Goal: Task Accomplishment & Management: Use online tool/utility

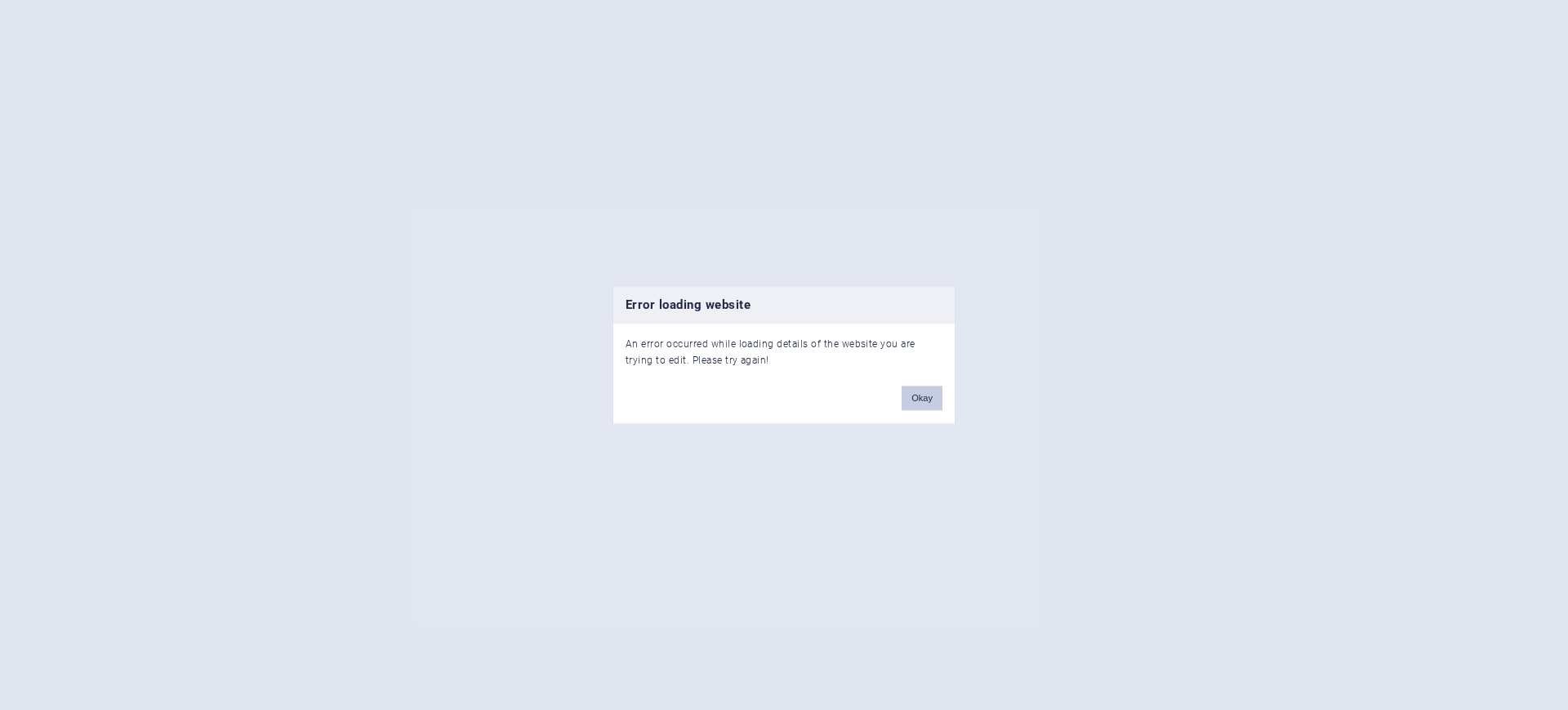
click at [916, 396] on button "Okay" at bounding box center [922, 398] width 41 height 25
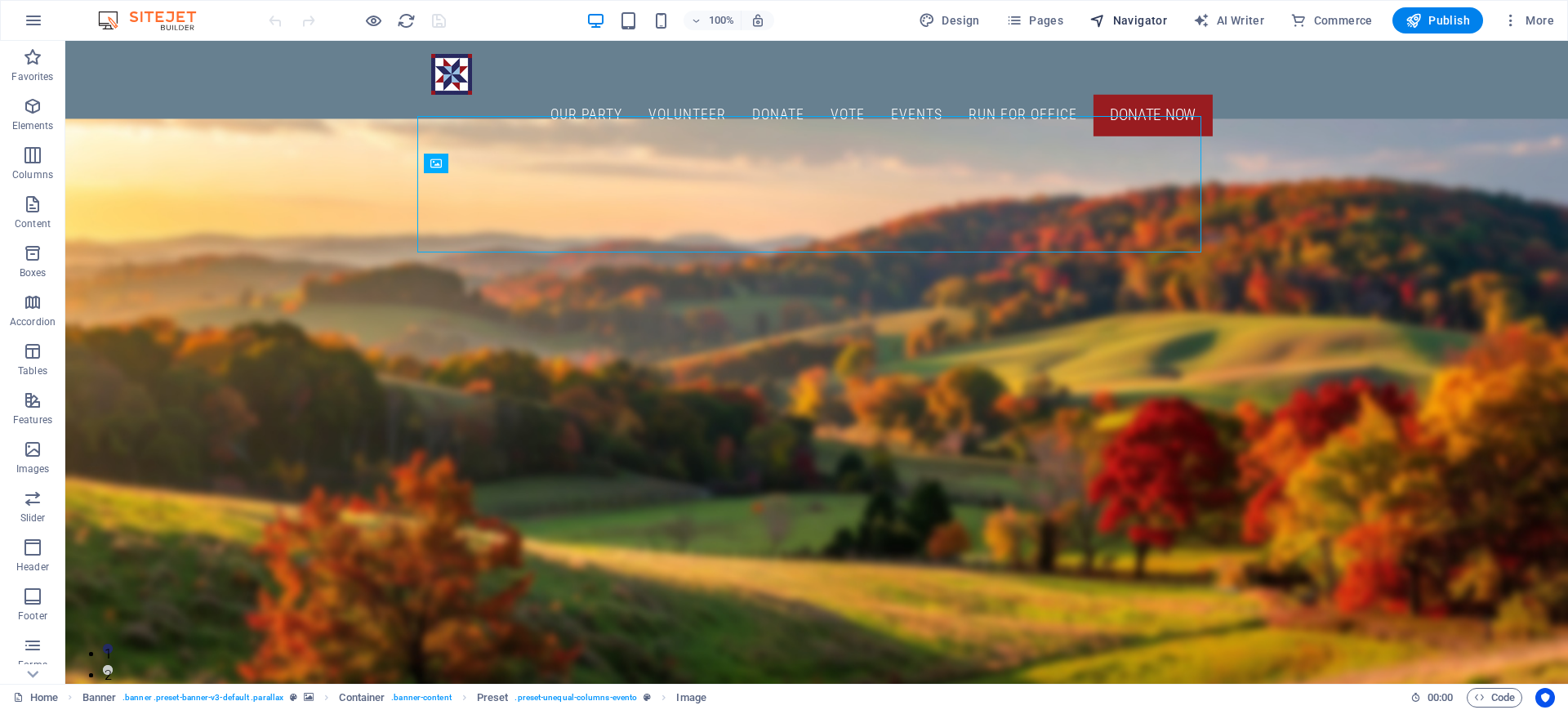
click at [1101, 15] on icon "button" at bounding box center [1097, 20] width 16 height 16
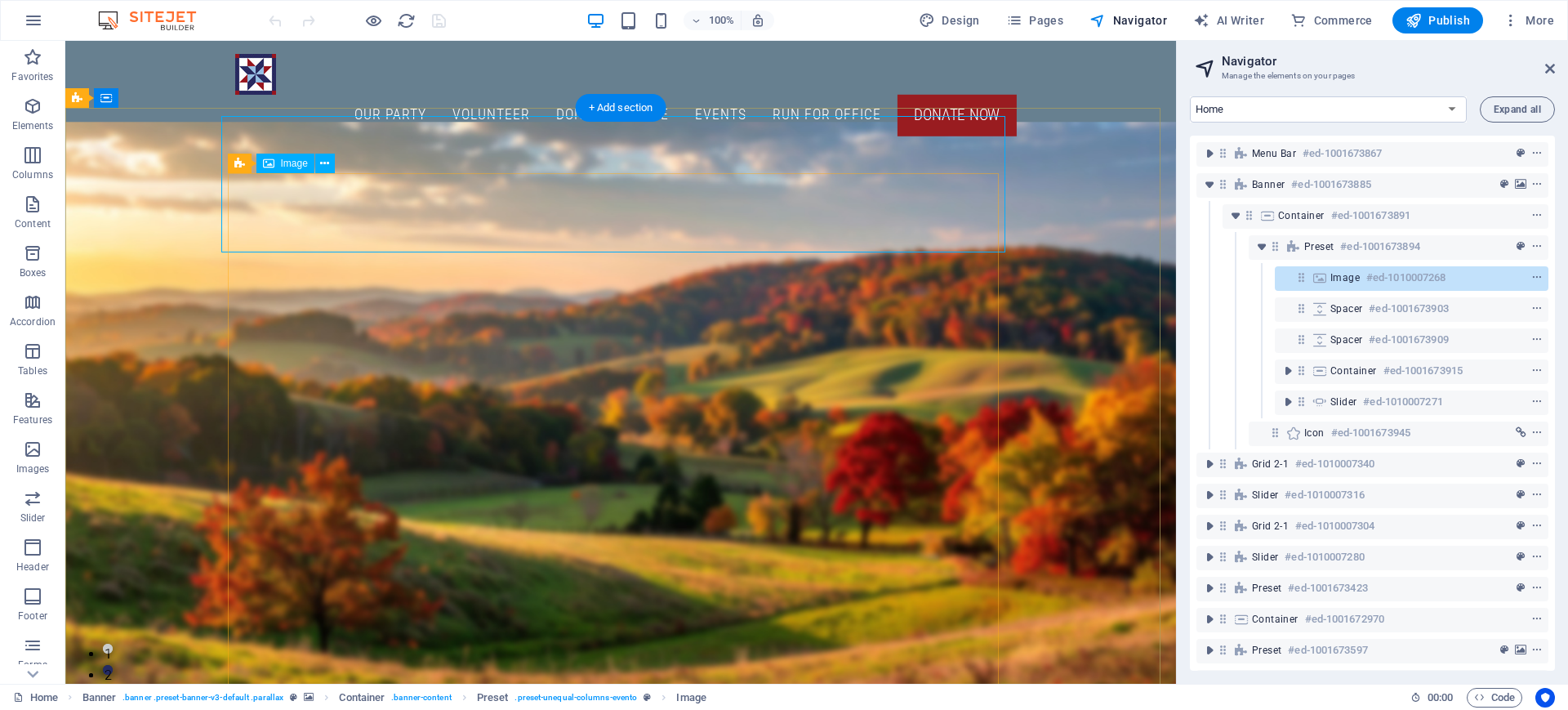
click at [1376, 273] on h6 "#ed-1010007268" at bounding box center [1405, 278] width 79 height 20
click at [1342, 279] on span "Image" at bounding box center [1345, 277] width 29 height 13
select select "px"
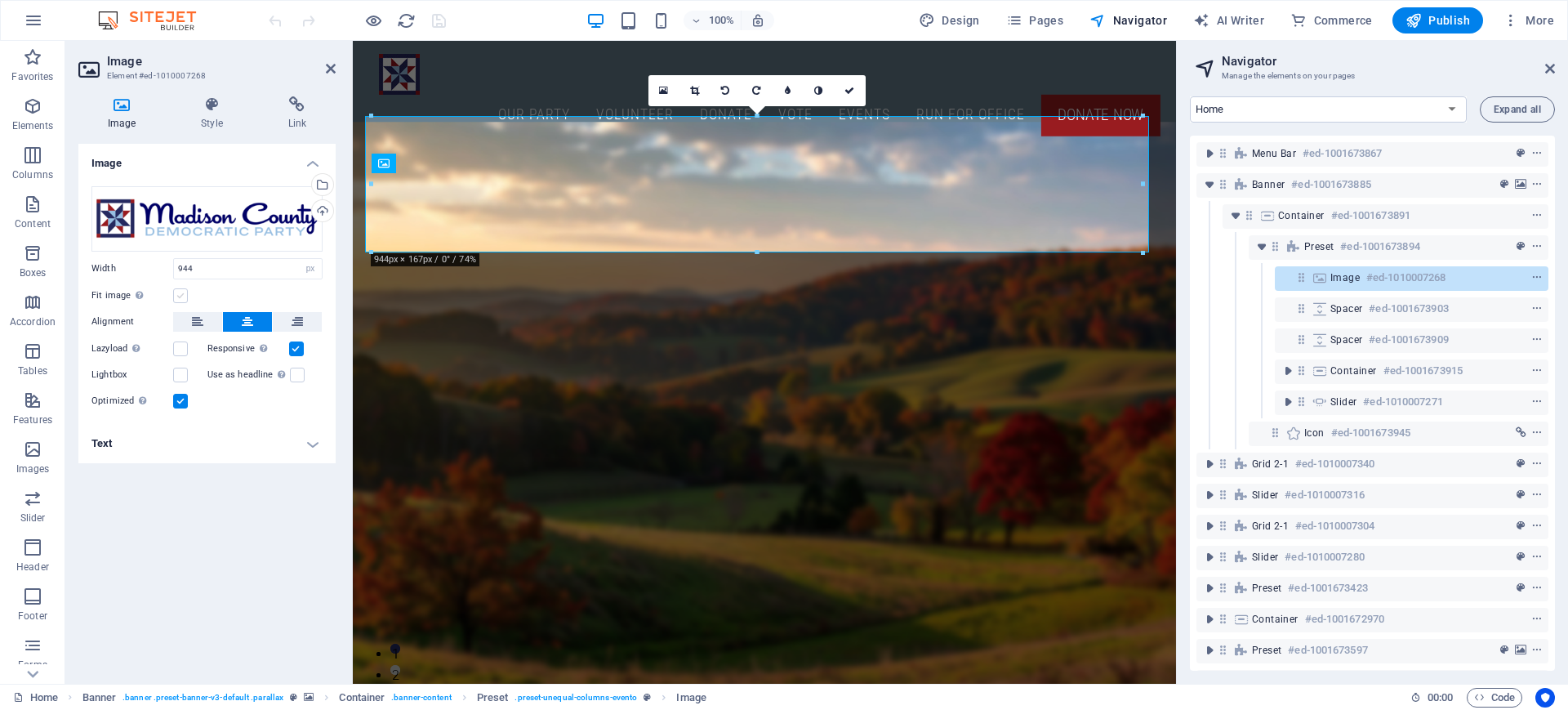
click at [182, 299] on label at bounding box center [180, 296] width 15 height 15
click at [0, 0] on input "Fit image Automatically fit image to a fixed width and height" at bounding box center [0, 0] width 0 height 0
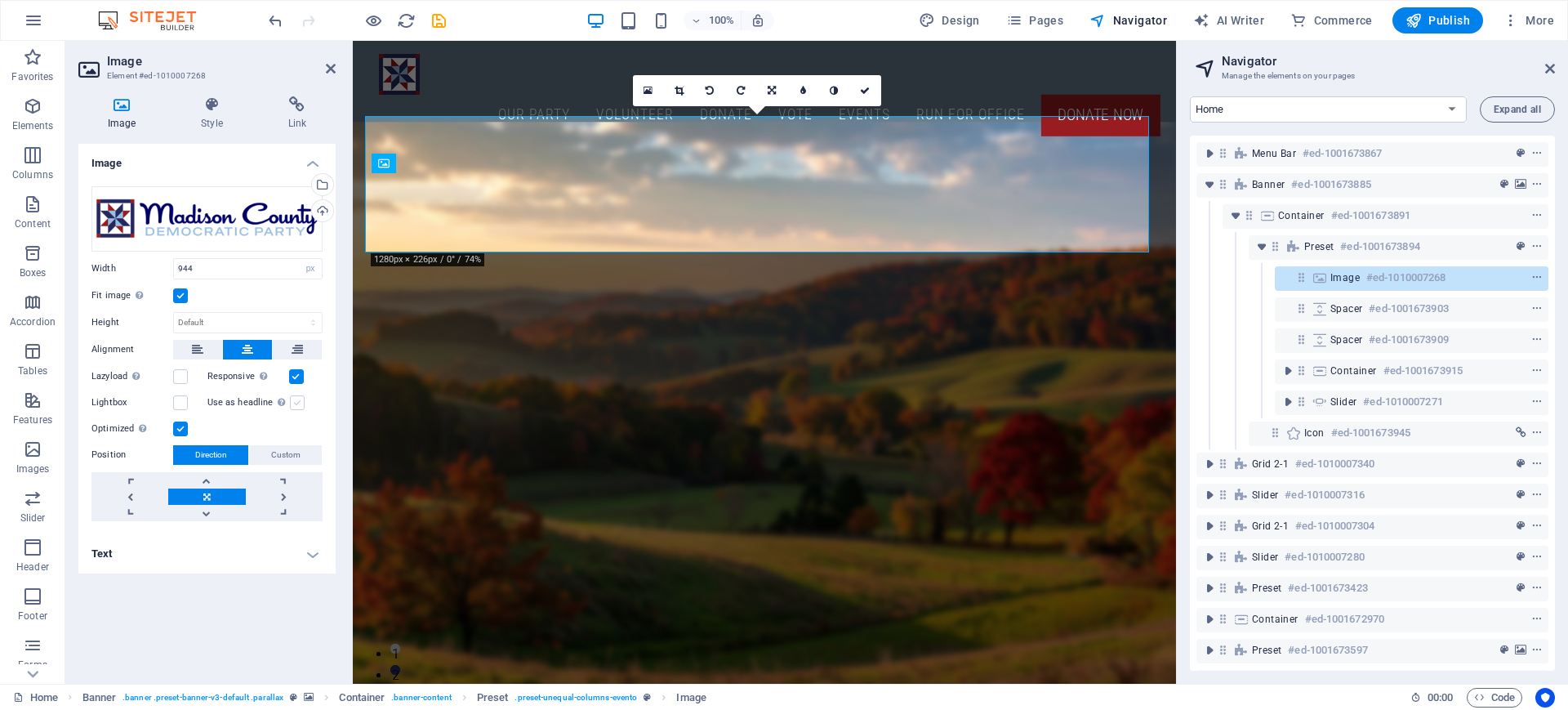
click at [296, 406] on label at bounding box center [297, 403] width 15 height 15
click at [0, 0] on input "Use as headline The image will be wrapped in an H1 headline tag. Useful for giv…" at bounding box center [0, 0] width 0 height 0
click at [280, 392] on div "The image will be wrapped in an H1 headline tag. Useful for giving alternative …" at bounding box center [233, 349] width 131 height 86
click at [0, 0] on input "Use as headline The image will be wrapped in an H1 headline tag. Useful for giv…" at bounding box center [0, 0] width 0 height 0
click at [299, 404] on label at bounding box center [297, 403] width 15 height 15
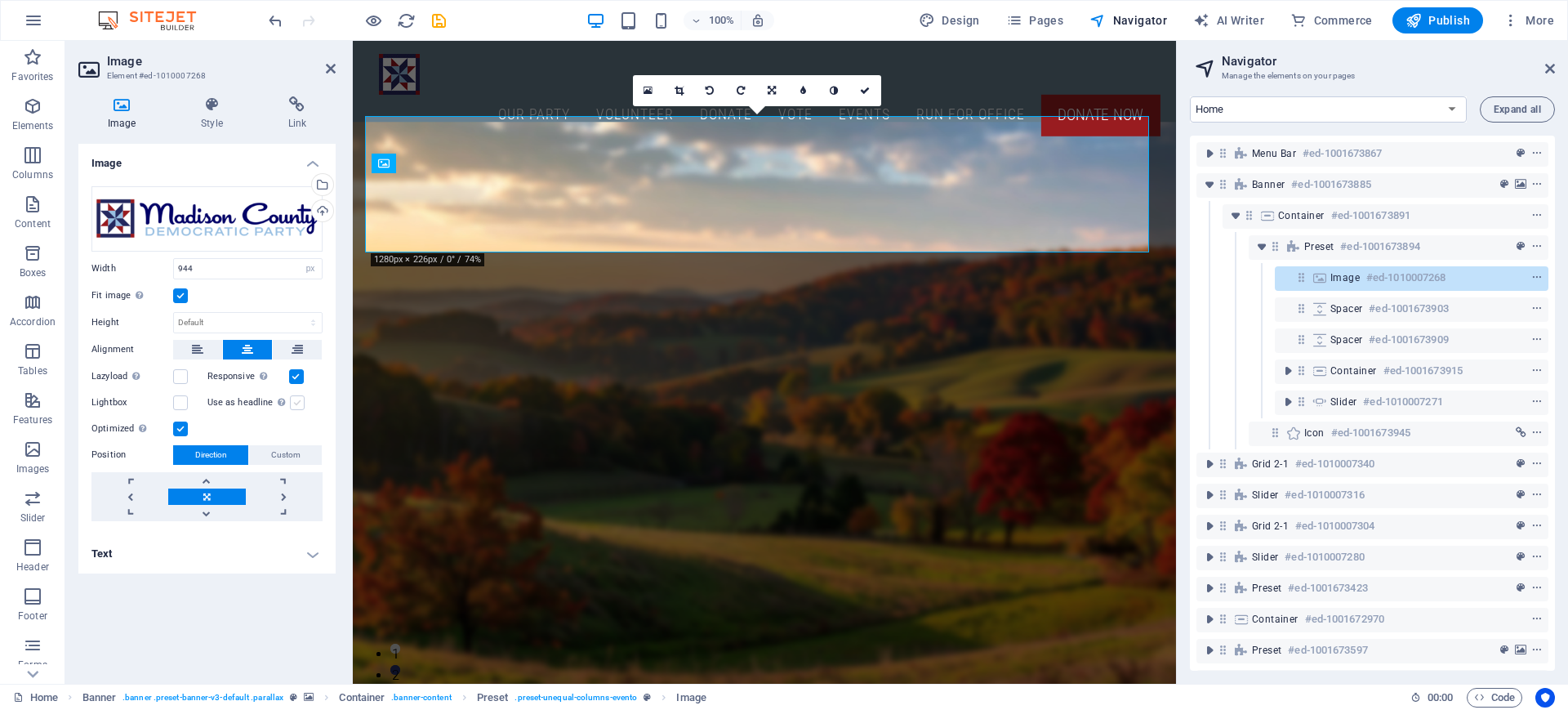
click at [0, 0] on input "Use as headline The image will be wrapped in an H1 headline tag. Useful for giv…" at bounding box center [0, 0] width 0 height 0
click at [318, 561] on h4 "Text" at bounding box center [207, 554] width 257 height 39
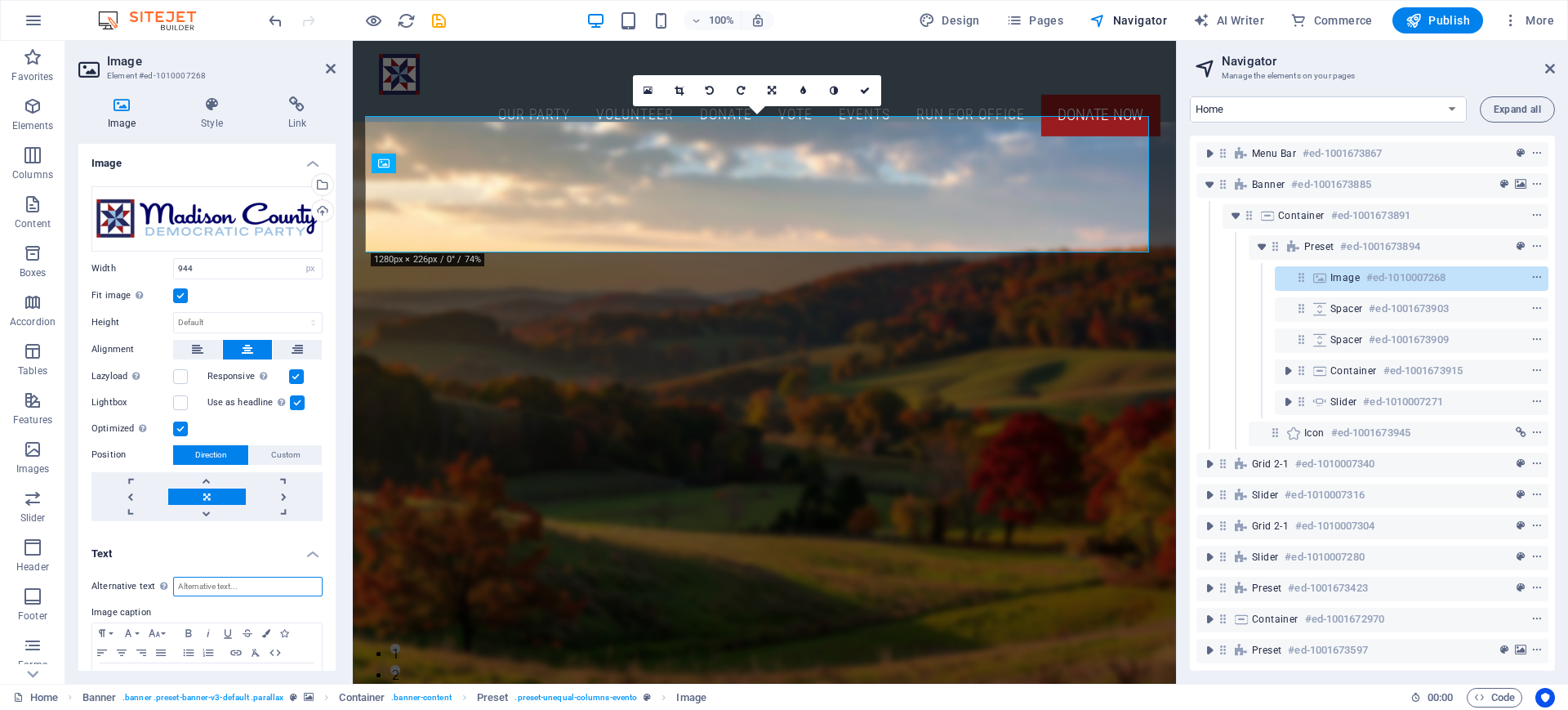
click at [211, 585] on input "Alternative text The alternative text is used by devices that cannot display im…" at bounding box center [248, 586] width 150 height 20
click at [173, 551] on h4 "Text" at bounding box center [207, 549] width 257 height 29
click at [317, 553] on h4 "Text" at bounding box center [207, 554] width 257 height 39
click at [247, 585] on input "Alternative text The alternative text is used by devices that cannot display im…" at bounding box center [248, 586] width 150 height 20
type input "Madison County [DEMOGRAPHIC_DATA]"
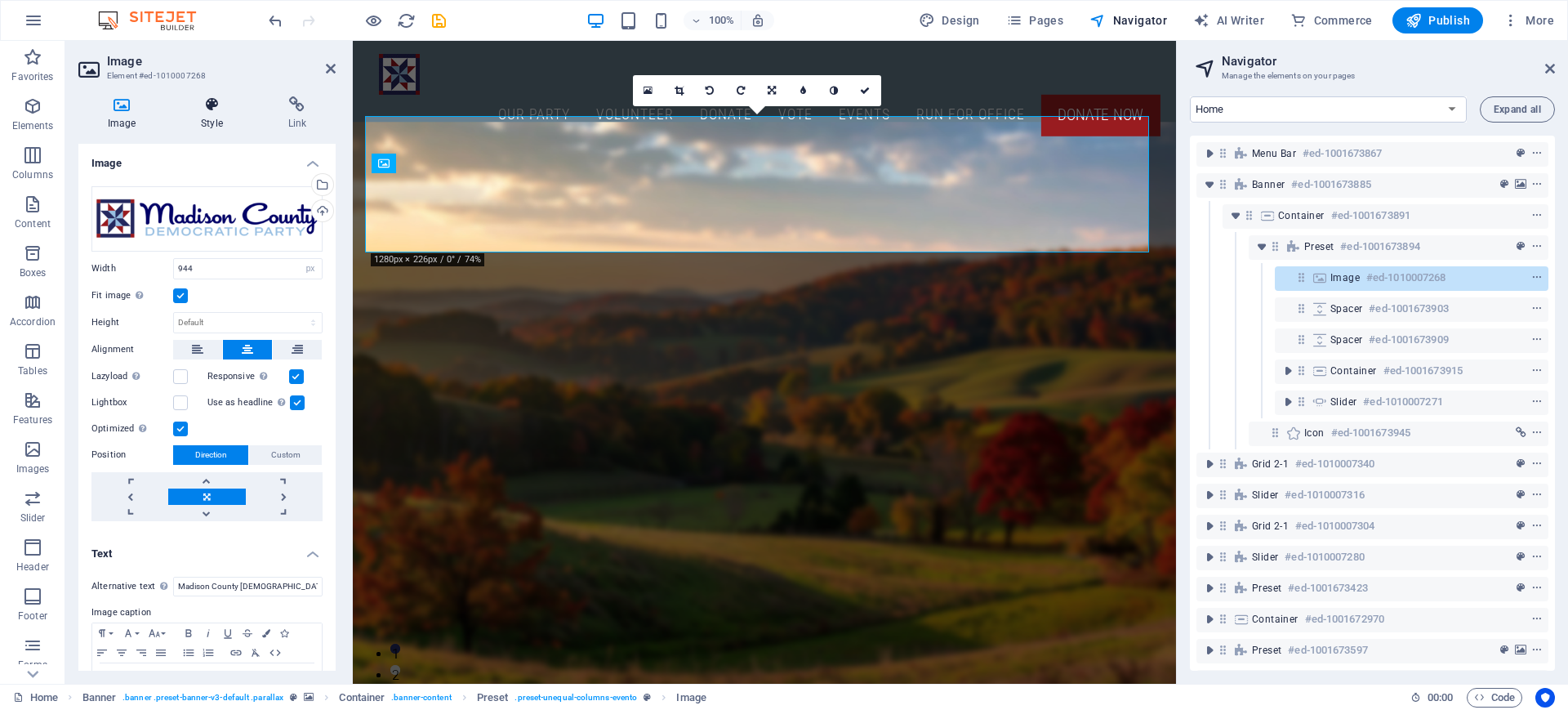
click at [207, 102] on icon at bounding box center [212, 104] width 80 height 16
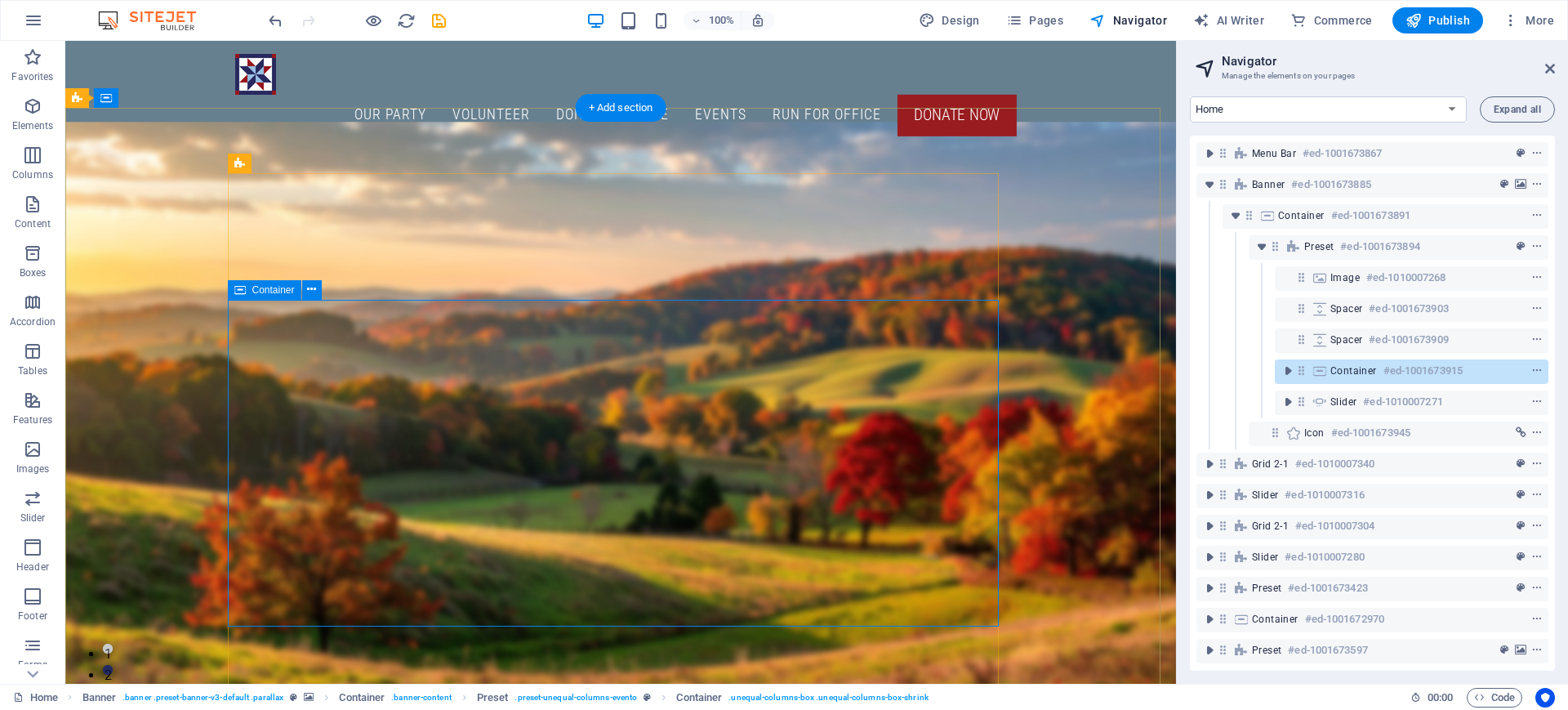
click at [1374, 375] on div "Container #ed-1001673915" at bounding box center [1398, 371] width 136 height 20
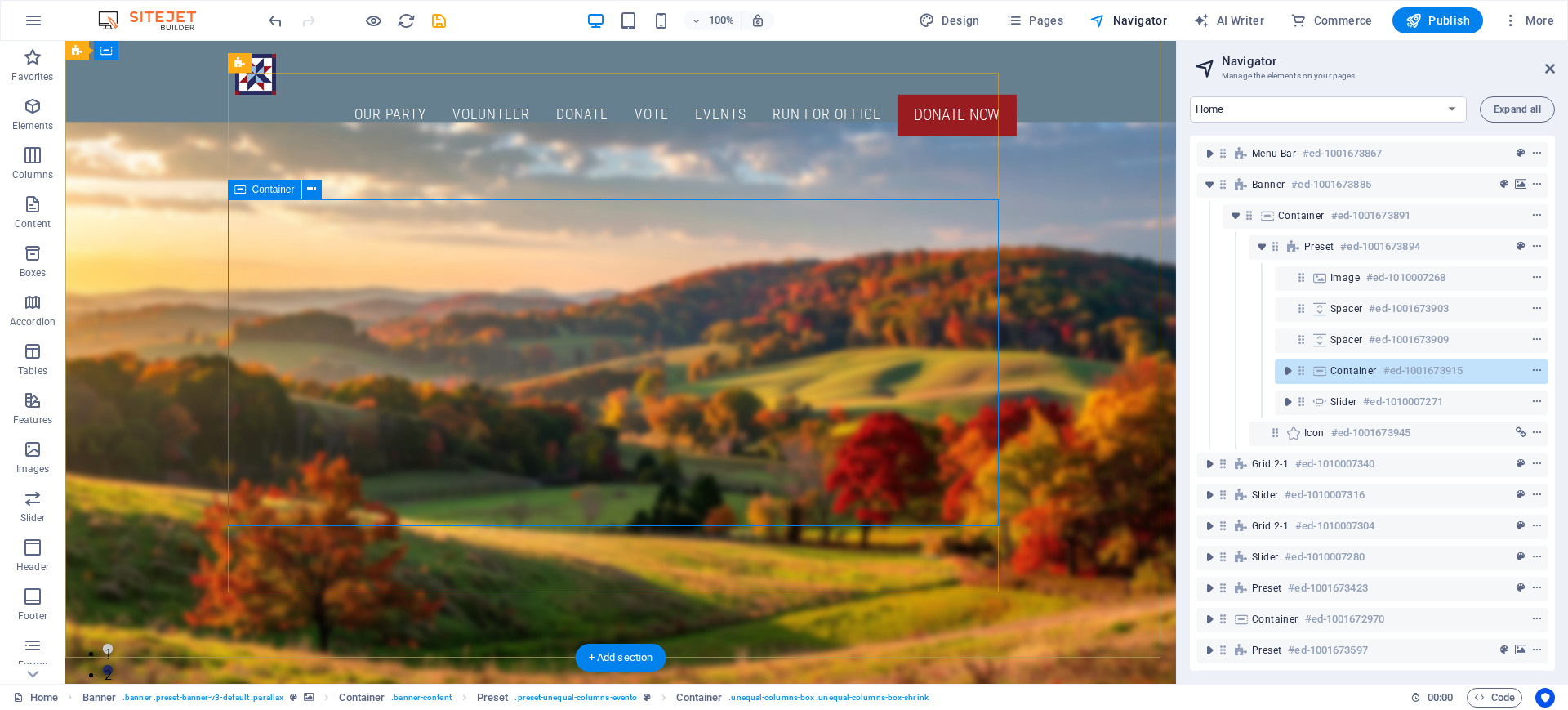
scroll to position [101, 0]
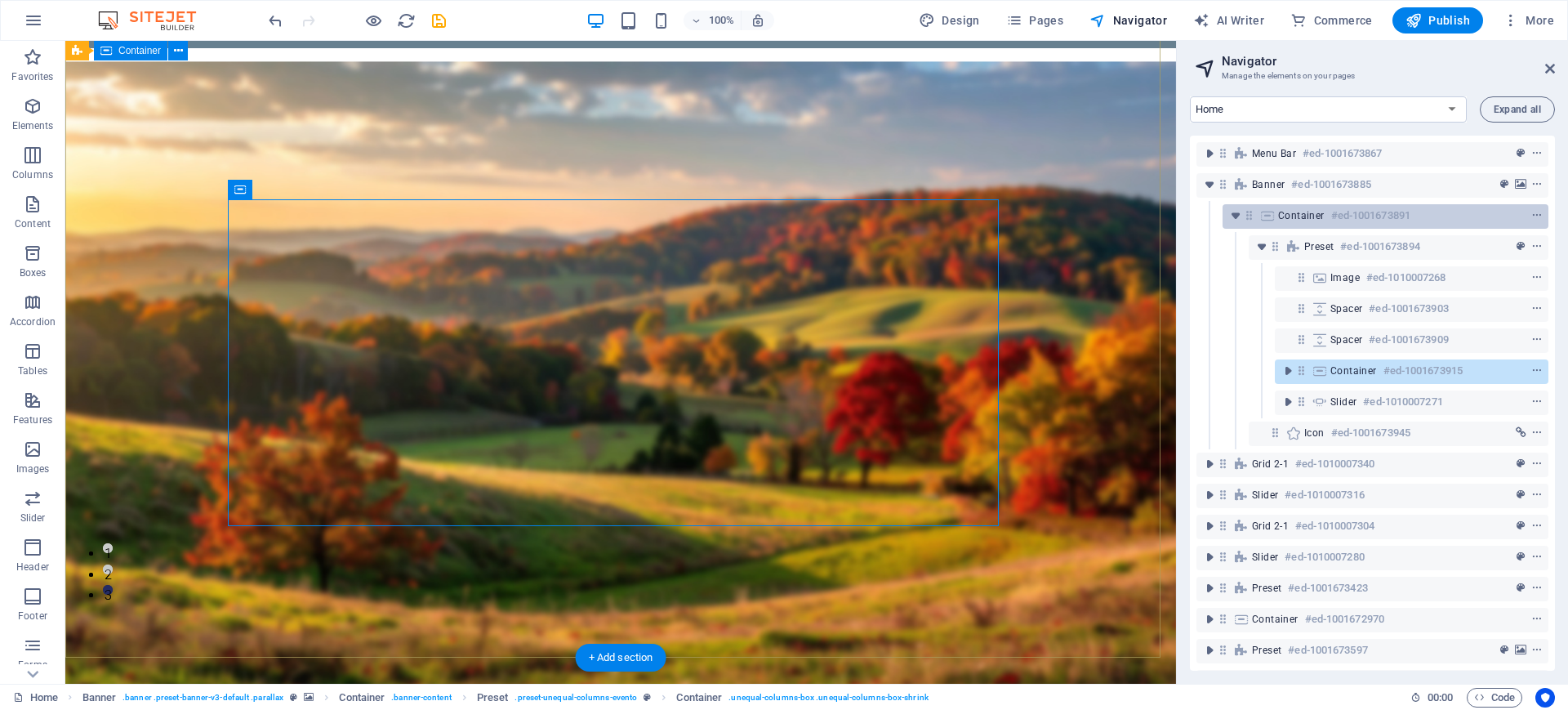
click at [1316, 212] on span "Container" at bounding box center [1301, 216] width 46 height 13
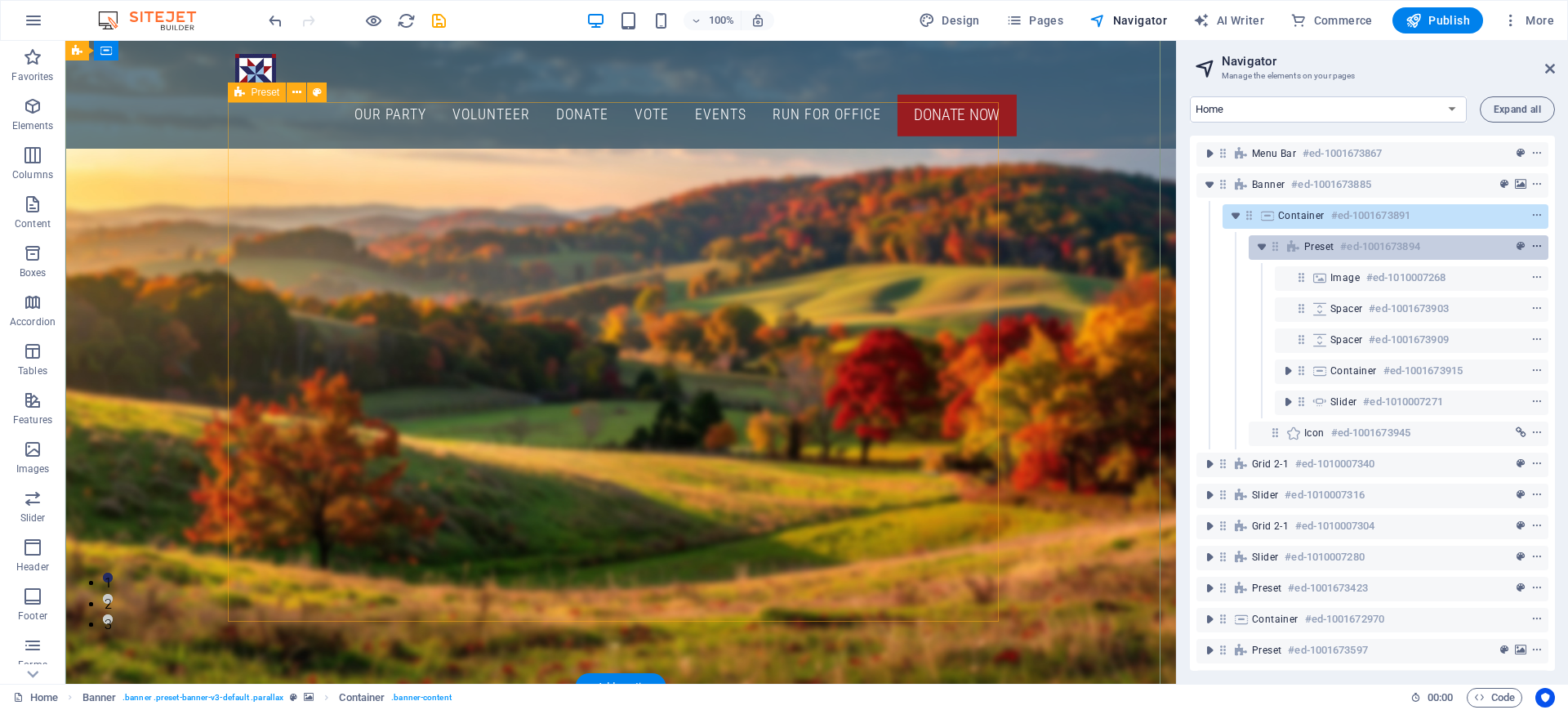
click at [1535, 246] on icon "context-menu" at bounding box center [1536, 246] width 12 height 12
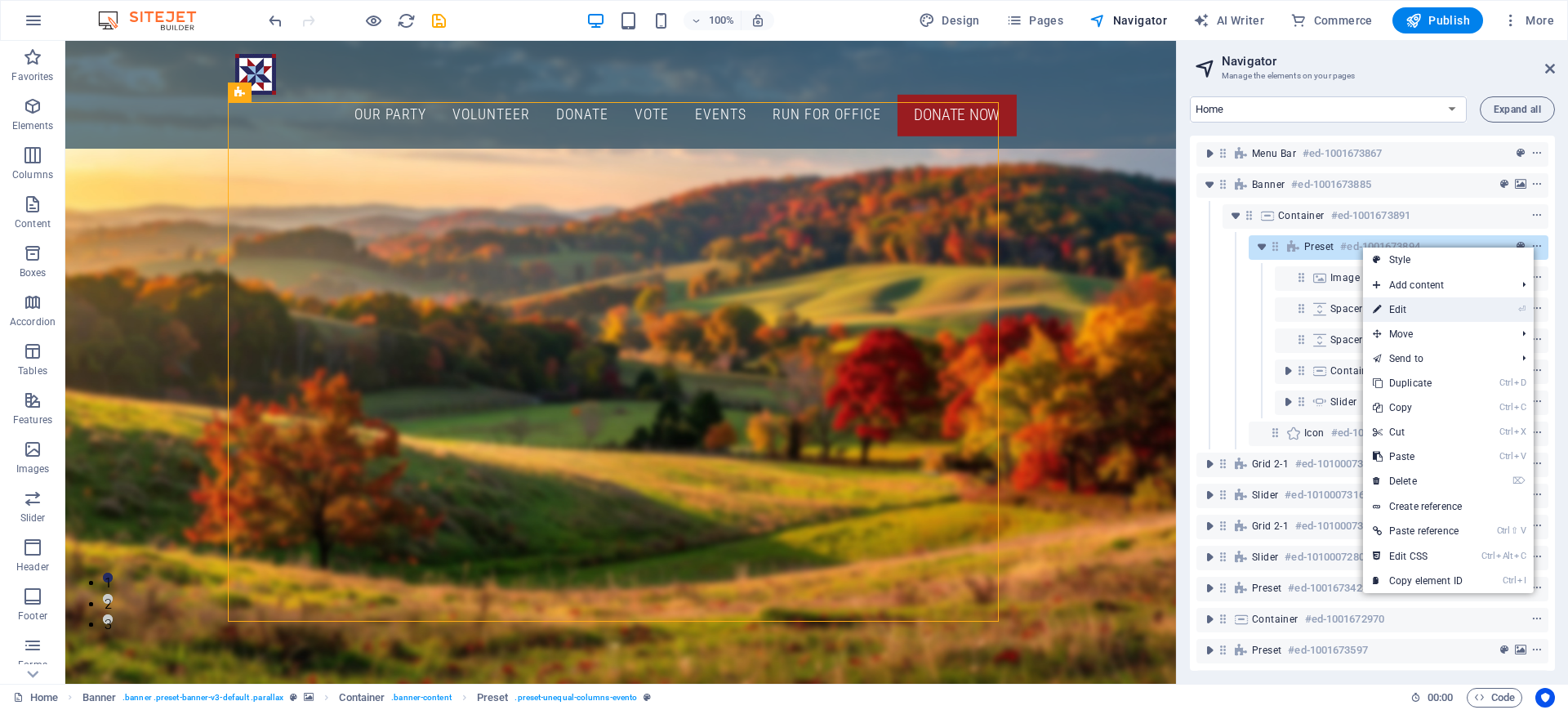
click at [1399, 308] on link "⏎ Edit" at bounding box center [1417, 310] width 110 height 25
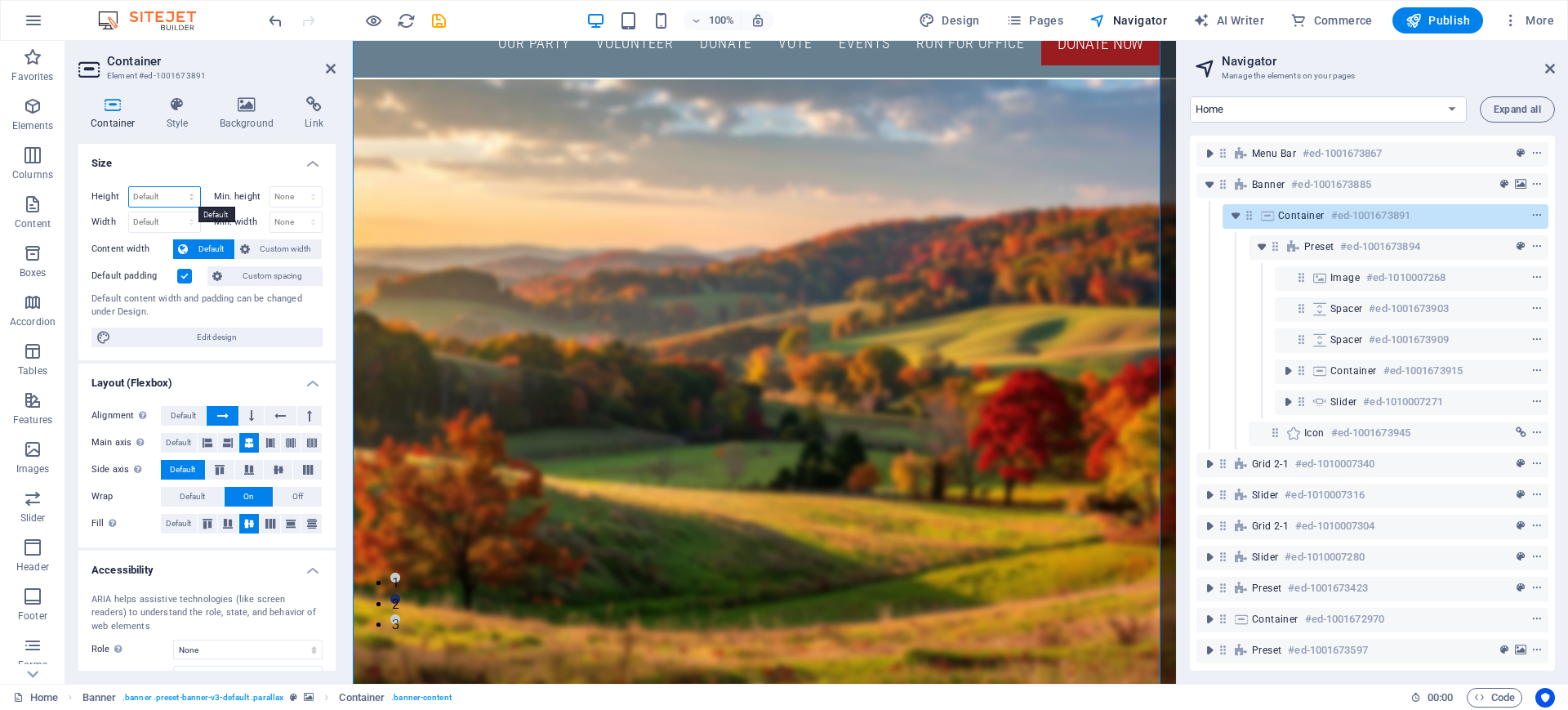
click at [188, 195] on select "Default px rem % vh vw" at bounding box center [165, 197] width 71 height 20
select select "px"
click at [175, 187] on select "Default px rem % vh vw" at bounding box center [165, 197] width 71 height 20
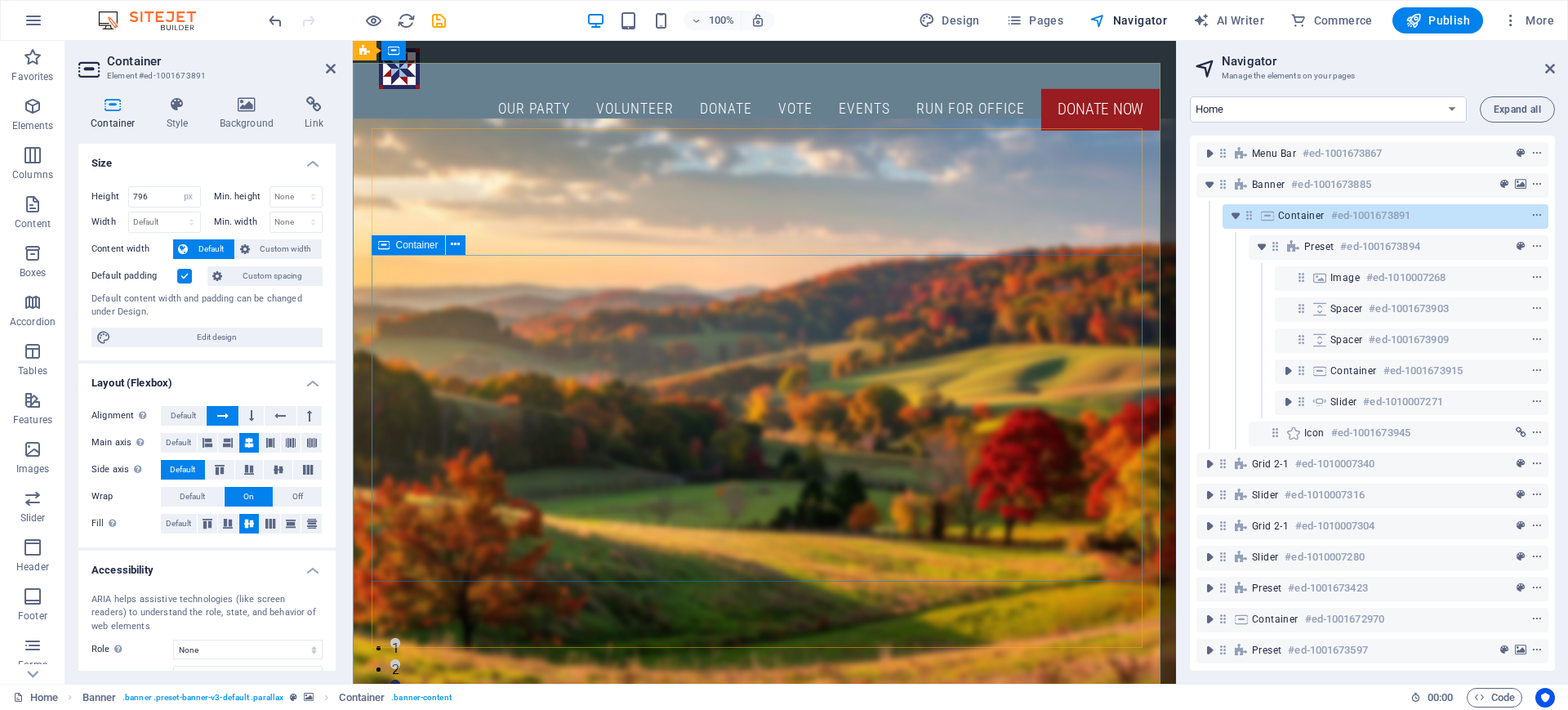
scroll to position [0, 0]
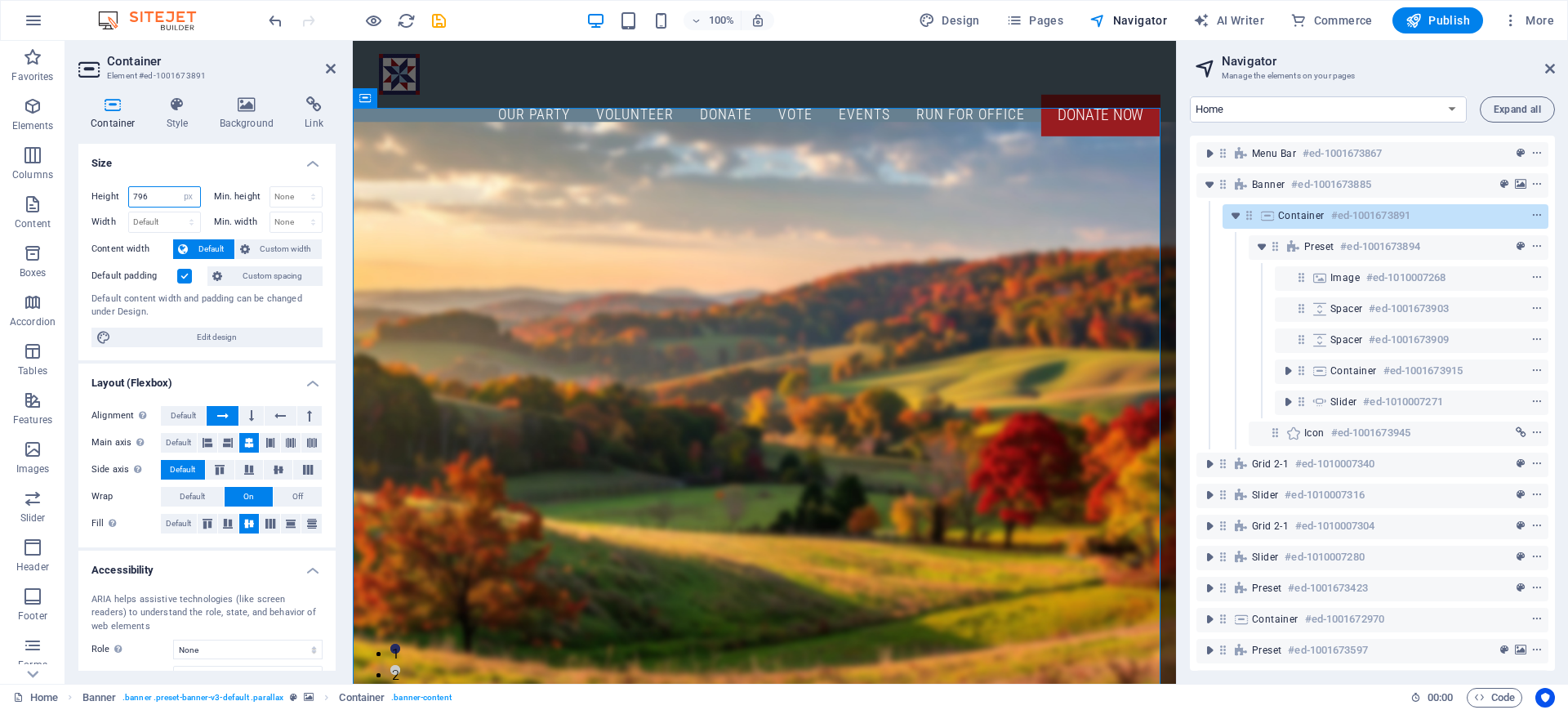
click at [149, 195] on input "796" at bounding box center [165, 197] width 71 height 20
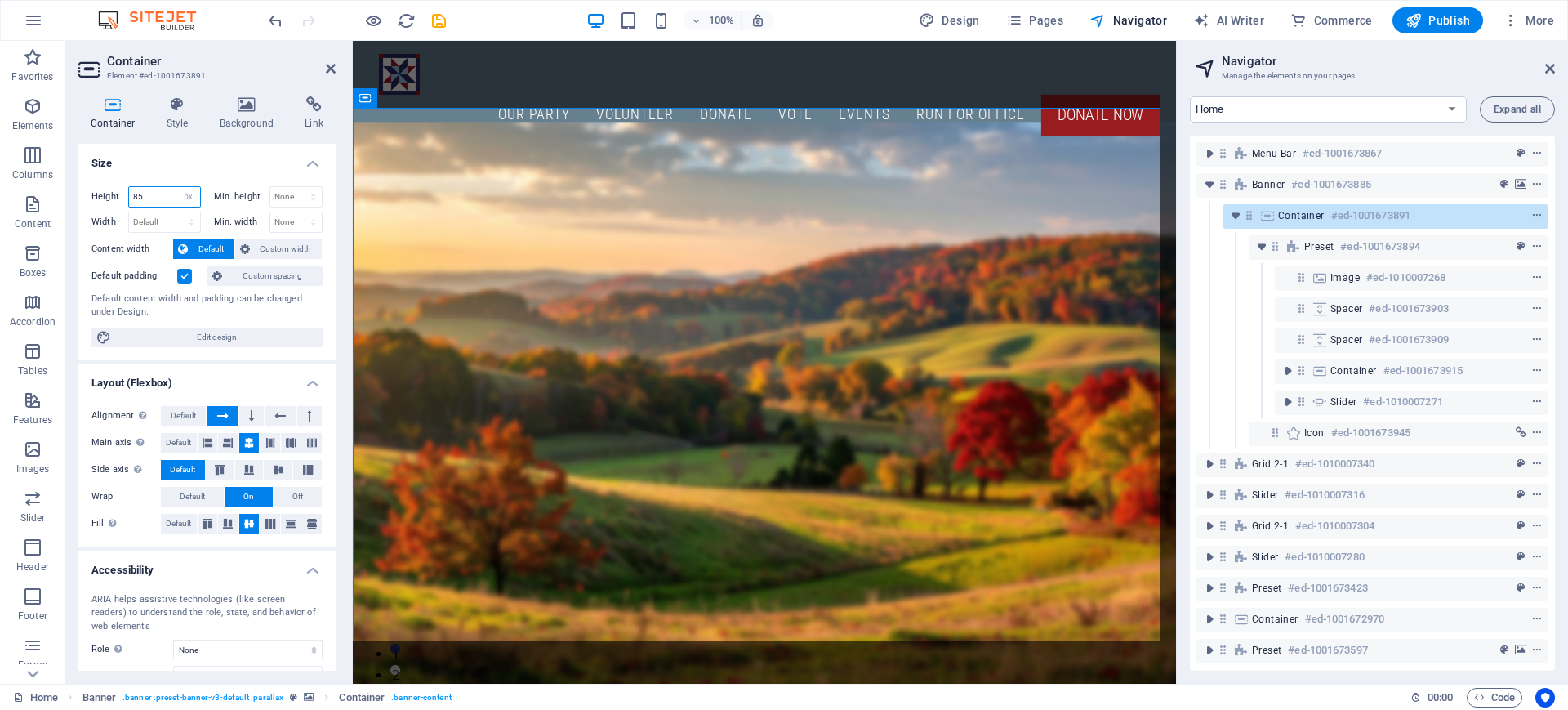
type input "8"
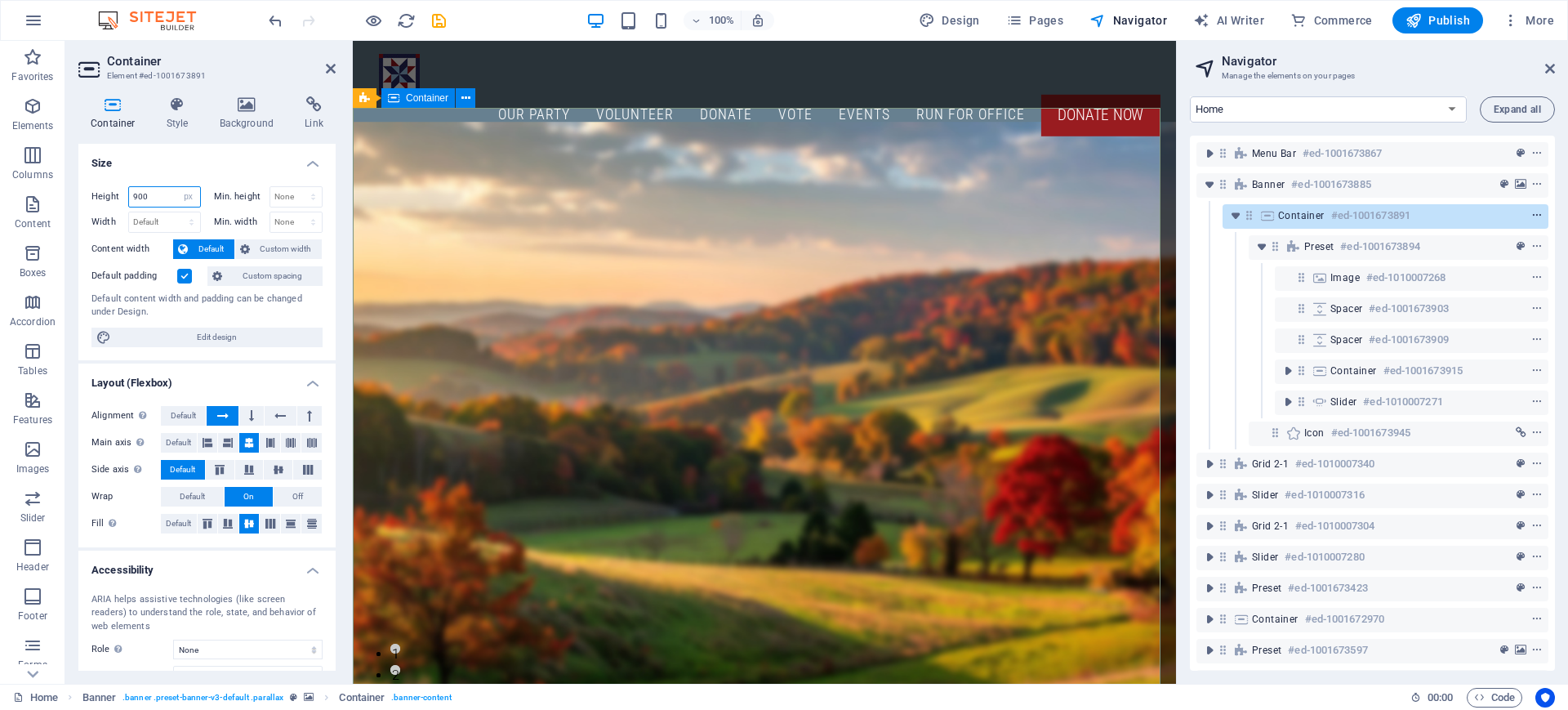
type input "900"
click at [1531, 213] on icon "context-menu" at bounding box center [1536, 216] width 12 height 12
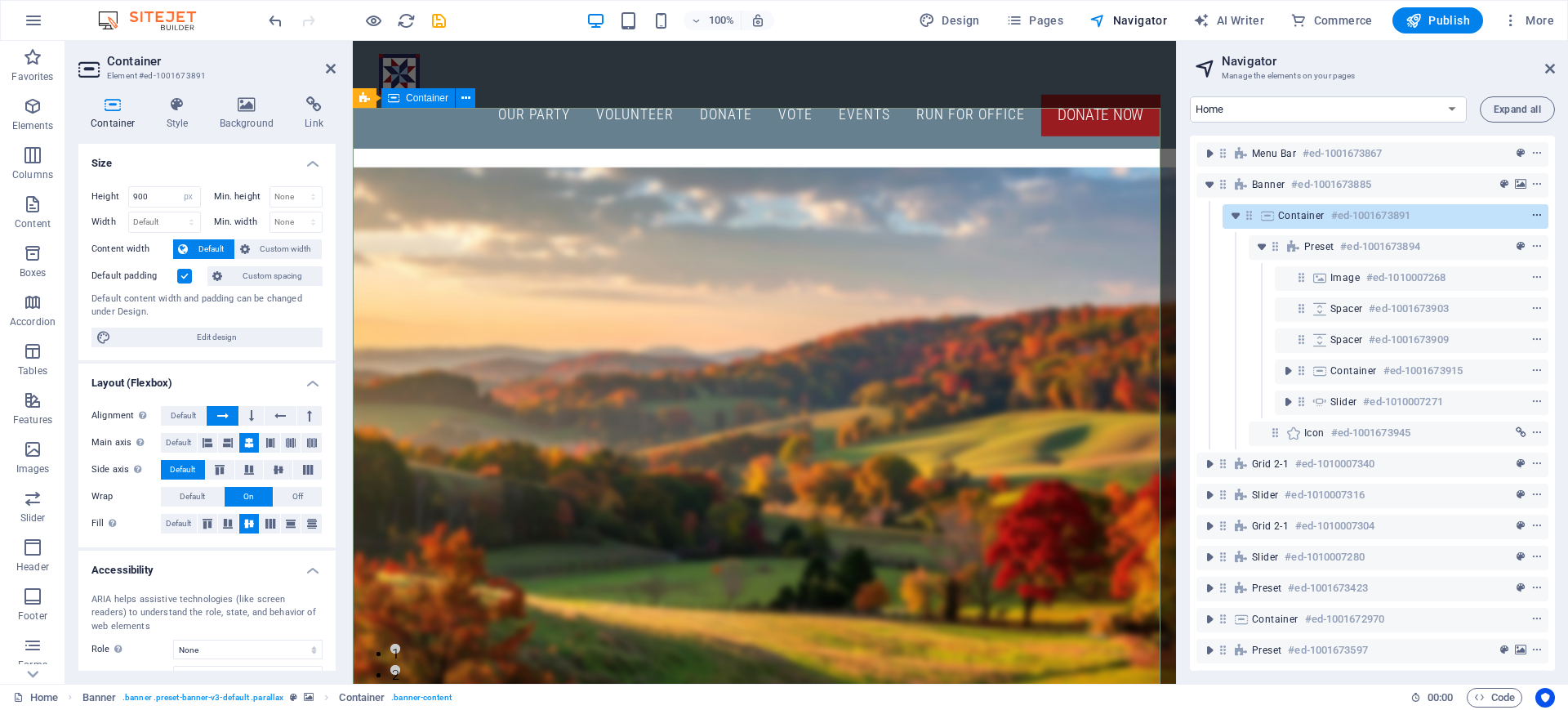
scroll to position [113, 0]
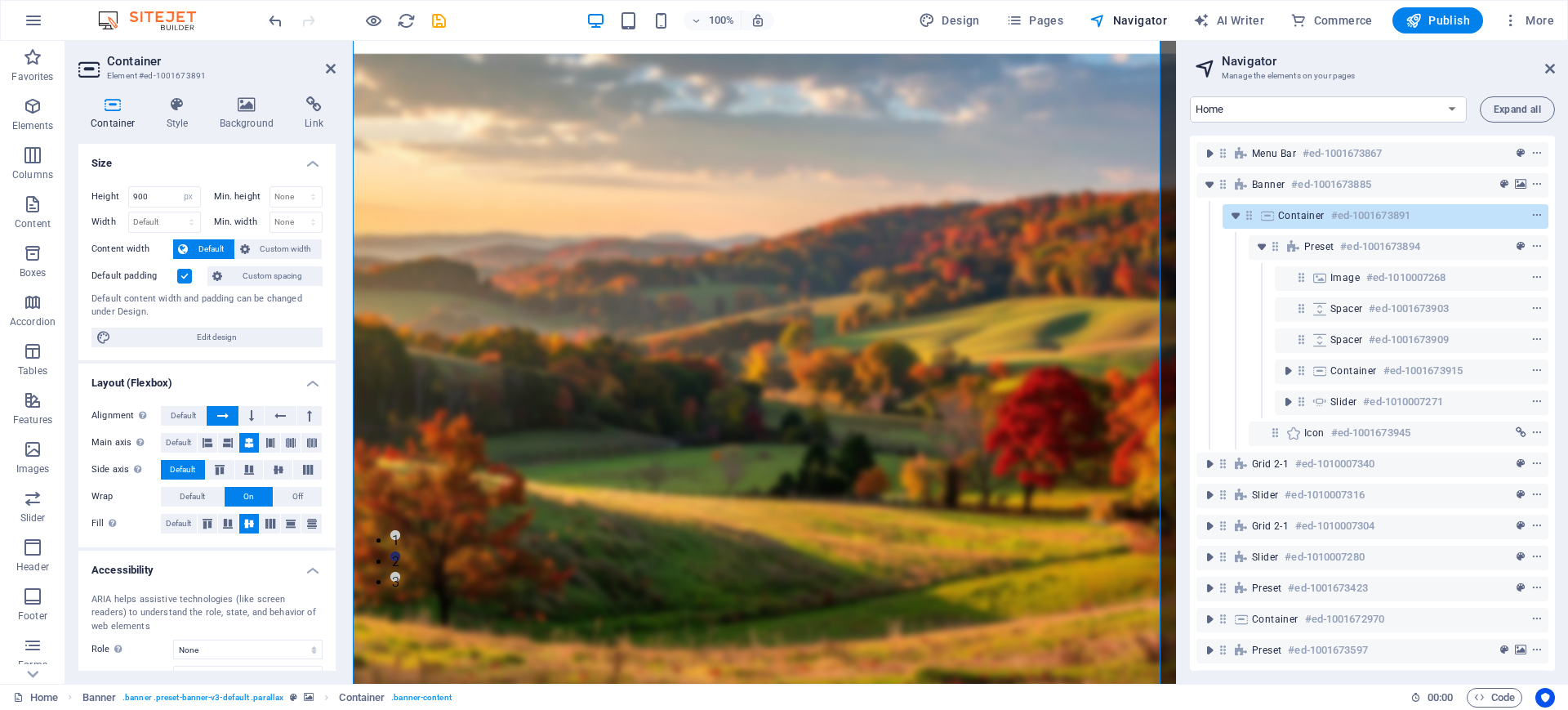
click at [1198, 235] on div "Preset #ed-1001673894" at bounding box center [1371, 247] width 352 height 31
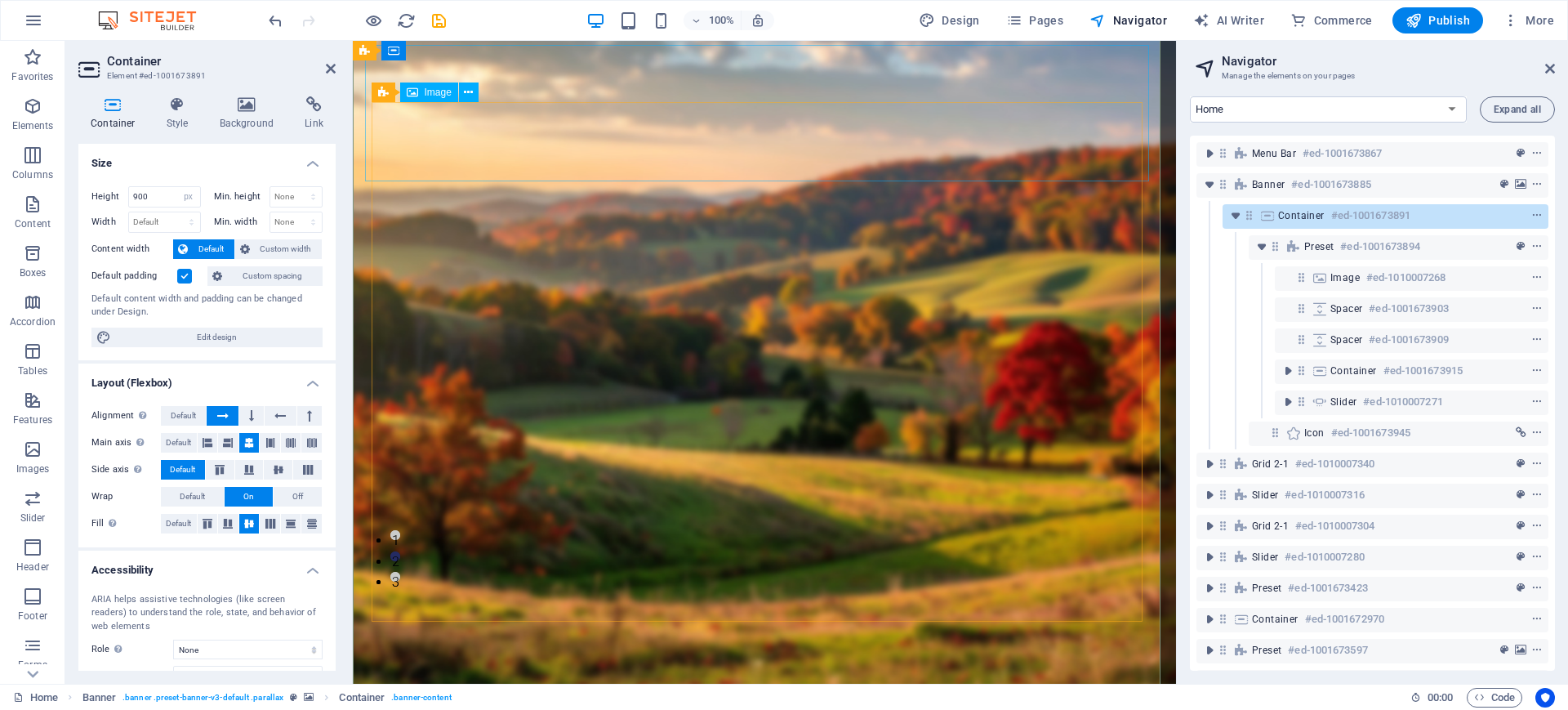
scroll to position [0, 0]
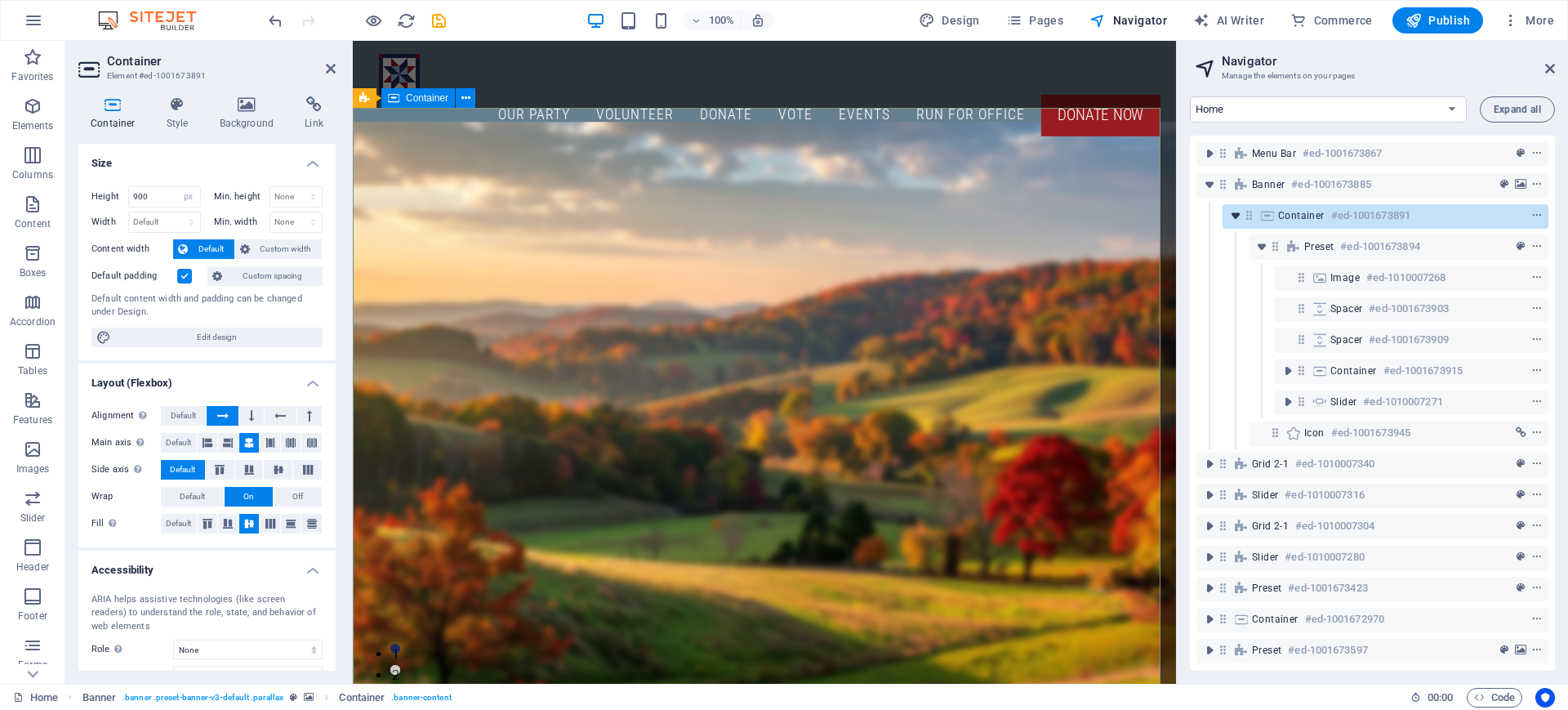
click at [1227, 216] on icon "toggle-expand" at bounding box center [1235, 216] width 16 height 16
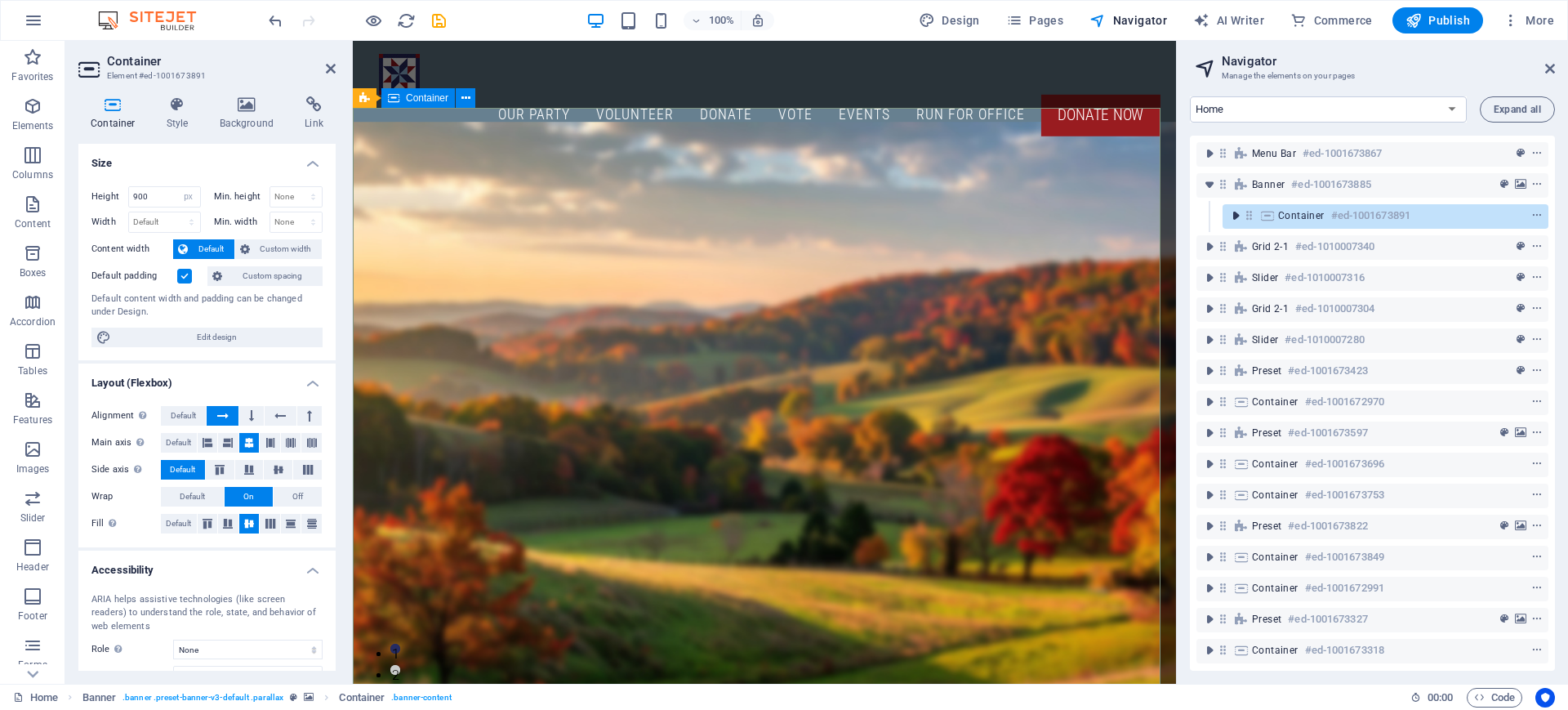
click at [1227, 216] on icon "toggle-expand" at bounding box center [1235, 216] width 16 height 16
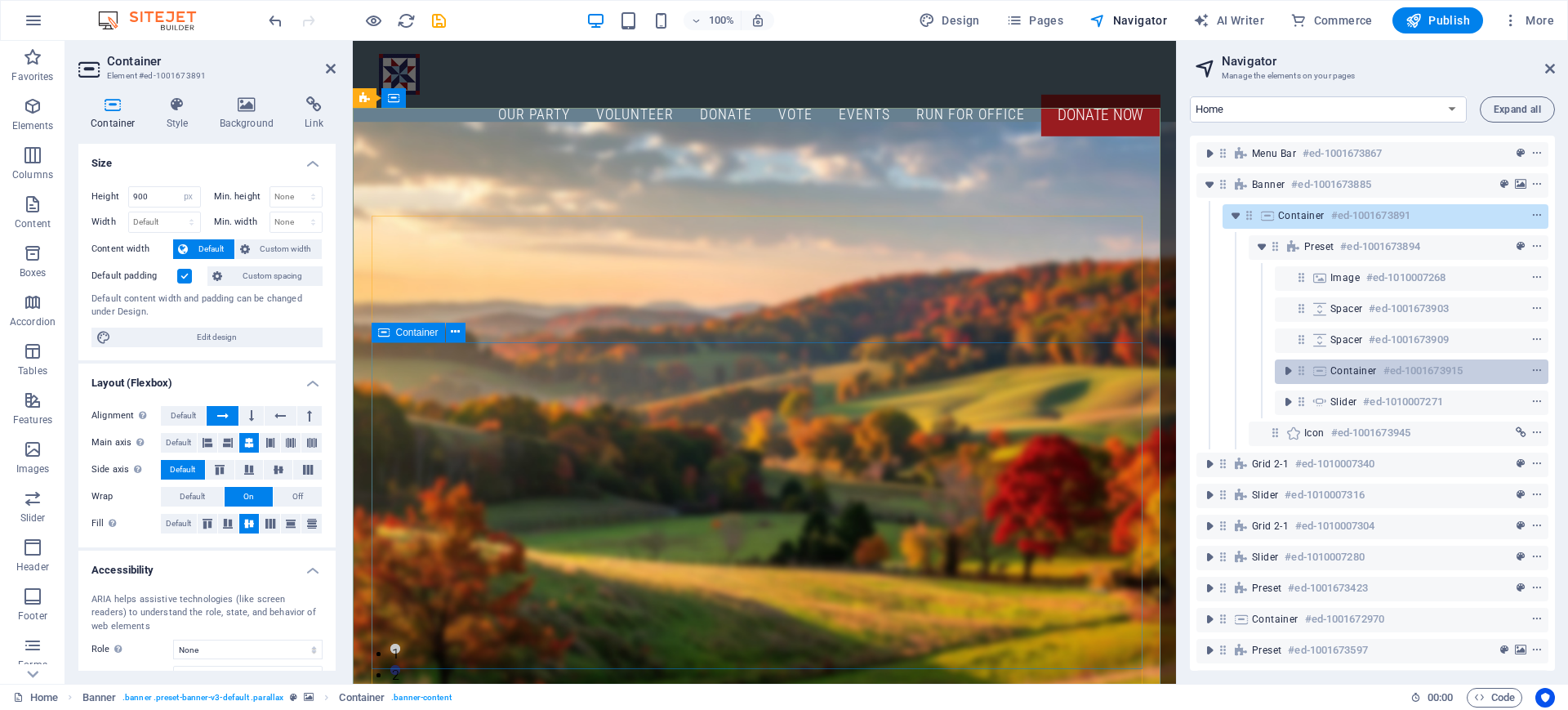
click at [1357, 367] on span "Container" at bounding box center [1353, 371] width 46 height 13
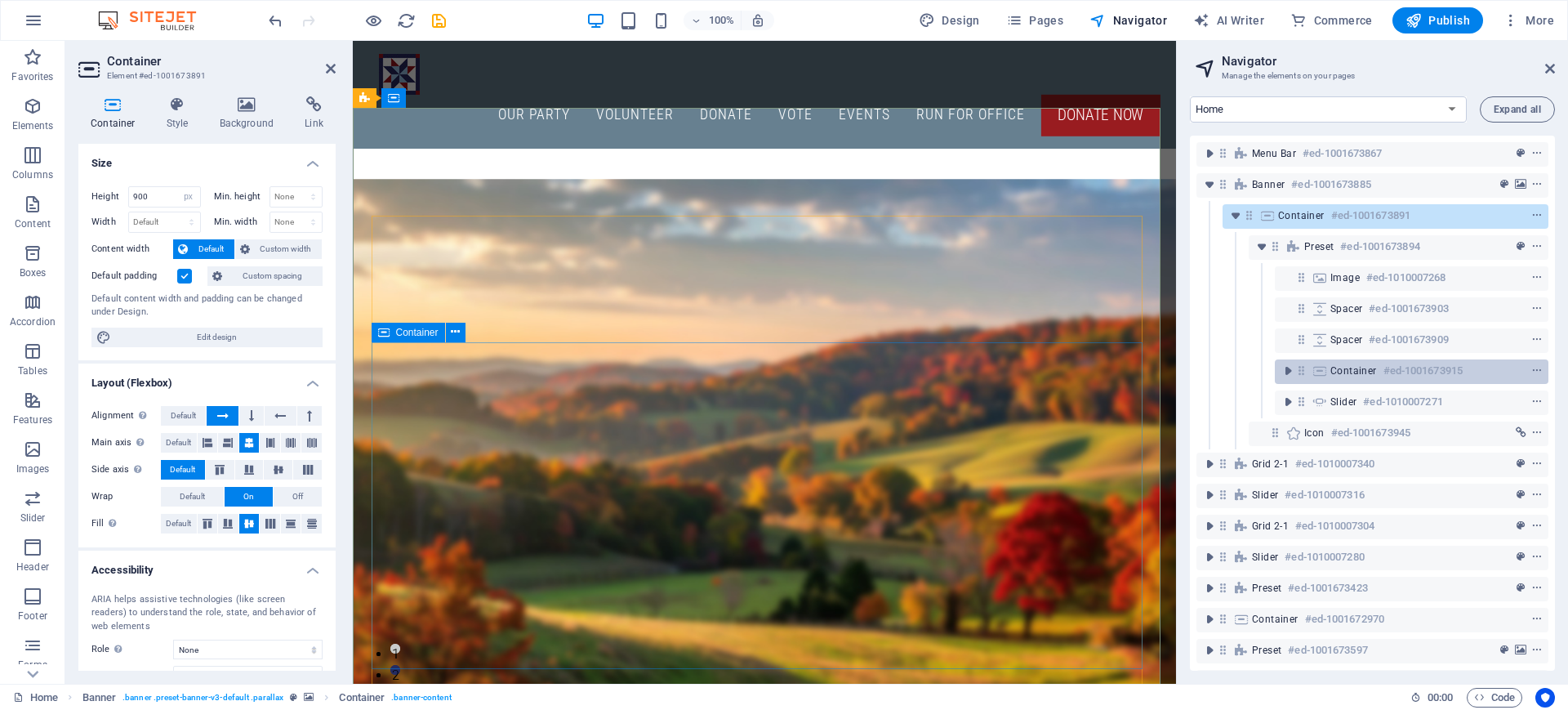
scroll to position [143, 0]
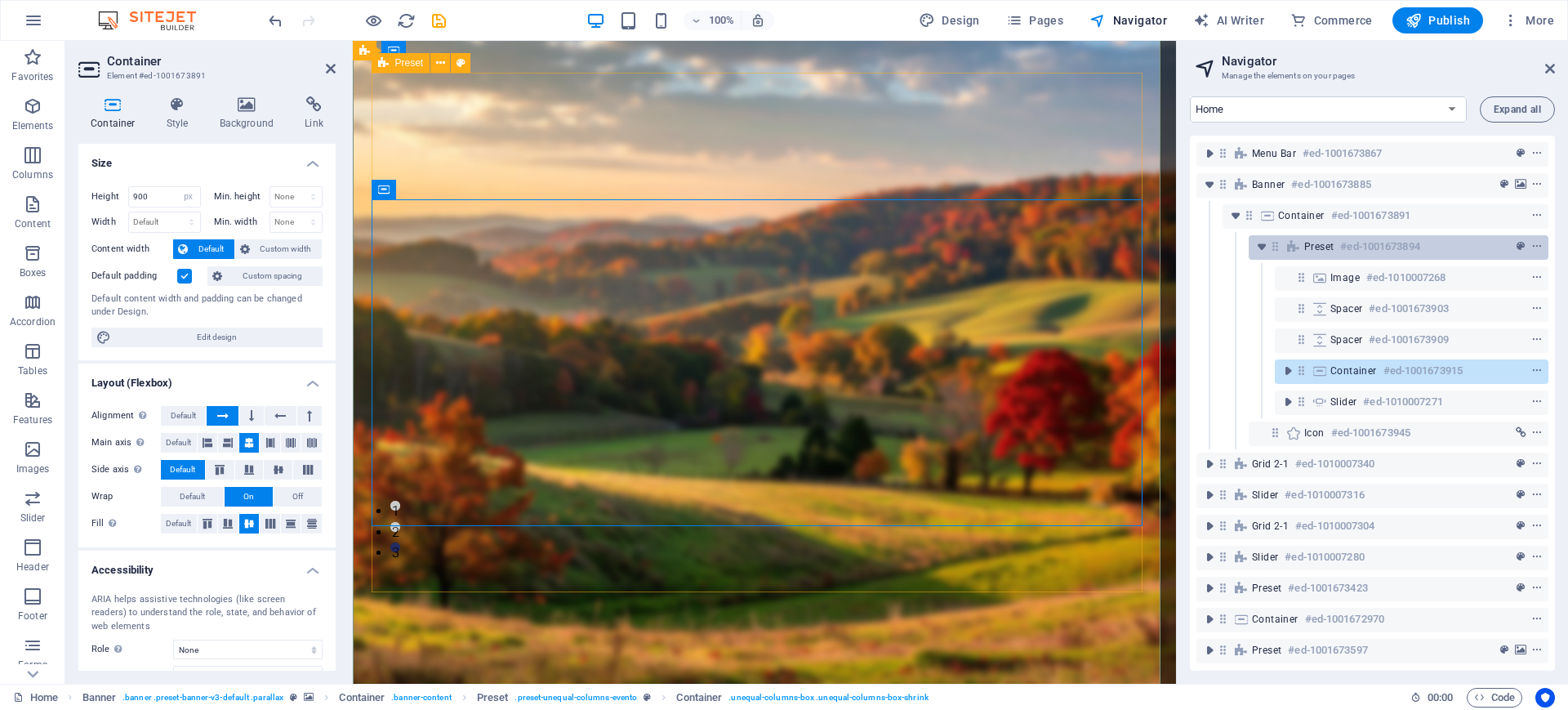
click at [1347, 243] on h6 "#ed-1001673894" at bounding box center [1379, 247] width 79 height 20
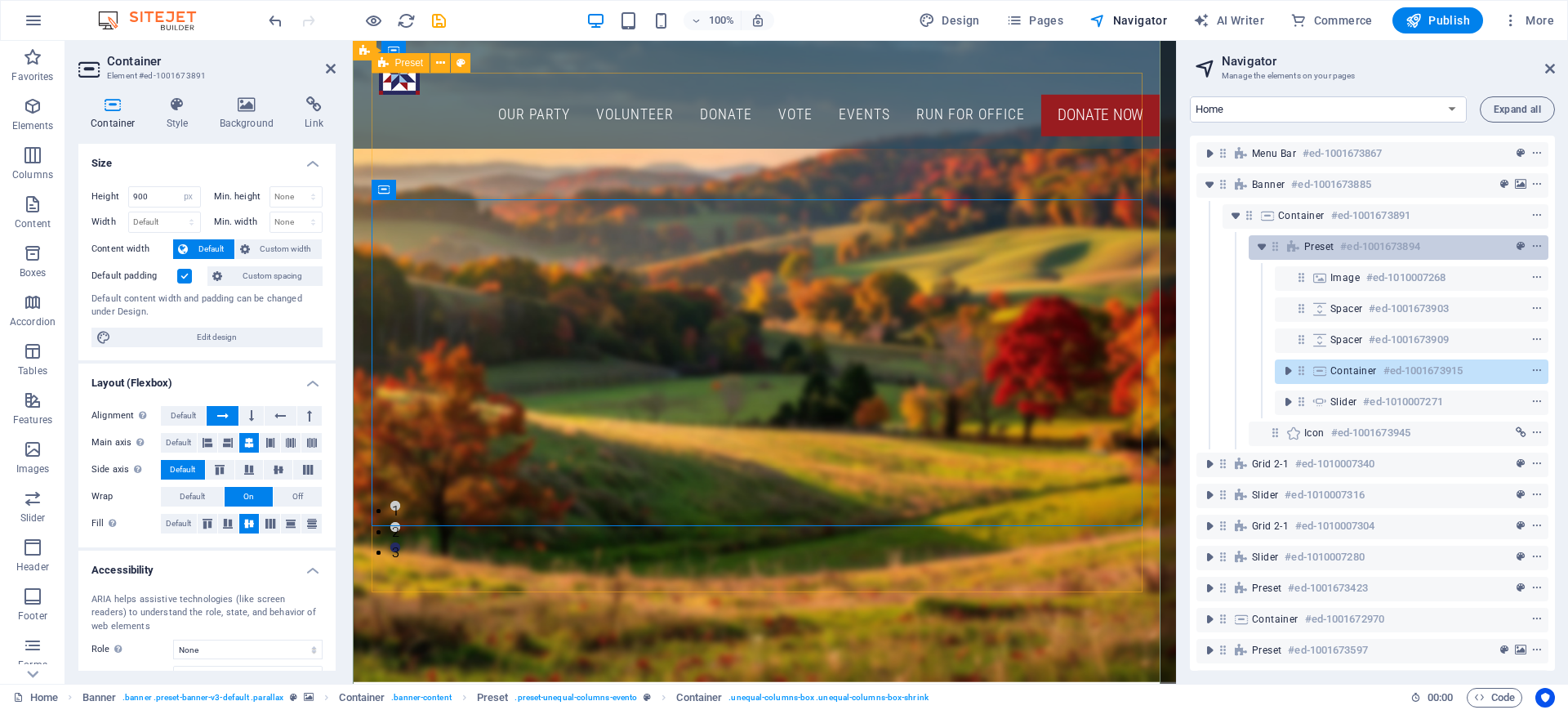
scroll to position [113, 0]
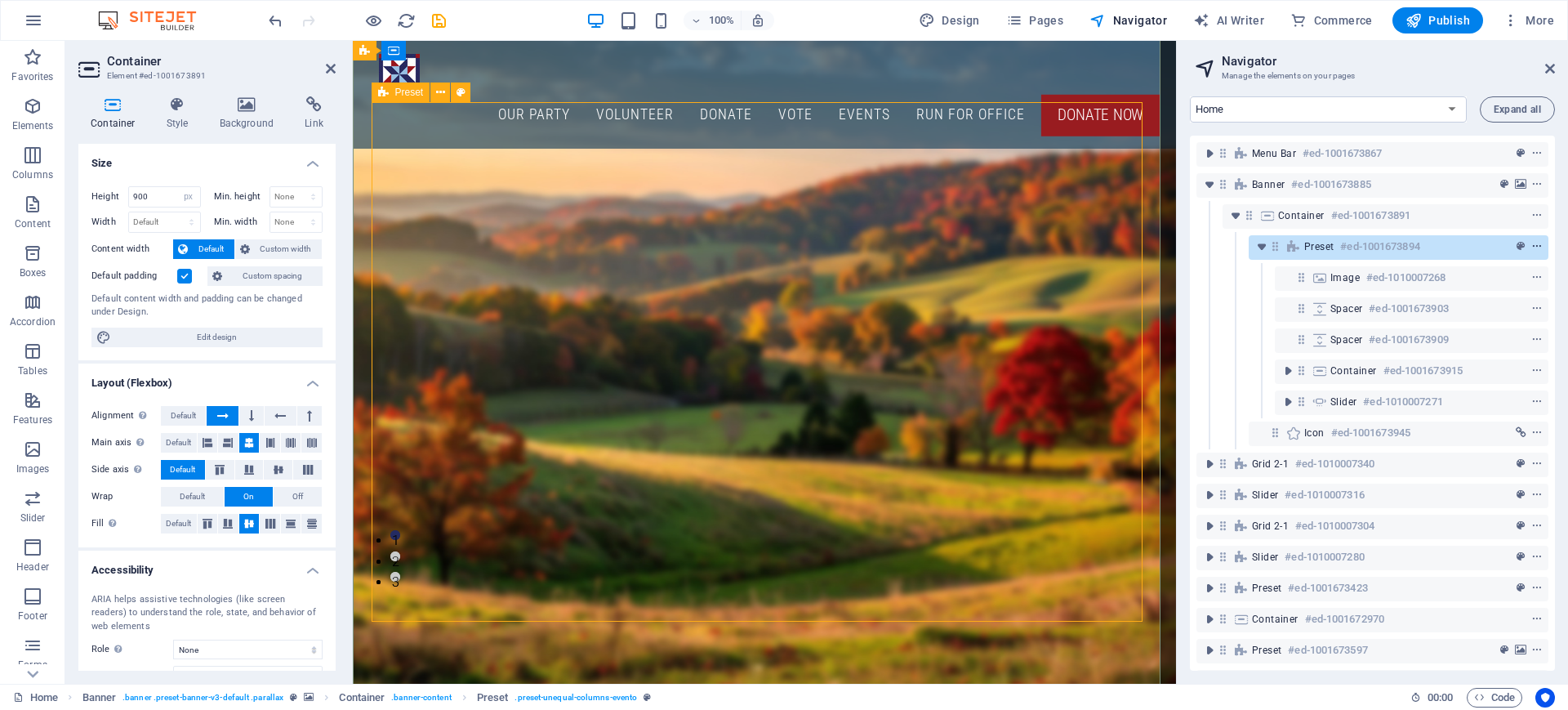
click at [1534, 249] on icon "context-menu" at bounding box center [1536, 246] width 12 height 12
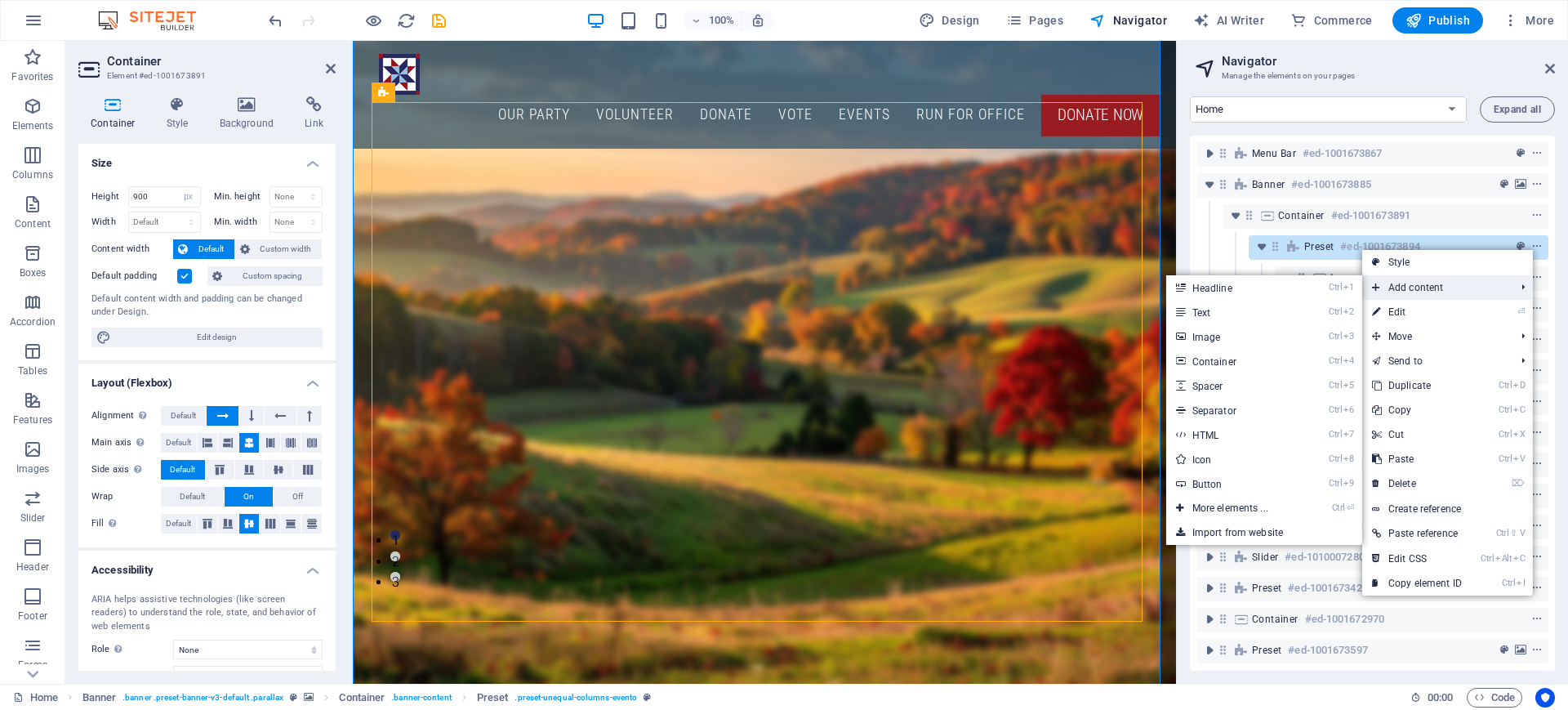
click at [1448, 287] on span "Add content" at bounding box center [1434, 288] width 146 height 25
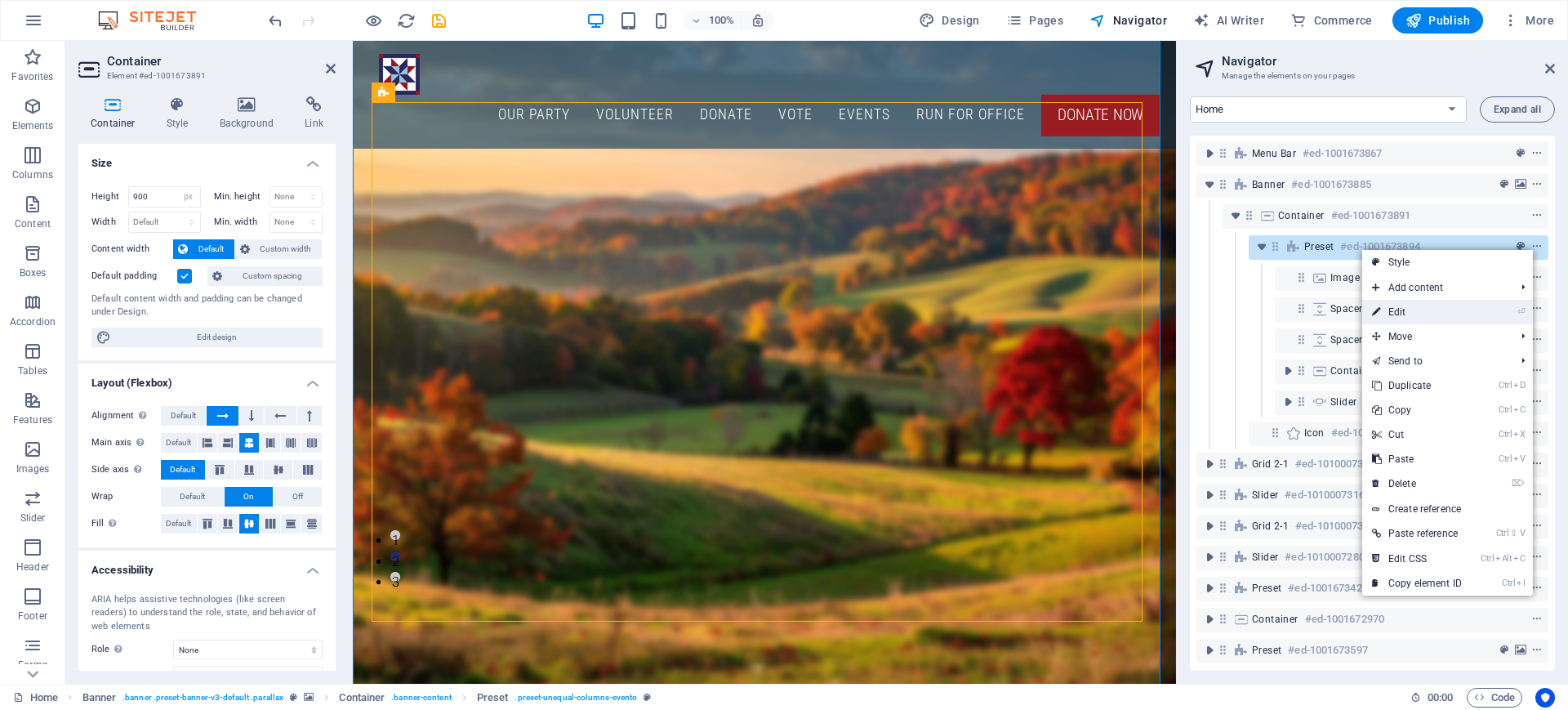
click at [1458, 313] on link "⏎ Edit" at bounding box center [1416, 313] width 110 height 25
select select "px"
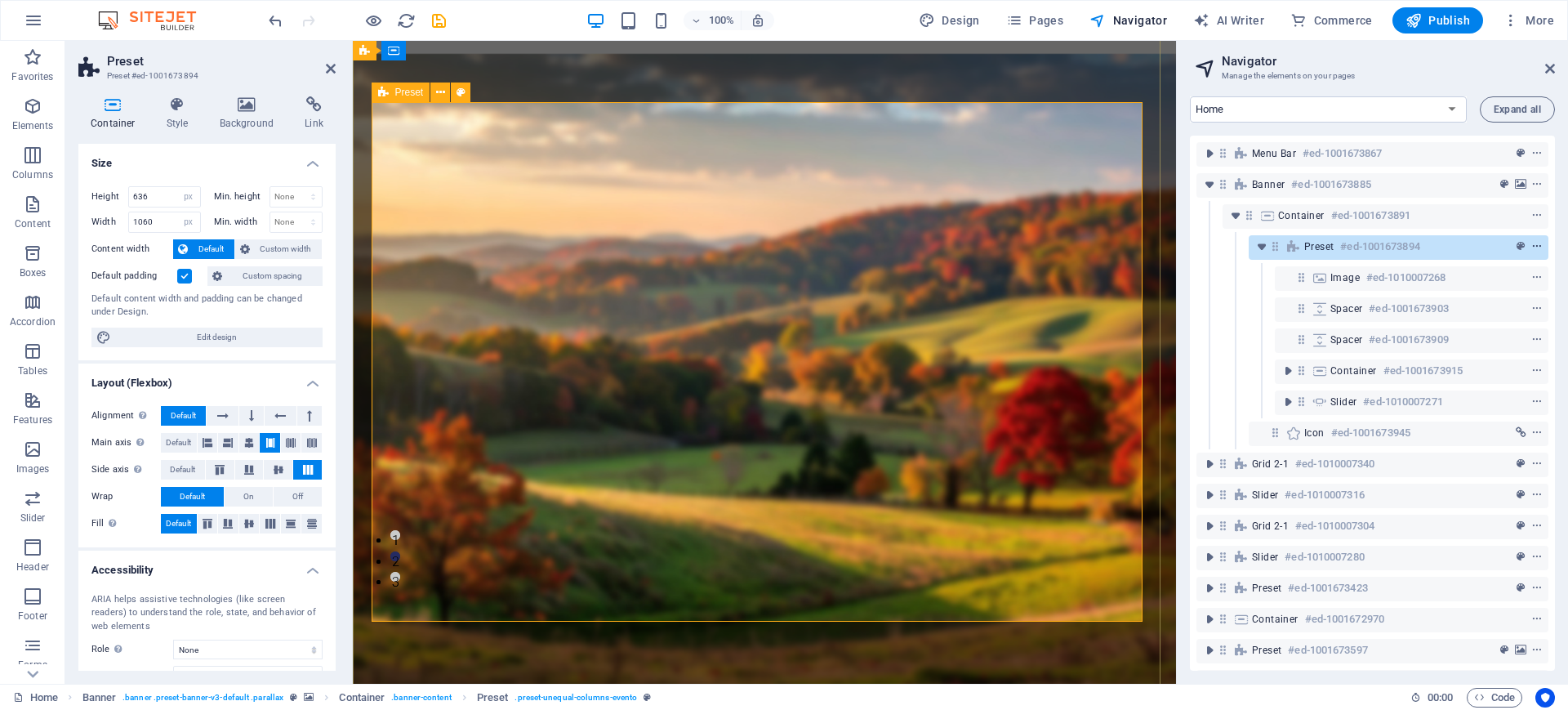
click at [1535, 246] on icon "context-menu" at bounding box center [1536, 246] width 12 height 12
click at [183, 278] on label at bounding box center [184, 276] width 15 height 15
click at [0, 0] on input "Default padding" at bounding box center [0, 0] width 0 height 0
click at [223, 336] on span "Edit design" at bounding box center [216, 338] width 201 height 20
select select "rem"
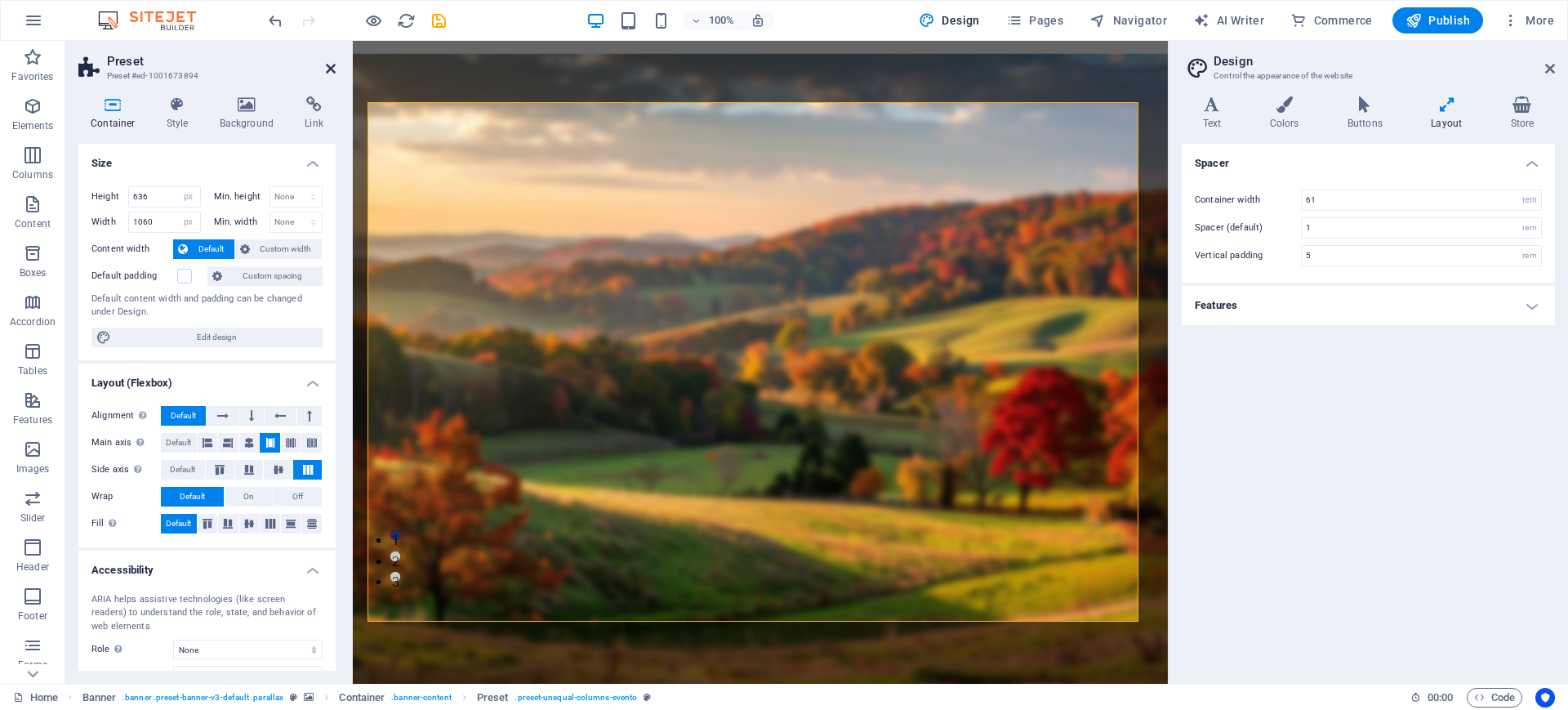
click at [328, 66] on icon at bounding box center [330, 69] width 10 height 13
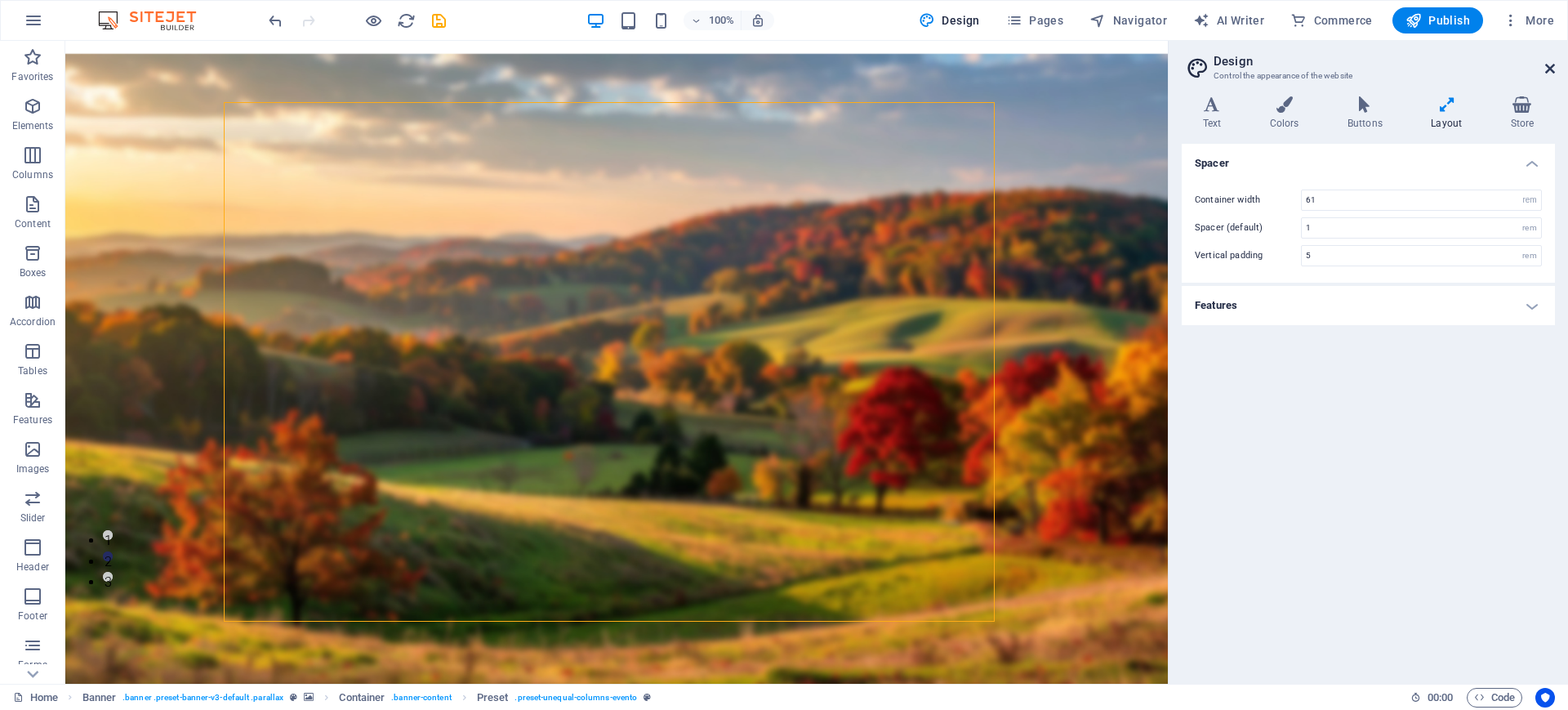
click at [1546, 74] on icon at bounding box center [1549, 69] width 10 height 13
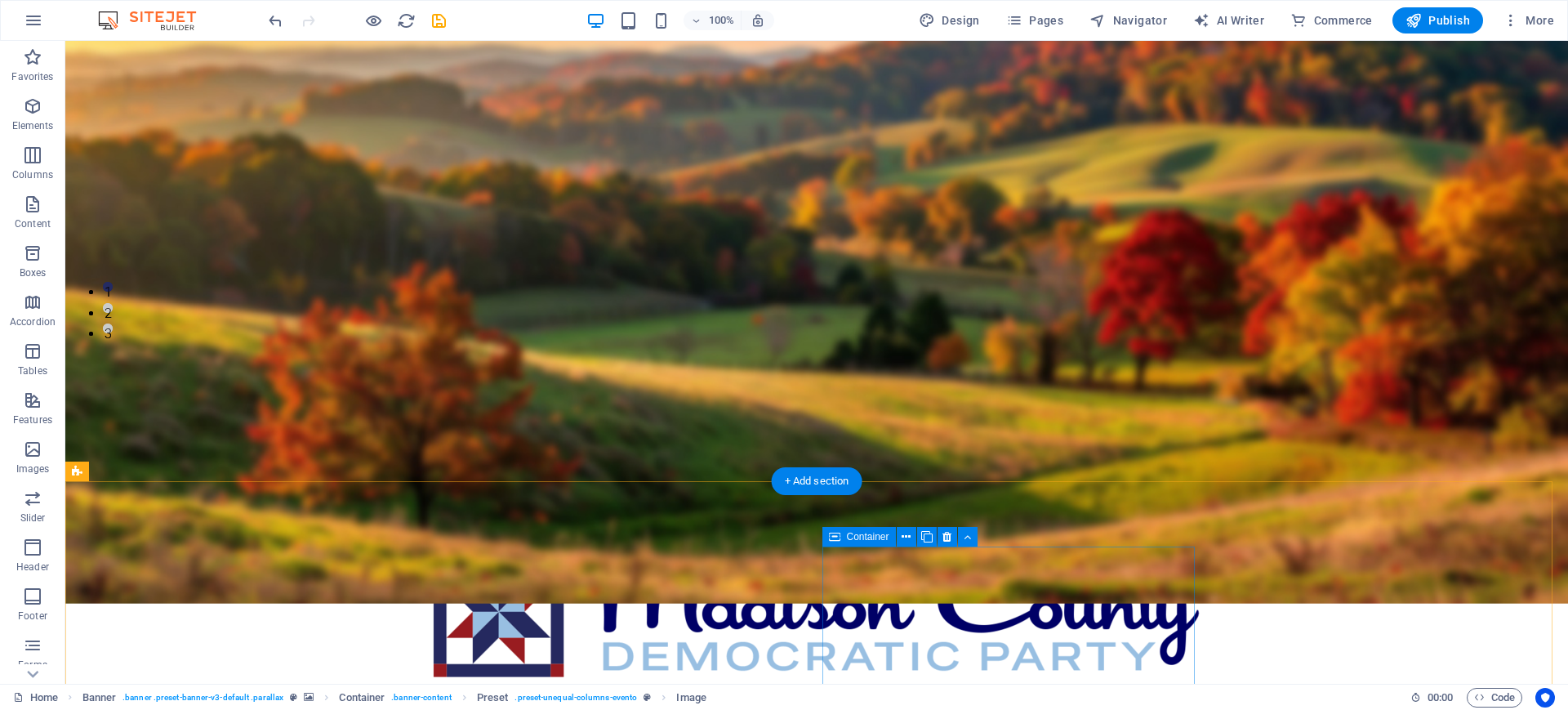
scroll to position [363, 0]
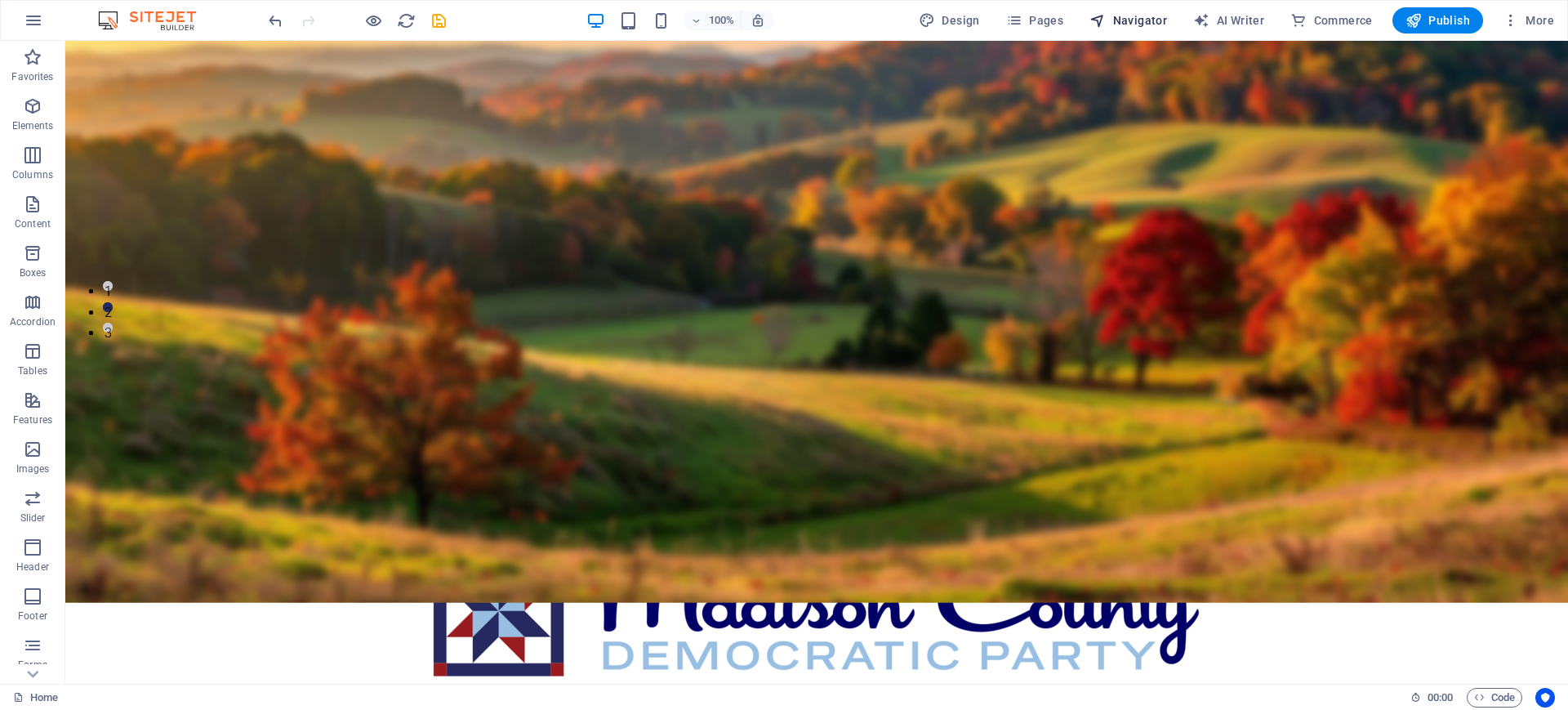
click at [1131, 27] on span "Navigator" at bounding box center [1127, 20] width 77 height 16
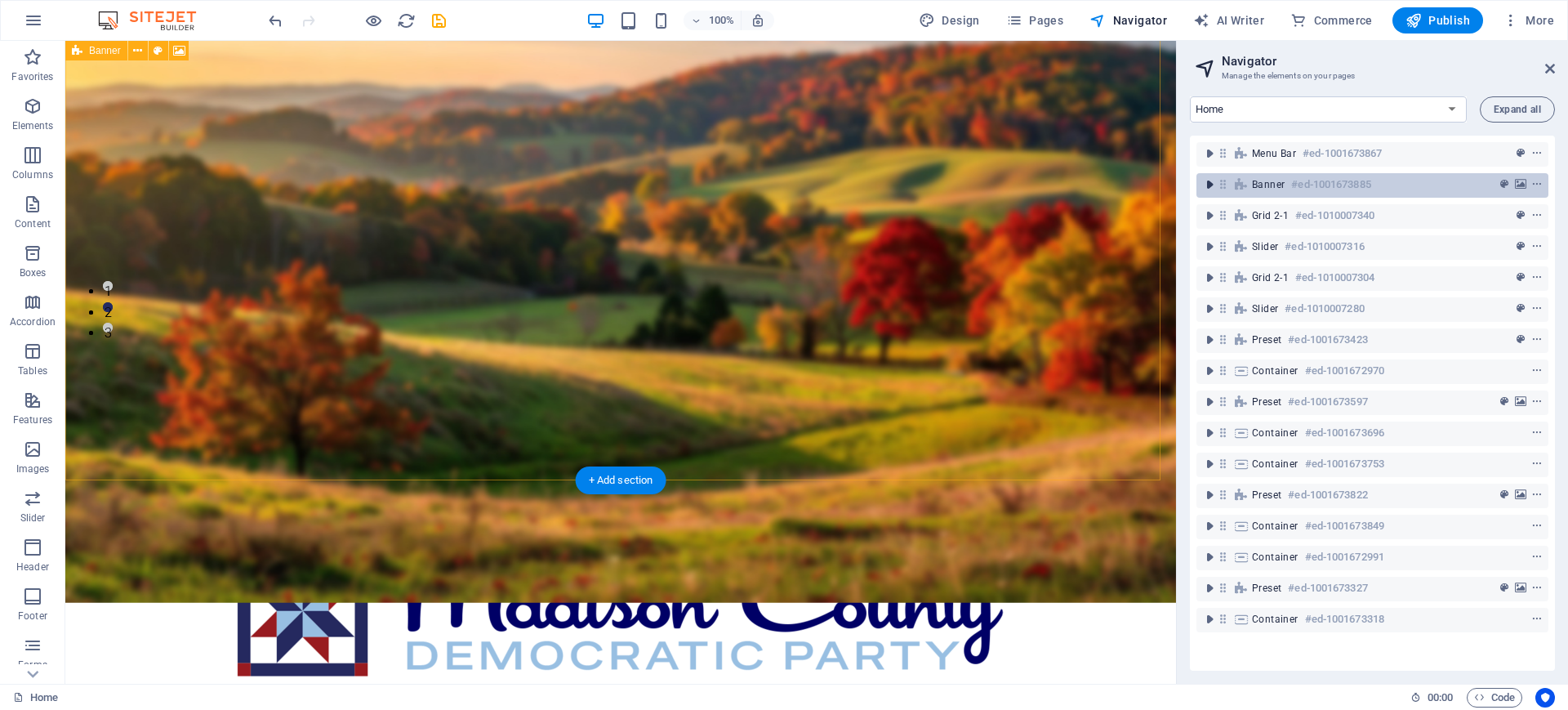
click at [1208, 184] on icon "toggle-expand" at bounding box center [1209, 184] width 16 height 16
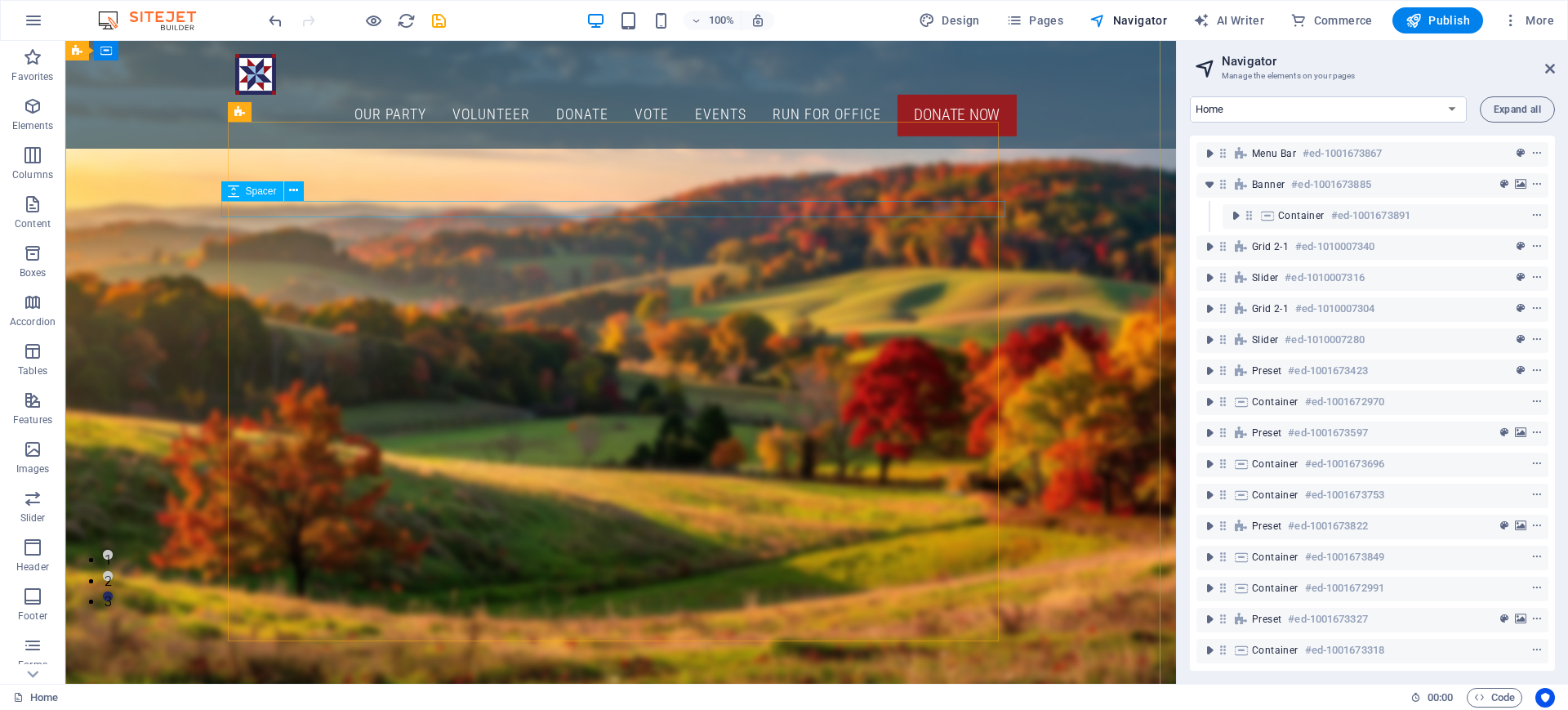
scroll to position [94, 0]
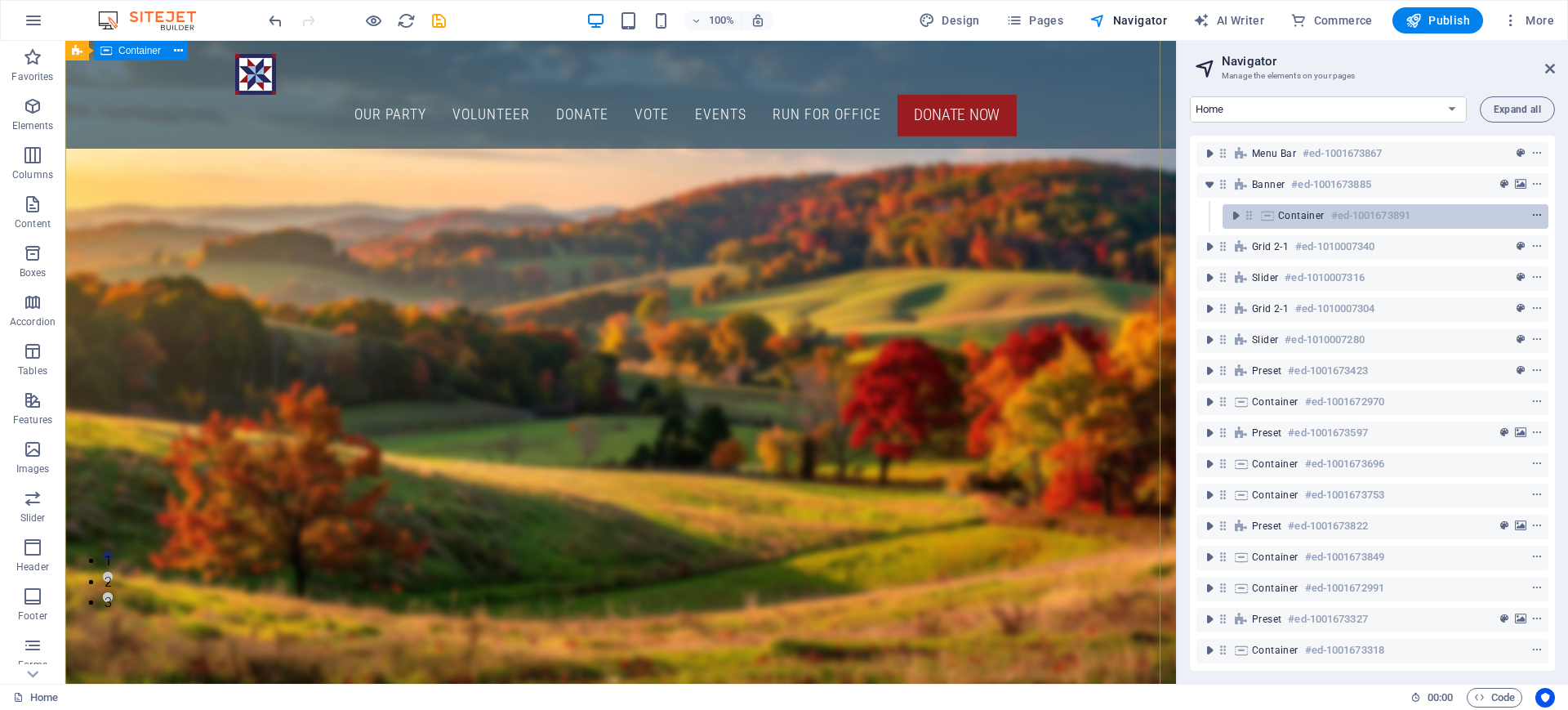
click at [1528, 214] on span "context-menu" at bounding box center [1536, 216] width 16 height 12
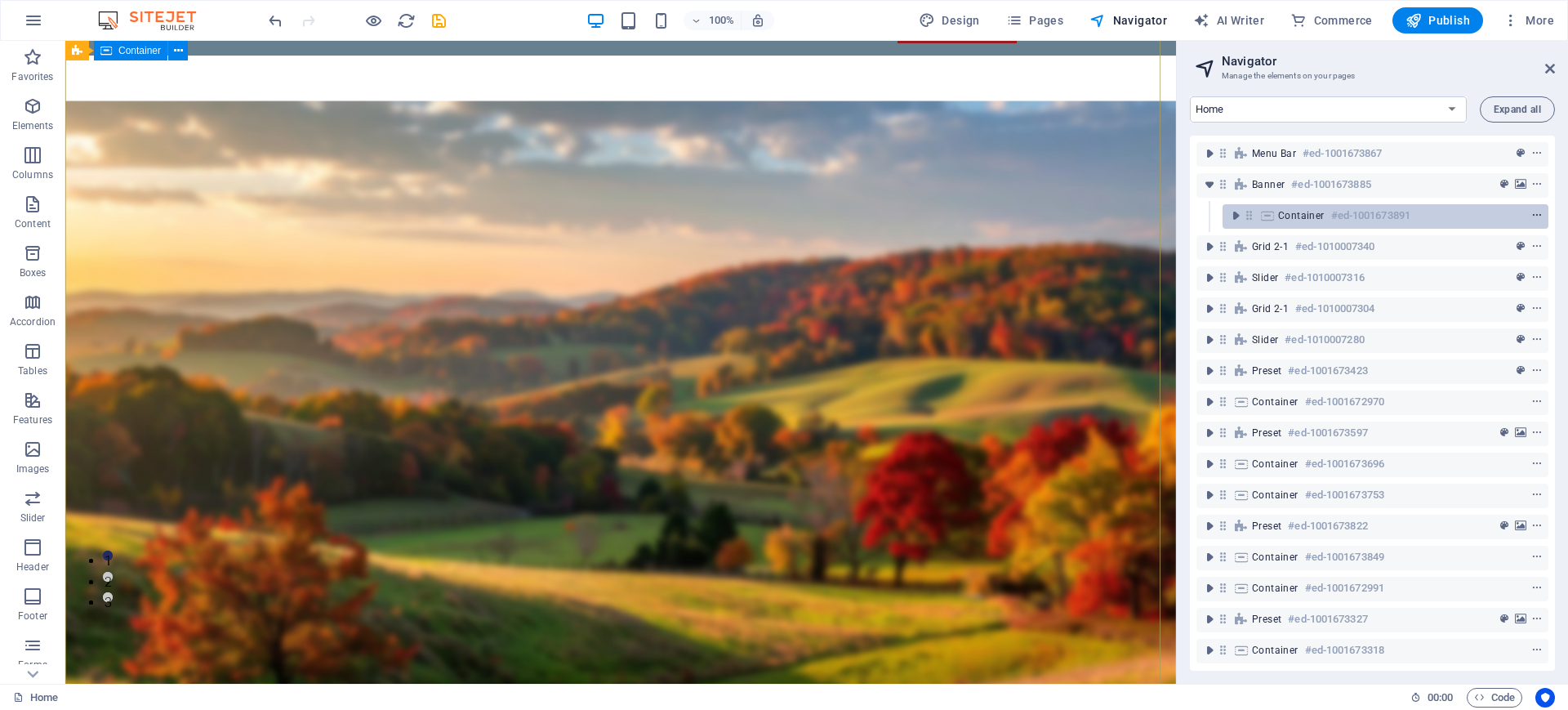
scroll to position [113, 0]
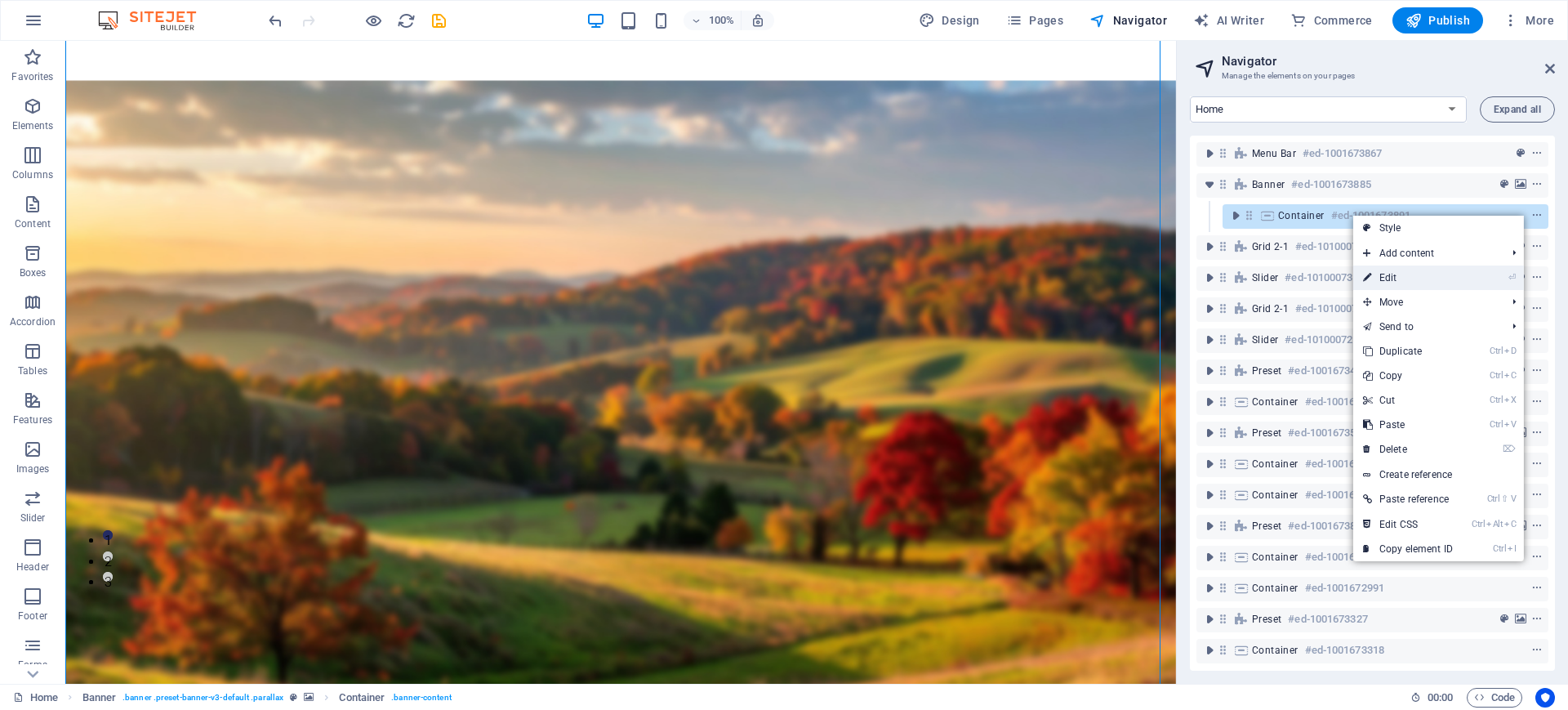
click at [1441, 289] on link "⏎ Edit" at bounding box center [1407, 278] width 110 height 25
select select "px"
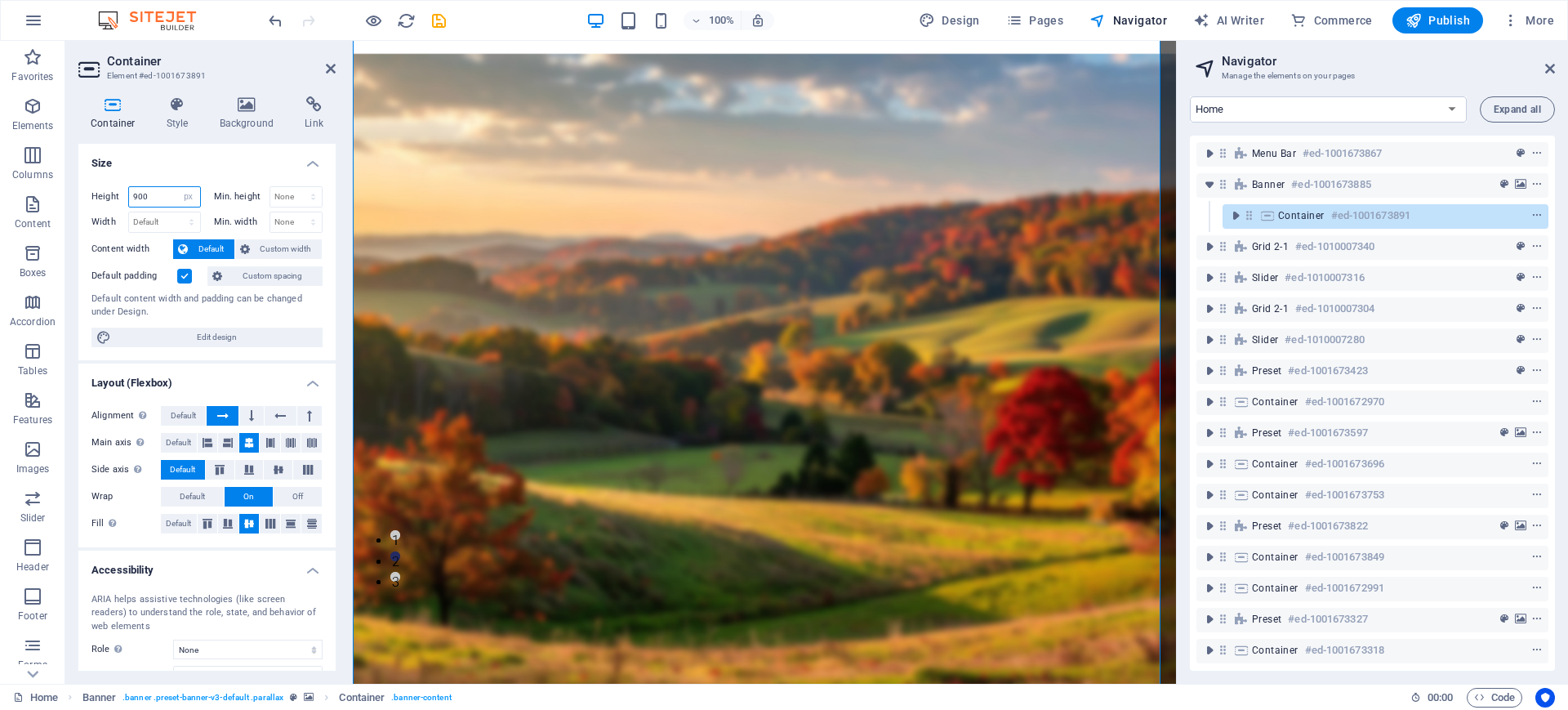
click at [158, 197] on input "900" at bounding box center [165, 197] width 71 height 20
type input "9"
type input "1000"
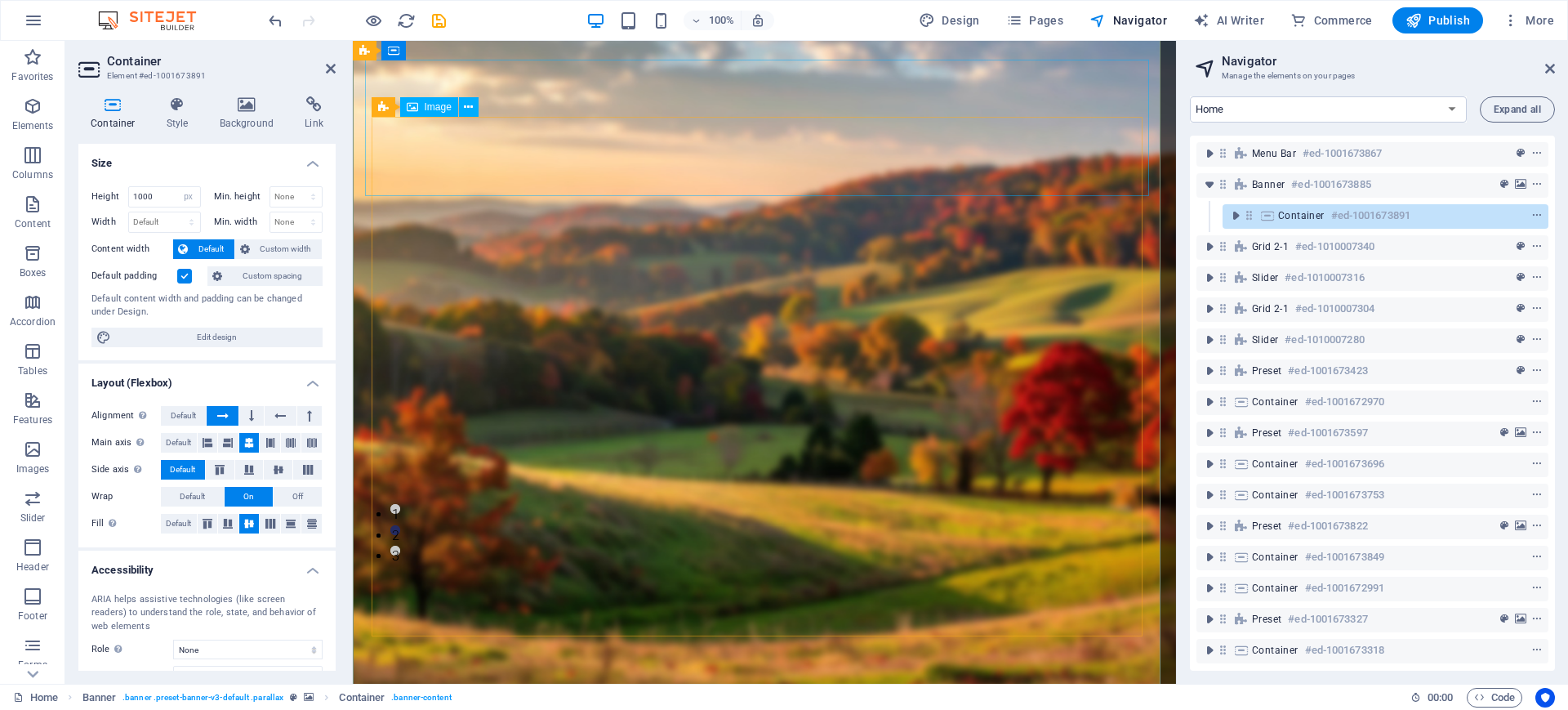
scroll to position [0, 0]
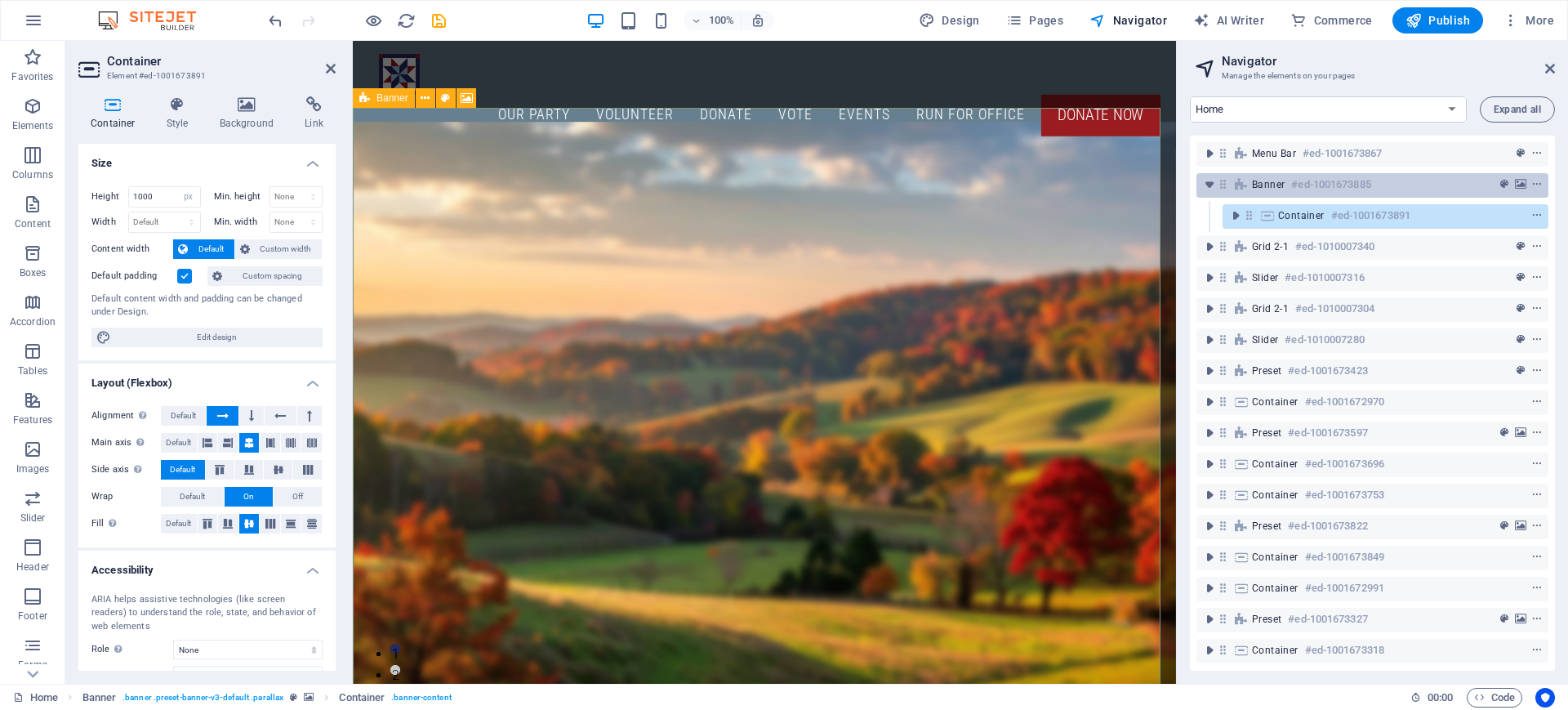
click at [1249, 178] on icon at bounding box center [1241, 184] width 18 height 13
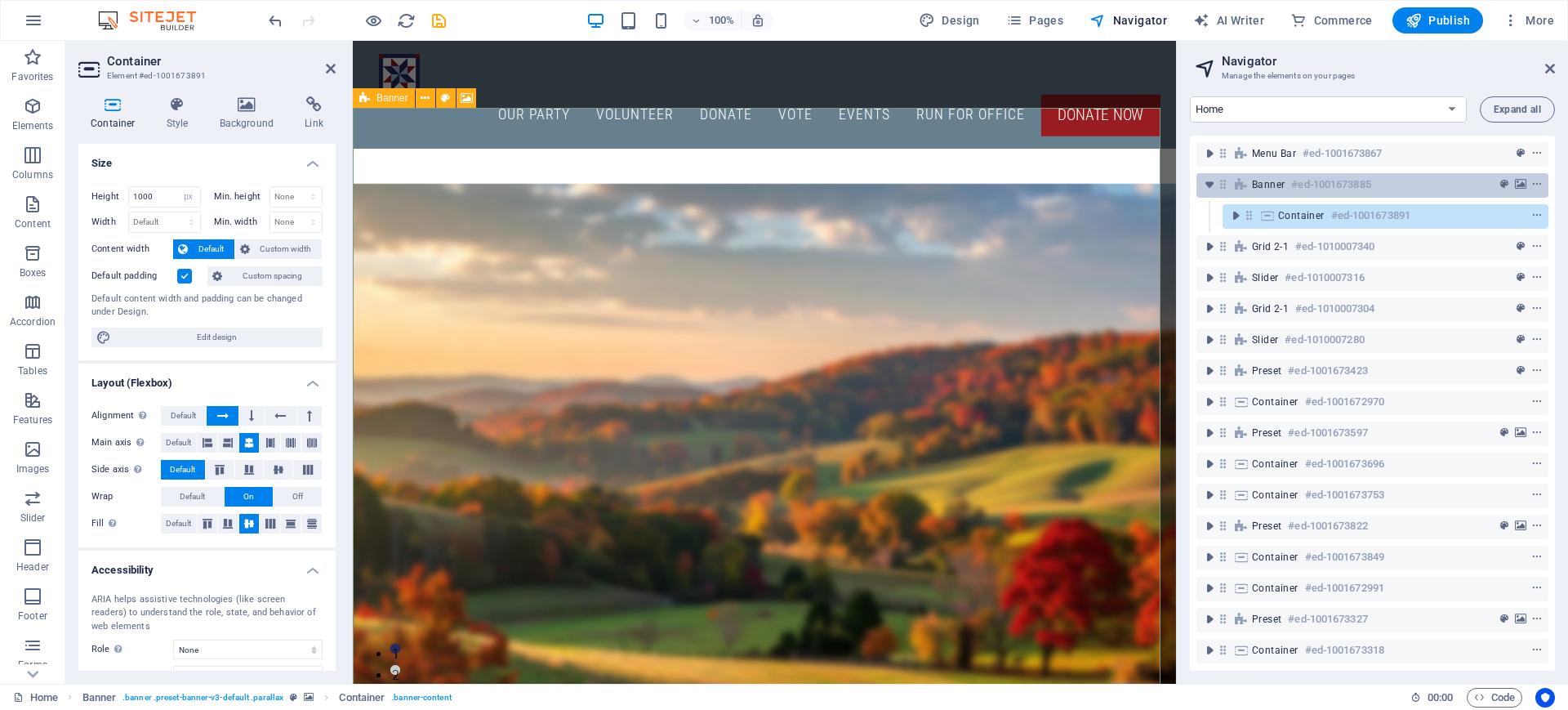
scroll to position [154, 0]
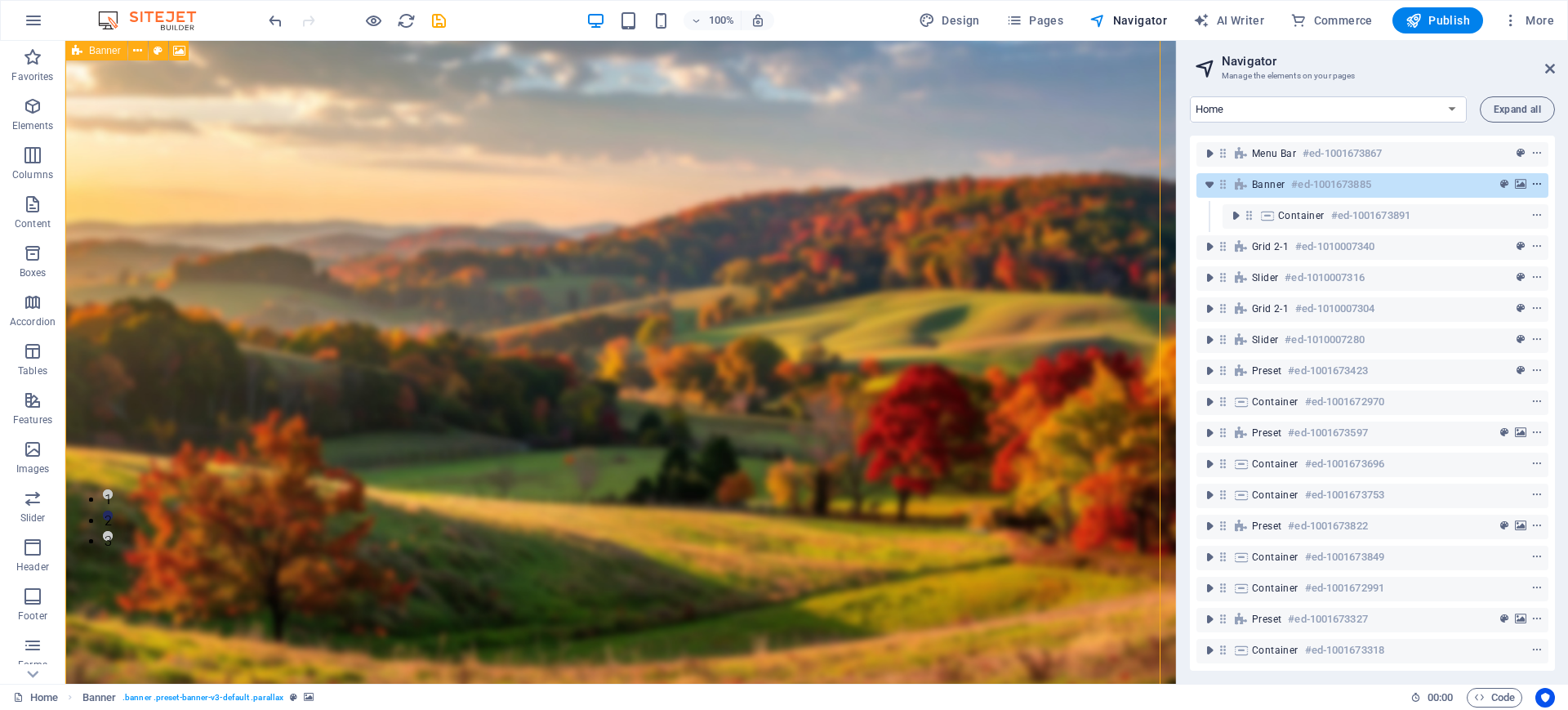
click at [1536, 182] on icon "context-menu" at bounding box center [1536, 184] width 12 height 12
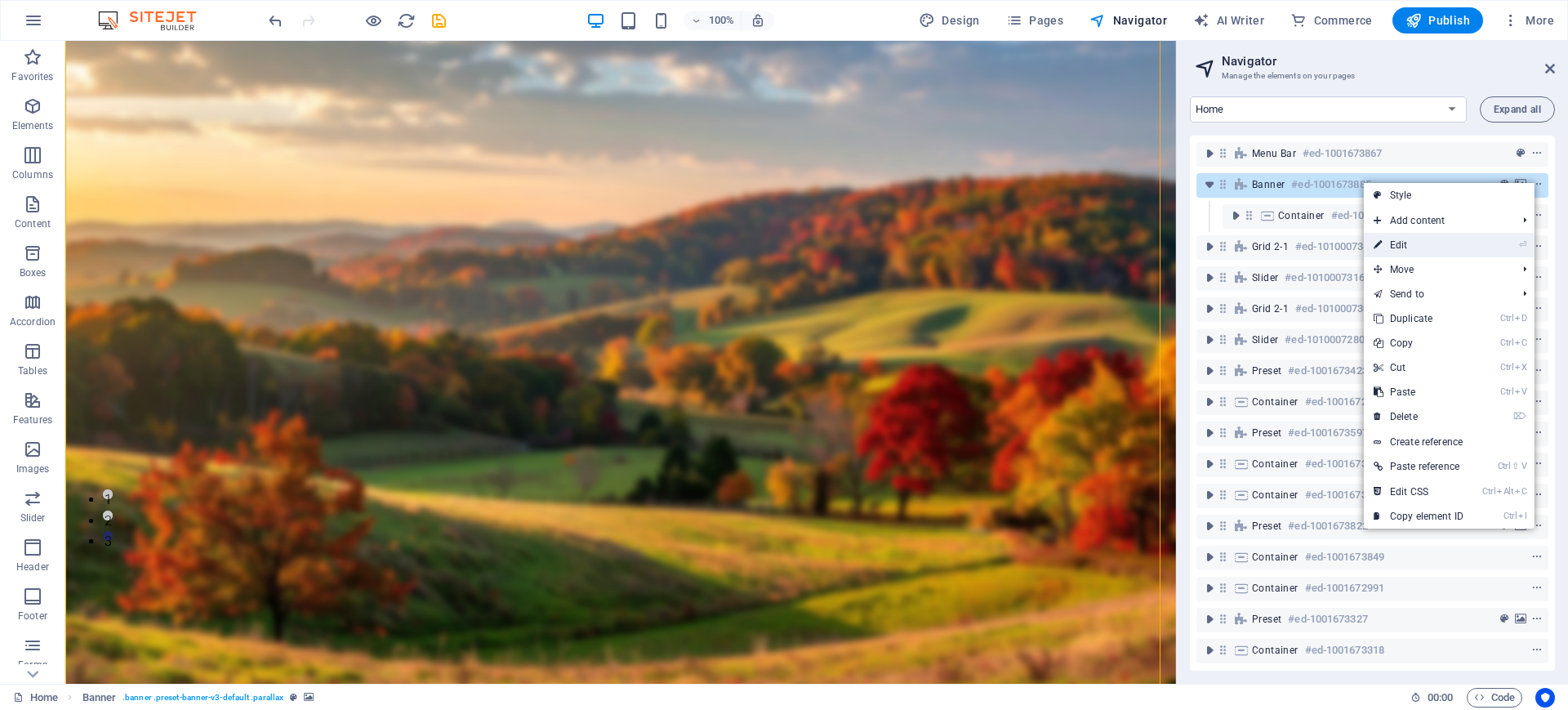
click at [1475, 246] on li "⏎ Edit" at bounding box center [1449, 245] width 171 height 25
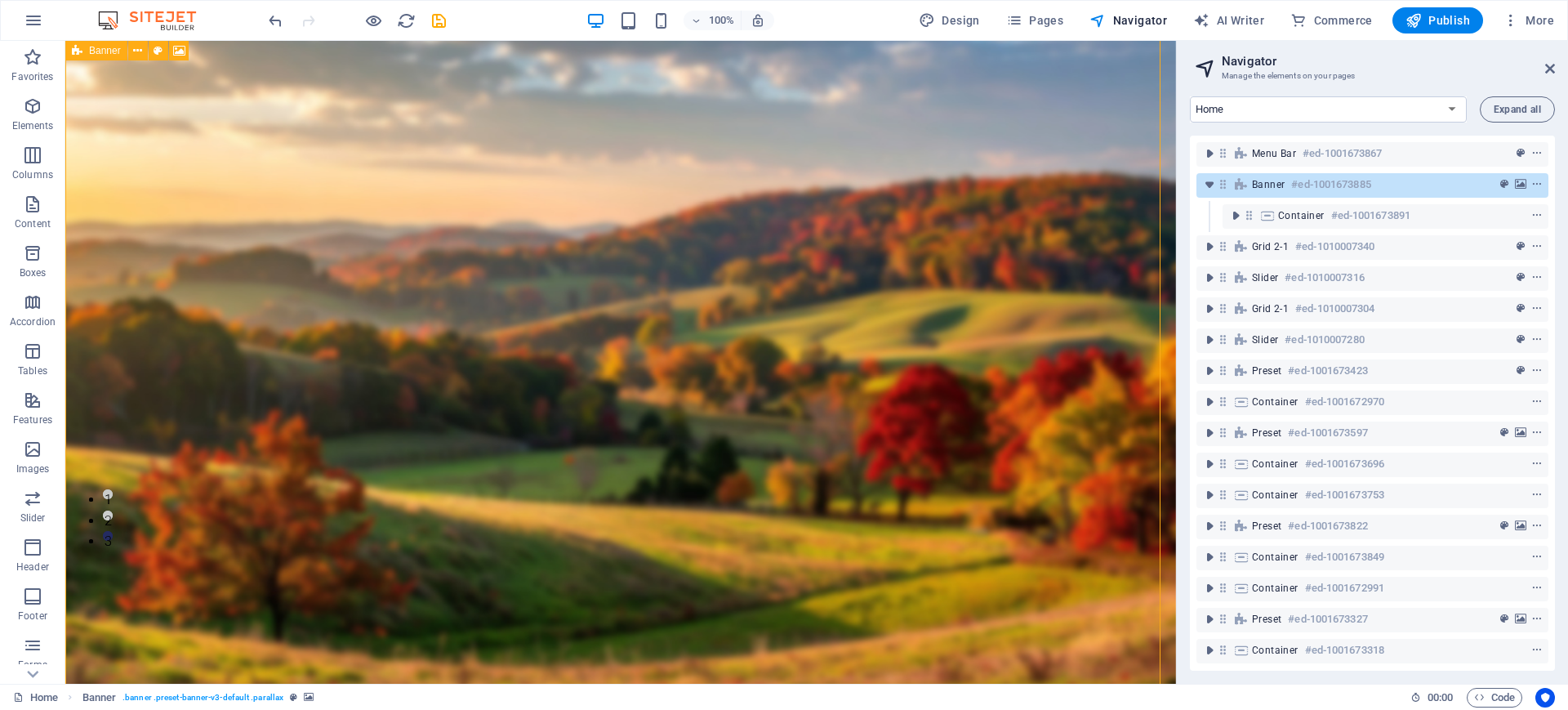
click at [1261, 184] on span "Banner" at bounding box center [1268, 184] width 33 height 13
click at [1233, 219] on icon "toggle-expand" at bounding box center [1235, 216] width 16 height 16
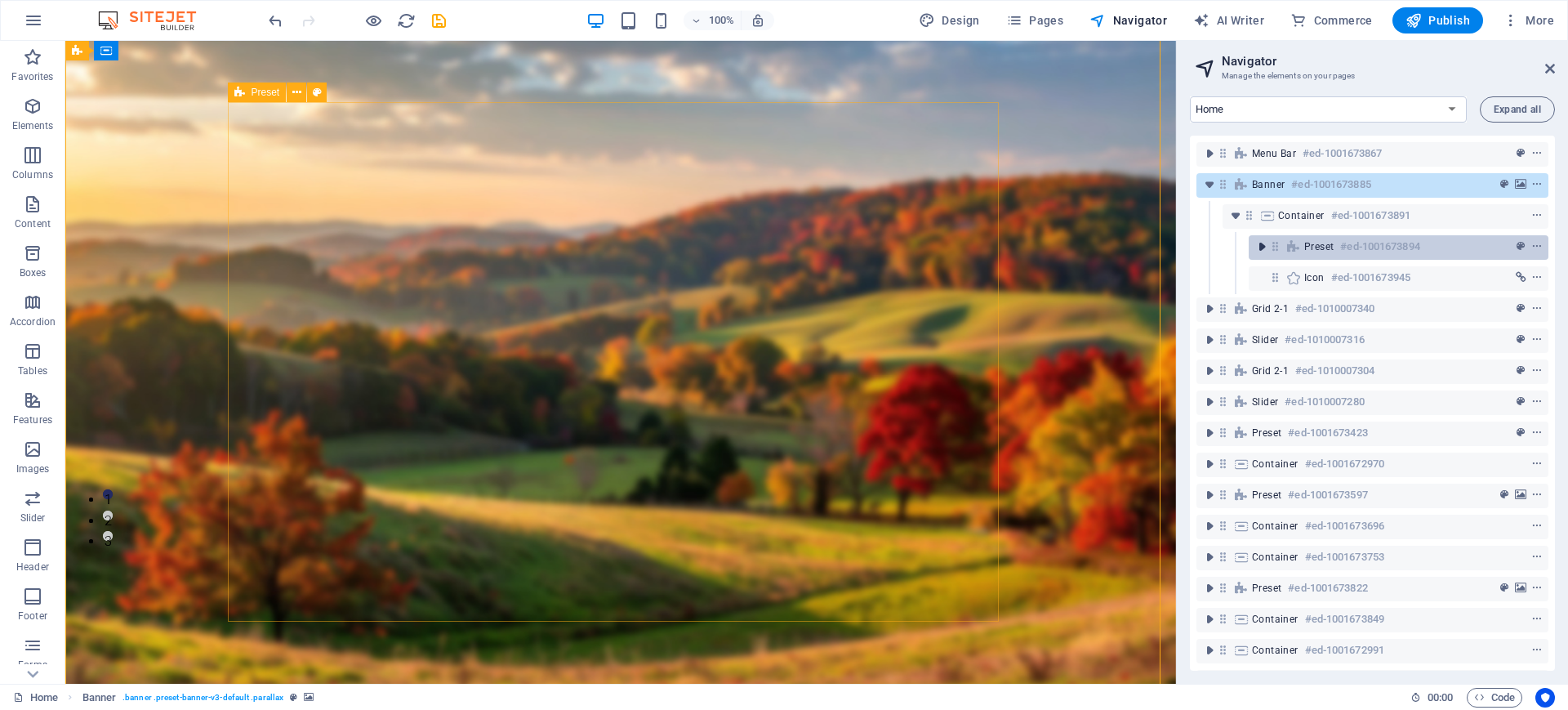
click at [1261, 247] on icon "toggle-expand" at bounding box center [1261, 247] width 16 height 16
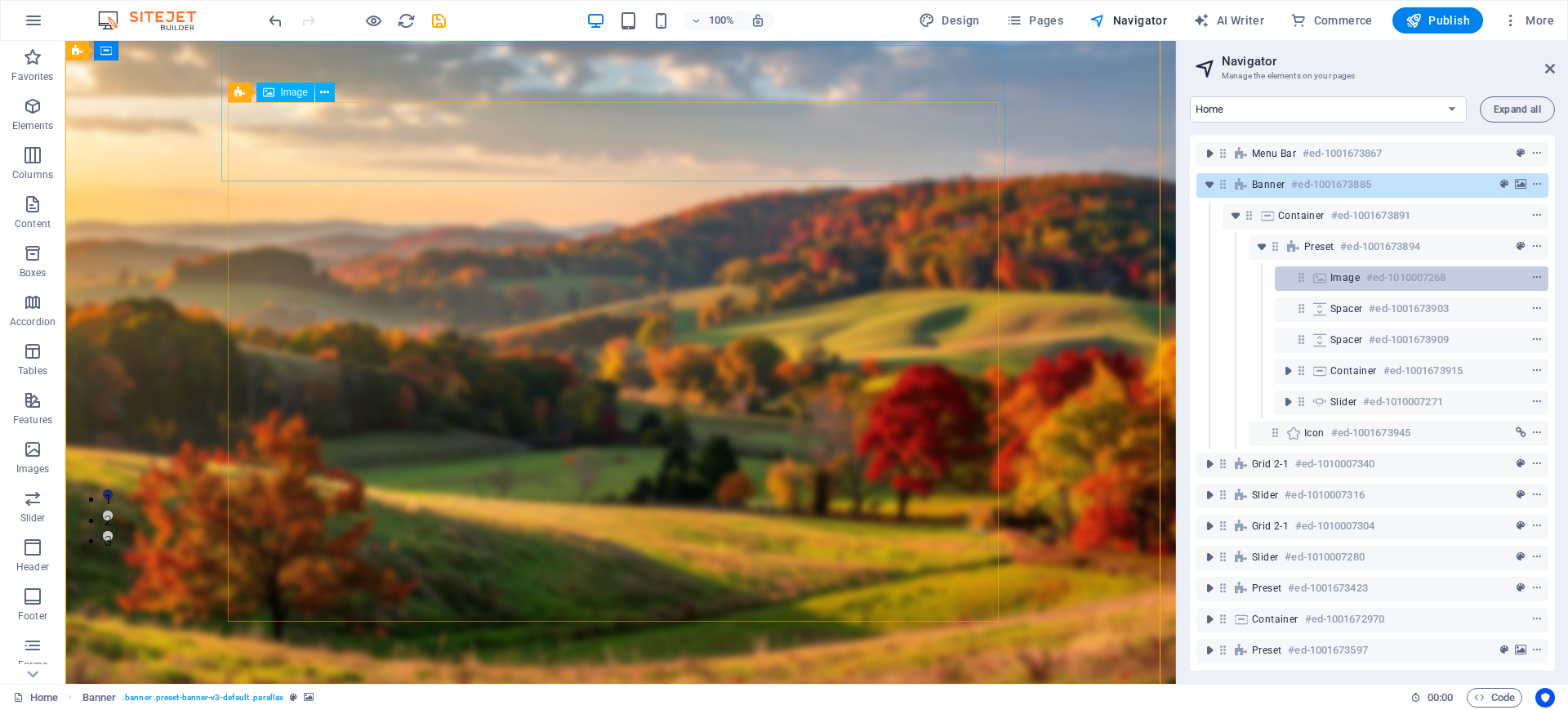
click at [1354, 282] on span "Image" at bounding box center [1345, 277] width 29 height 13
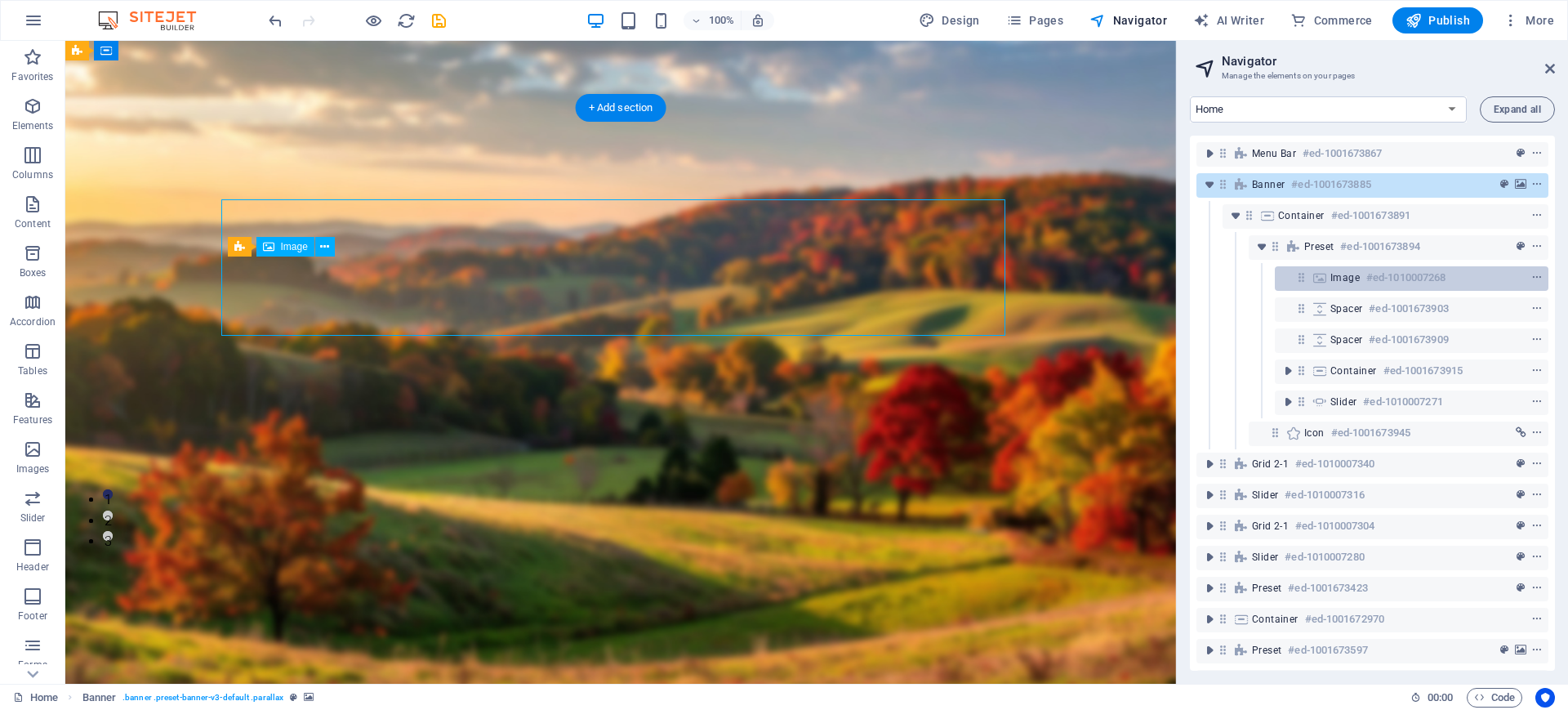
scroll to position [0, 0]
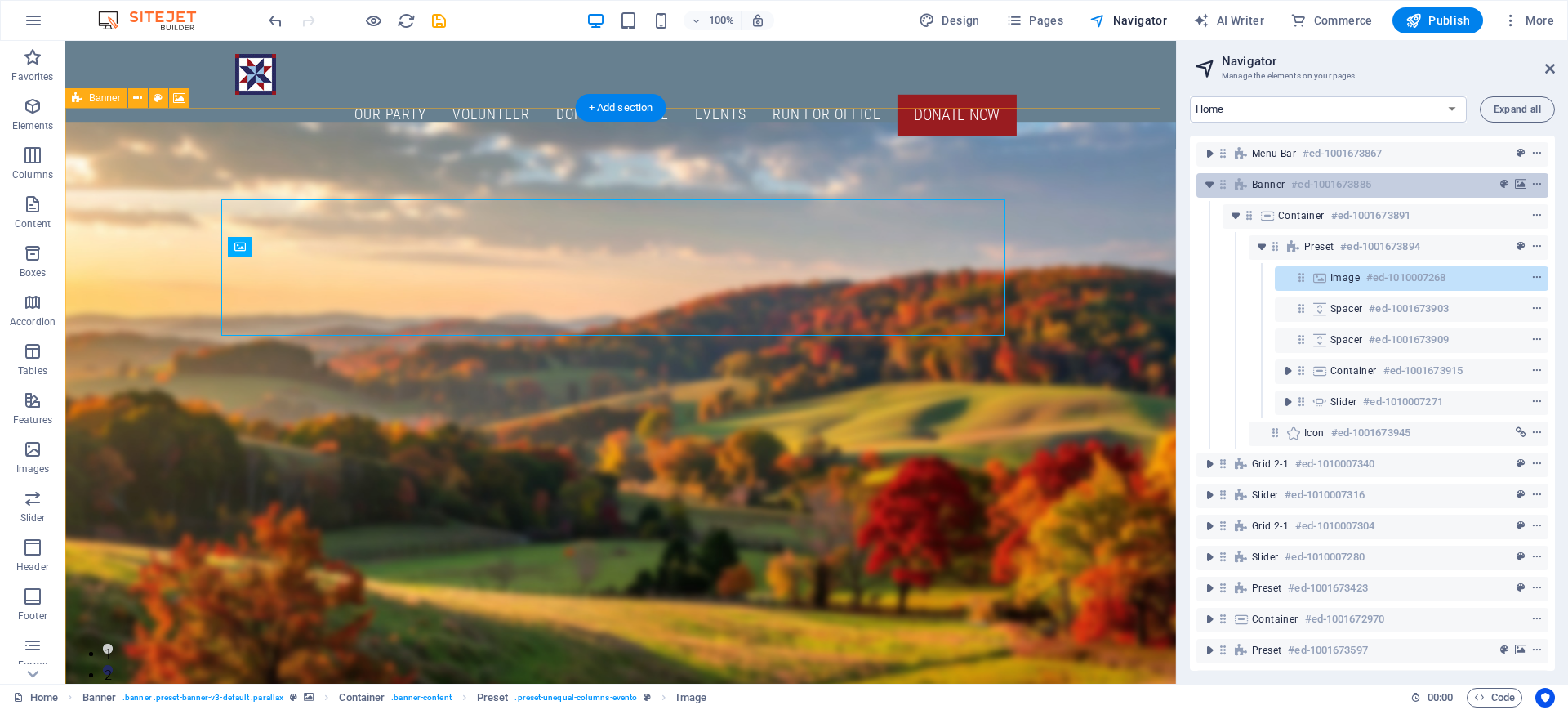
drag, startPoint x: 1364, startPoint y: 274, endPoint x: 1312, endPoint y: 185, distance: 103.1
click at [1312, 185] on div "Menu Bar #ed-1001673867 Banner #ed-1001673885 Container #ed-1001673891 Preset #…" at bounding box center [1372, 403] width 365 height 535
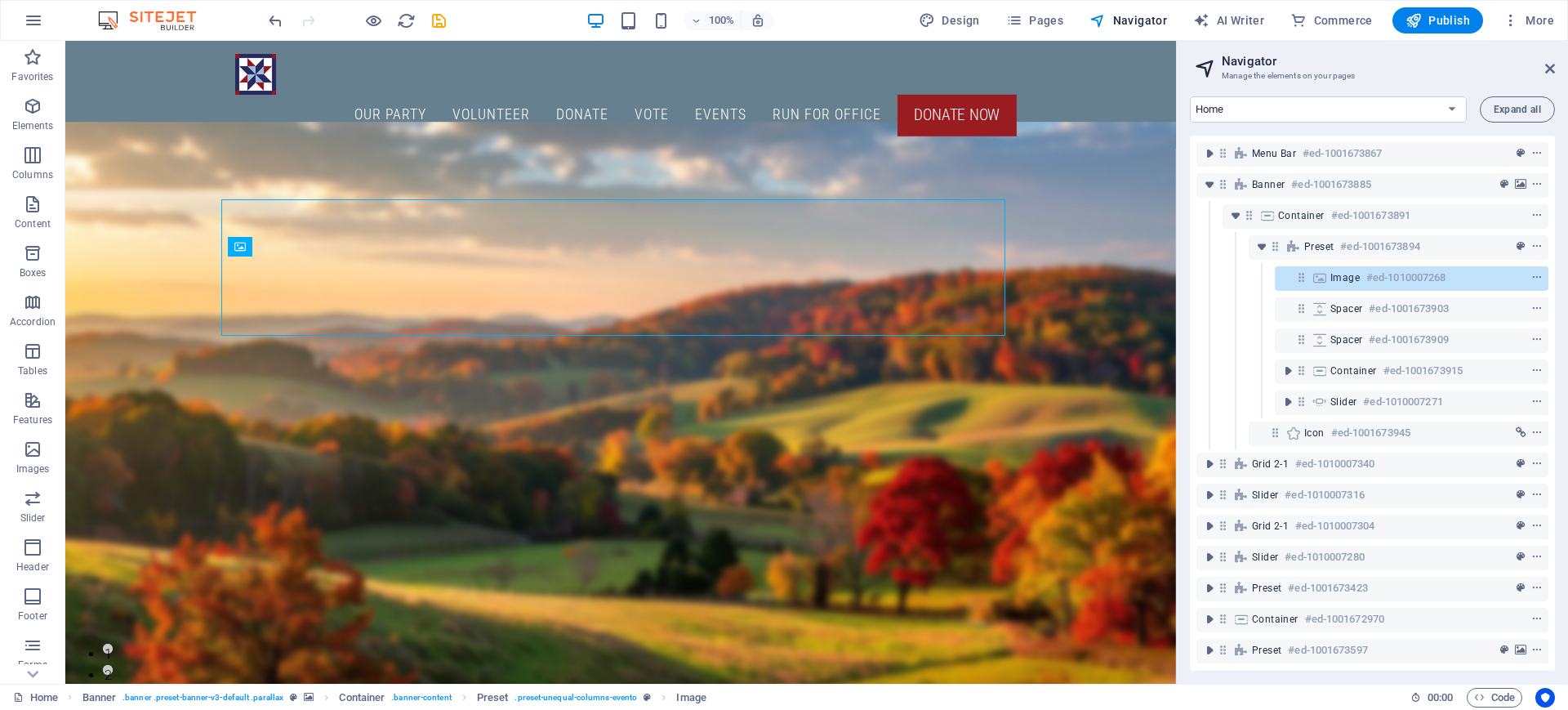
drag, startPoint x: 1343, startPoint y: 274, endPoint x: 1288, endPoint y: 198, distance: 93.8
click at [1288, 198] on div "Menu Bar #ed-1001673867 Banner #ed-1001673885 Container #ed-1001673891 Preset #…" at bounding box center [1372, 403] width 365 height 535
click at [1535, 276] on icon "context-menu" at bounding box center [1536, 277] width 12 height 12
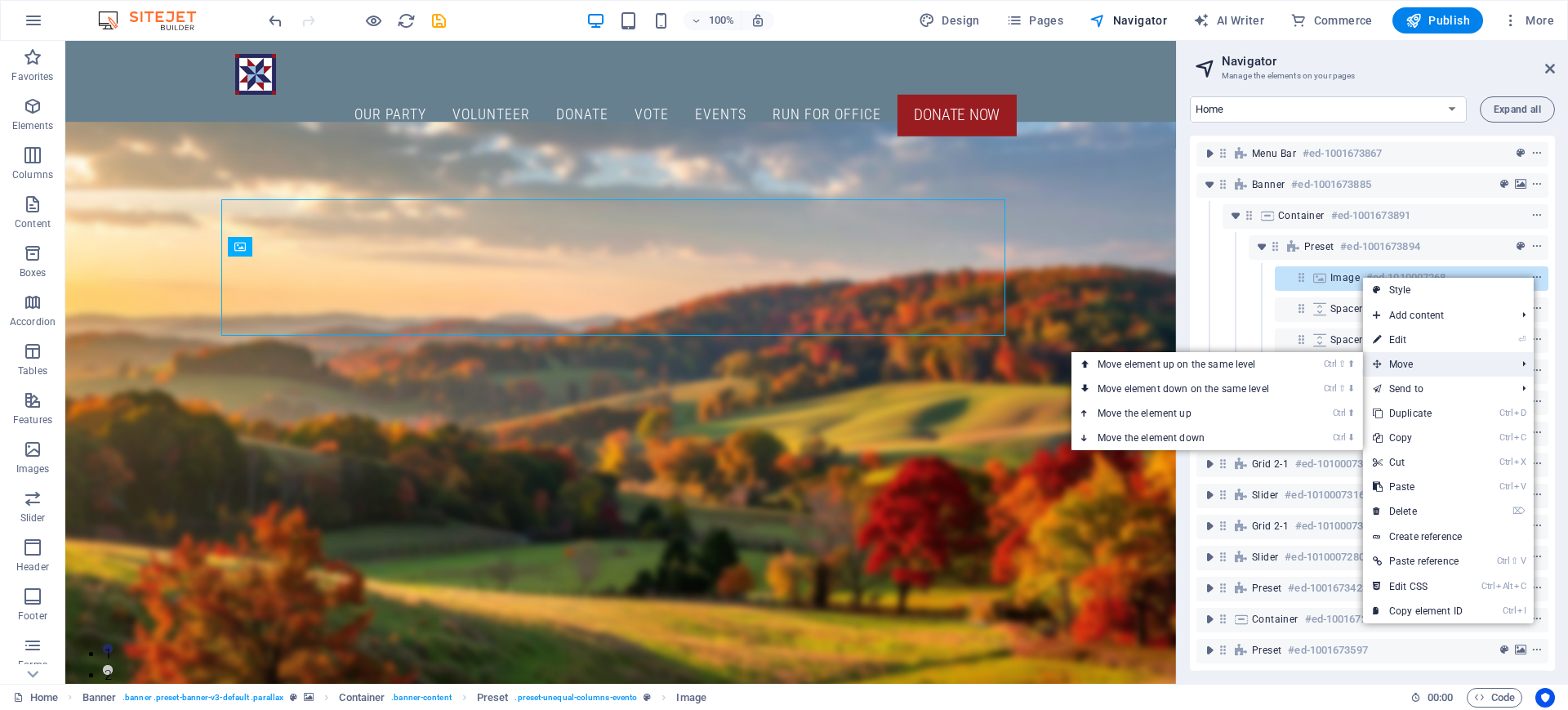
click at [1416, 363] on span "Move" at bounding box center [1435, 364] width 146 height 25
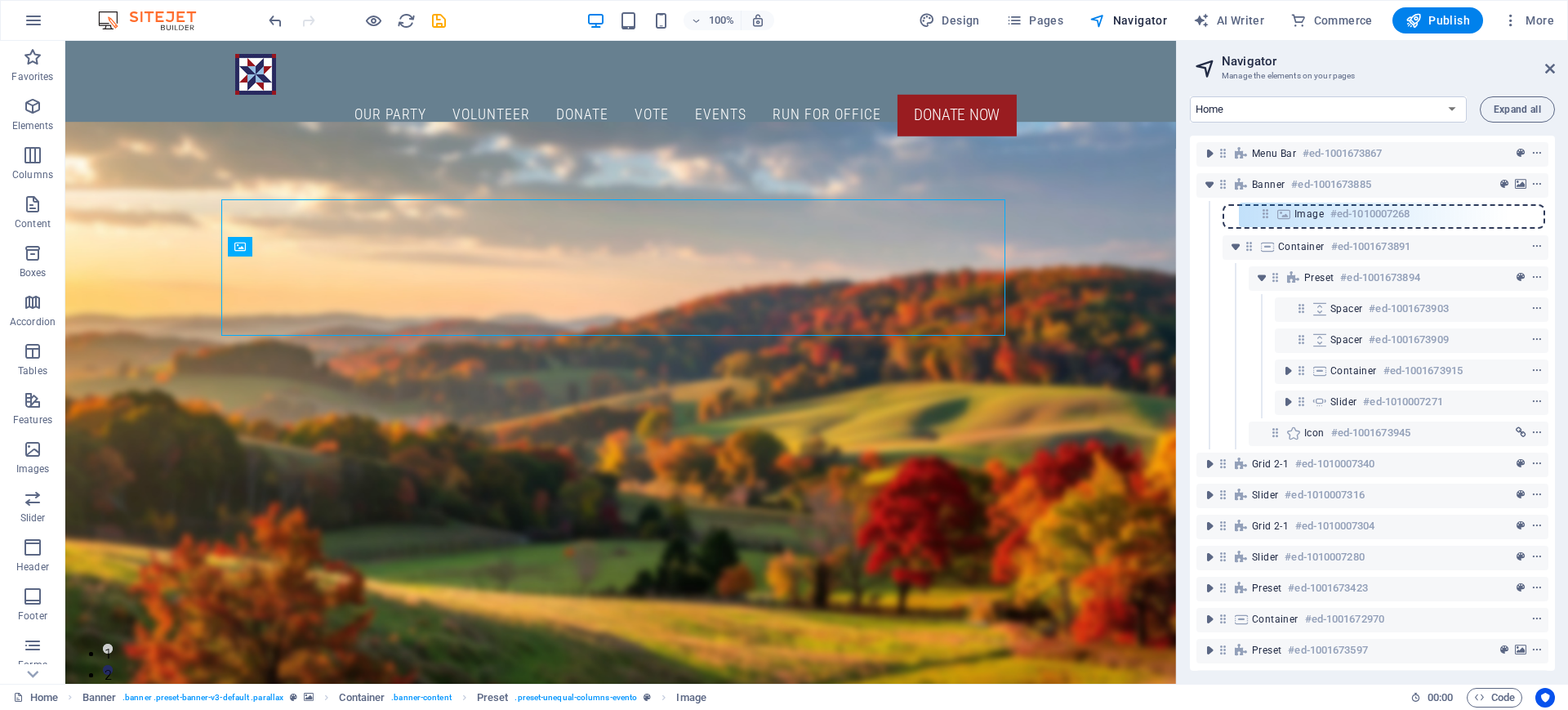
drag, startPoint x: 1300, startPoint y: 278, endPoint x: 1260, endPoint y: 214, distance: 75.5
click at [1260, 214] on div "Menu Bar #ed-1001673867 Banner #ed-1001673885 Container #ed-1001673891 Preset #…" at bounding box center [1372, 403] width 365 height 535
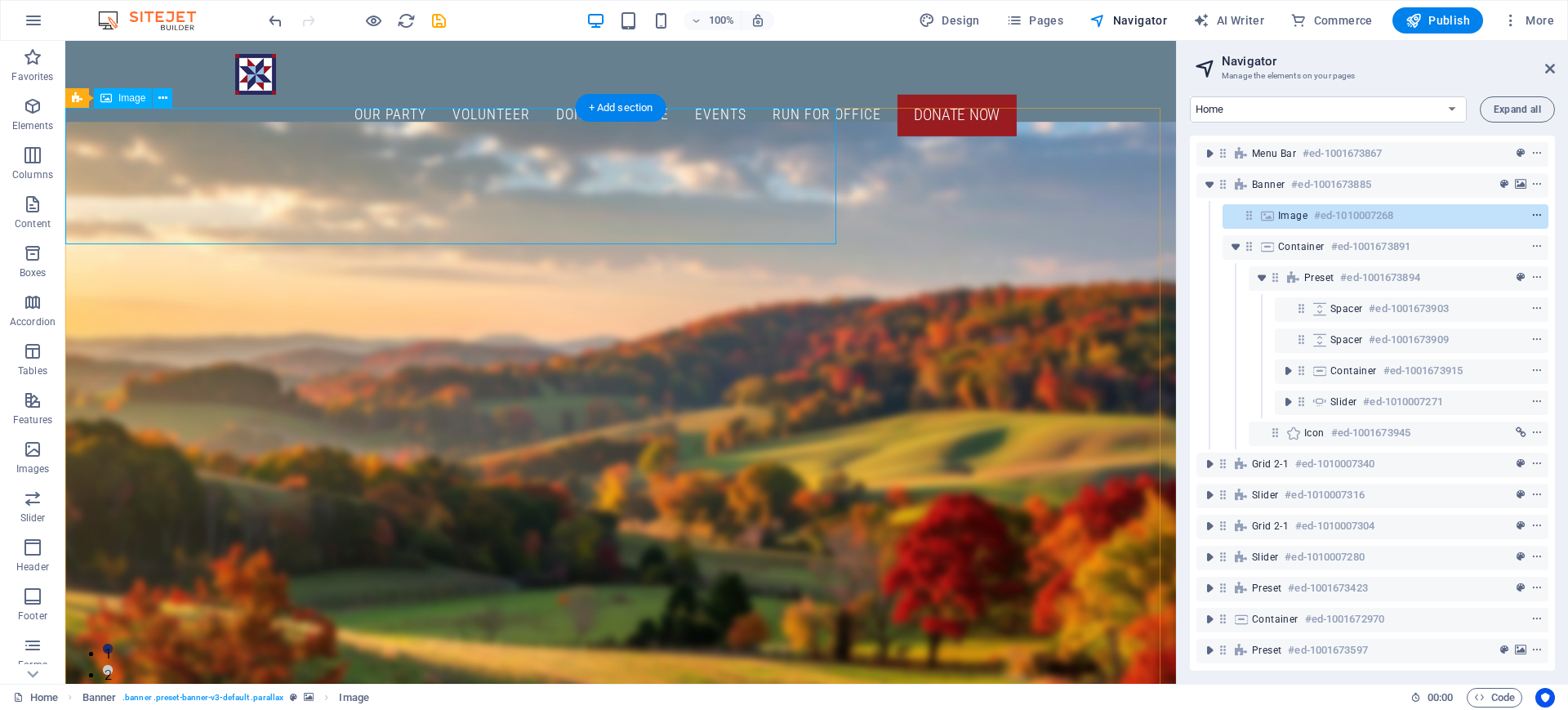
click at [1531, 210] on icon "context-menu" at bounding box center [1536, 216] width 12 height 12
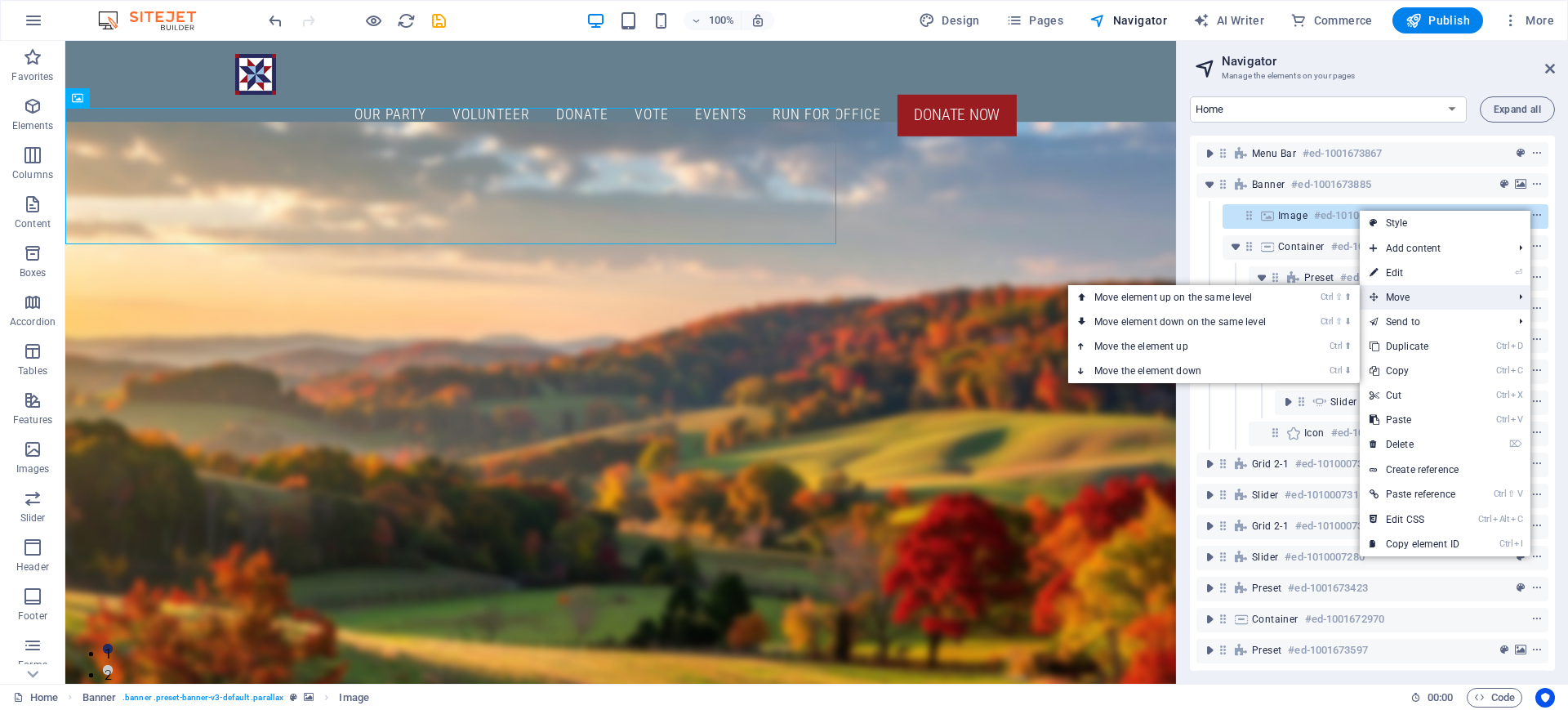
click at [1409, 292] on span "Move" at bounding box center [1433, 298] width 146 height 25
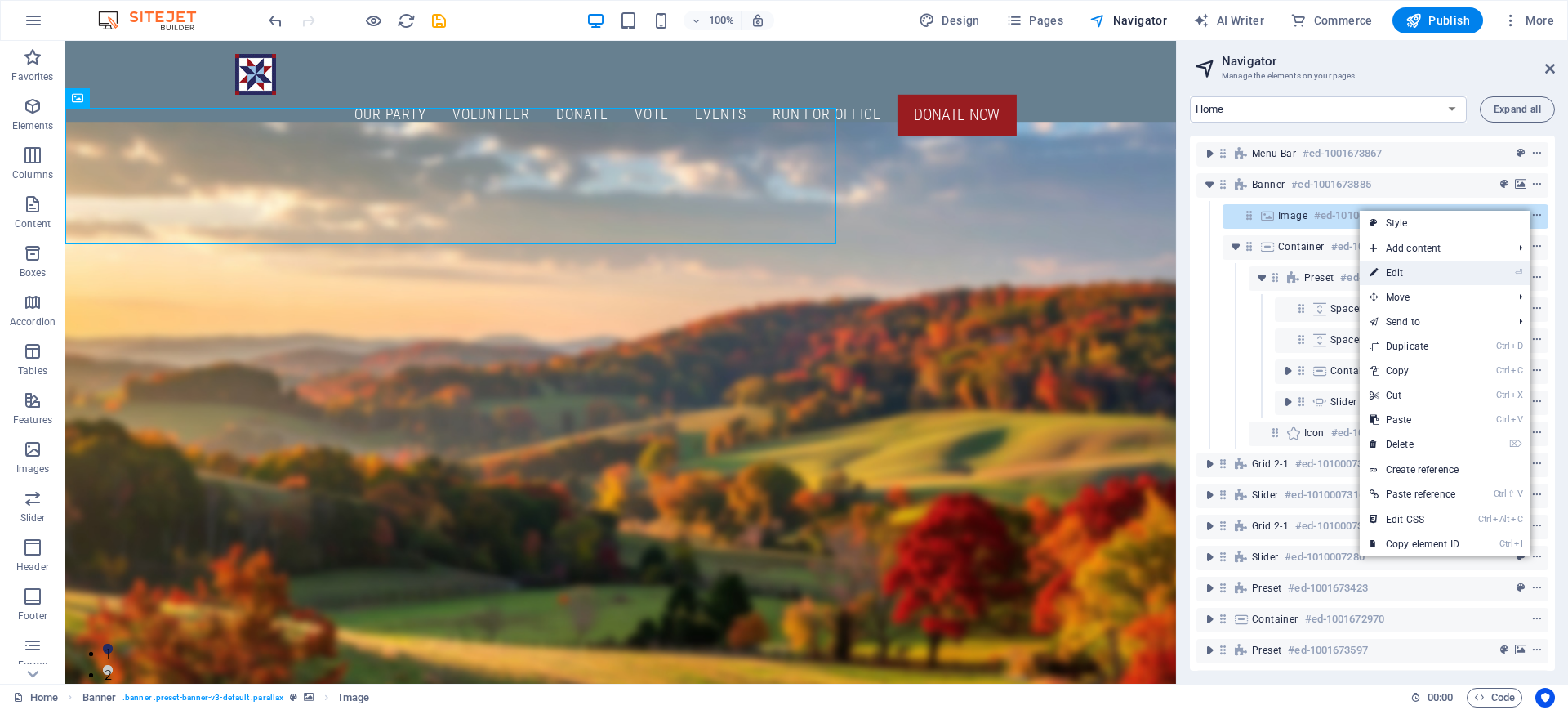
click at [1400, 266] on link "⏎ Edit" at bounding box center [1414, 273] width 110 height 25
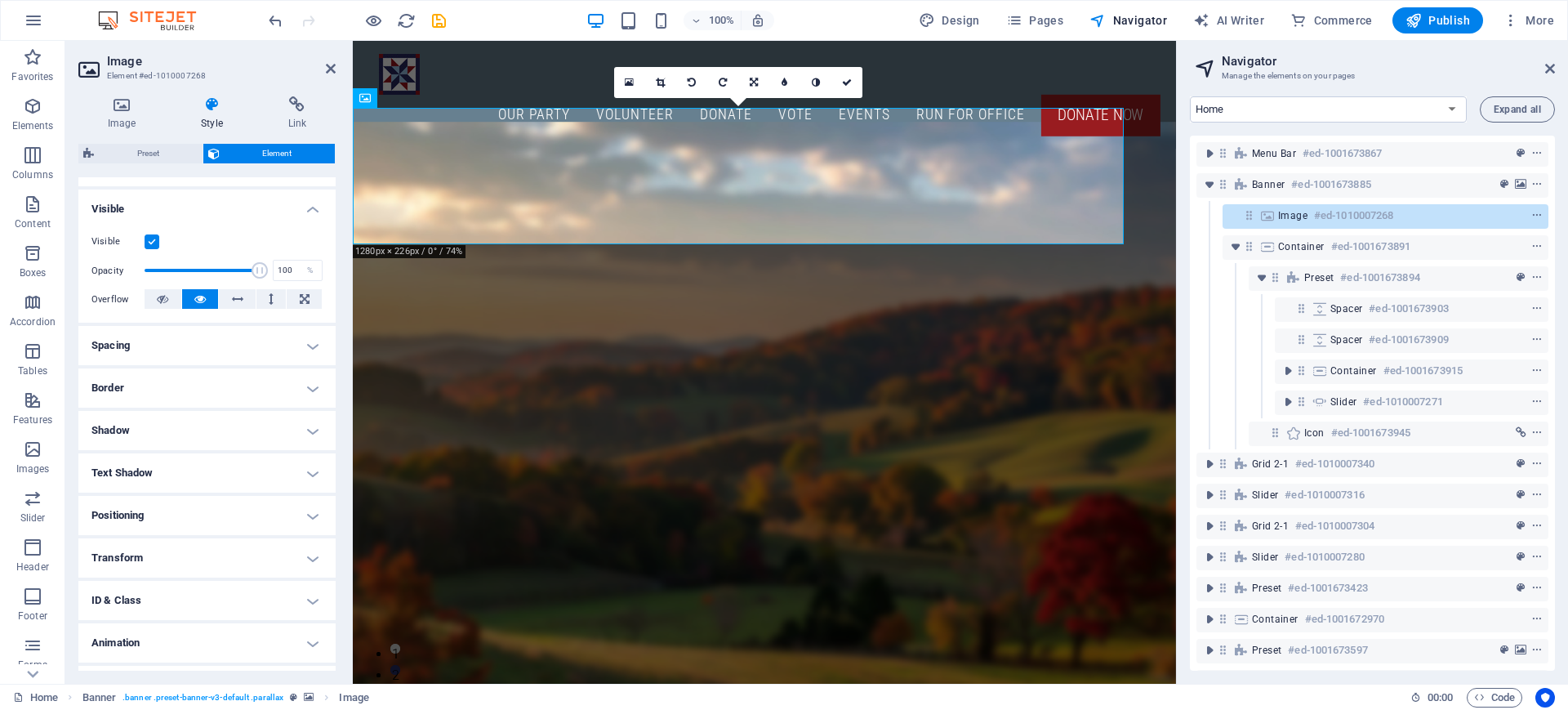
scroll to position [197, 0]
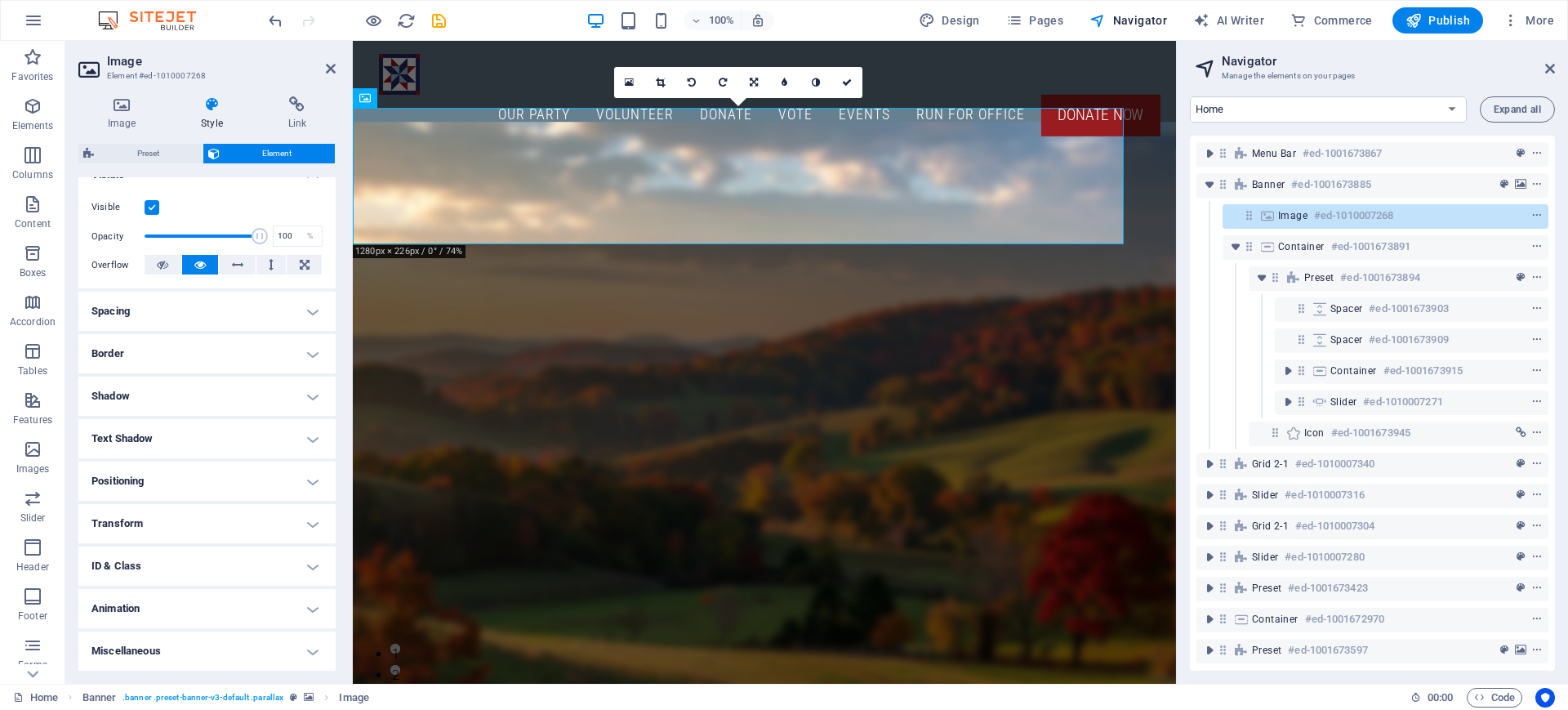
click at [307, 478] on h4 "Positioning" at bounding box center [207, 481] width 257 height 39
click at [321, 480] on h4 "Positioning" at bounding box center [207, 476] width 257 height 29
click at [757, 80] on icon at bounding box center [753, 82] width 8 height 10
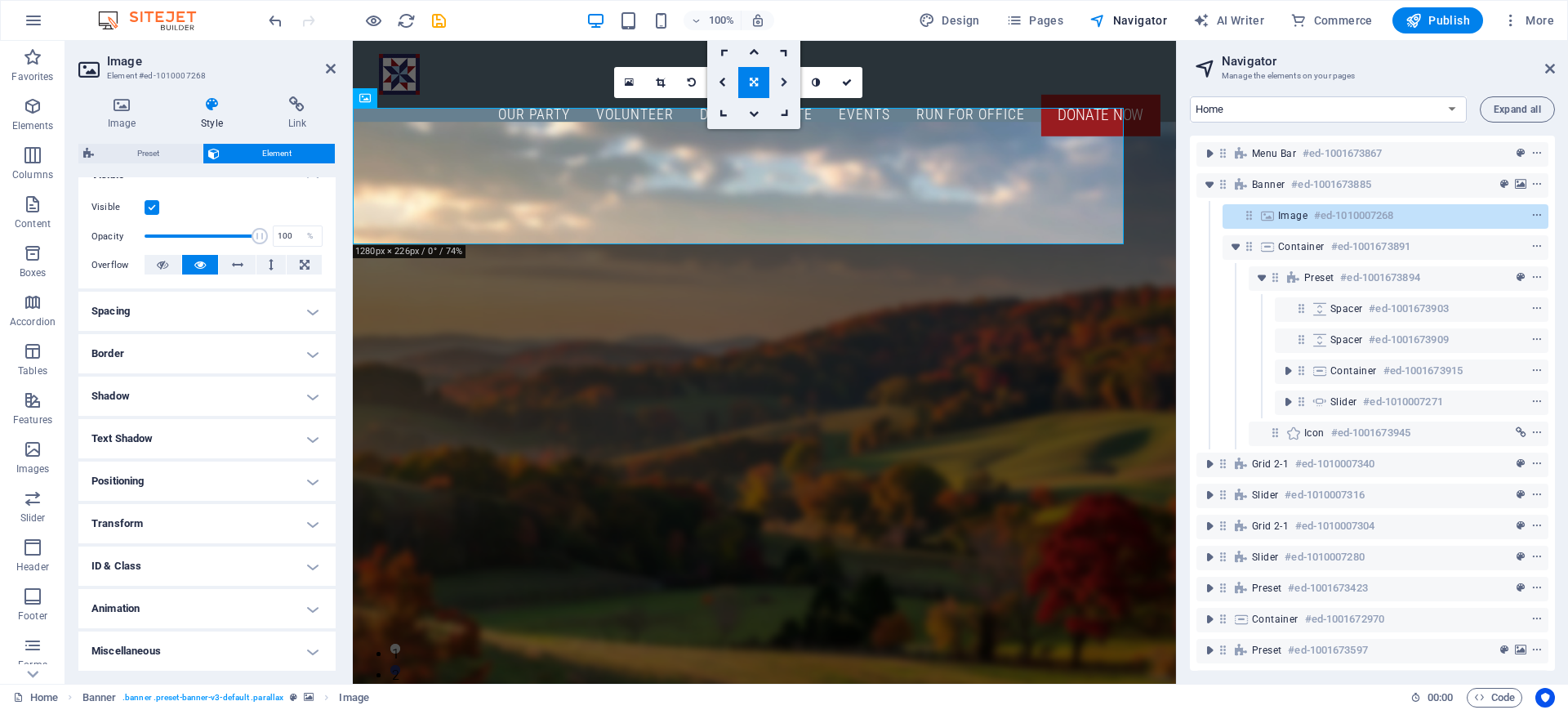
click at [784, 81] on icon at bounding box center [784, 82] width 7 height 10
click at [749, 84] on link at bounding box center [753, 82] width 31 height 31
click at [754, 84] on icon at bounding box center [753, 82] width 8 height 10
click at [323, 67] on h2 "Image" at bounding box center [221, 61] width 229 height 15
click at [329, 66] on icon at bounding box center [330, 69] width 10 height 13
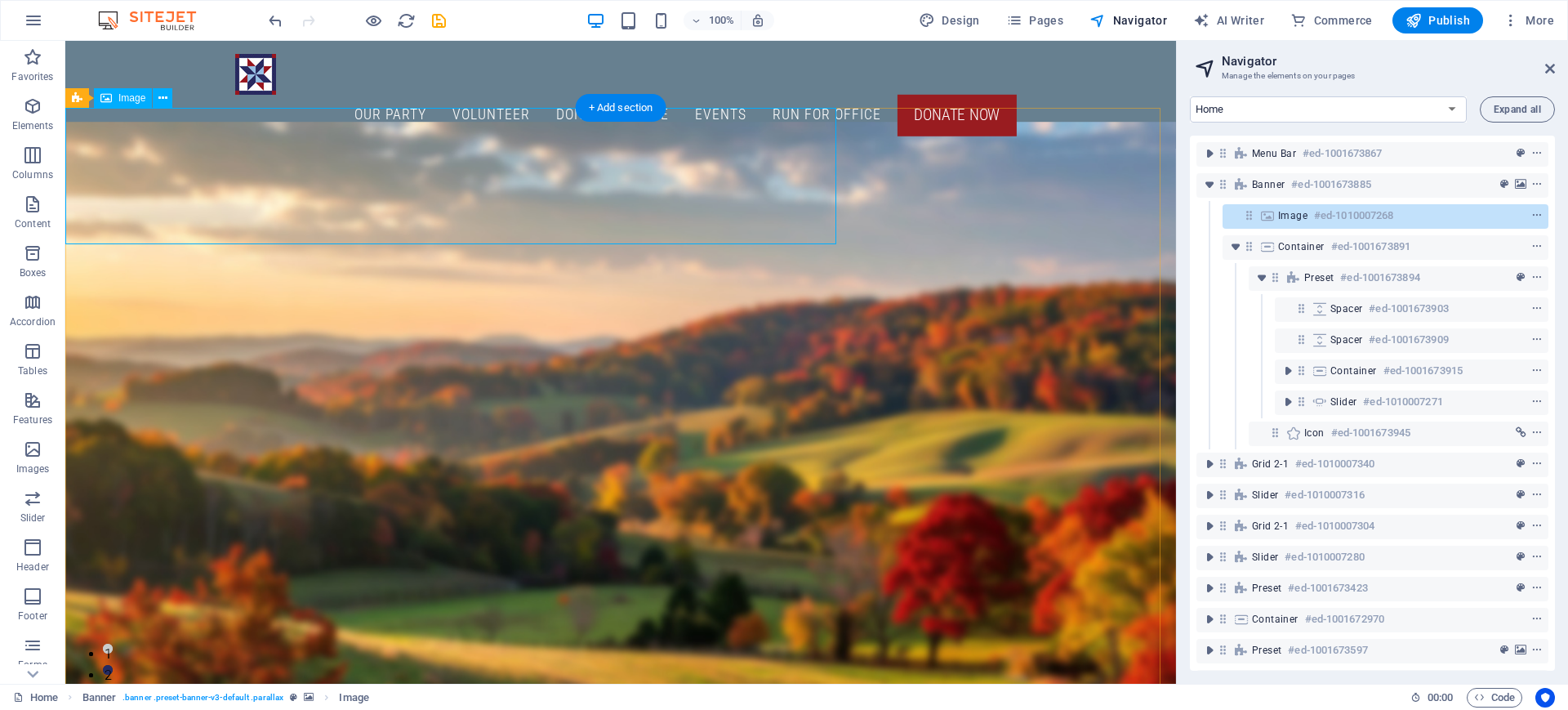
click at [1349, 219] on h6 "#ed-1010007268" at bounding box center [1353, 216] width 79 height 20
click at [163, 100] on icon at bounding box center [163, 98] width 9 height 17
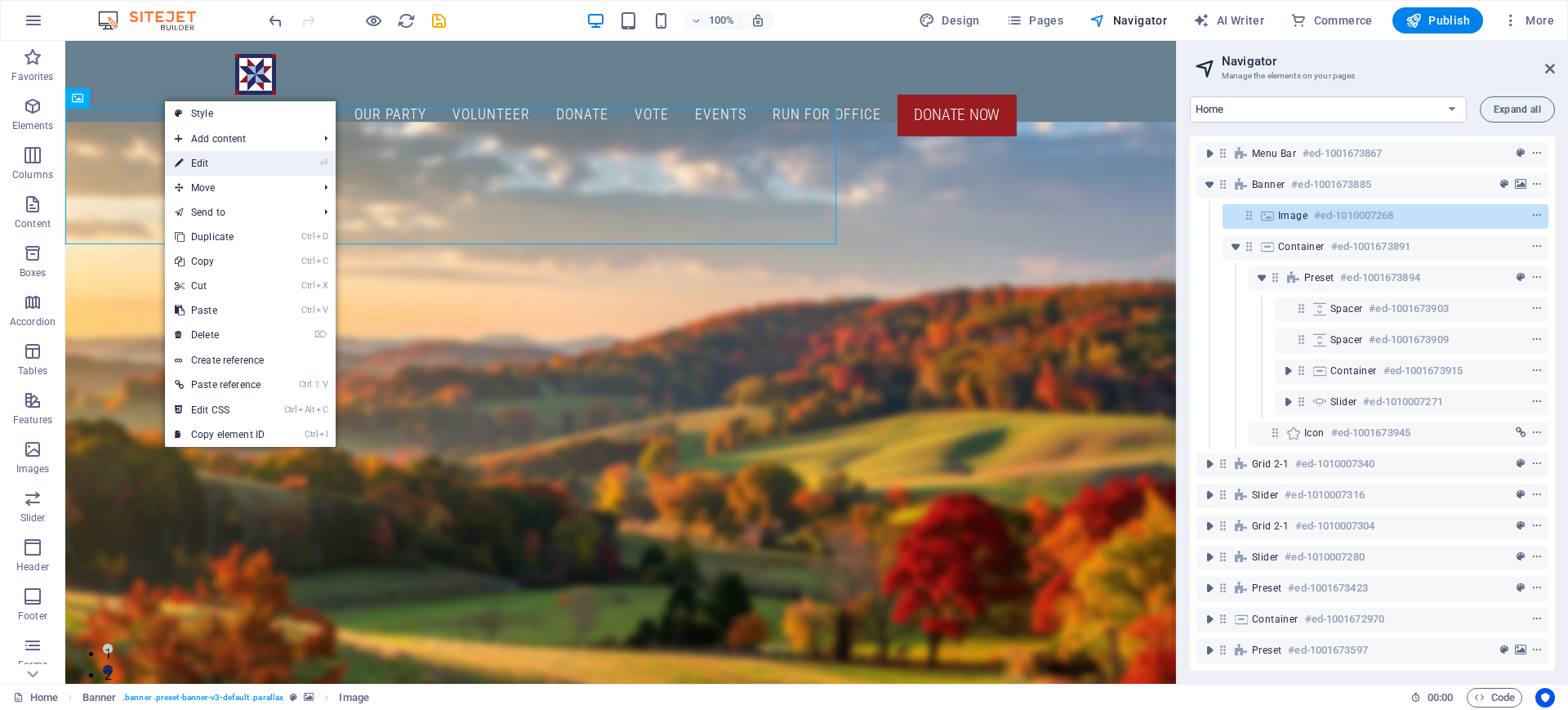
click at [223, 163] on link "⏎ Edit" at bounding box center [219, 164] width 110 height 25
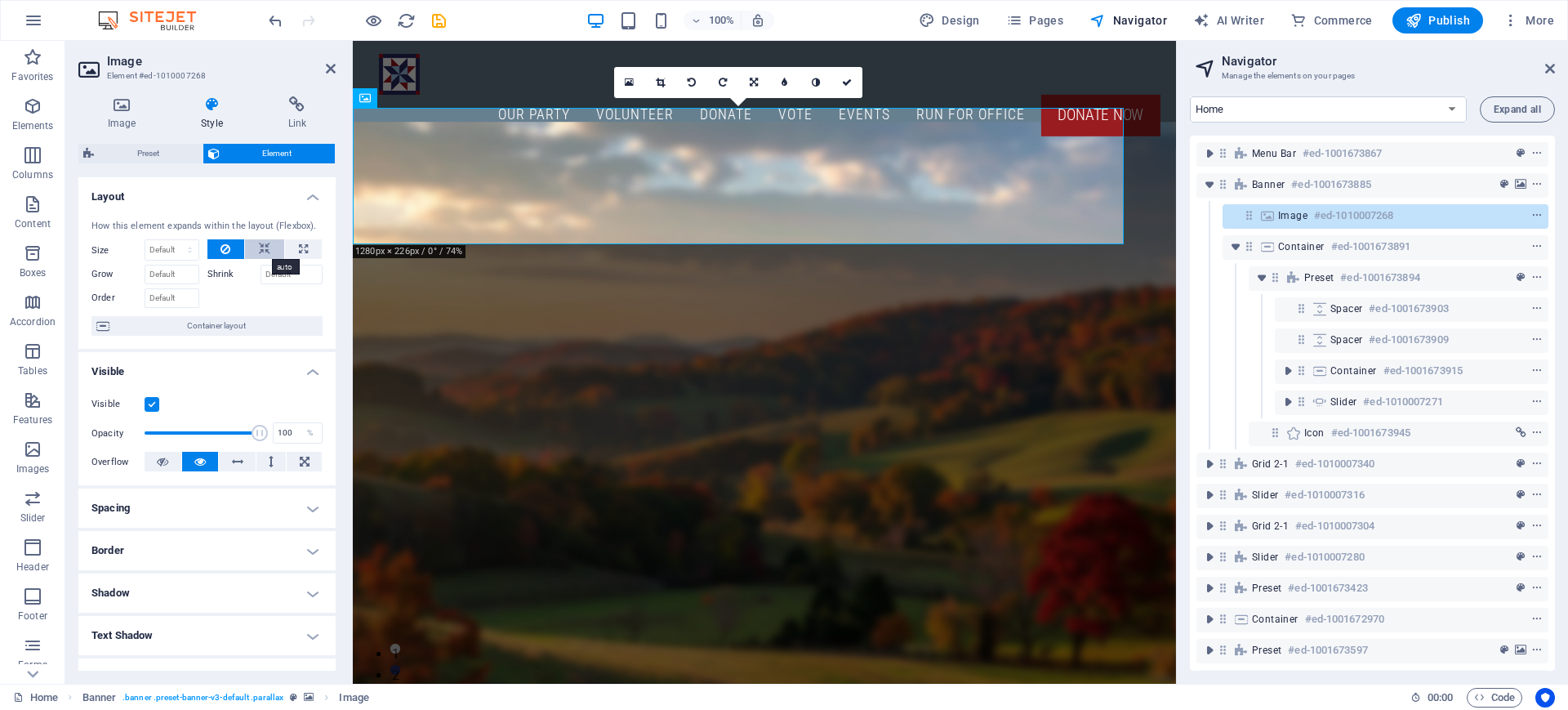
click at [262, 254] on icon at bounding box center [264, 249] width 12 height 20
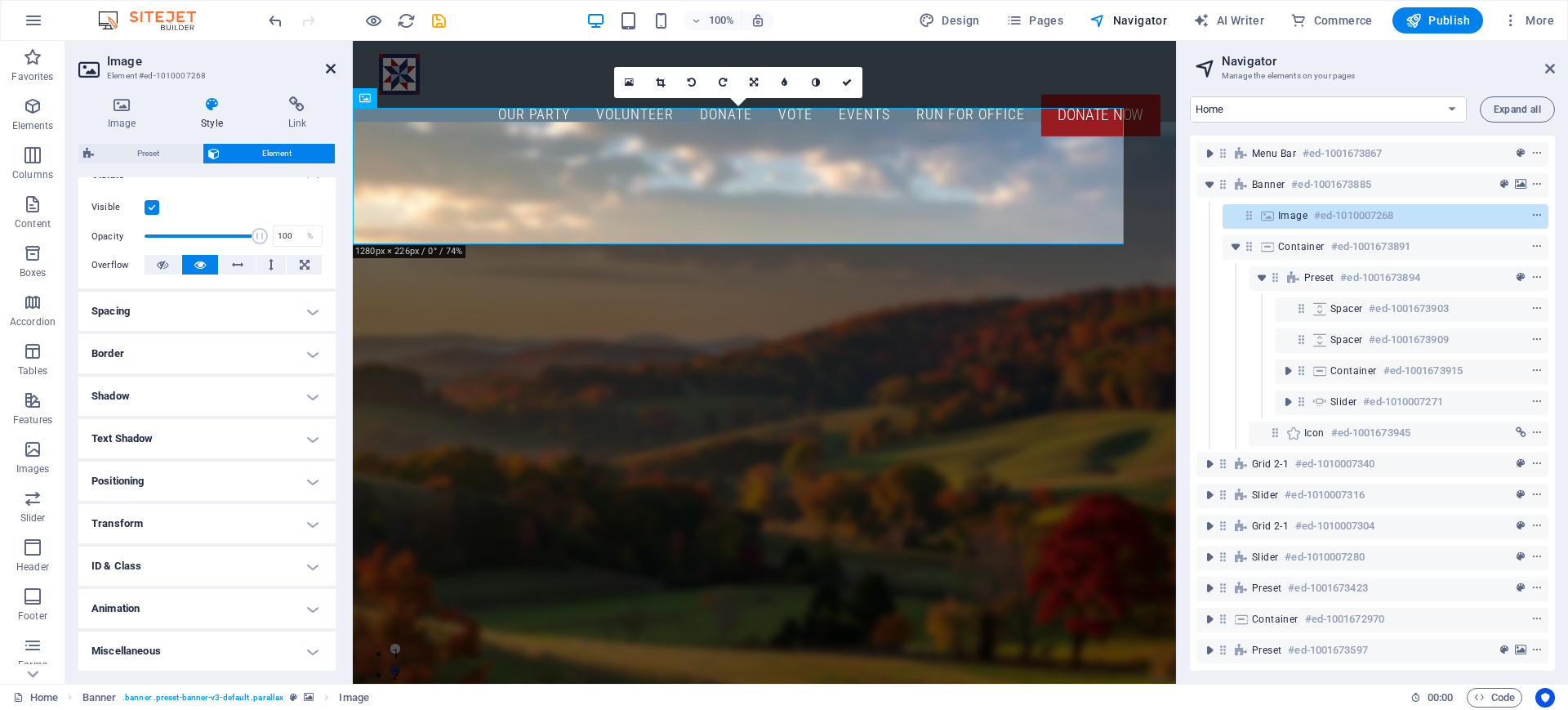
click at [331, 66] on icon at bounding box center [330, 69] width 10 height 13
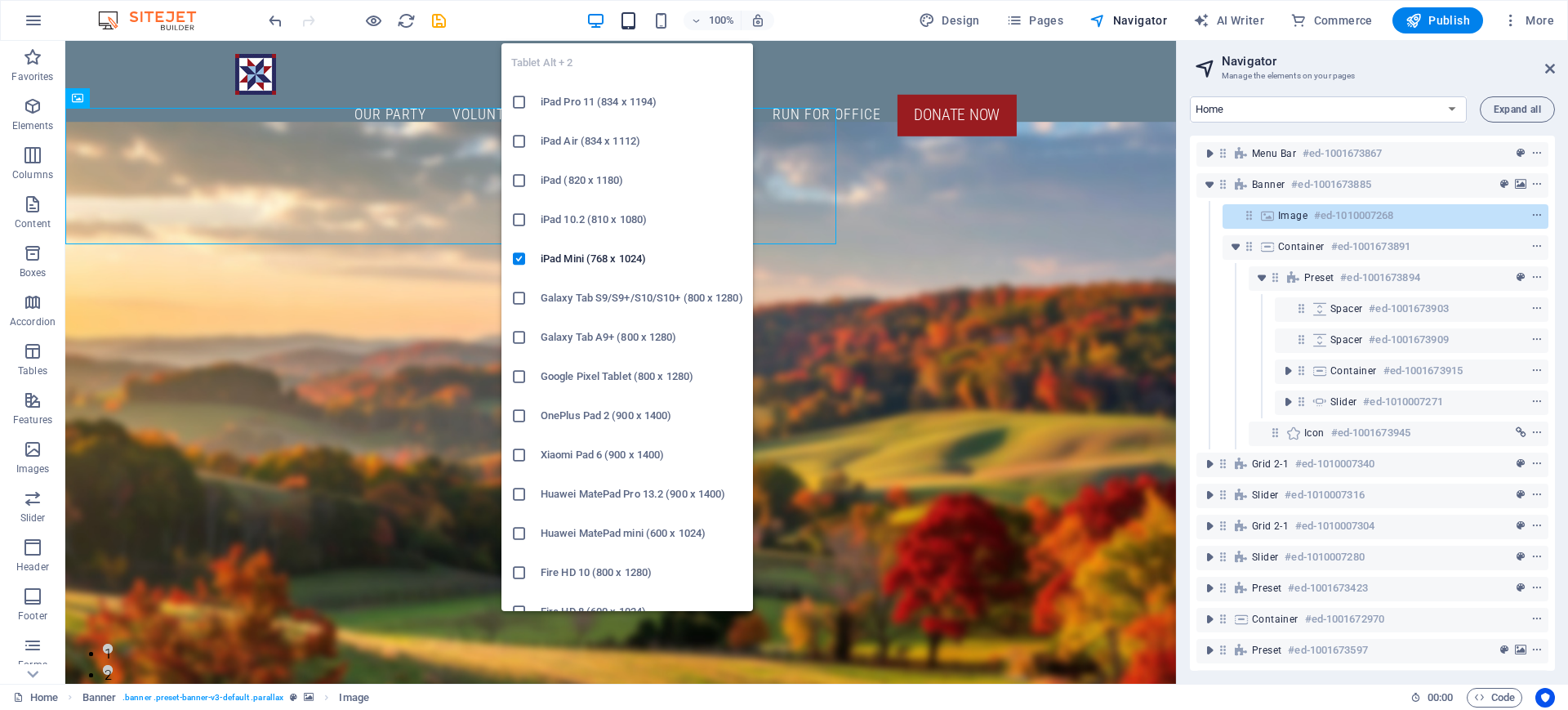
click at [629, 19] on icon "button" at bounding box center [628, 20] width 19 height 19
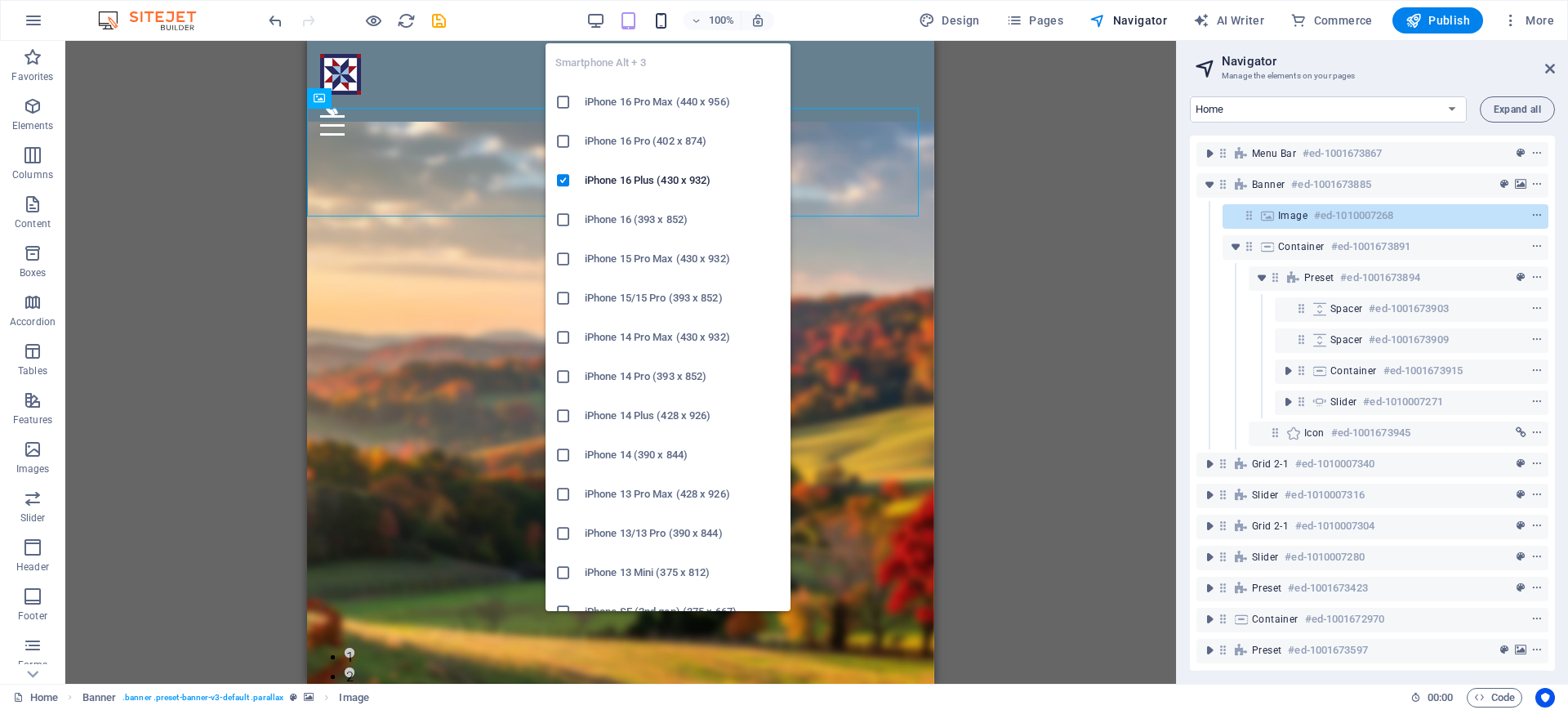
click at [663, 16] on icon "button" at bounding box center [661, 20] width 19 height 19
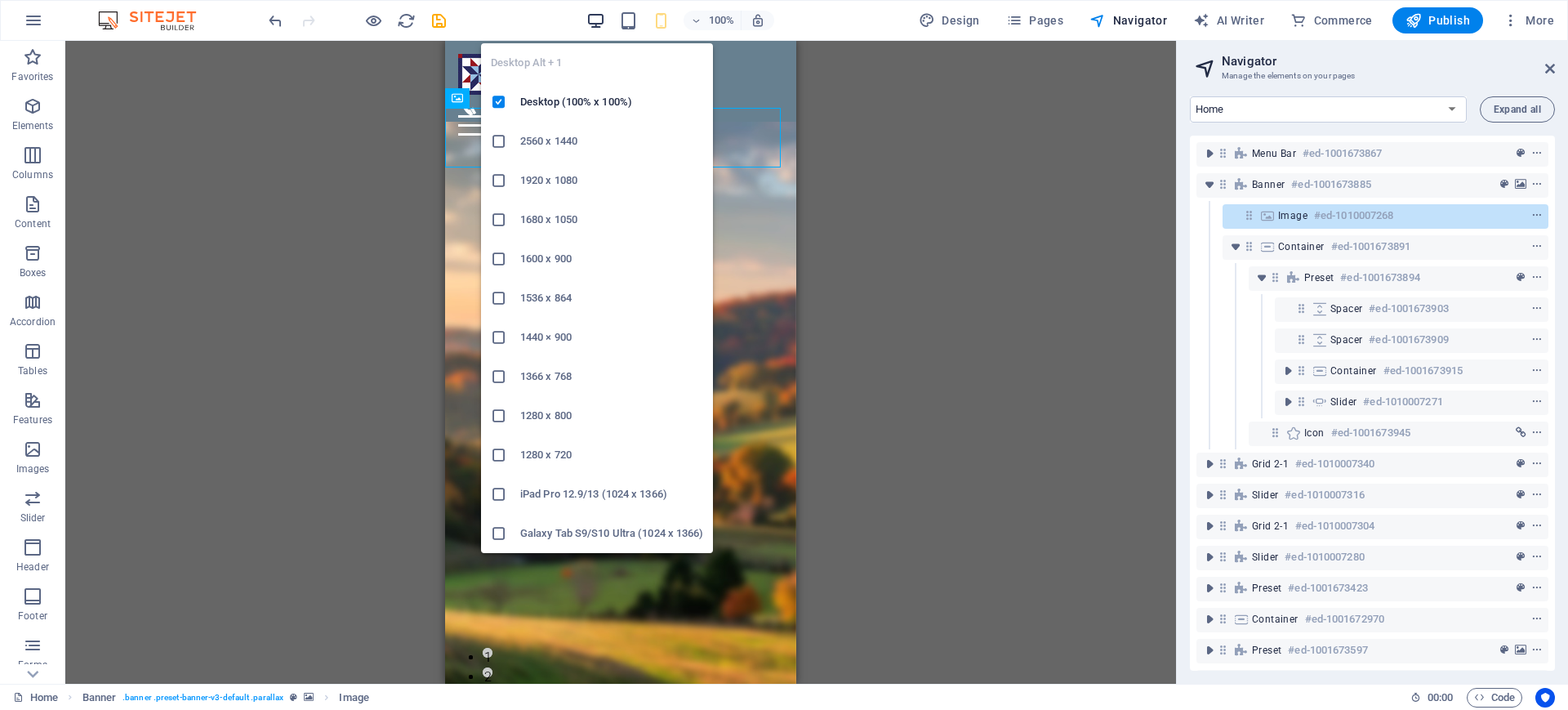
click at [591, 22] on icon "button" at bounding box center [595, 20] width 19 height 19
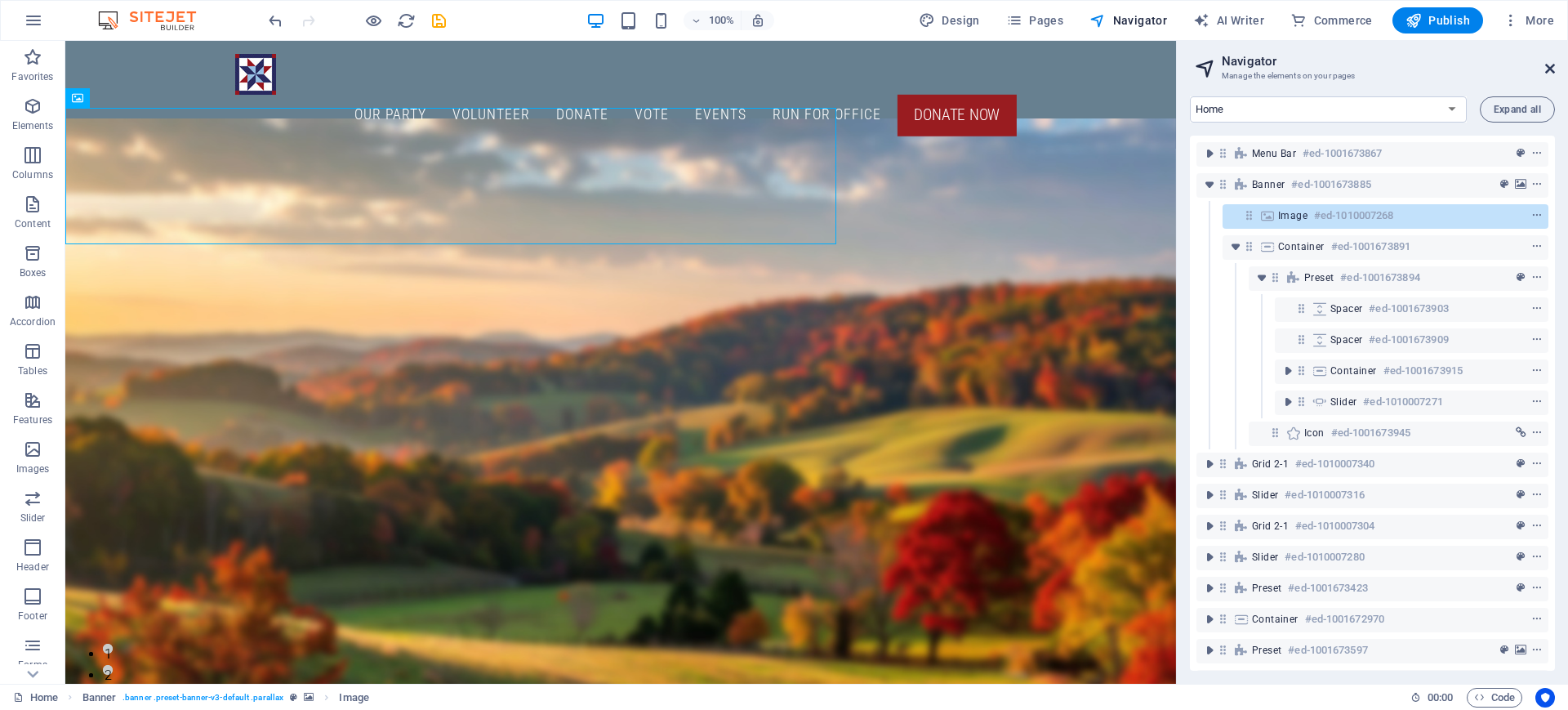
click at [1554, 66] on icon at bounding box center [1549, 69] width 10 height 13
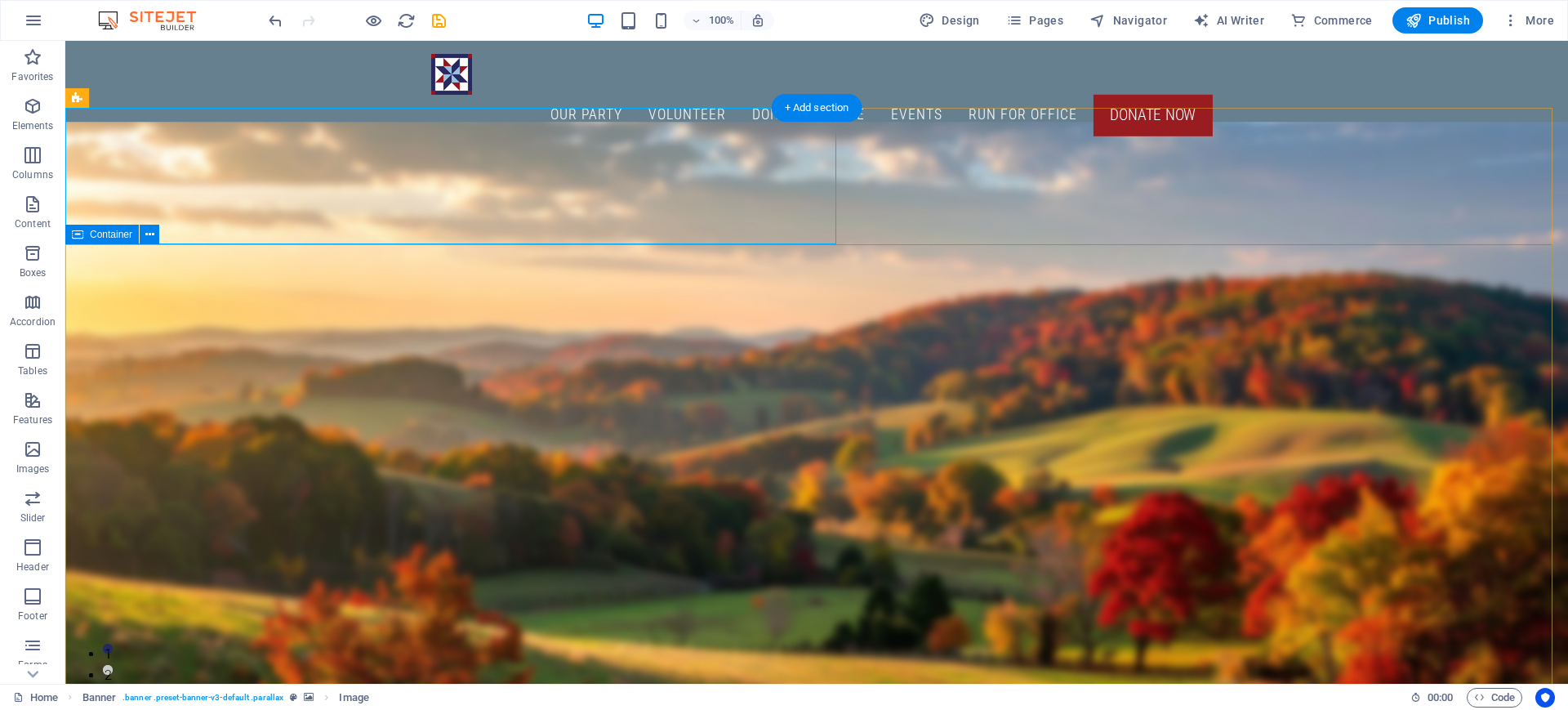
click at [164, 94] on icon at bounding box center [163, 98] width 9 height 17
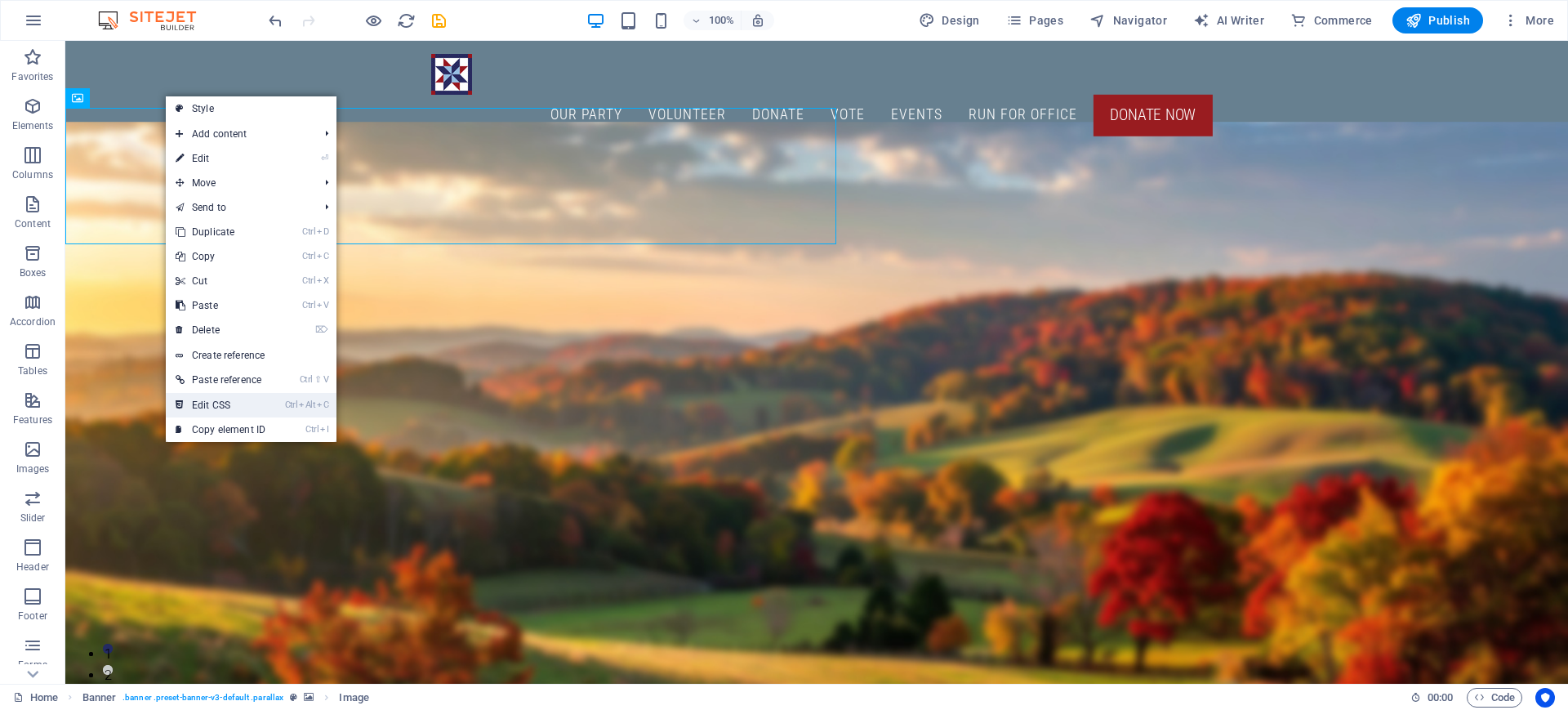
click at [212, 408] on link "Ctrl Alt C Edit CSS" at bounding box center [220, 405] width 110 height 25
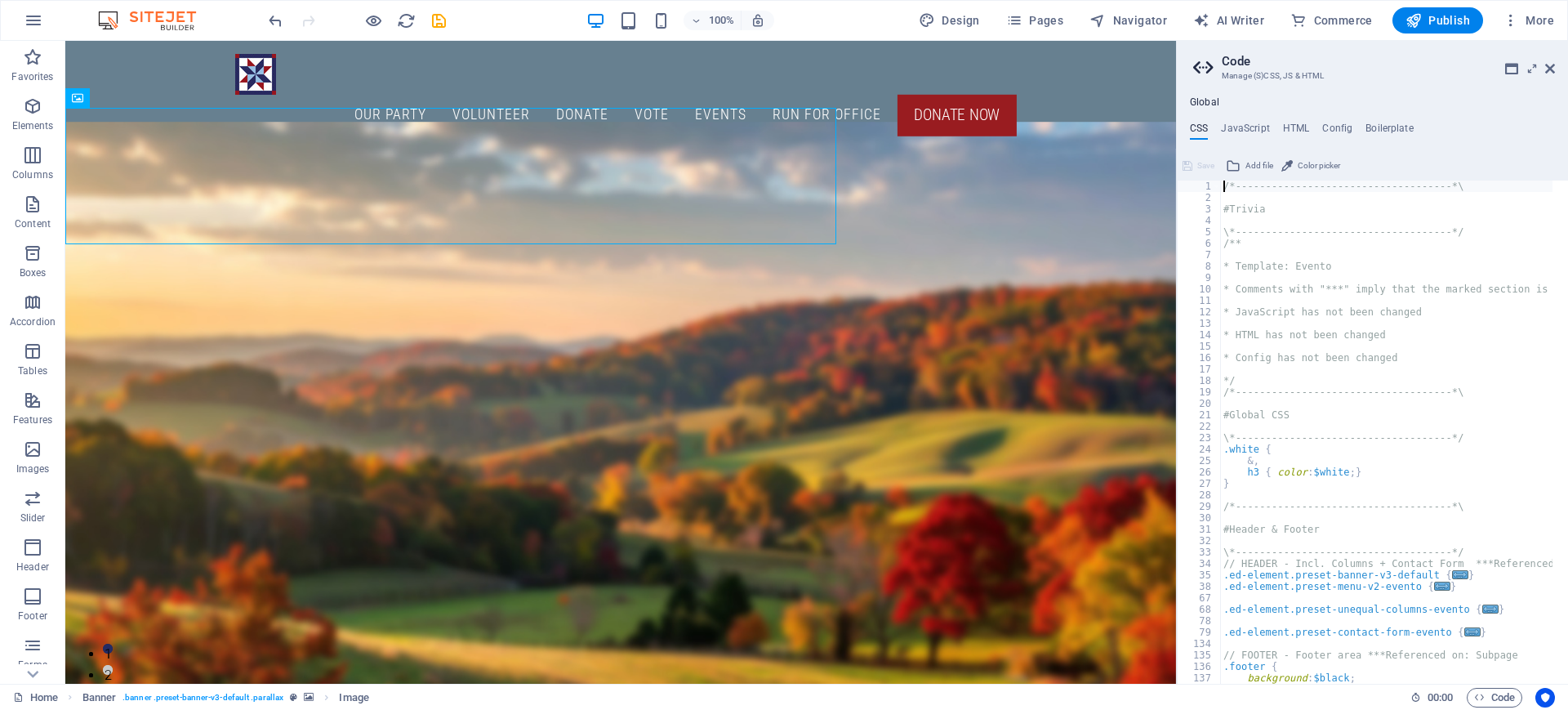
scroll to position [0, 0]
click at [1236, 132] on h4 "JavaScript" at bounding box center [1245, 132] width 48 height 18
type textarea "/* JS for preset "Menu V2" */"
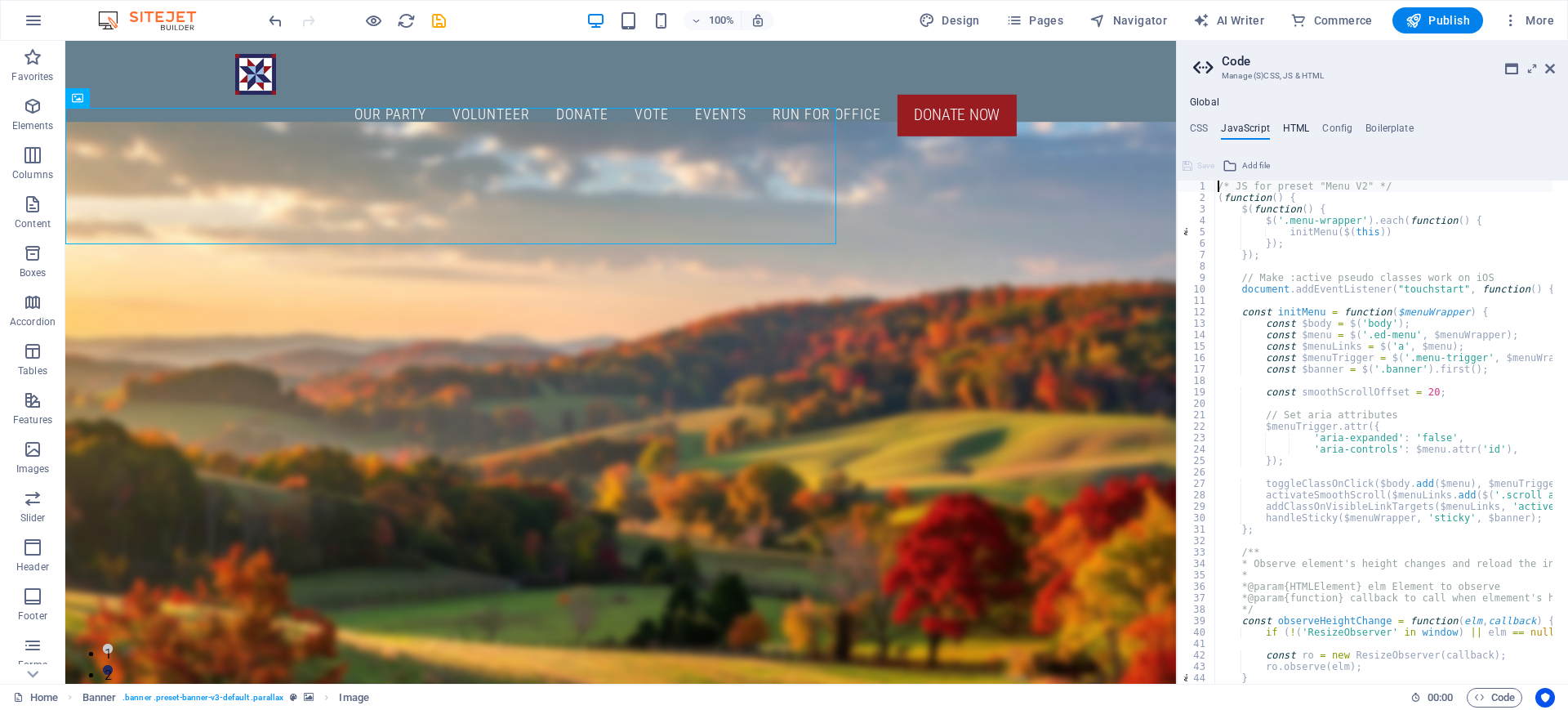
click at [1297, 129] on h4 "HTML" at bounding box center [1296, 132] width 27 height 18
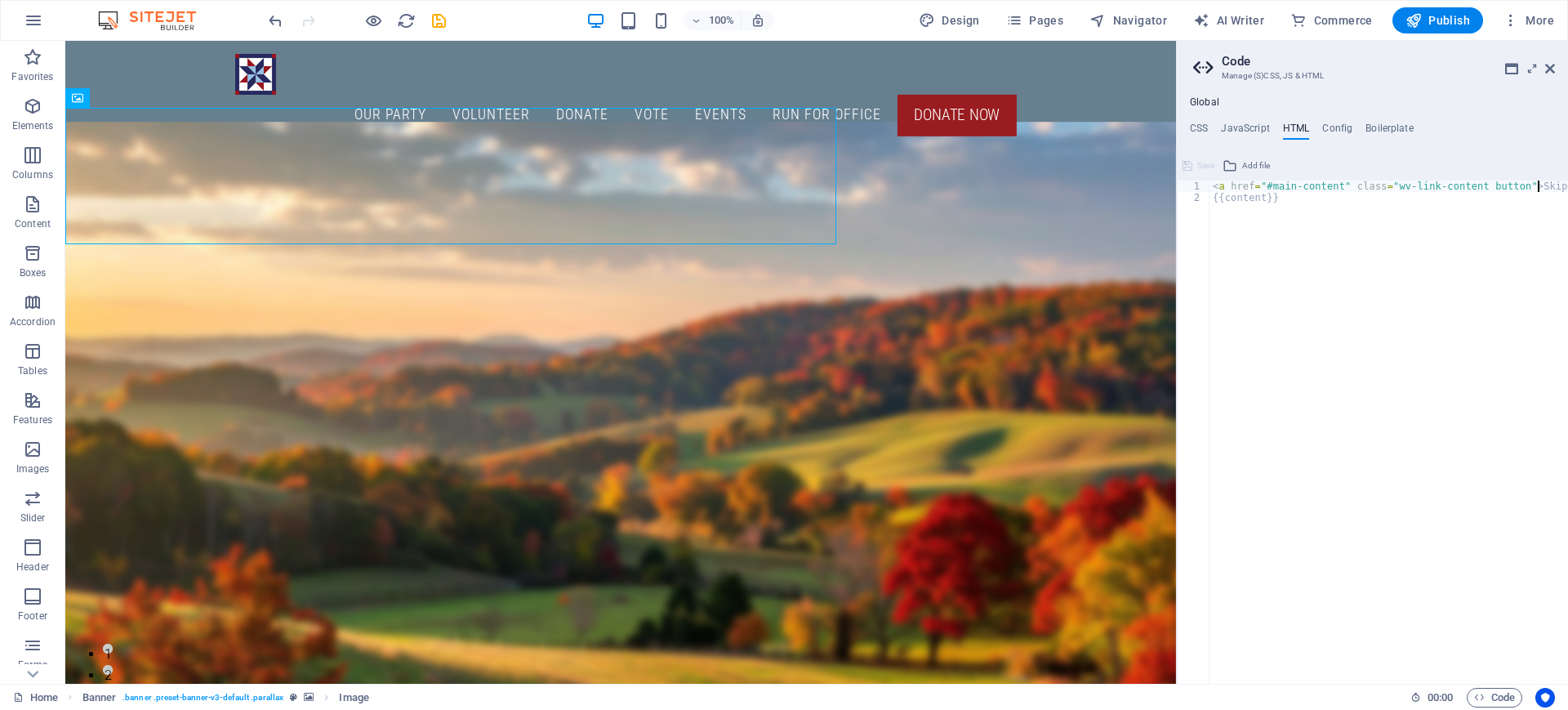
click at [1535, 186] on div "< a href = "#main-content" class = "wv-link-content button" > Skip to main cont…" at bounding box center [1429, 436] width 441 height 510
type textarea "{{content}}"
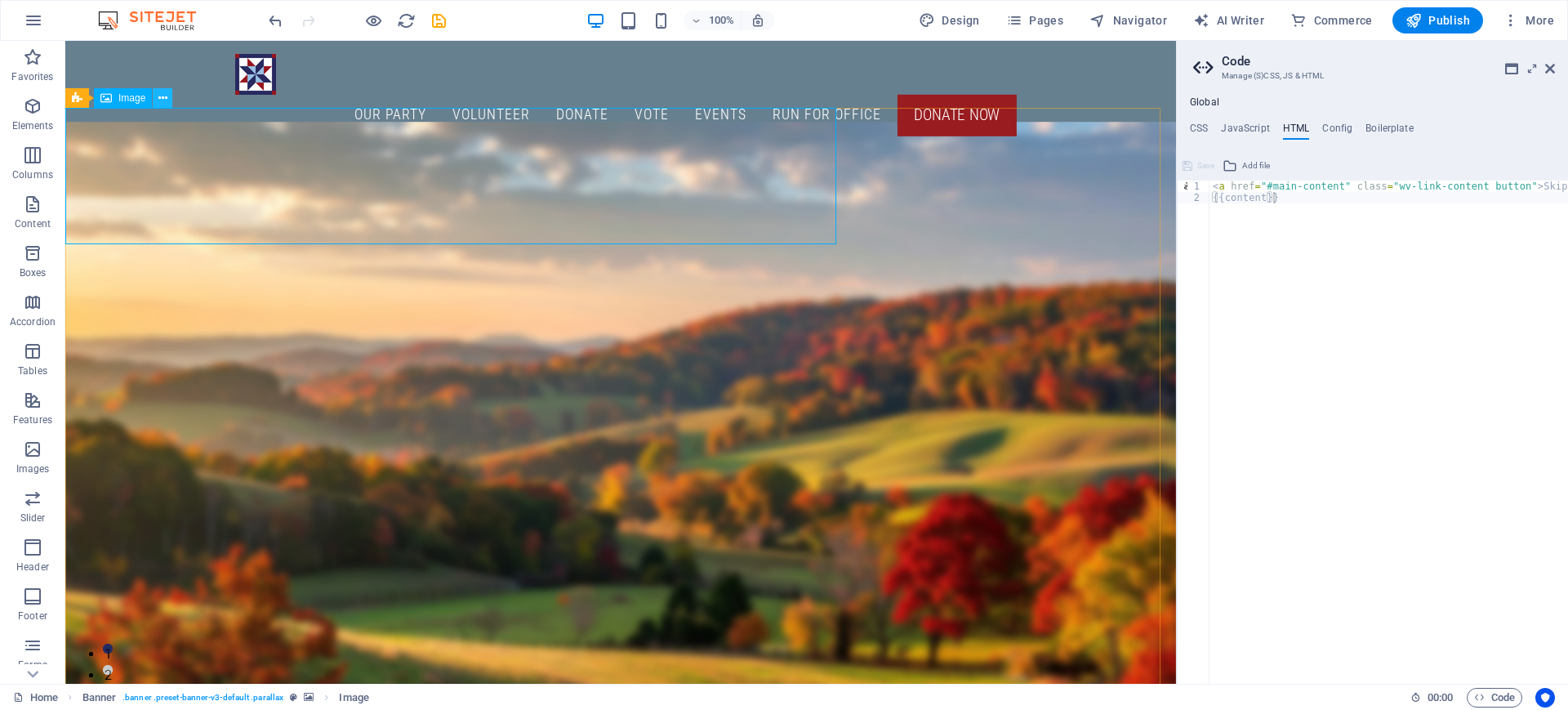
click at [158, 101] on icon at bounding box center [163, 98] width 9 height 17
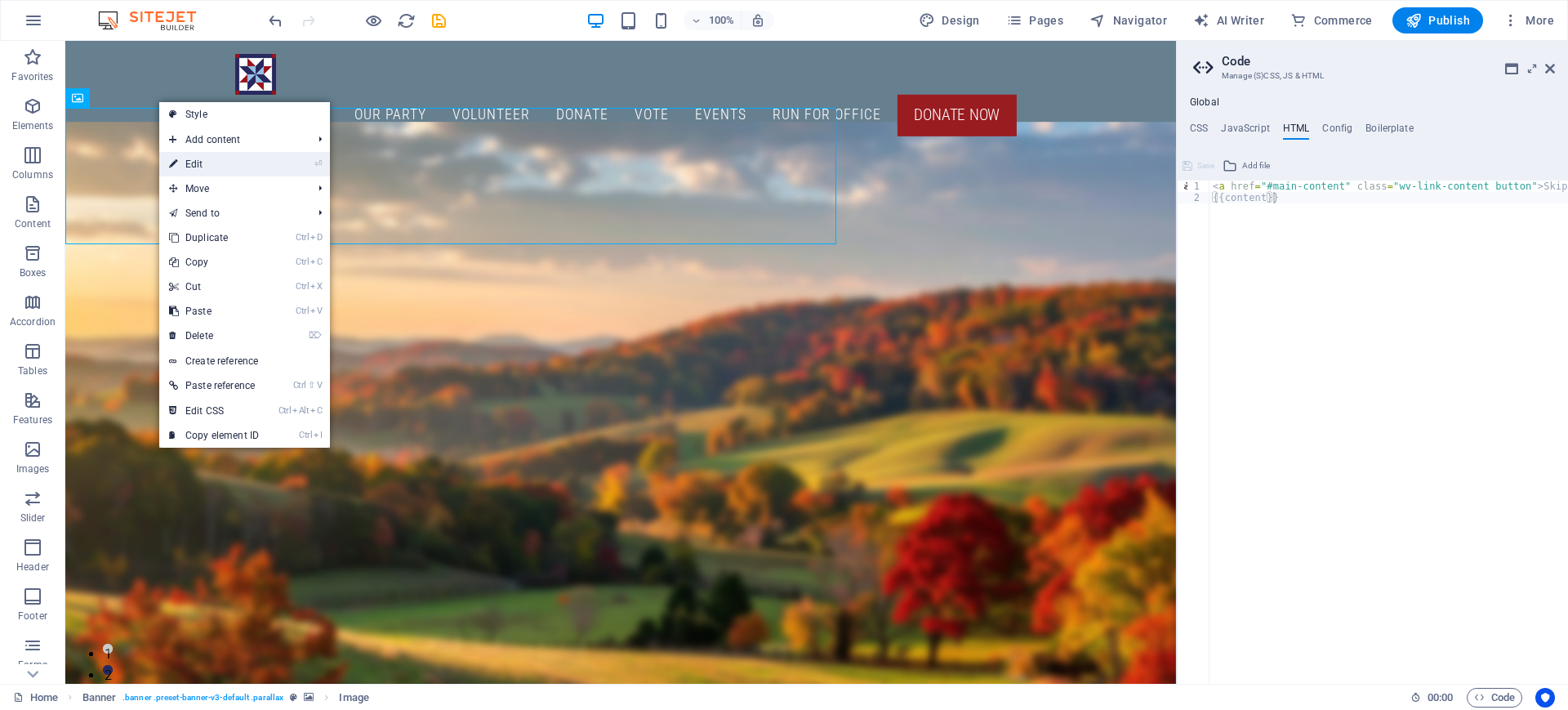
click at [181, 163] on link "⏎ Edit" at bounding box center [214, 165] width 110 height 25
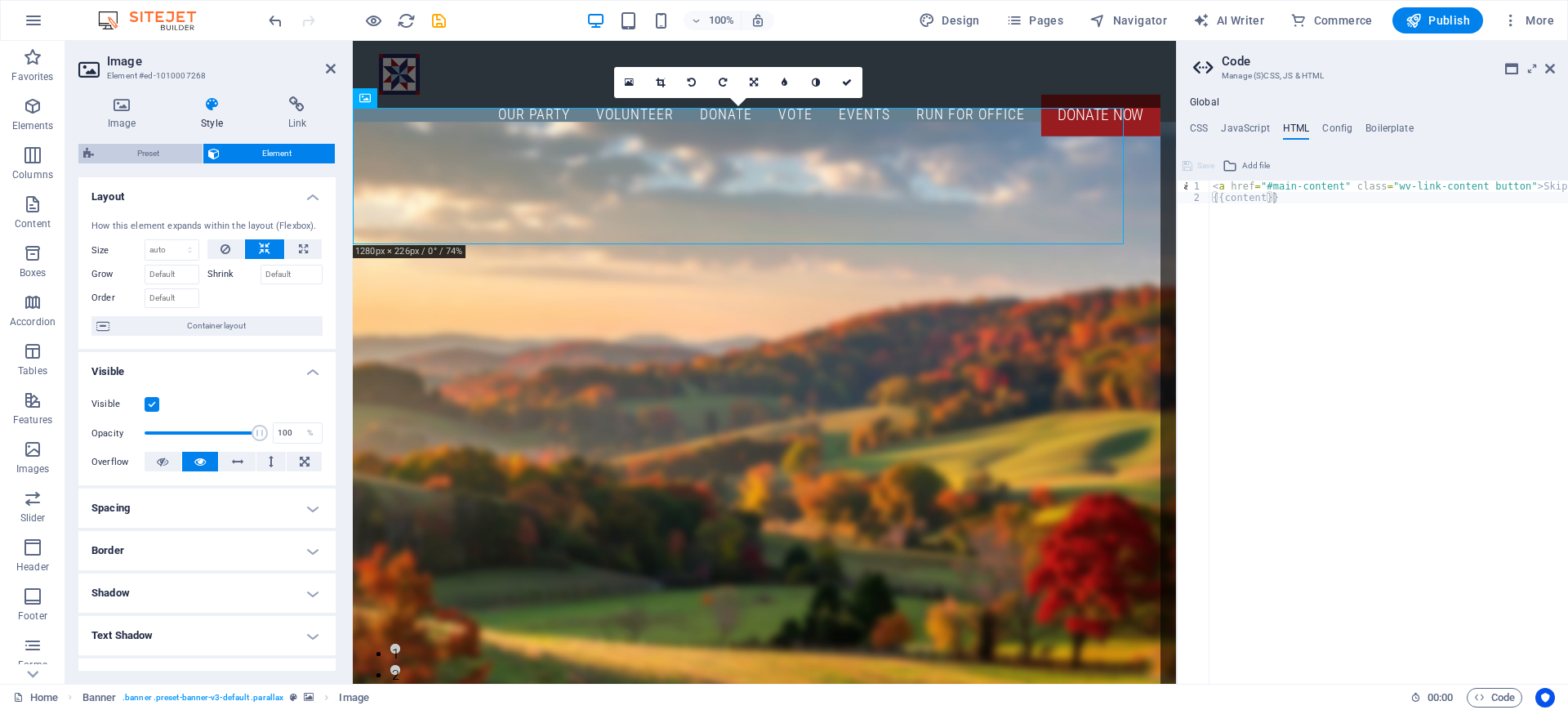
click at [153, 143] on span "Preset" at bounding box center [148, 153] width 99 height 20
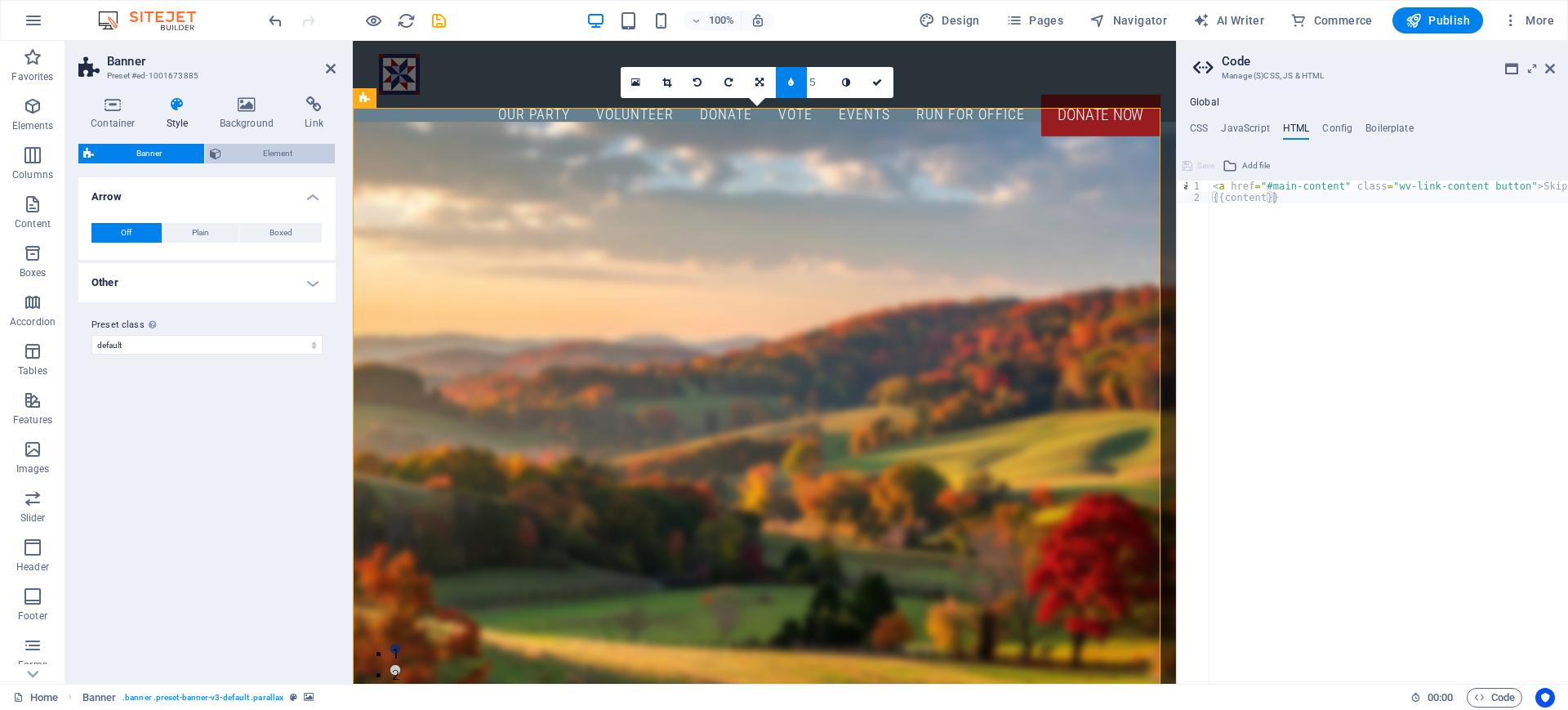
click at [259, 154] on span "Element" at bounding box center [278, 153] width 104 height 20
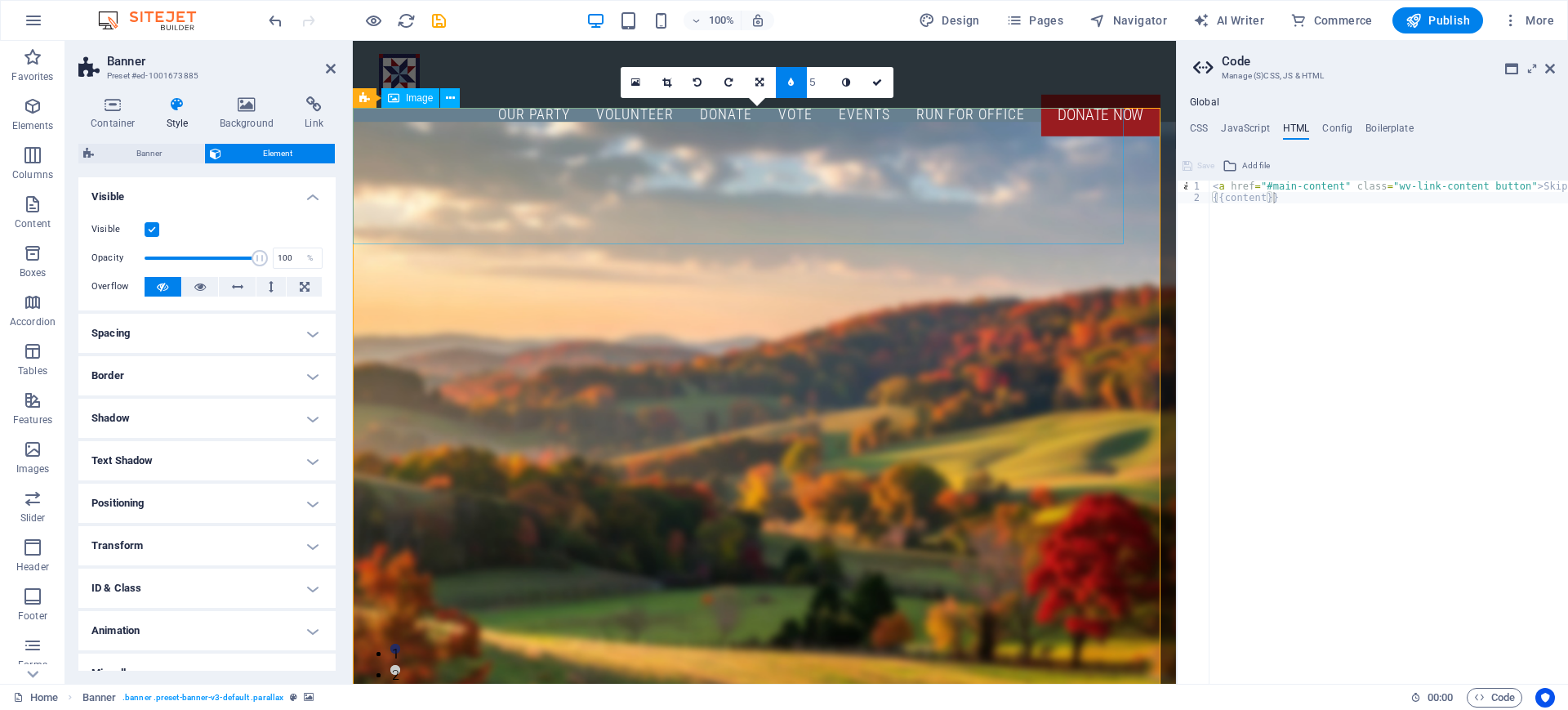
click at [878, 84] on icon at bounding box center [876, 82] width 10 height 10
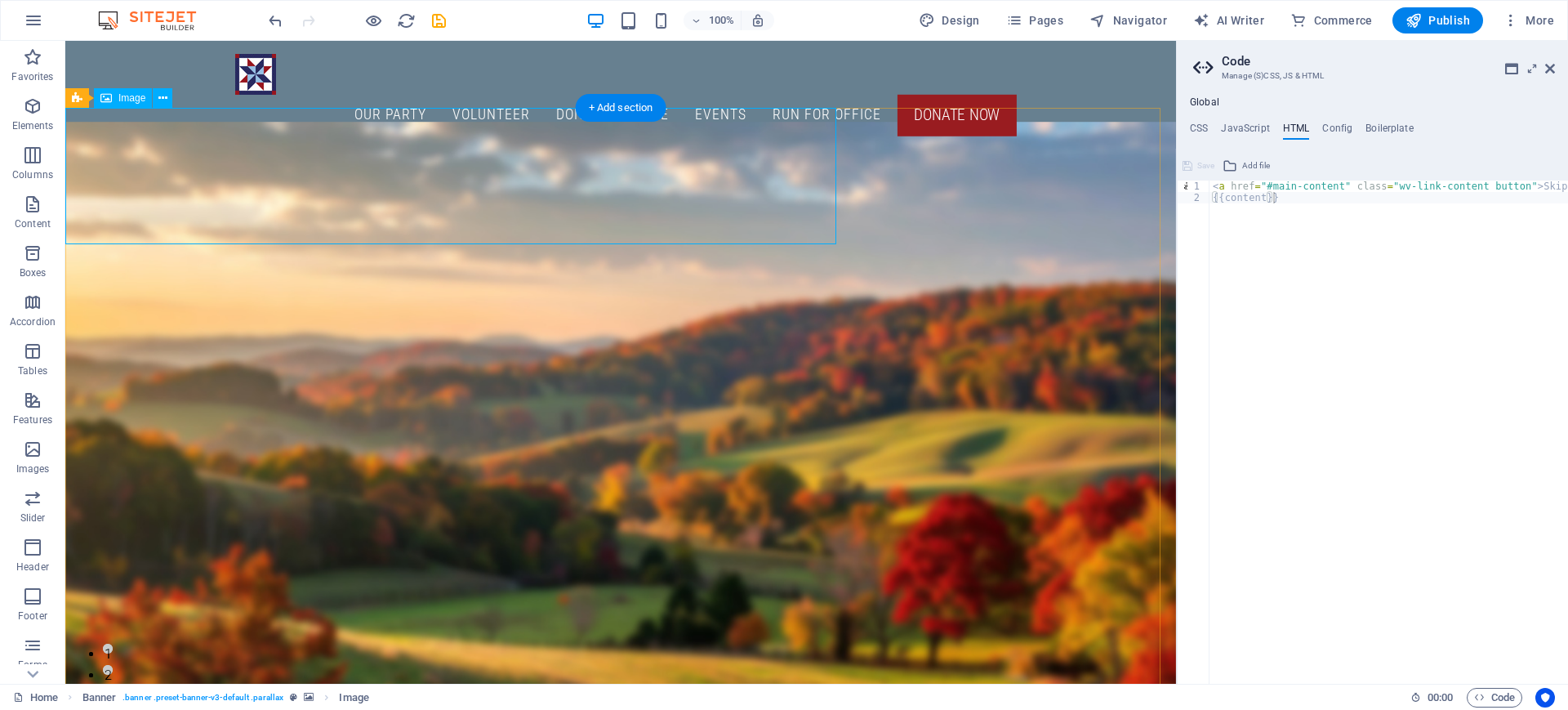
click at [121, 96] on span "Image" at bounding box center [132, 98] width 27 height 10
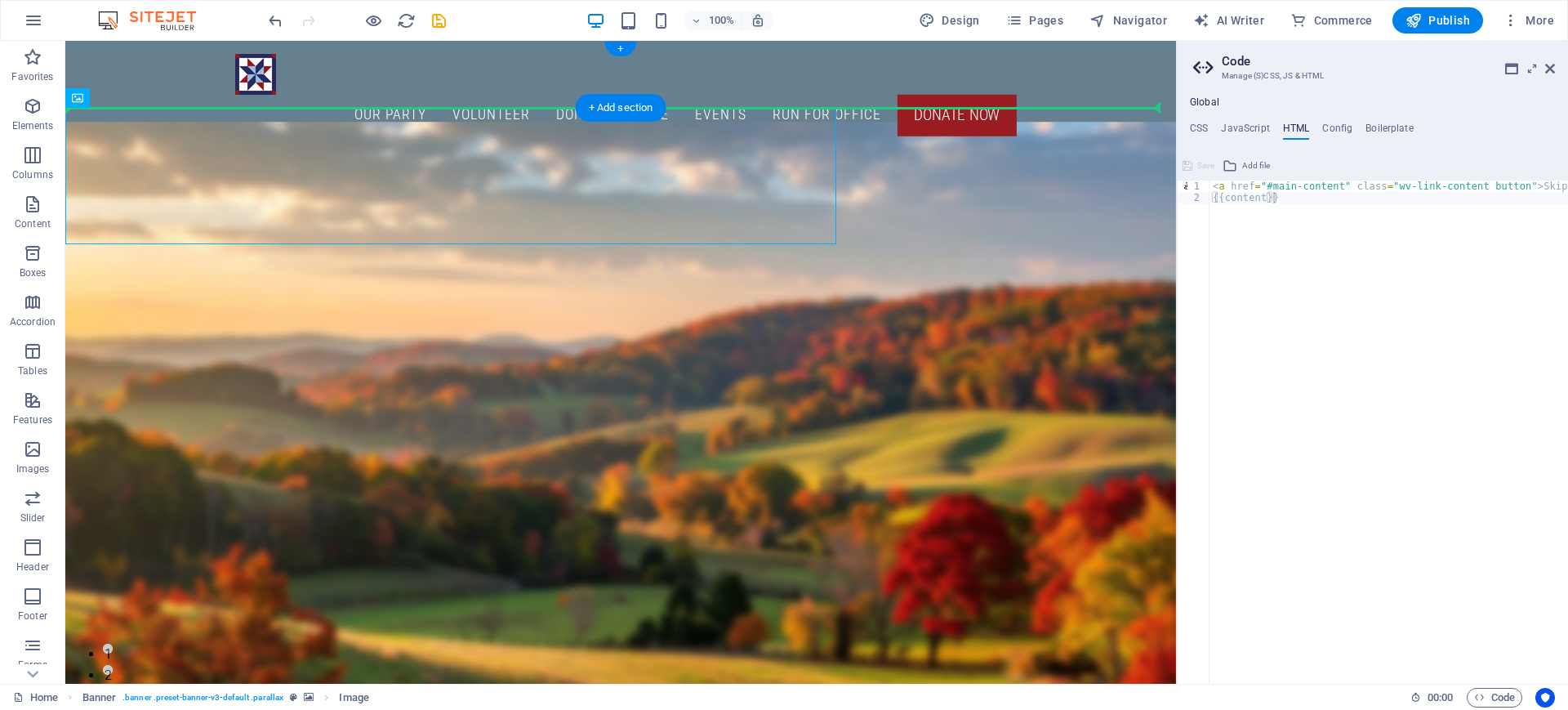
drag, startPoint x: 186, startPoint y: 138, endPoint x: 346, endPoint y: 103, distance: 163.8
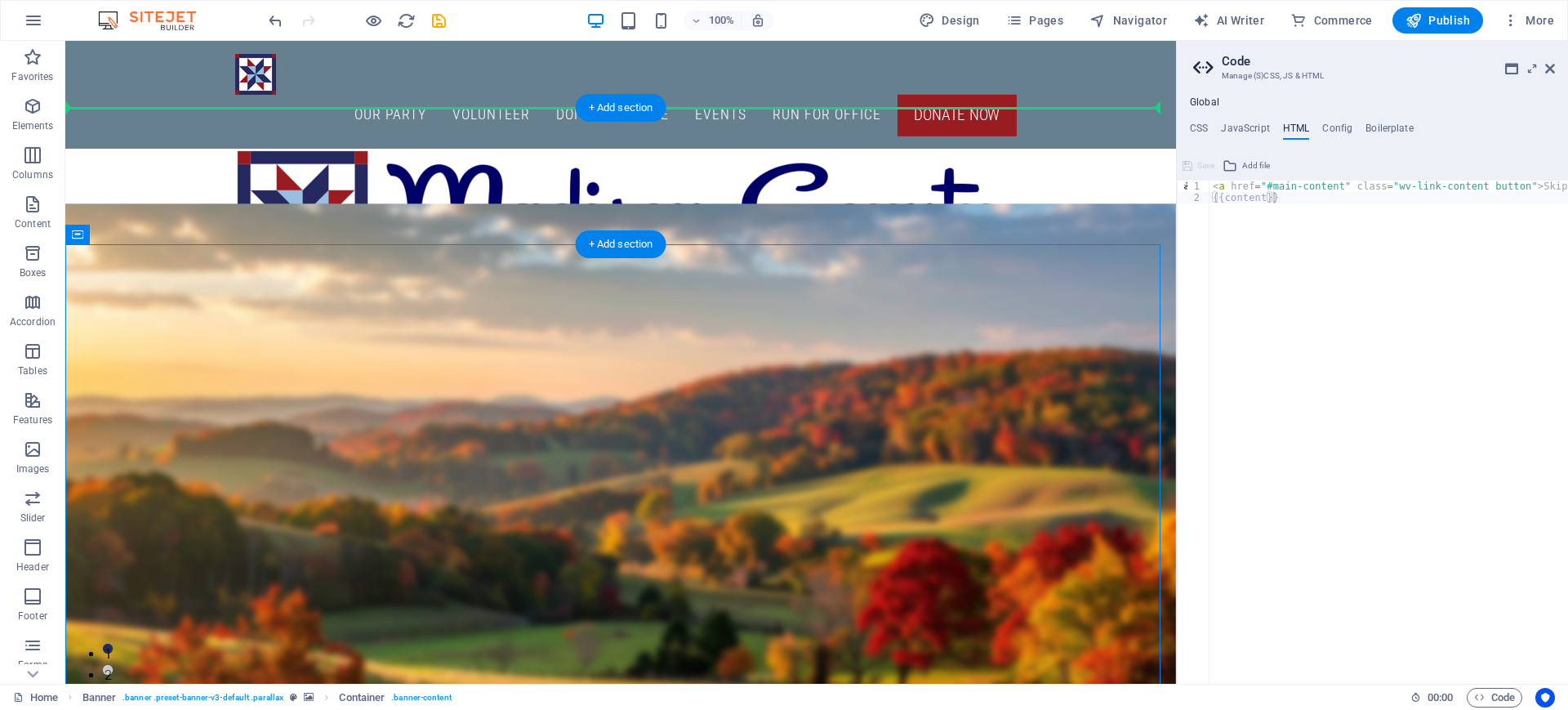
drag, startPoint x: 251, startPoint y: 303, endPoint x: 190, endPoint y: 133, distance: 180.6
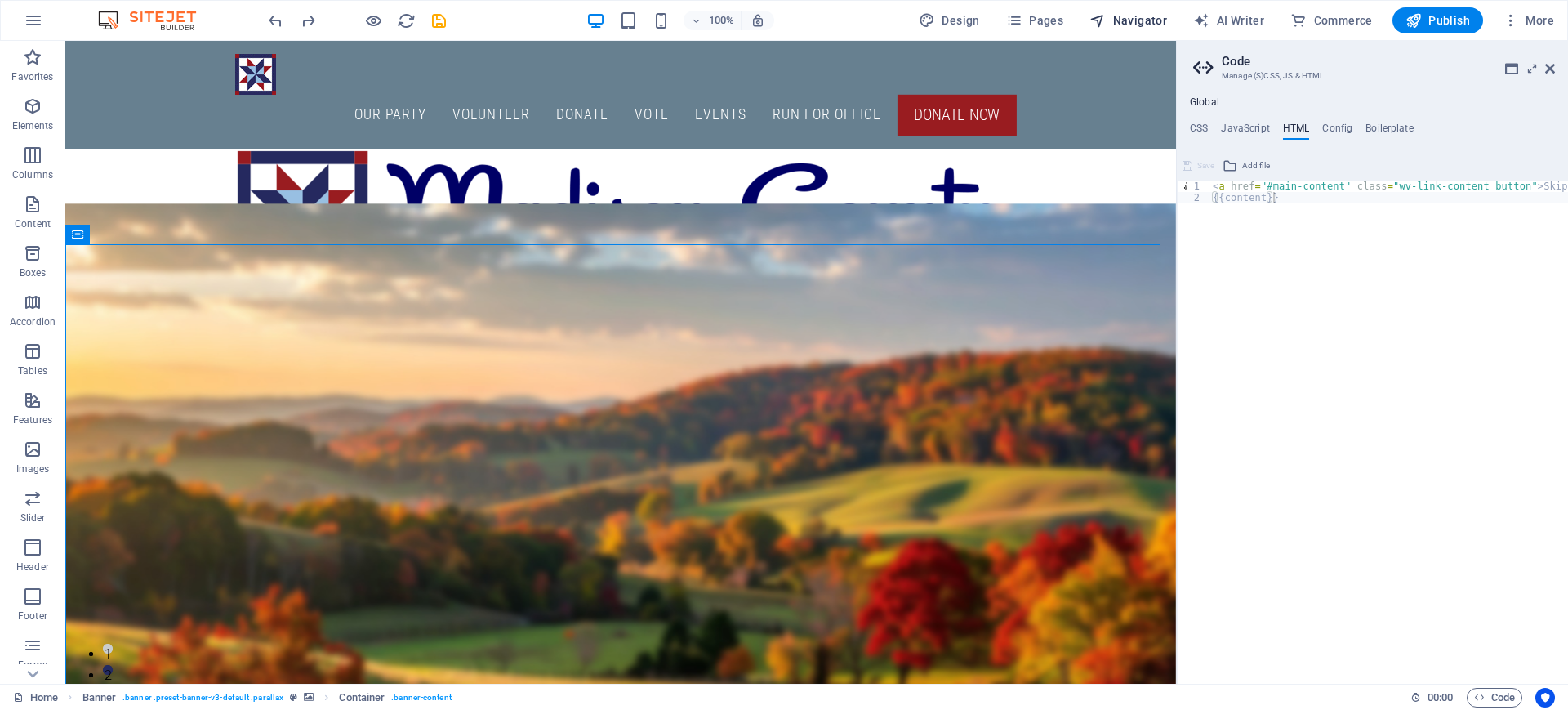
click at [1139, 29] on button "Navigator" at bounding box center [1128, 20] width 91 height 26
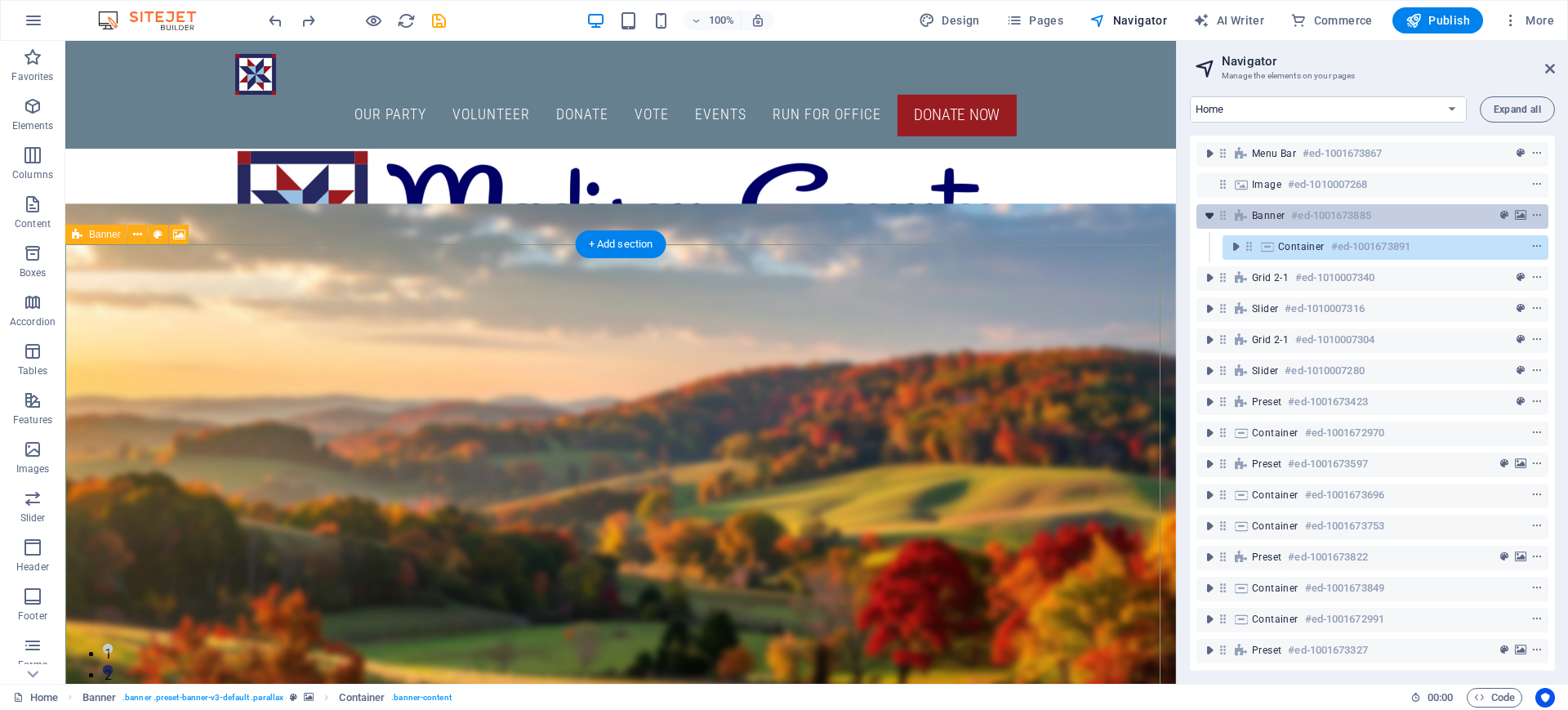
click at [1201, 217] on icon "toggle-expand" at bounding box center [1209, 216] width 16 height 16
drag, startPoint x: 1274, startPoint y: 188, endPoint x: 1281, endPoint y: 223, distance: 35.7
click at [1281, 223] on div "Menu Bar #ed-1001673867 Image #ed-1010007268 Banner #ed-1001673885 Container #e…" at bounding box center [1372, 403] width 365 height 535
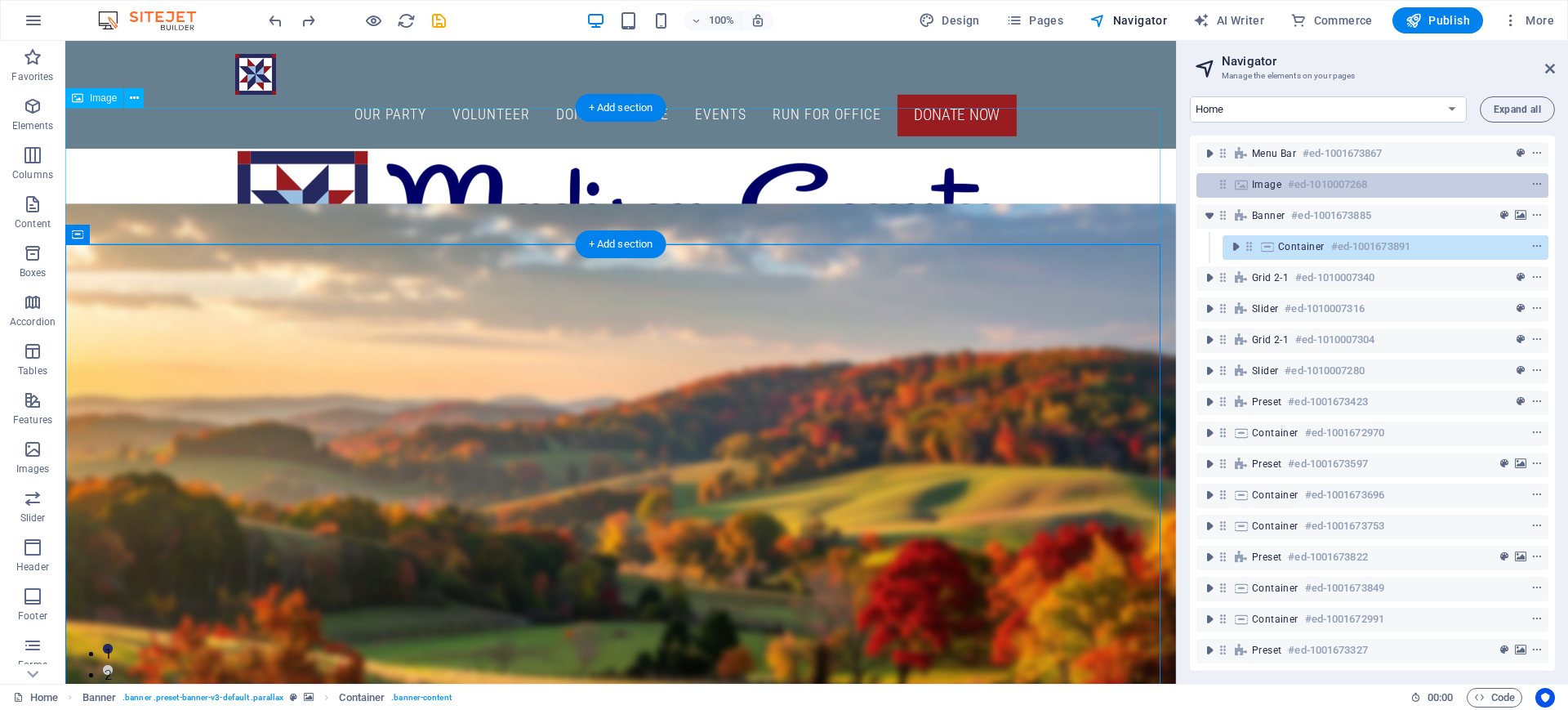
drag, startPoint x: 1259, startPoint y: 175, endPoint x: 1211, endPoint y: 194, distance: 51.6
click at [1211, 194] on div "Image #ed-1010007268" at bounding box center [1371, 185] width 352 height 25
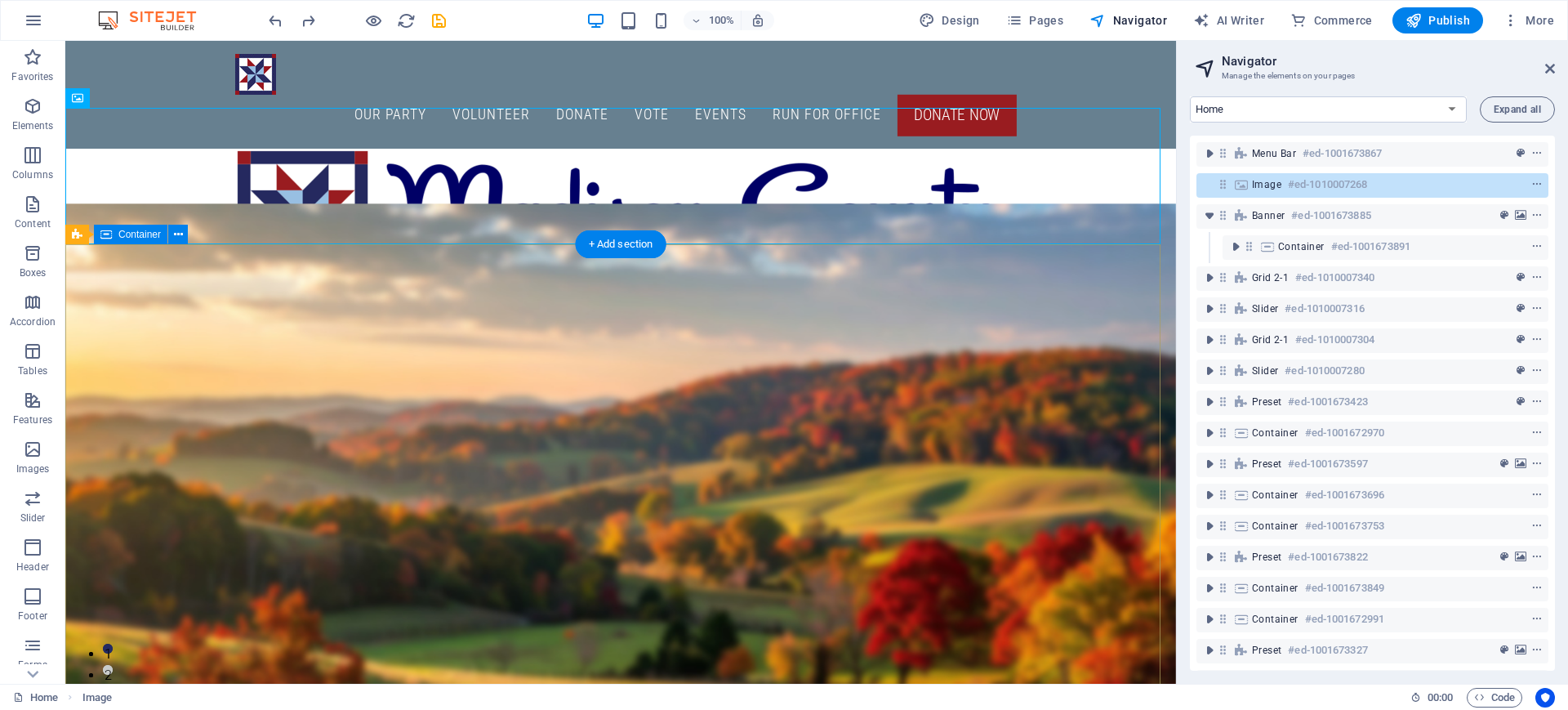
drag, startPoint x: 1328, startPoint y: 226, endPoint x: 1155, endPoint y: 265, distance: 177.3
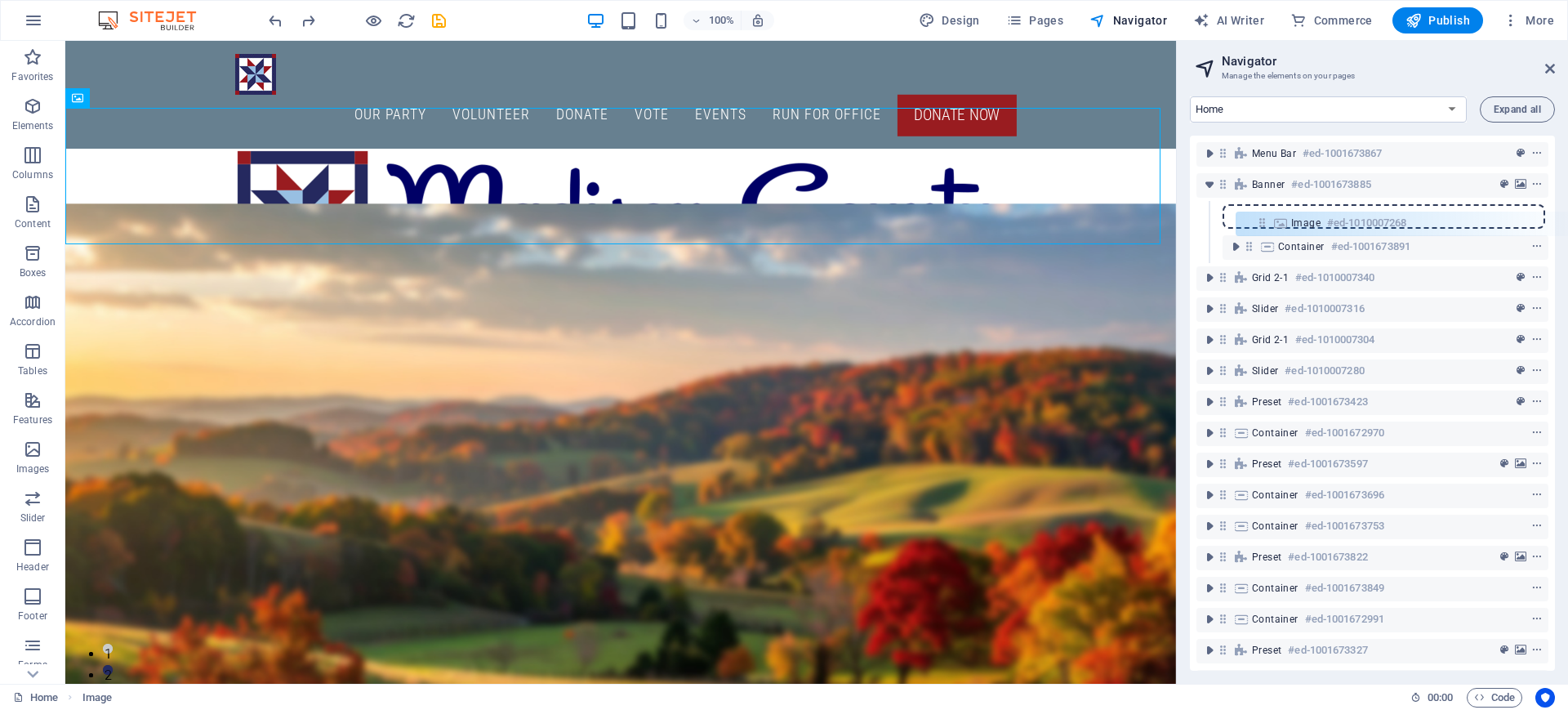
drag, startPoint x: 1225, startPoint y: 184, endPoint x: 1255, endPoint y: 229, distance: 54.1
click at [1255, 229] on div "Menu Bar #ed-1001673867 Image #ed-1010007268 Banner #ed-1001673885 Container #e…" at bounding box center [1372, 403] width 365 height 535
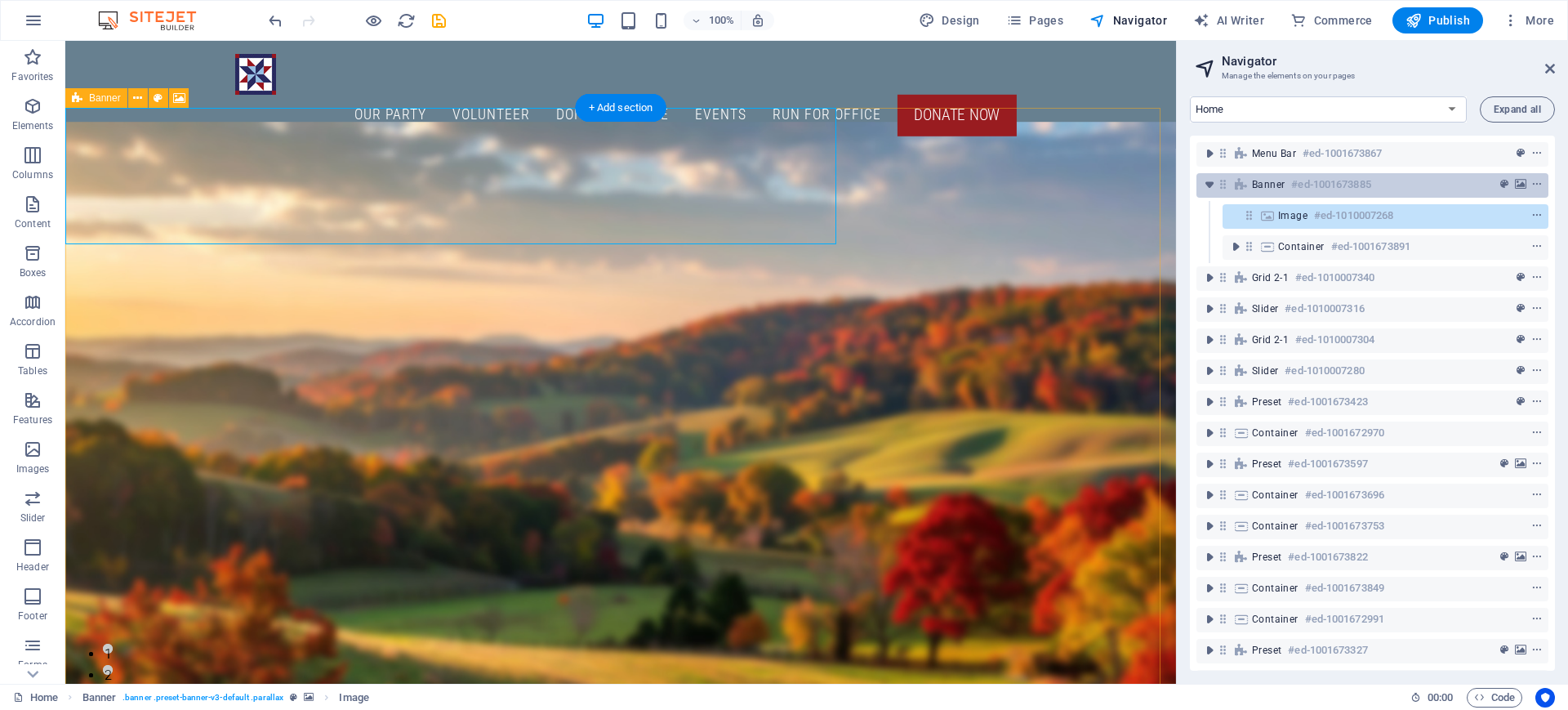
click at [1271, 185] on span "Banner" at bounding box center [1268, 184] width 33 height 13
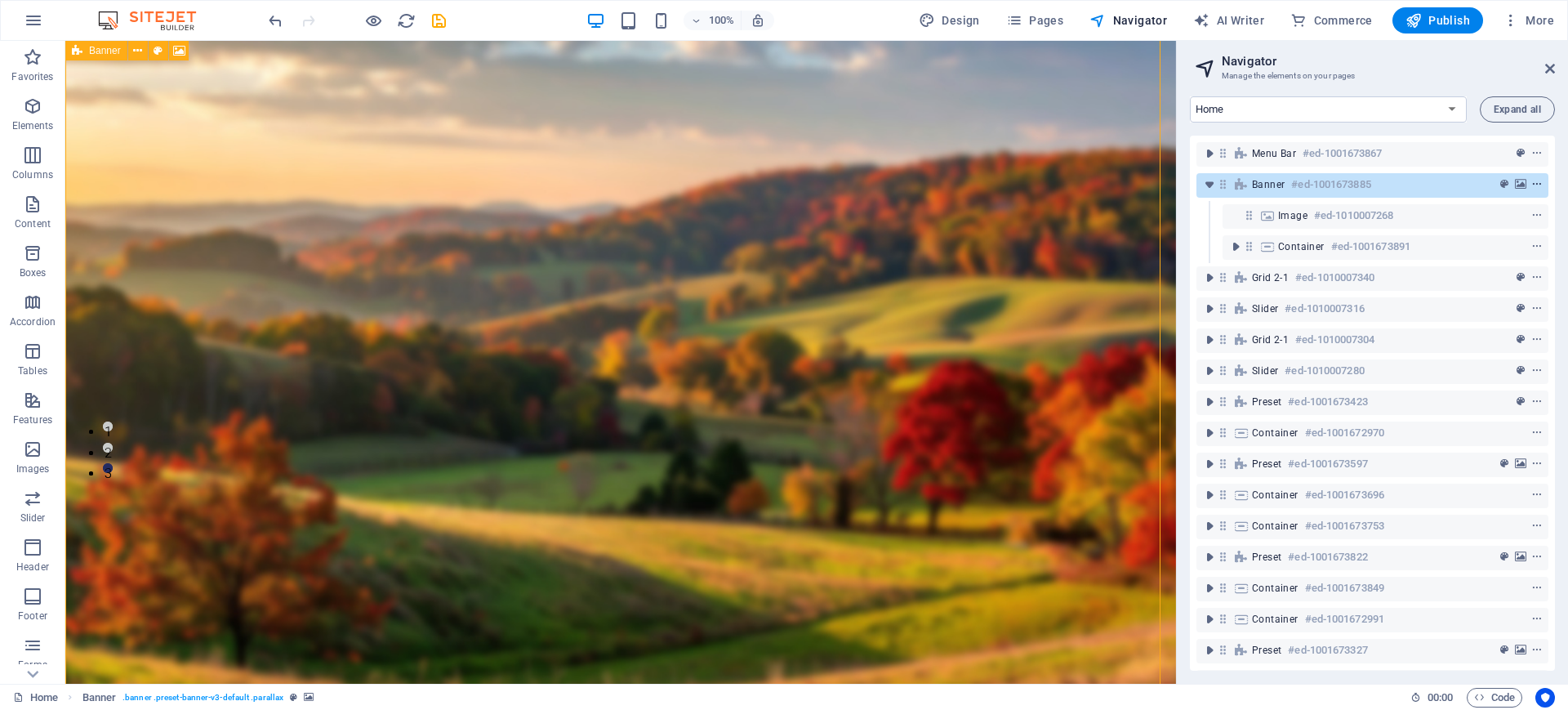
click at [1532, 184] on icon "context-menu" at bounding box center [1536, 184] width 12 height 12
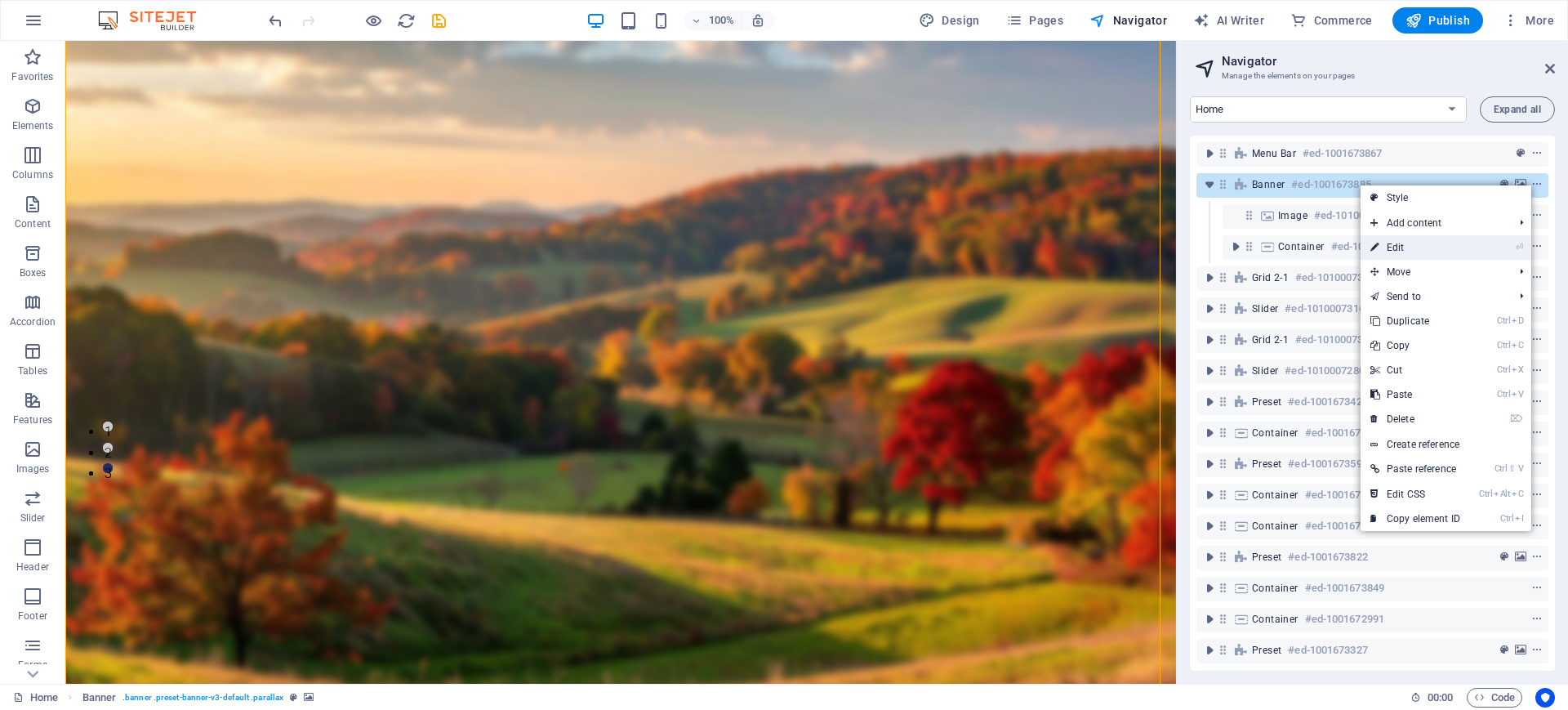
click at [1416, 248] on link "⏎ Edit" at bounding box center [1415, 248] width 110 height 25
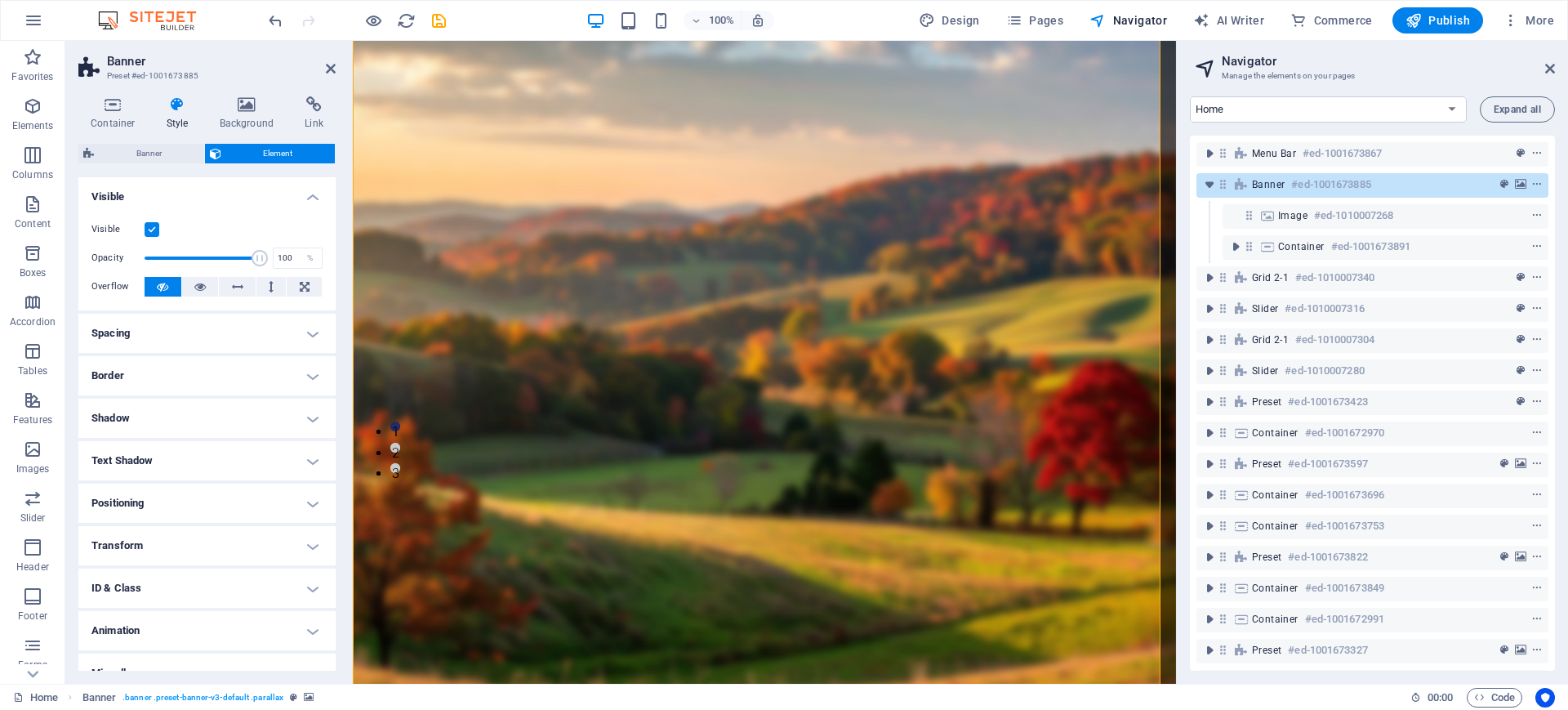
scroll to position [22, 0]
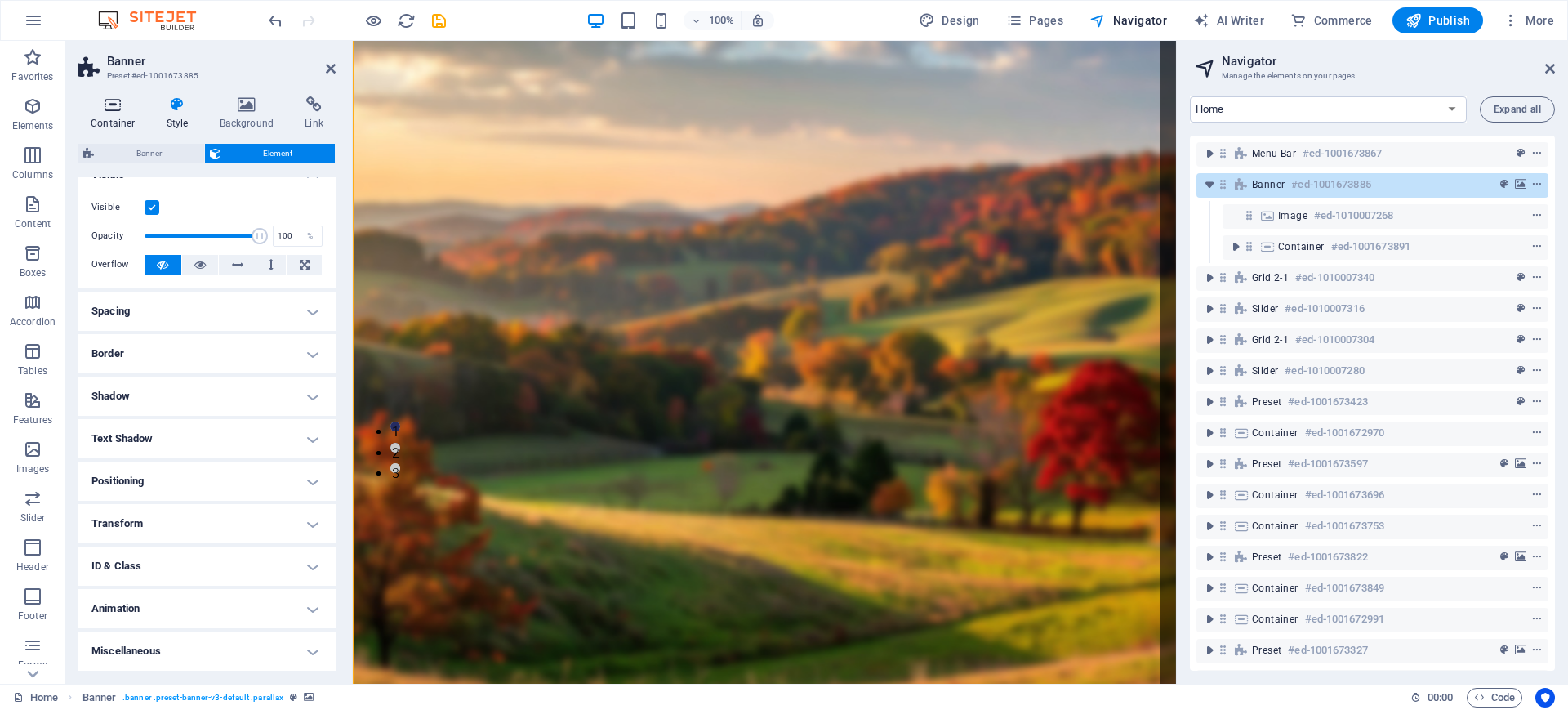
click at [114, 115] on h4 "Container" at bounding box center [116, 113] width 76 height 35
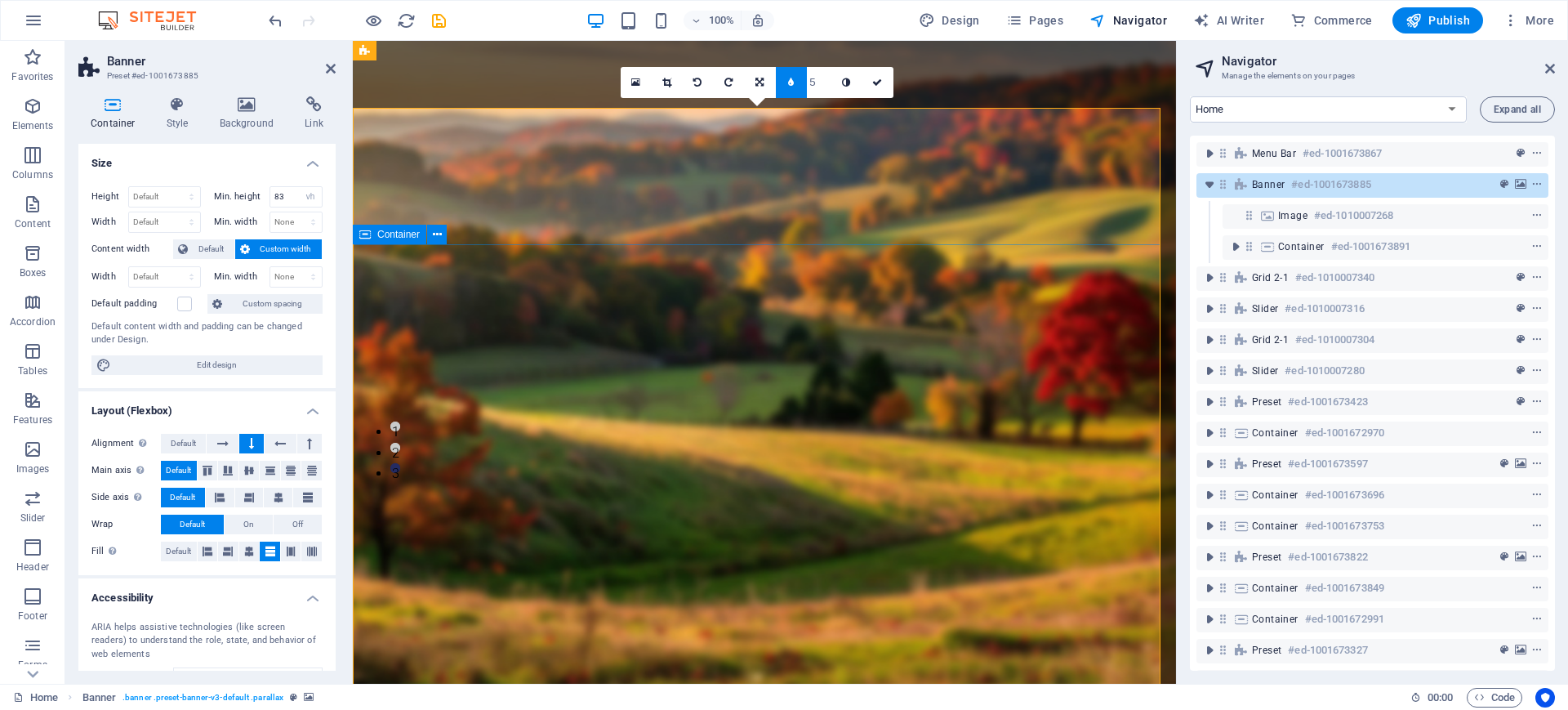
scroll to position [0, 0]
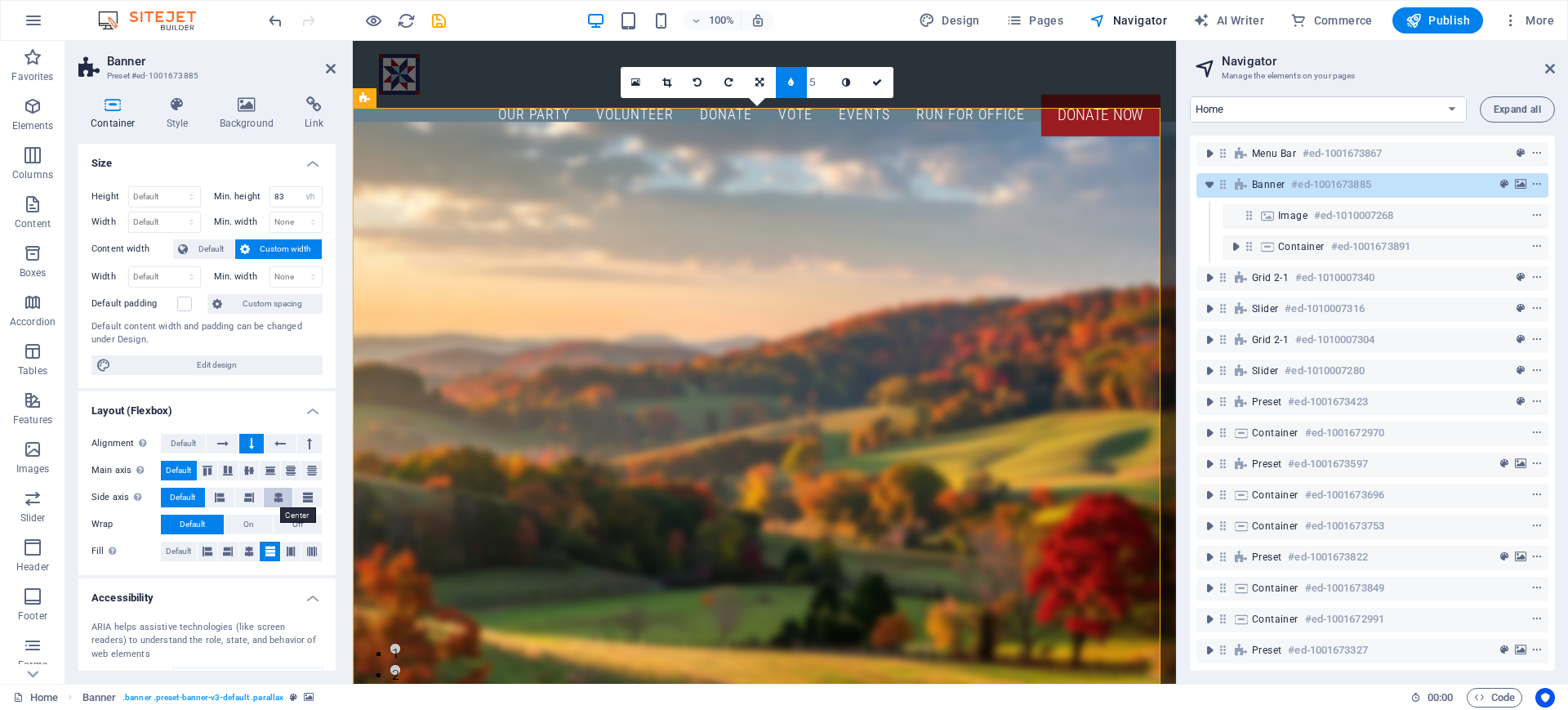
click at [277, 498] on icon at bounding box center [278, 497] width 10 height 20
click at [328, 70] on icon at bounding box center [330, 69] width 10 height 13
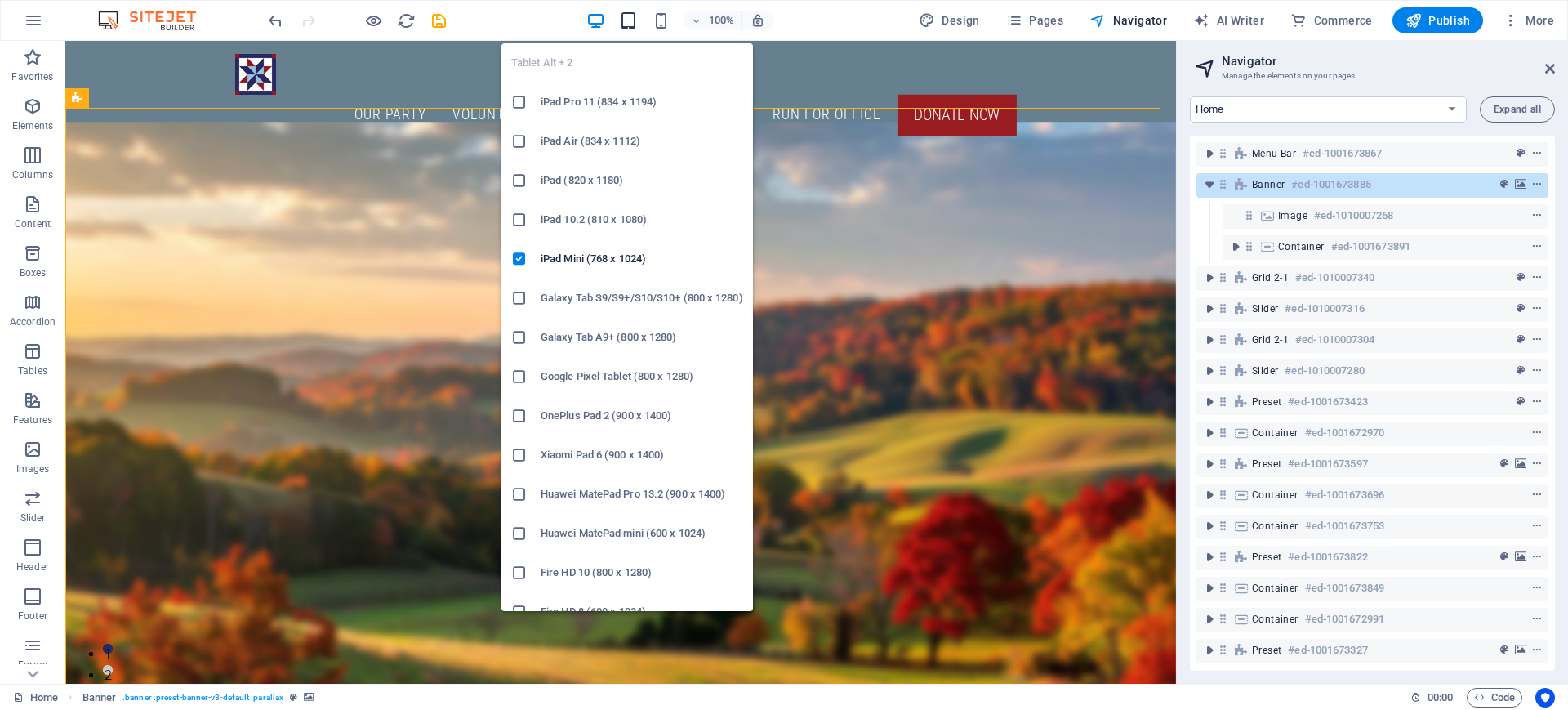
click at [622, 20] on icon "button" at bounding box center [628, 20] width 19 height 19
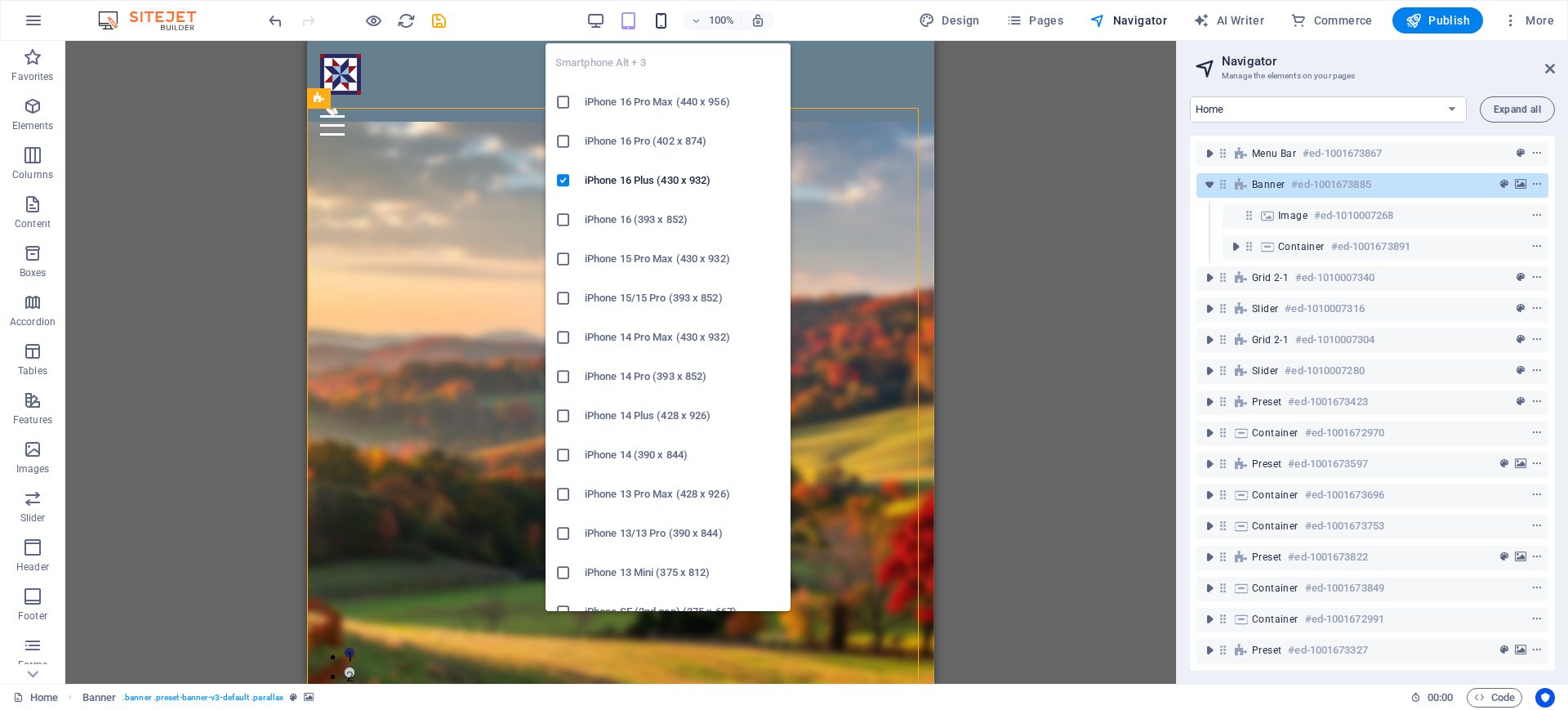
click at [663, 16] on icon "button" at bounding box center [661, 20] width 19 height 19
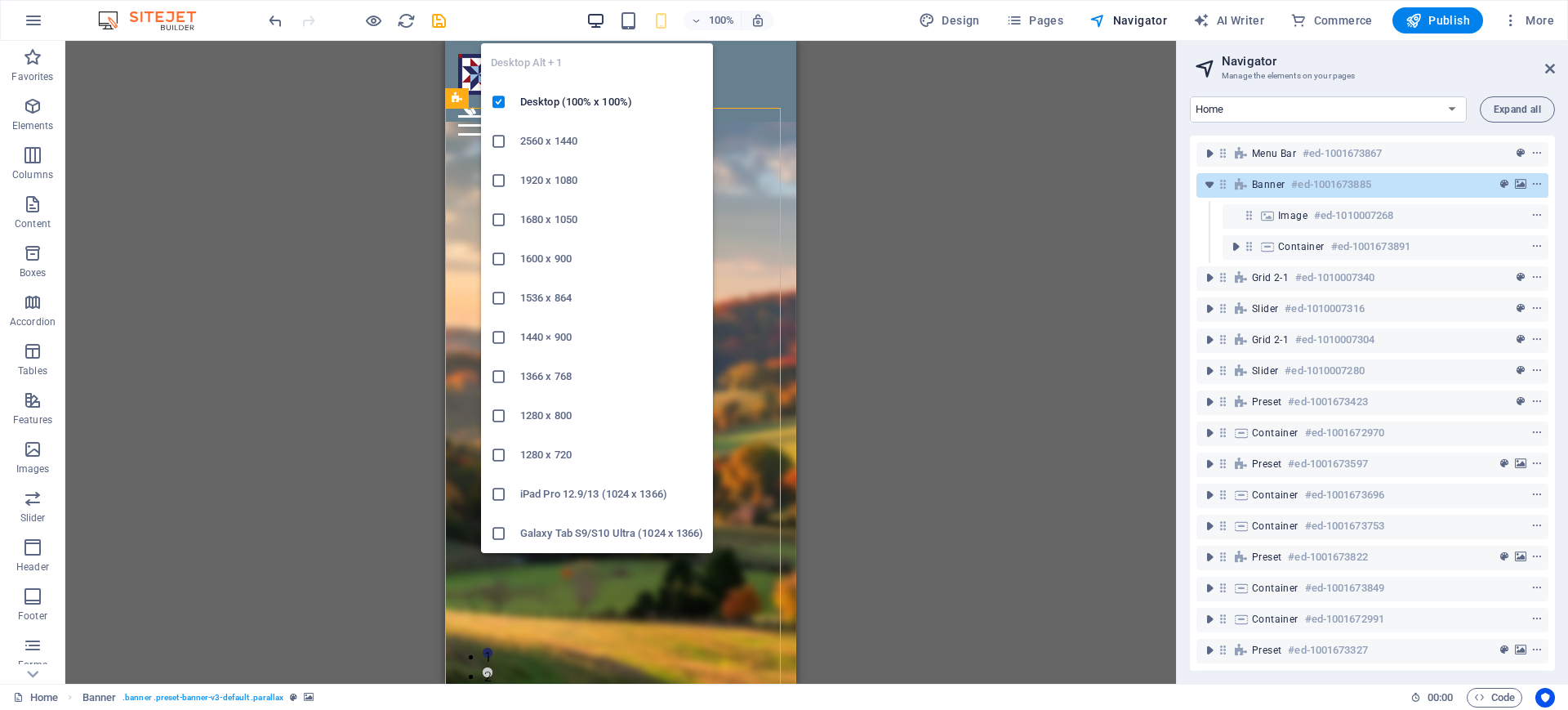
click at [605, 13] on icon "button" at bounding box center [595, 20] width 19 height 19
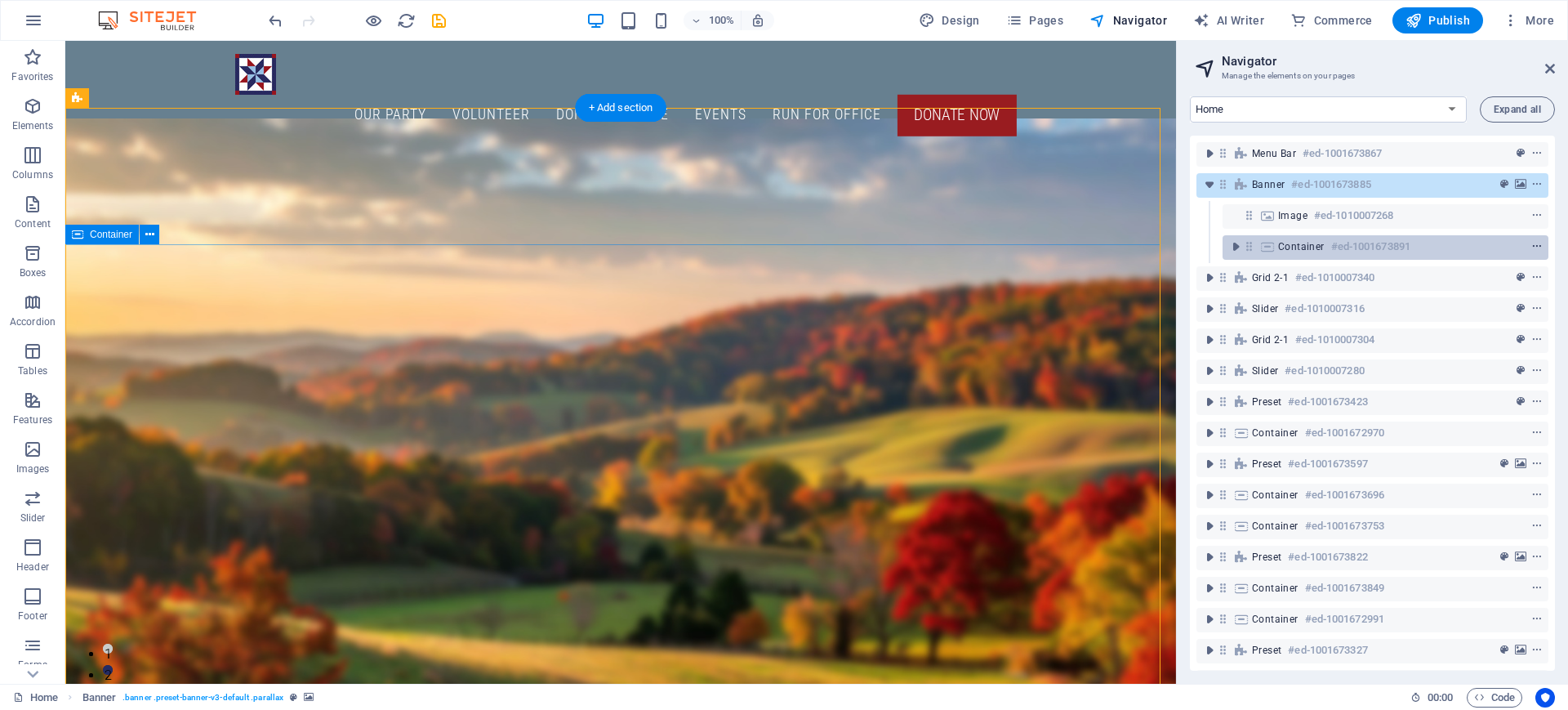
click at [1538, 243] on icon "context-menu" at bounding box center [1536, 246] width 12 height 12
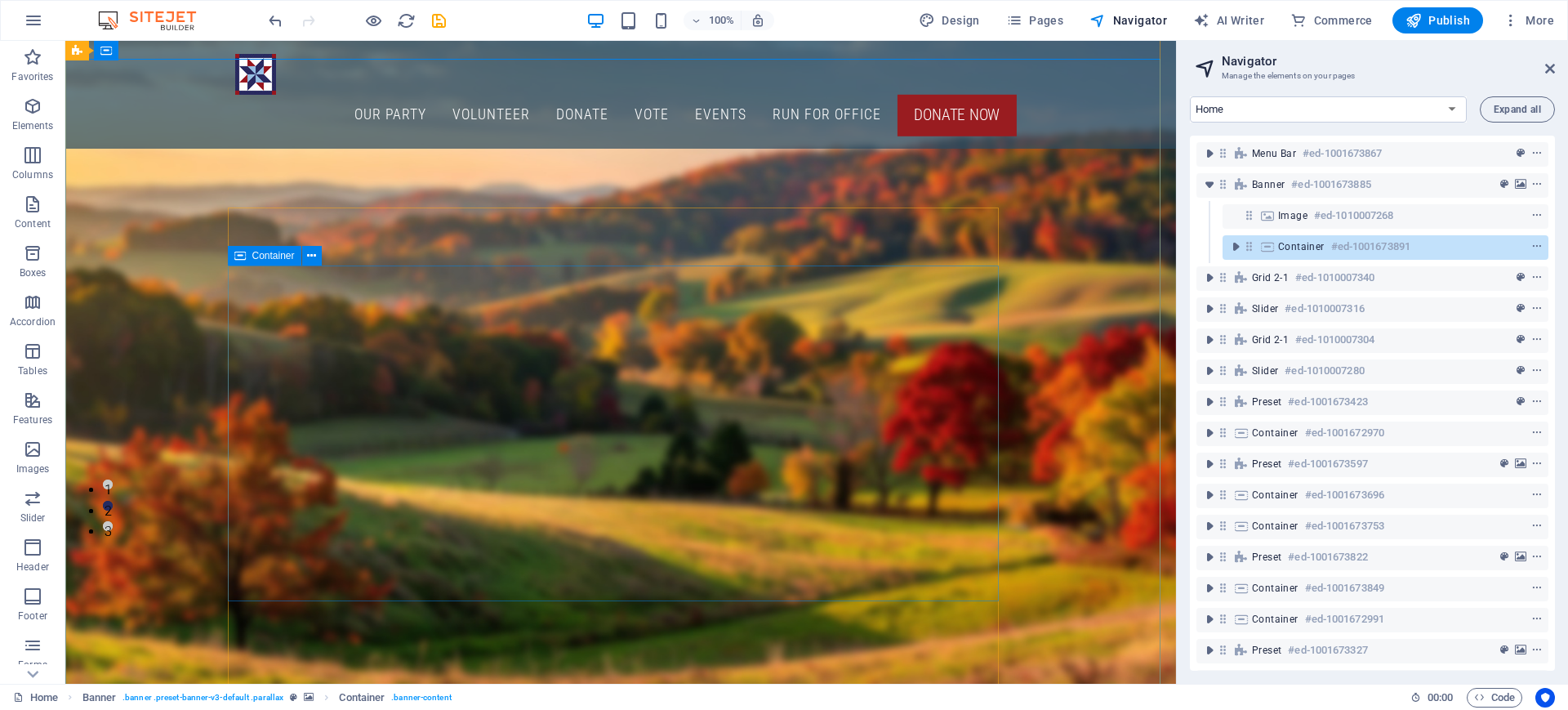
scroll to position [99, 0]
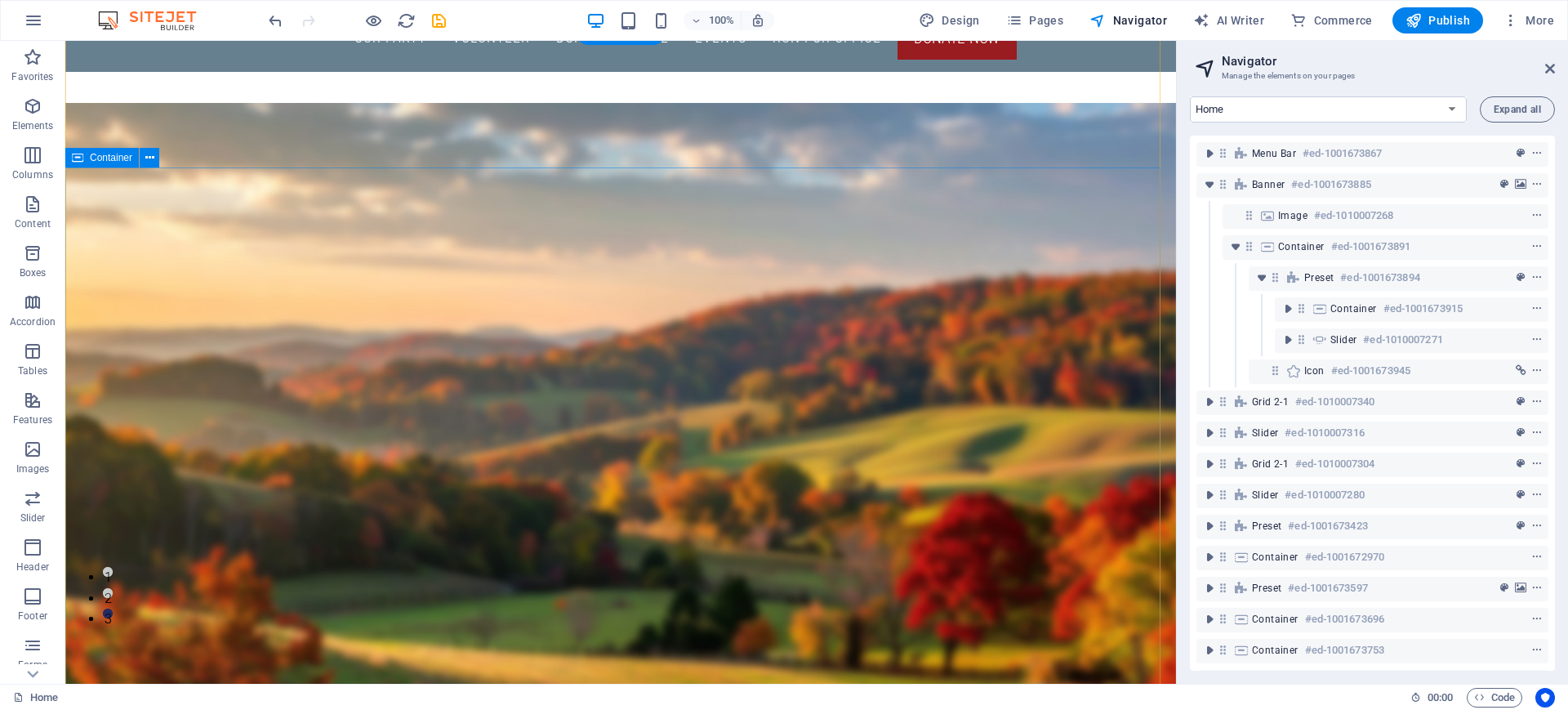
scroll to position [78, 0]
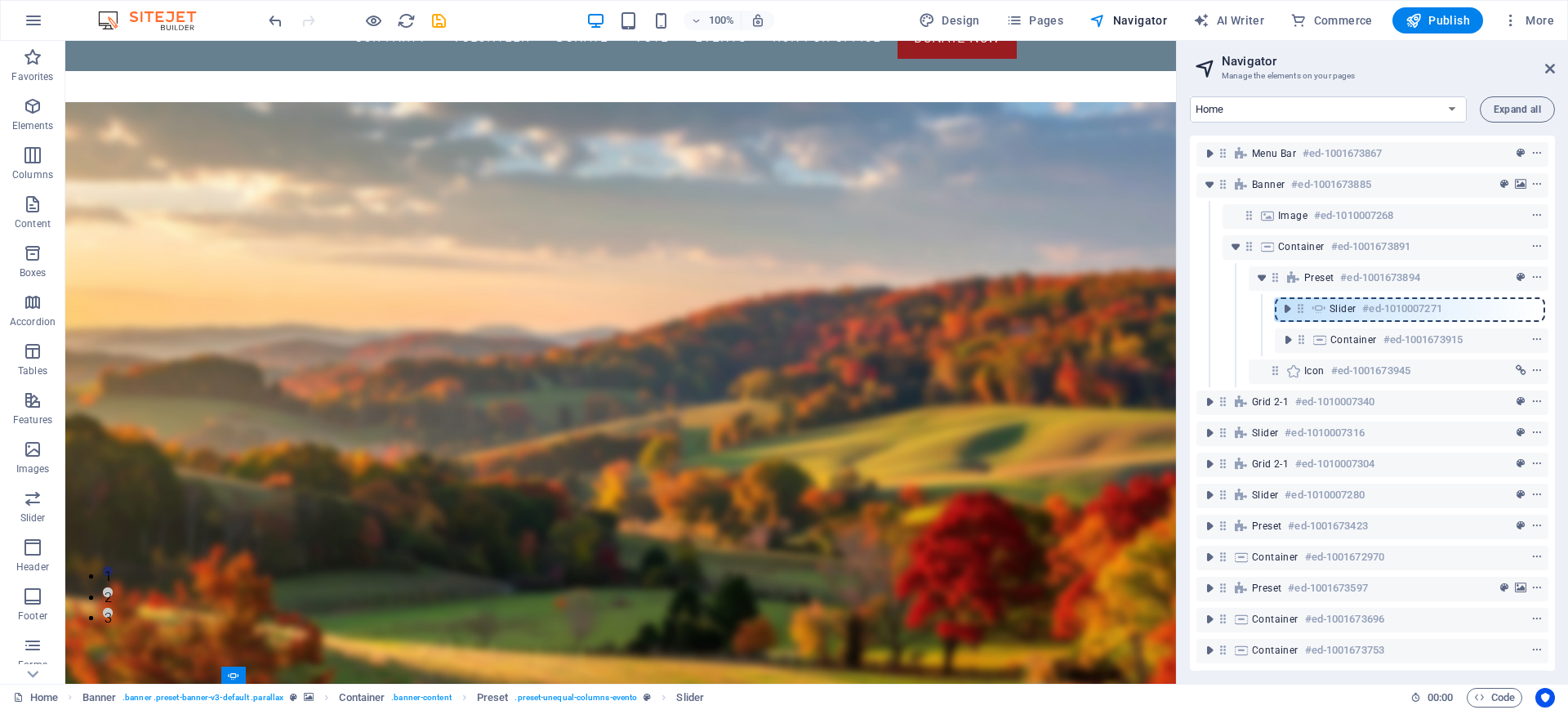
drag, startPoint x: 1304, startPoint y: 337, endPoint x: 1303, endPoint y: 296, distance: 41.0
click at [1303, 296] on div "Menu Bar #ed-1001673867 Banner #ed-1001673885 Image #ed-1010007268 Container #e…" at bounding box center [1372, 403] width 365 height 535
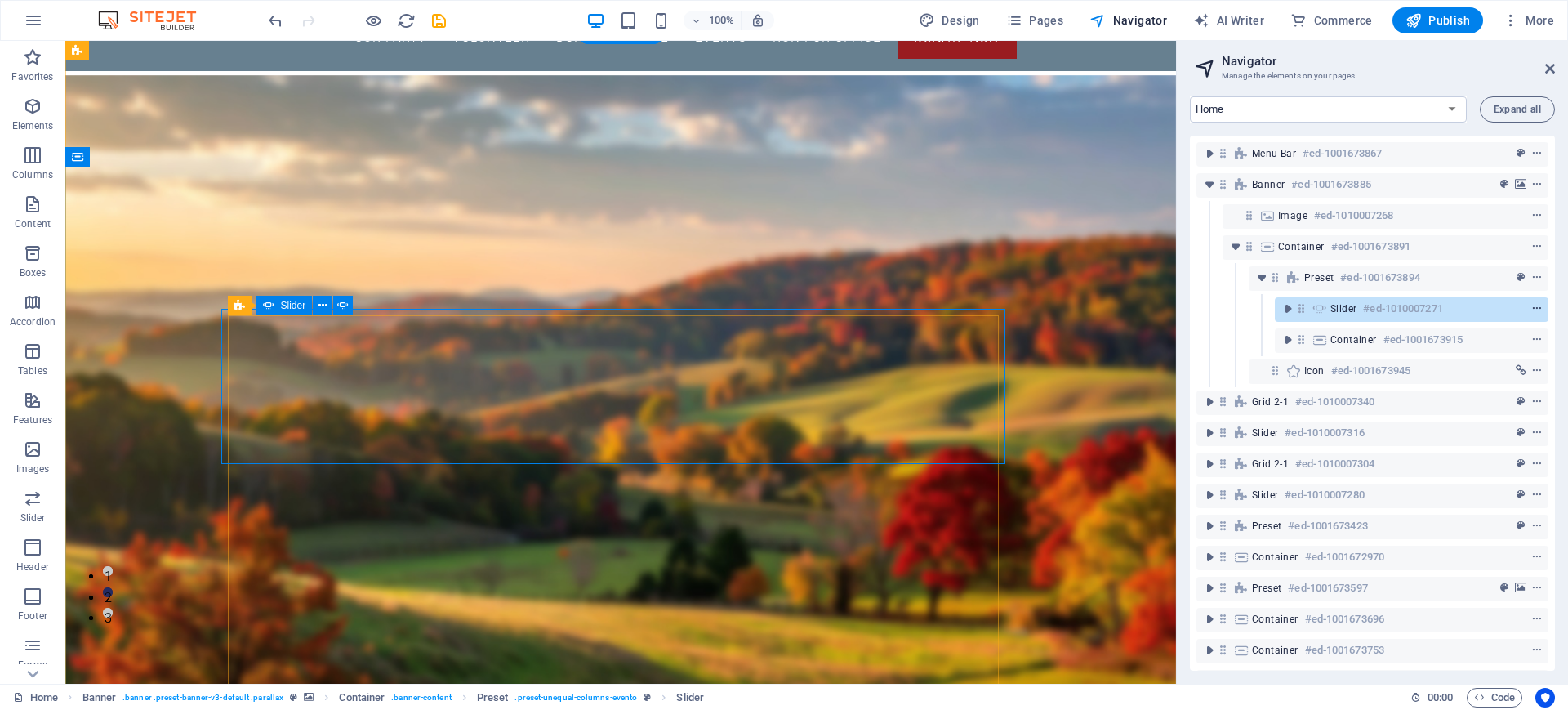
click at [1539, 307] on icon "context-menu" at bounding box center [1536, 308] width 12 height 12
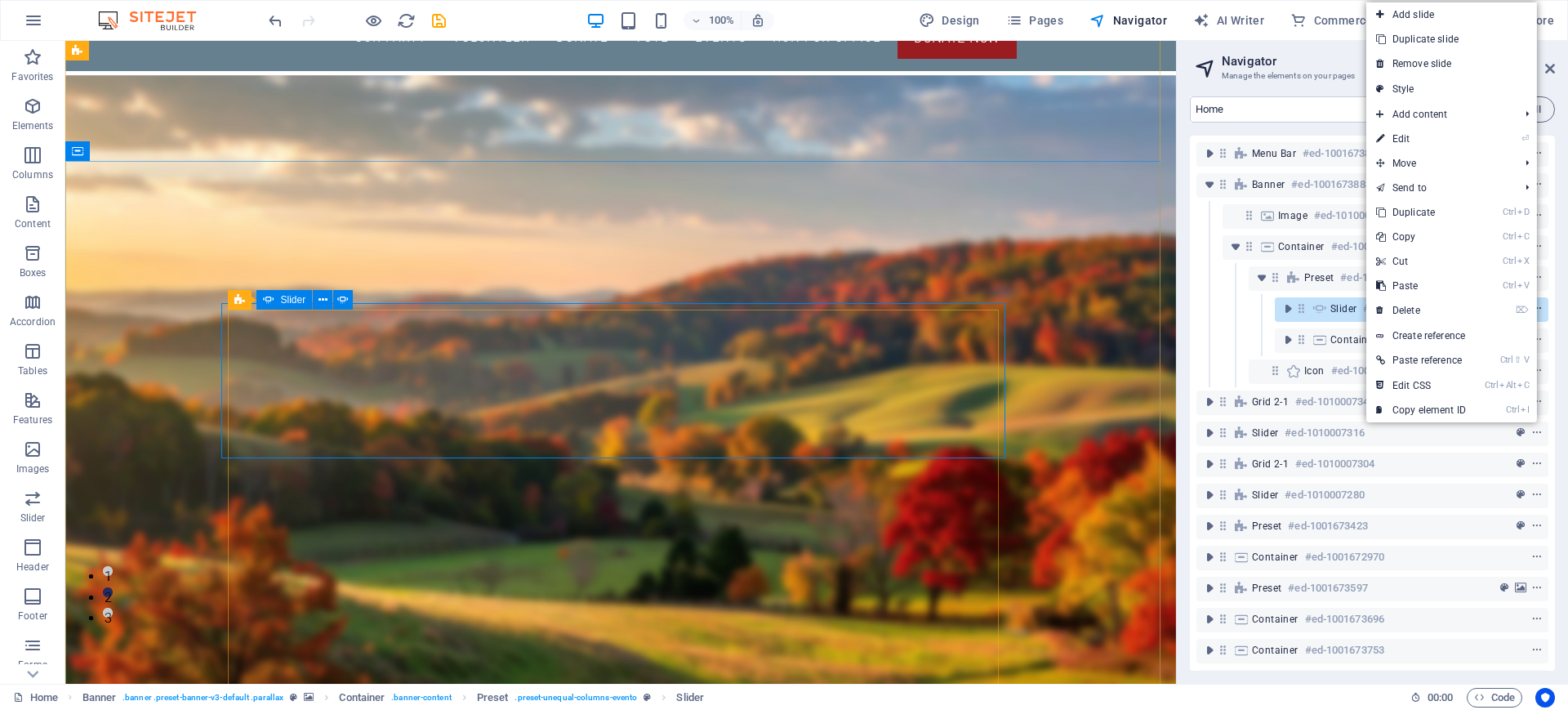
scroll to position [84, 0]
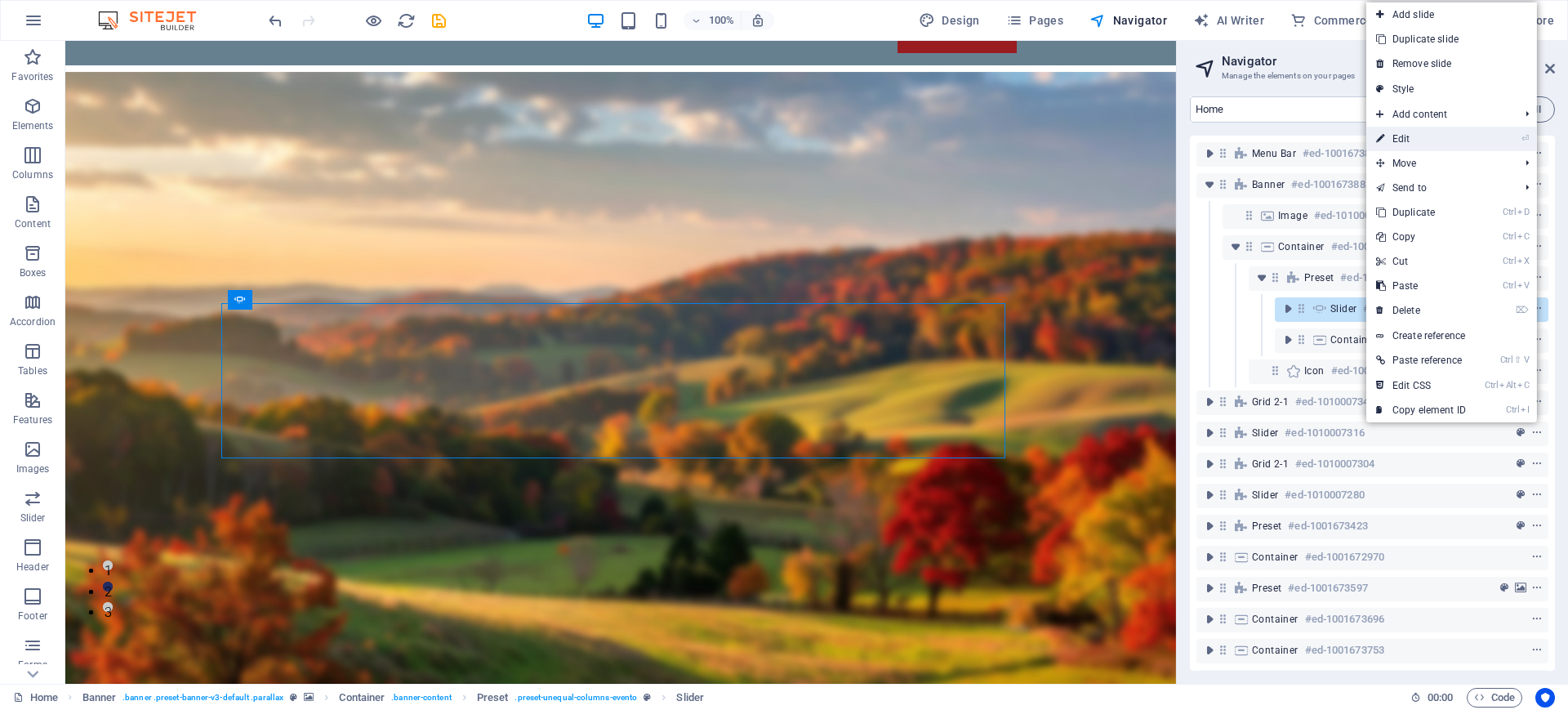
click at [1401, 138] on link "⏎ Edit" at bounding box center [1420, 139] width 110 height 25
select select "ms"
select select "s"
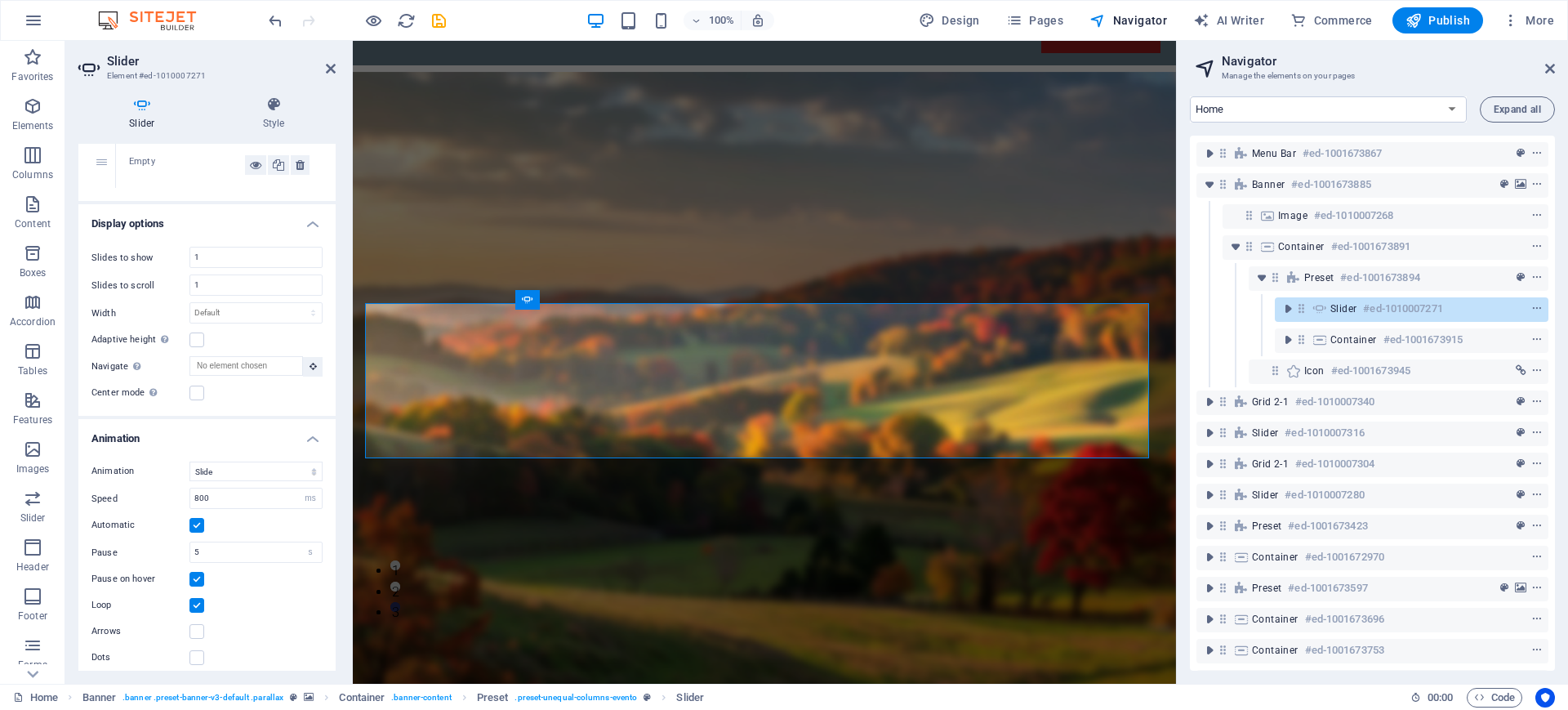
scroll to position [199, 0]
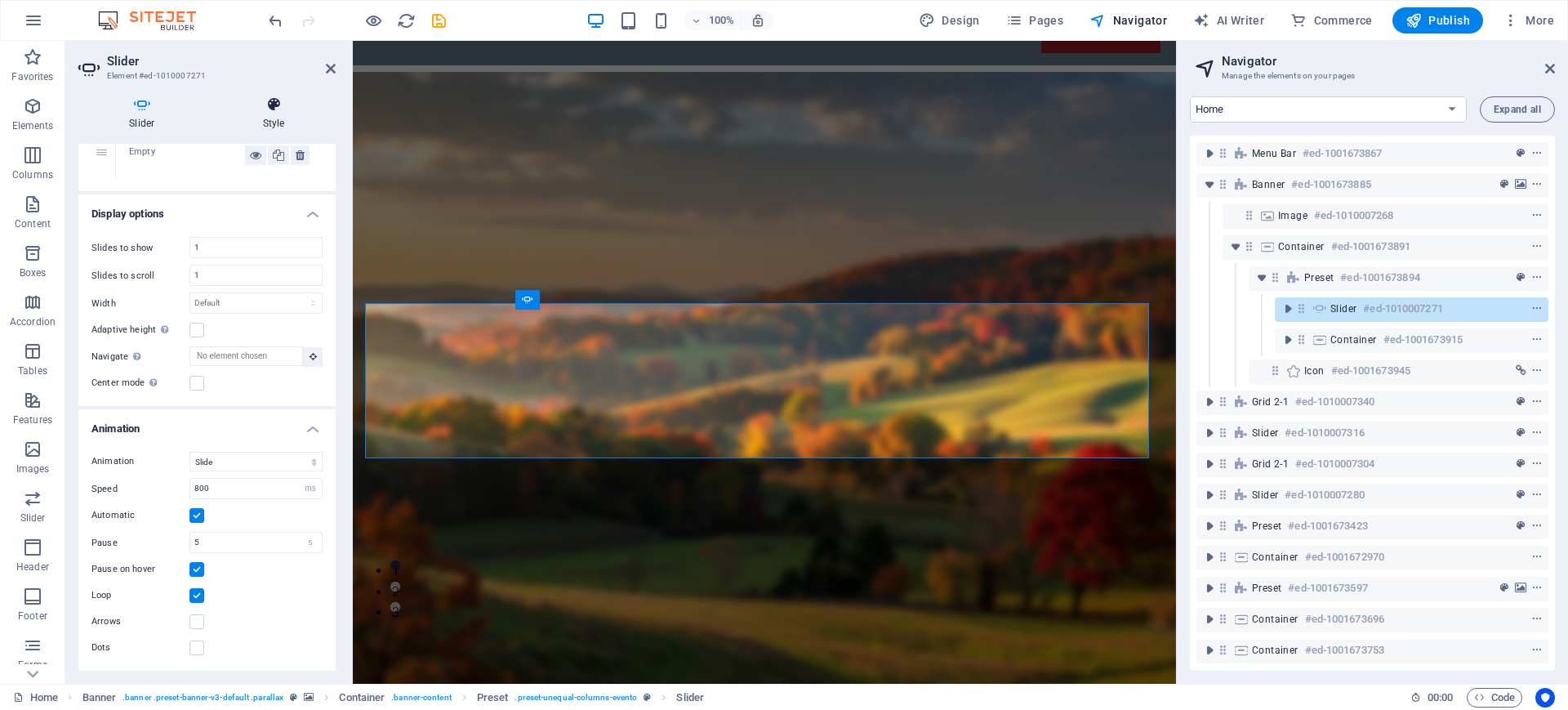
click at [268, 112] on icon at bounding box center [273, 104] width 123 height 16
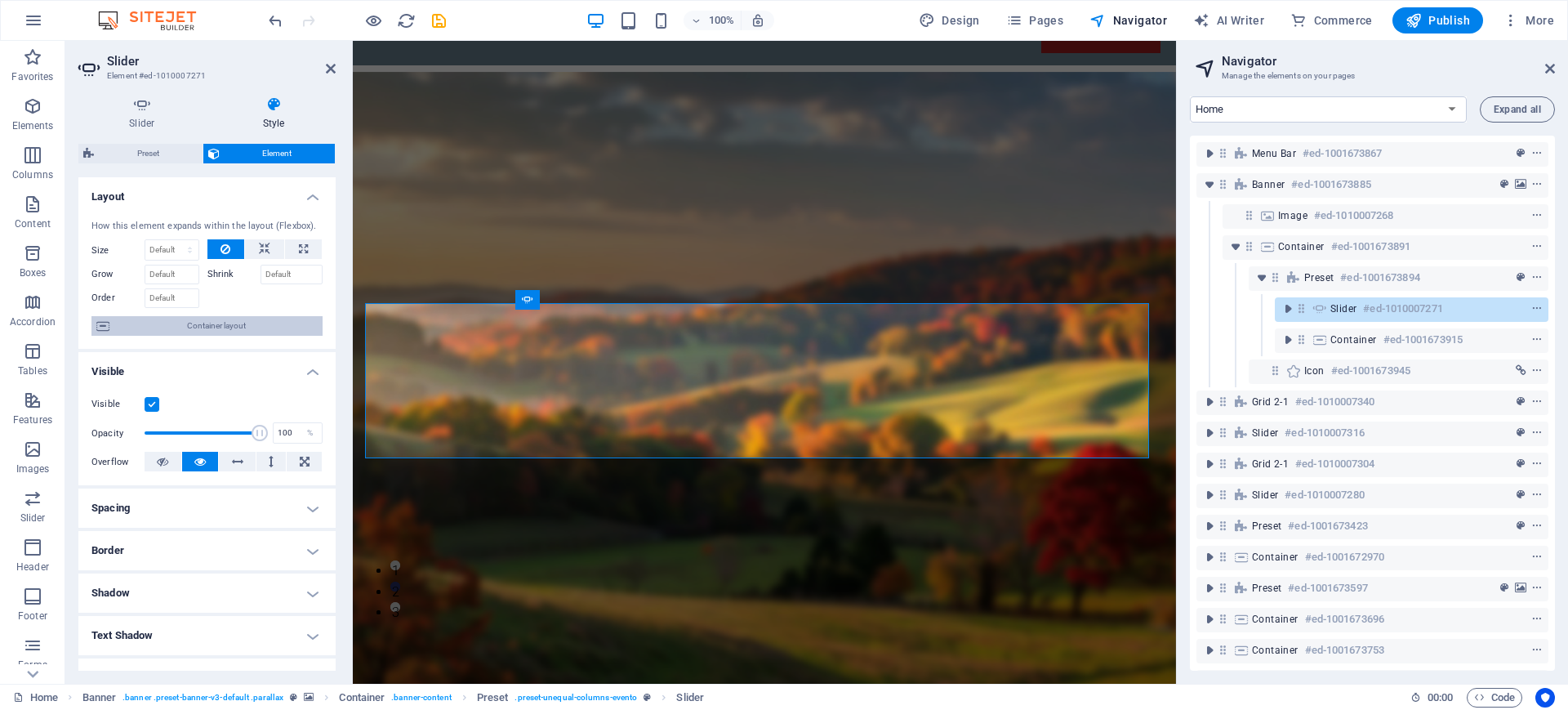
click at [225, 322] on span "Container layout" at bounding box center [215, 326] width 203 height 20
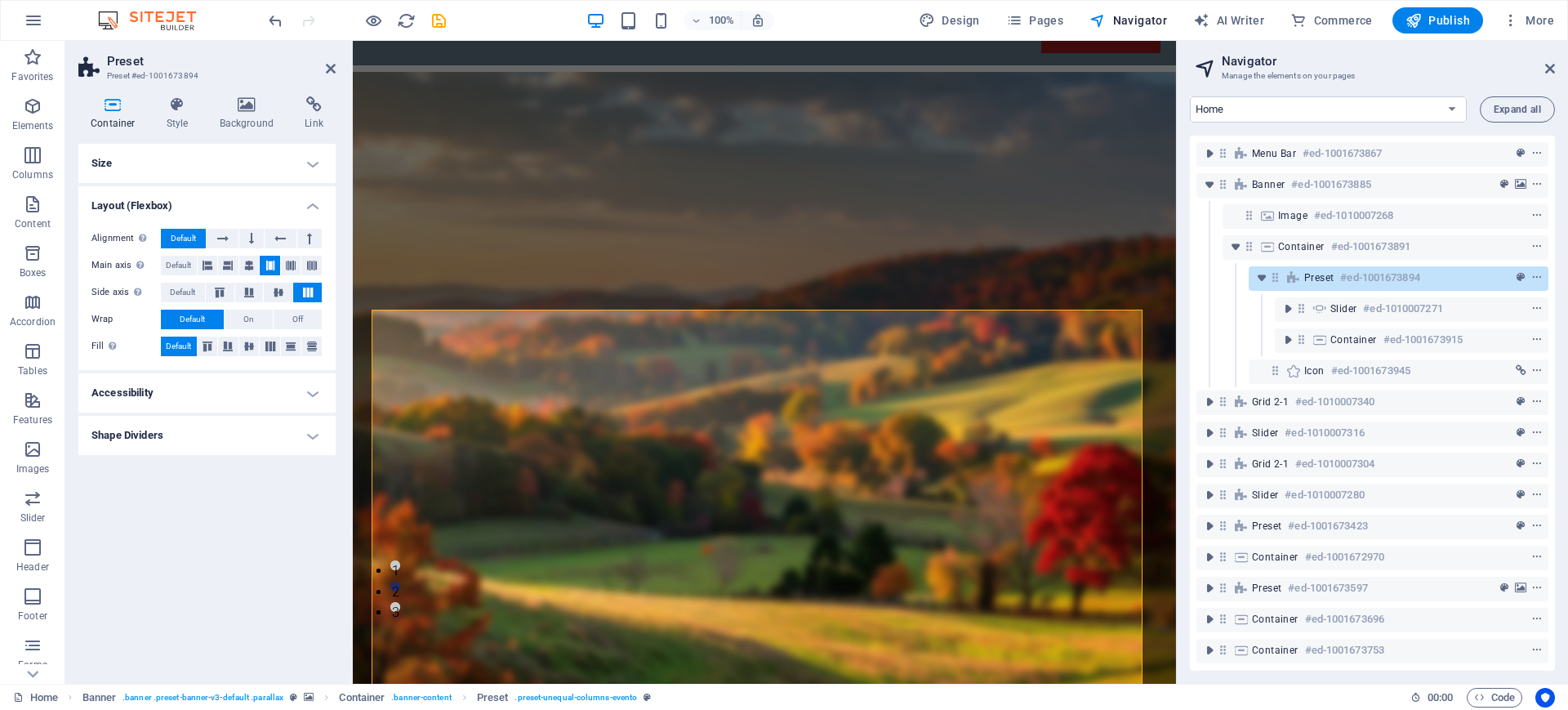
click at [311, 164] on h4 "Size" at bounding box center [207, 163] width 257 height 39
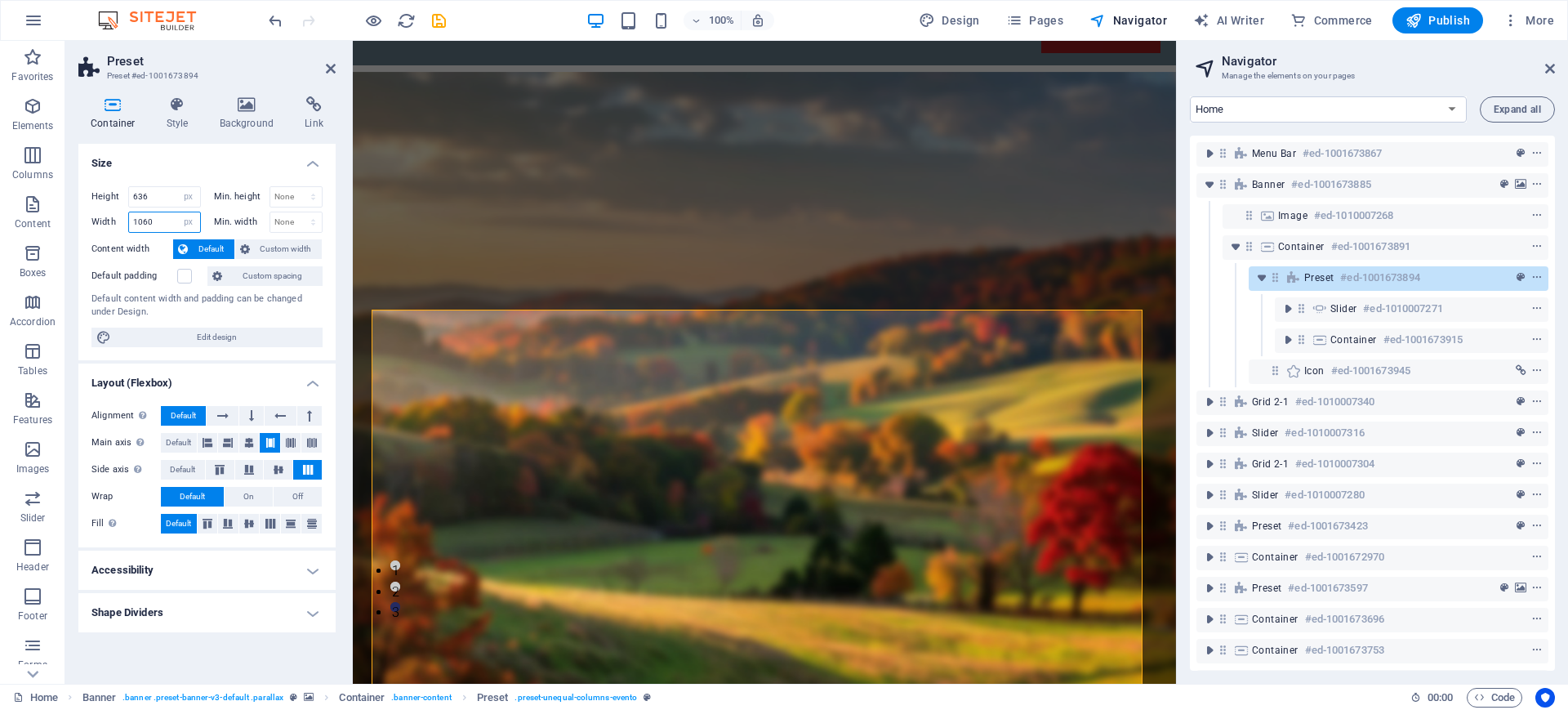
click at [157, 222] on input "1060" at bounding box center [165, 222] width 71 height 20
type input "1"
type input "650"
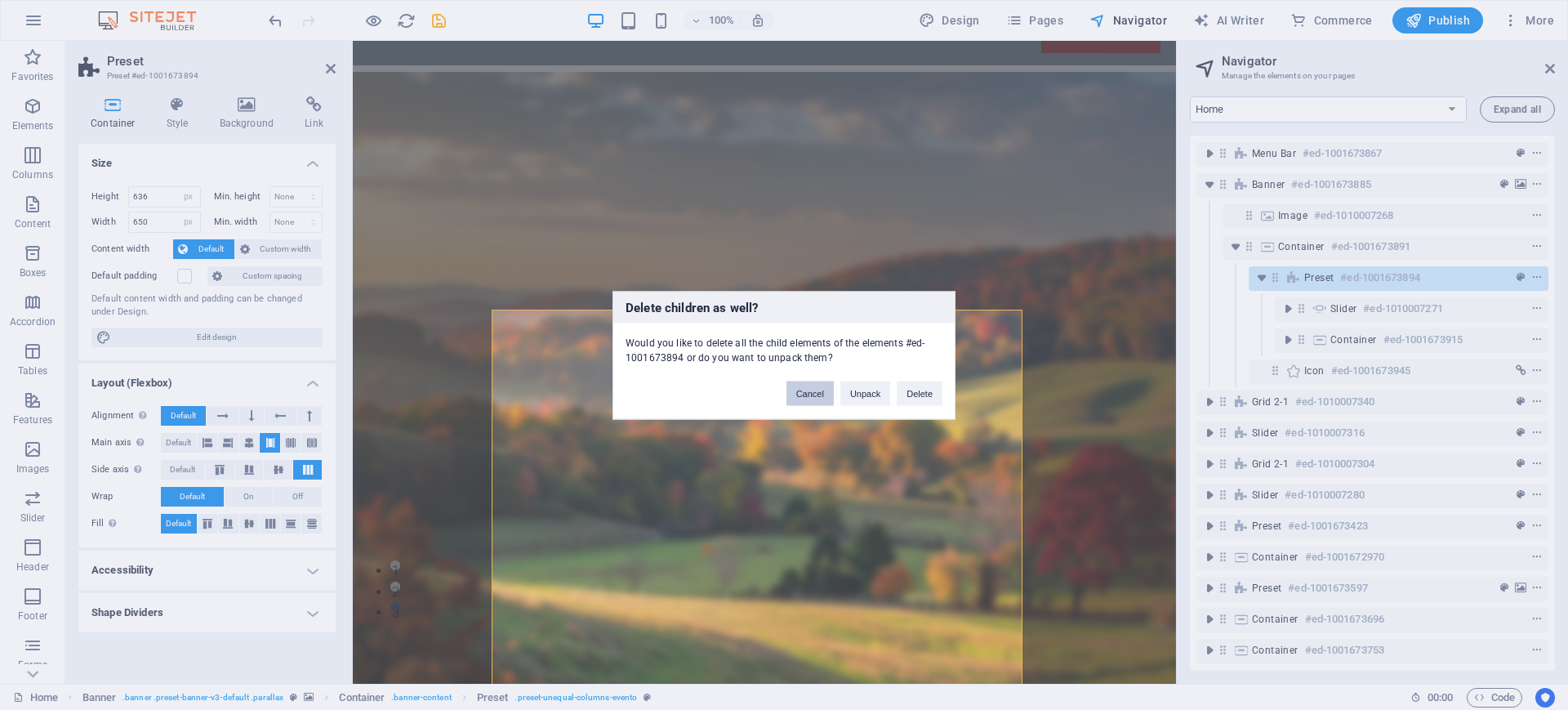
click at [817, 398] on button "Cancel" at bounding box center [809, 393] width 47 height 25
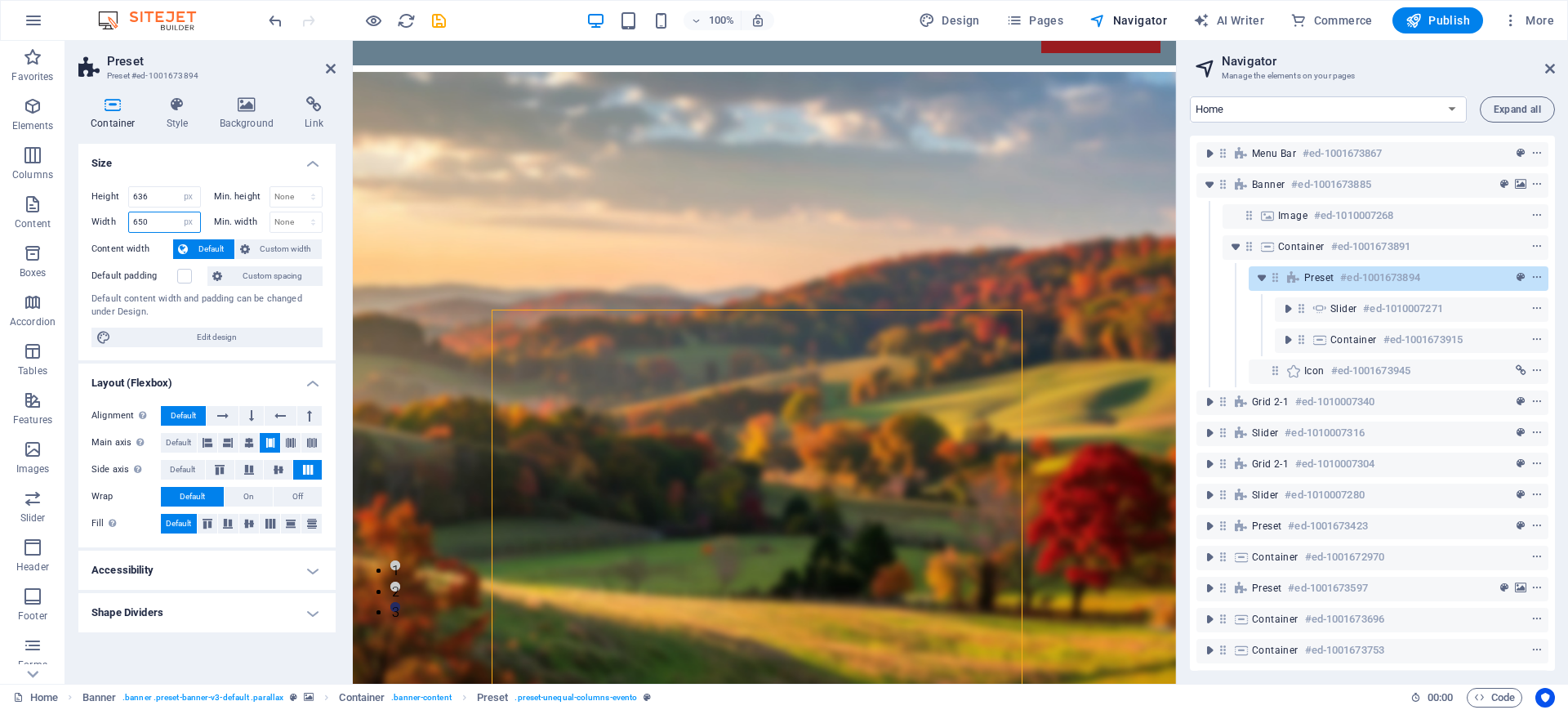
click at [150, 224] on input "650" at bounding box center [165, 222] width 71 height 20
type input "6"
type input "1060"
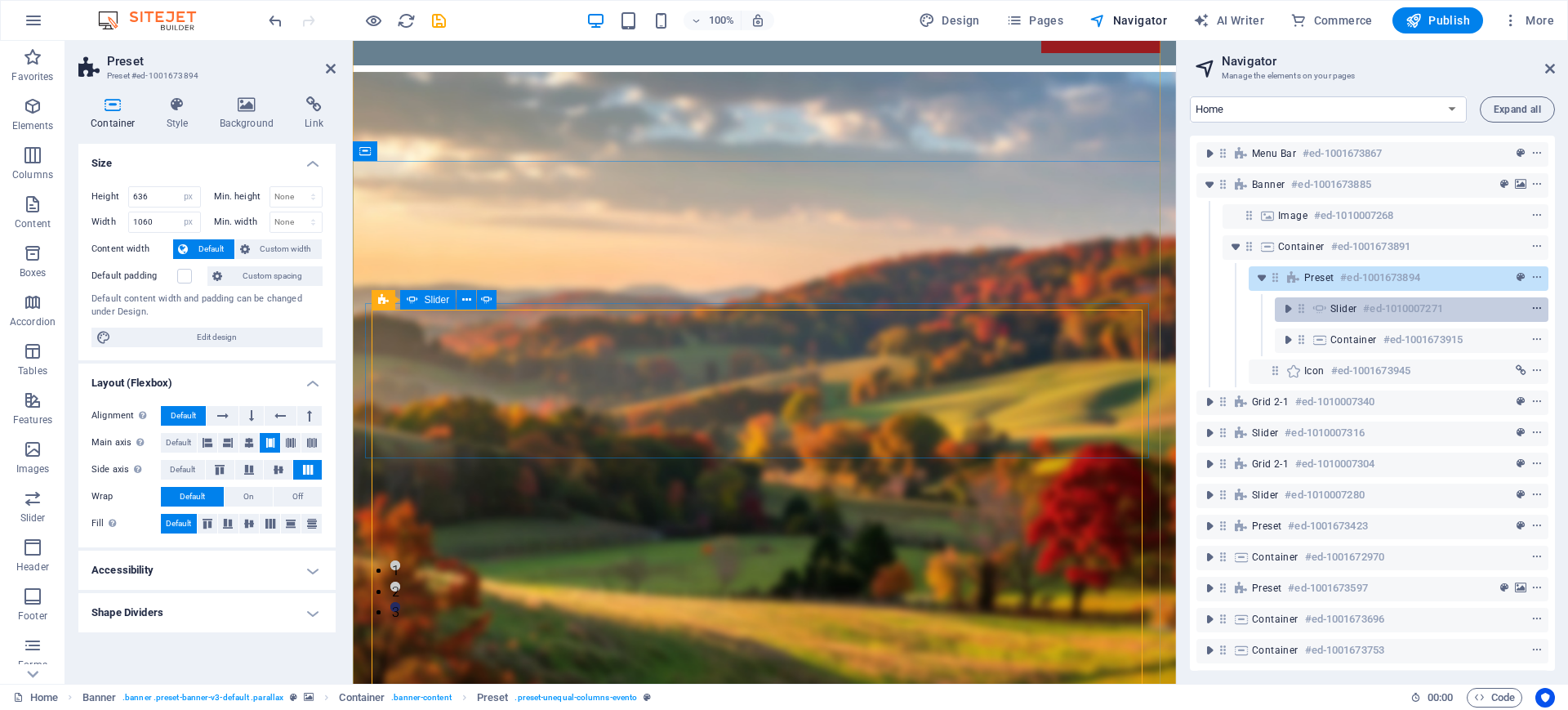
click at [1533, 314] on button "context-menu" at bounding box center [1536, 309] width 16 height 20
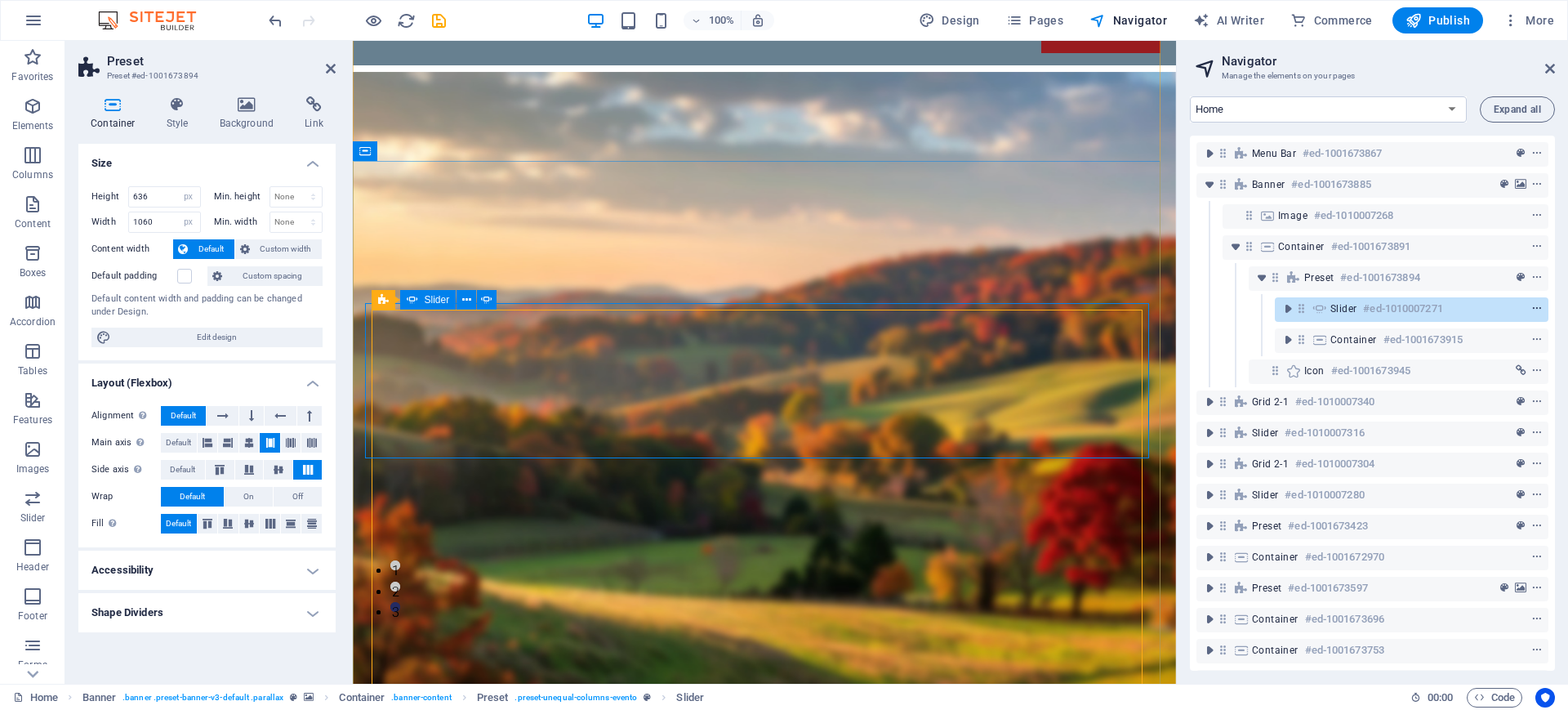
click at [1531, 311] on icon "context-menu" at bounding box center [1536, 308] width 12 height 12
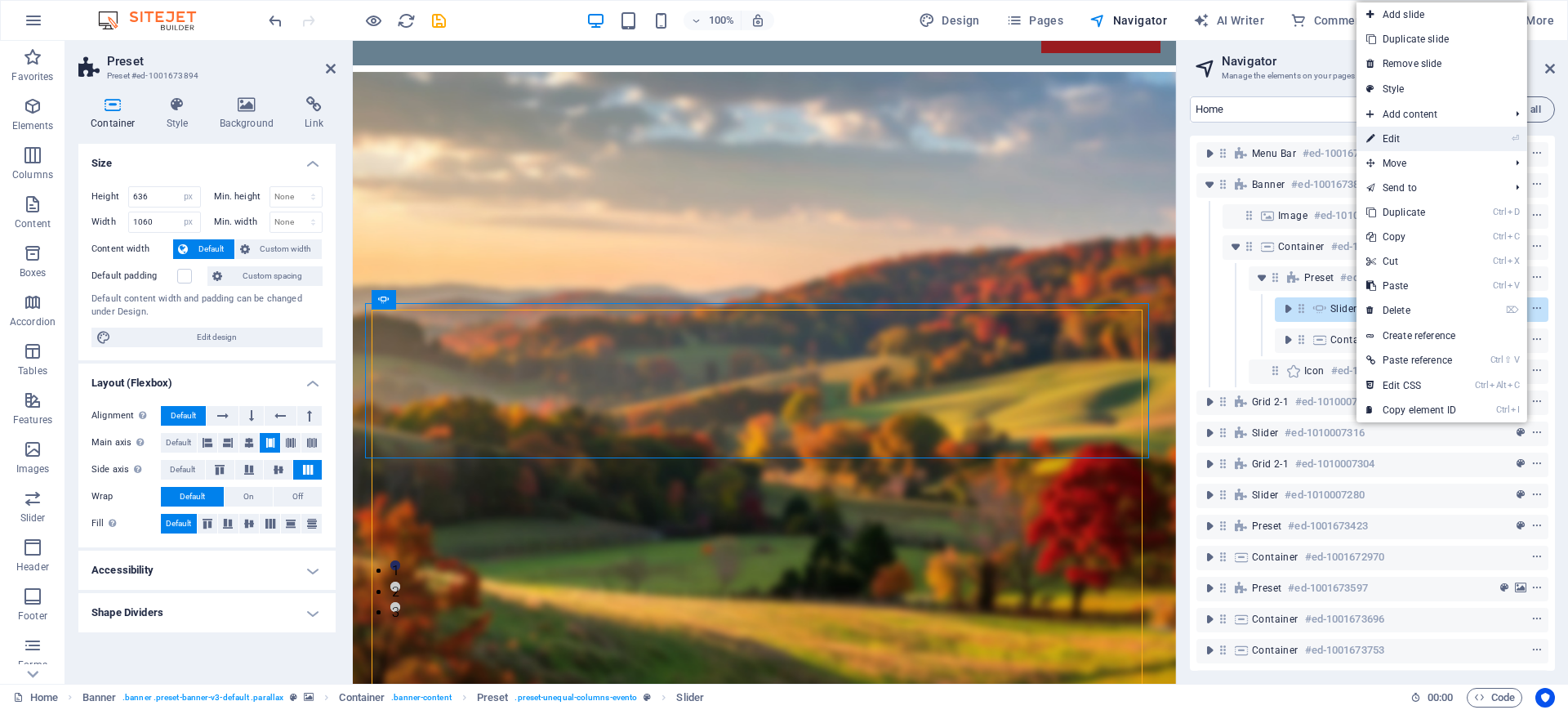
click at [1395, 136] on link "⏎ Edit" at bounding box center [1410, 139] width 110 height 25
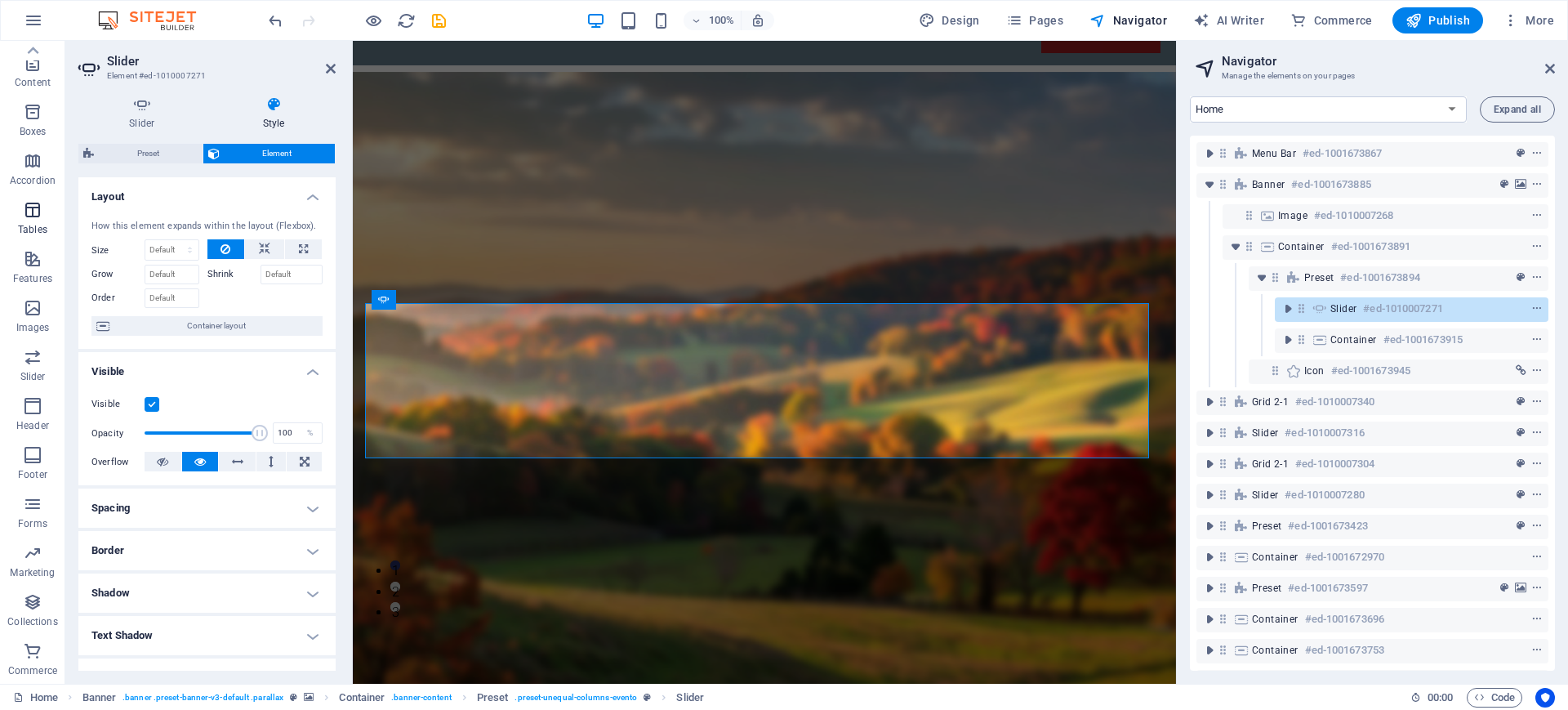
scroll to position [0, 0]
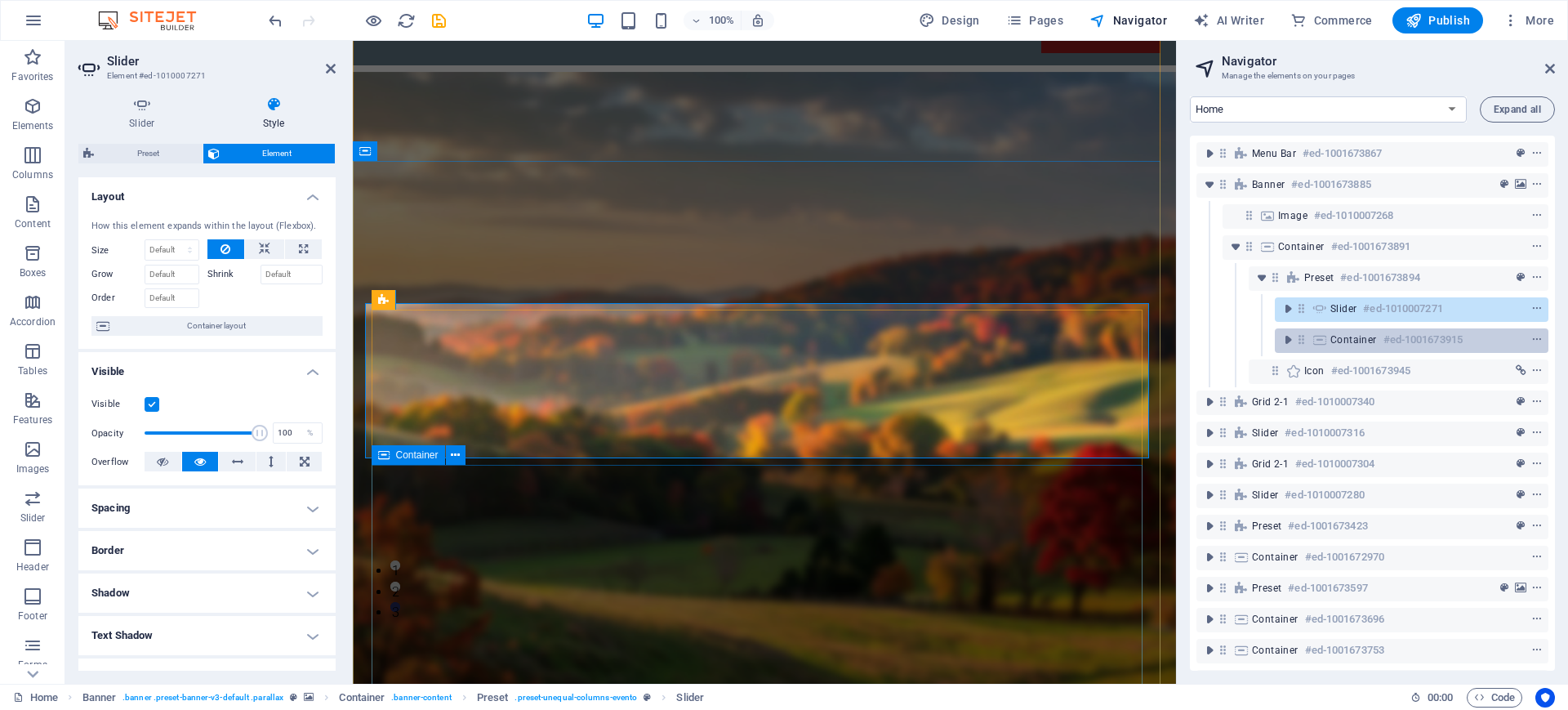
click at [1362, 340] on span "Container" at bounding box center [1353, 339] width 46 height 13
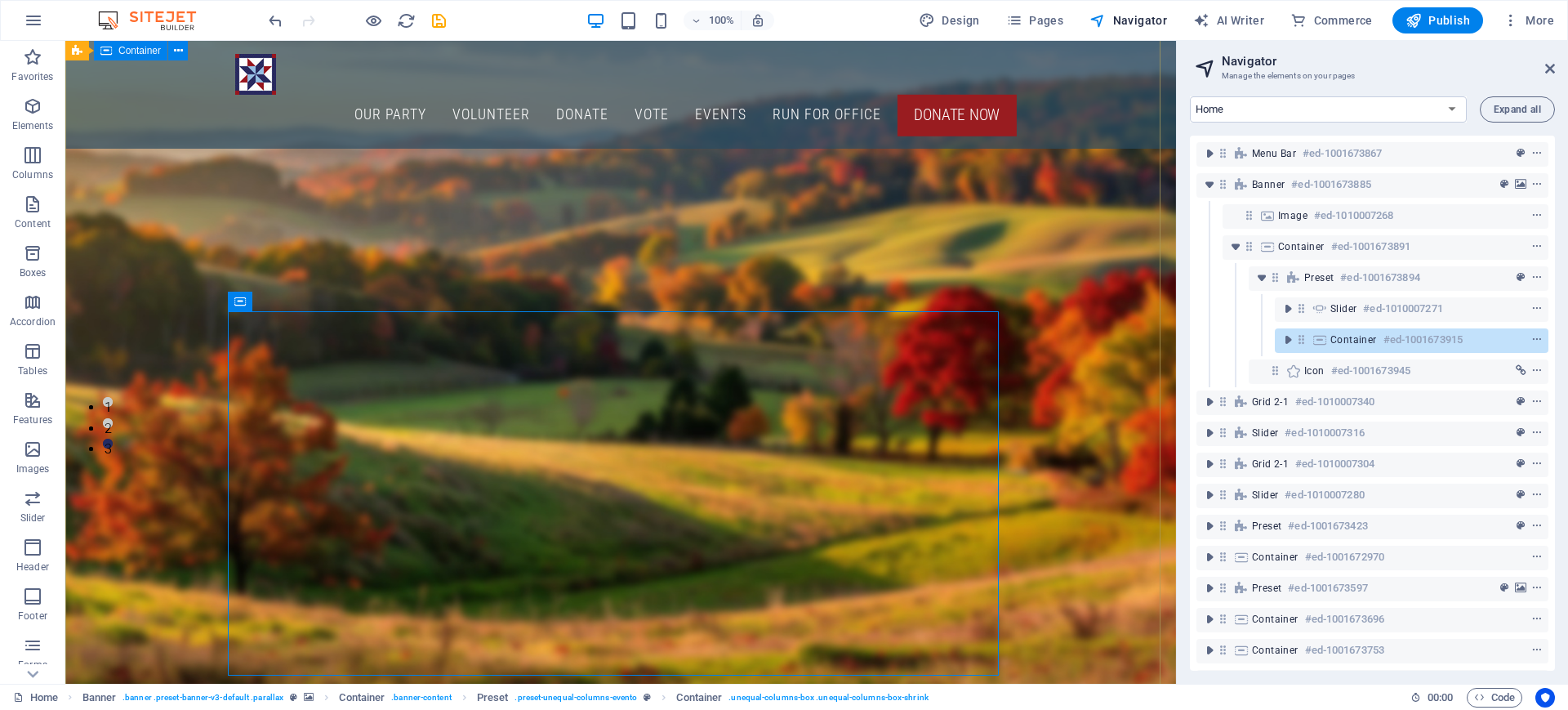
scroll to position [200, 0]
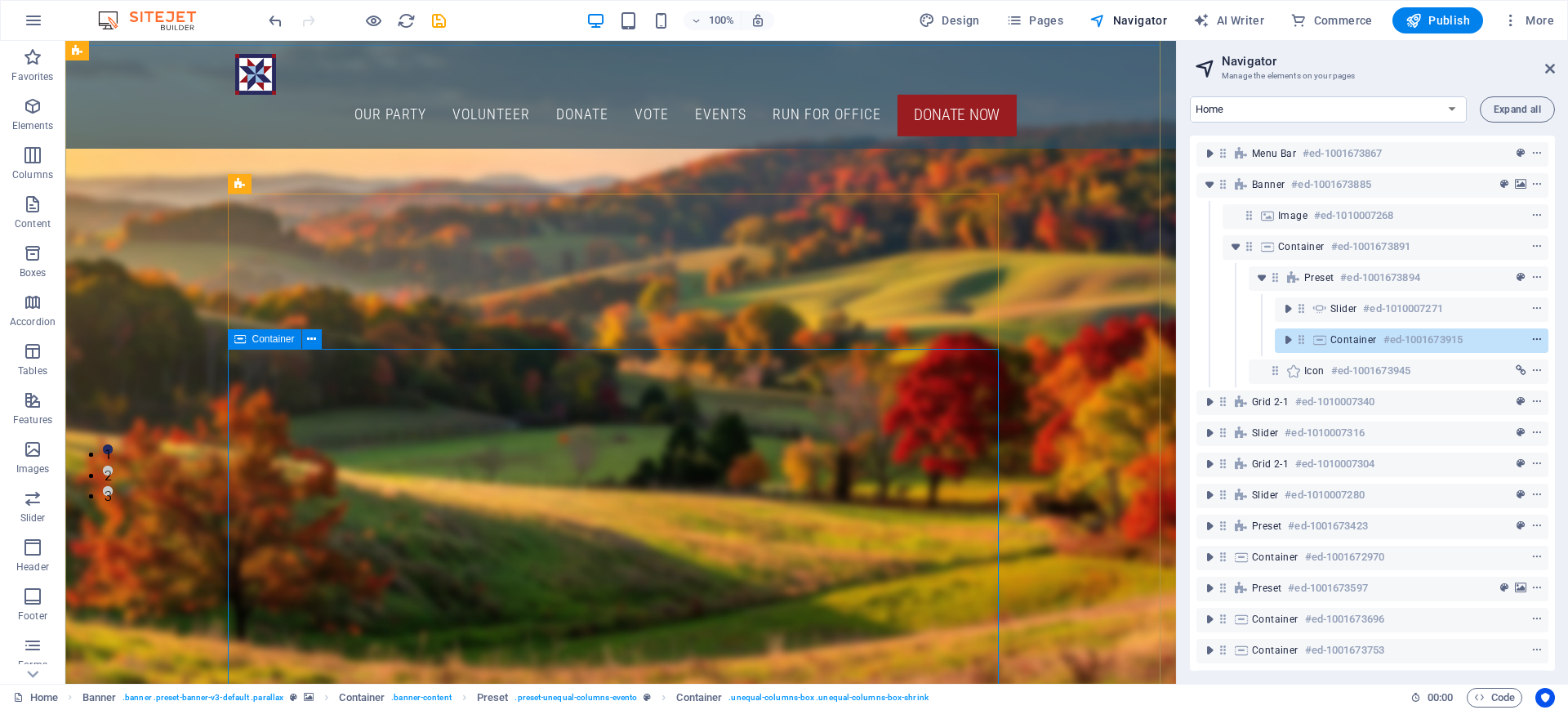
click at [1531, 339] on icon "context-menu" at bounding box center [1536, 339] width 12 height 12
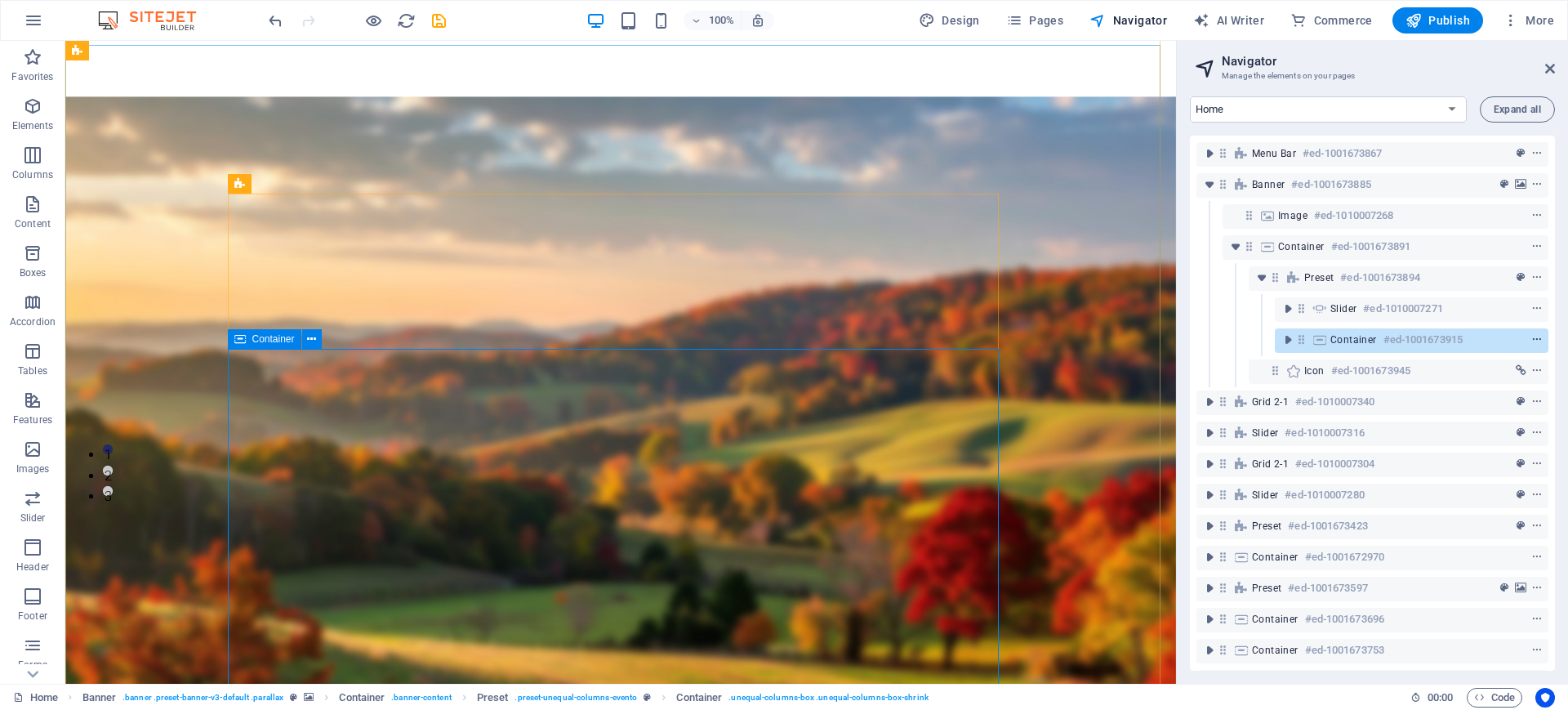
scroll to position [369, 0]
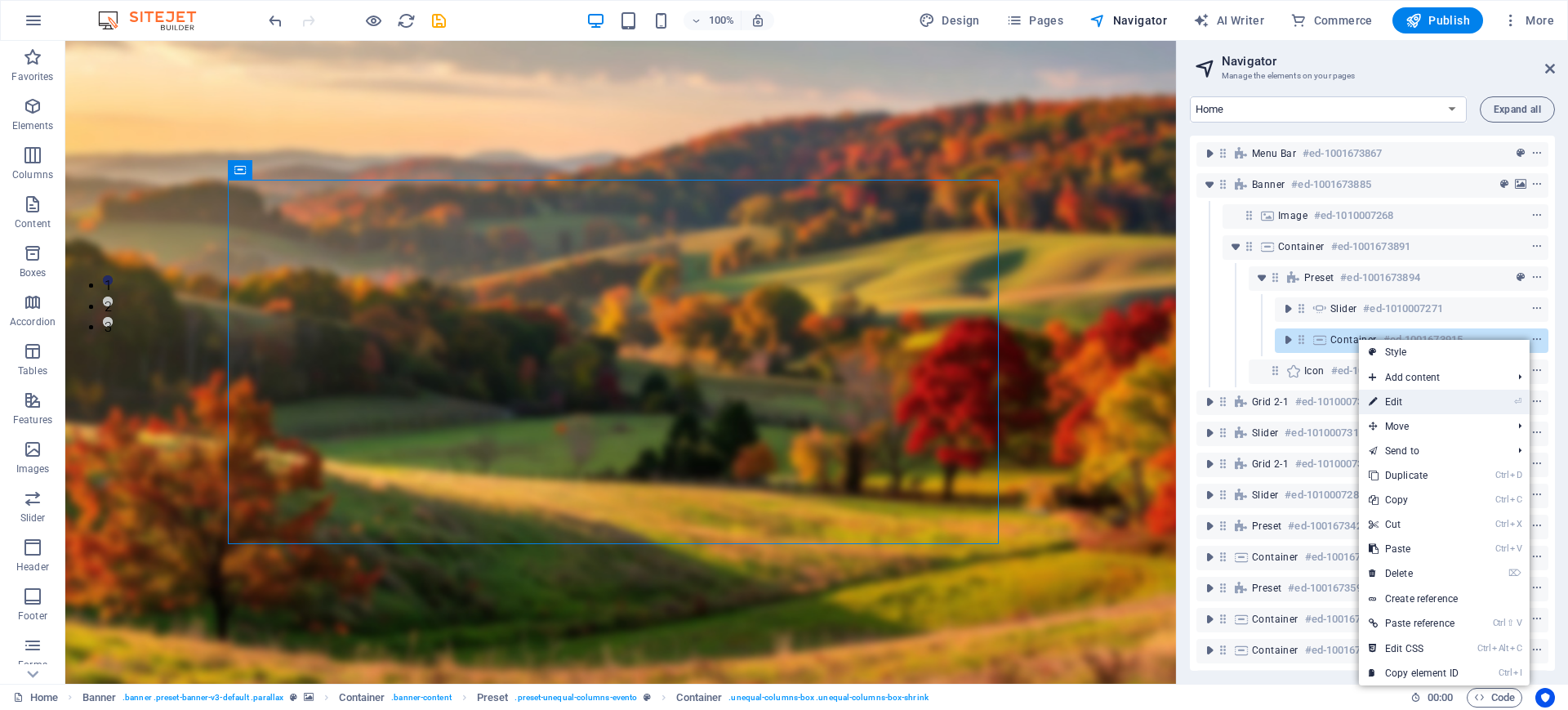
click at [1394, 404] on link "⏎ Edit" at bounding box center [1413, 402] width 110 height 25
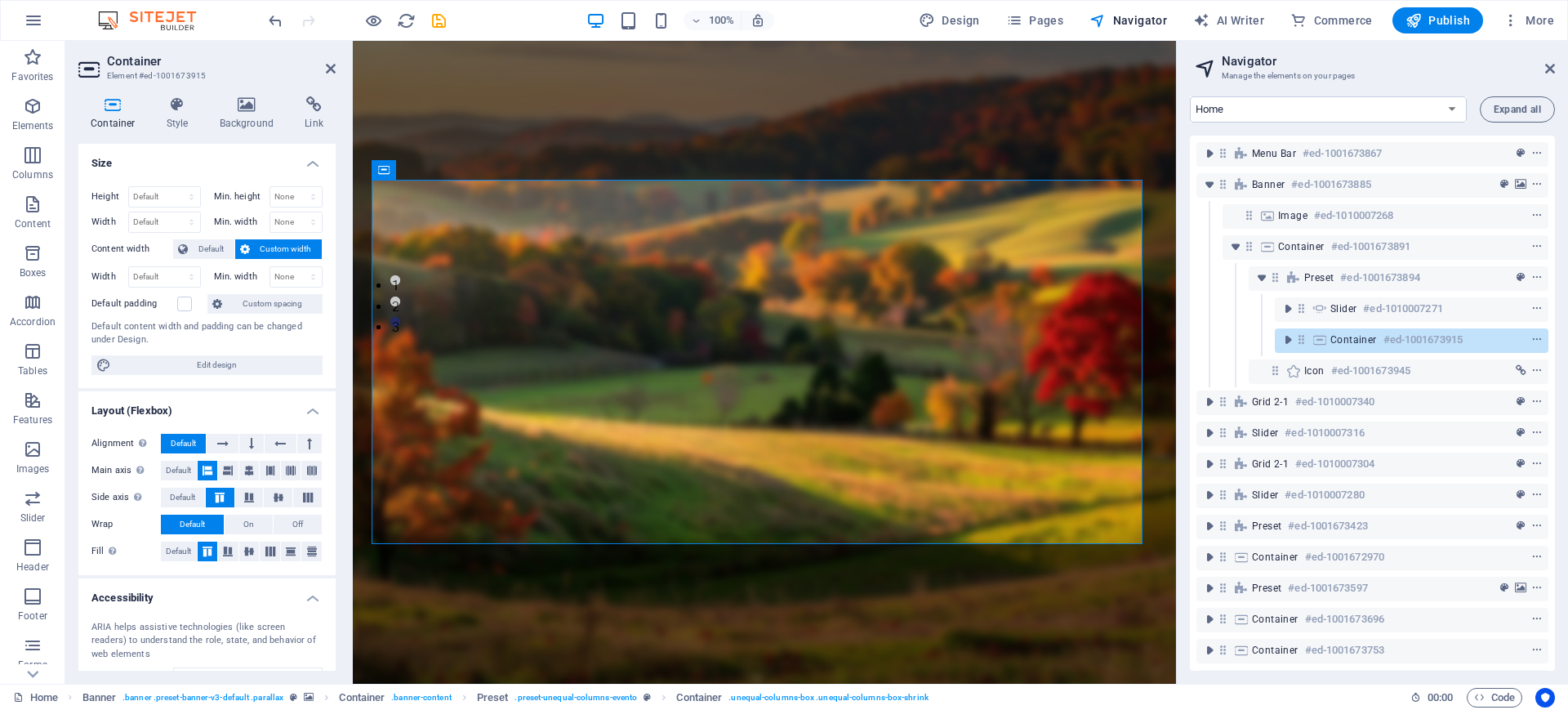
click at [272, 250] on span "Custom width" at bounding box center [286, 249] width 63 height 20
click at [215, 250] on span "Default" at bounding box center [210, 249] width 37 height 20
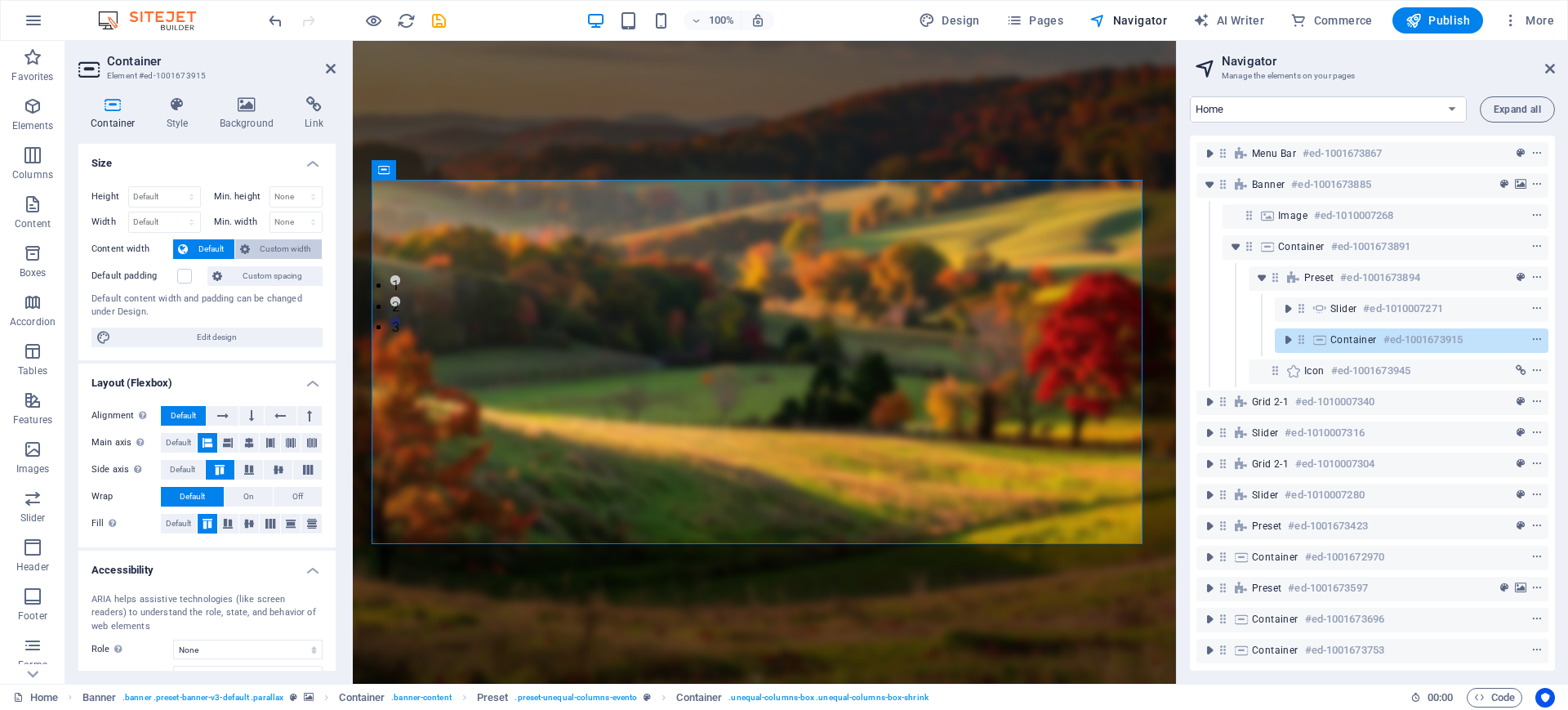
click at [256, 253] on span "Custom width" at bounding box center [286, 249] width 63 height 20
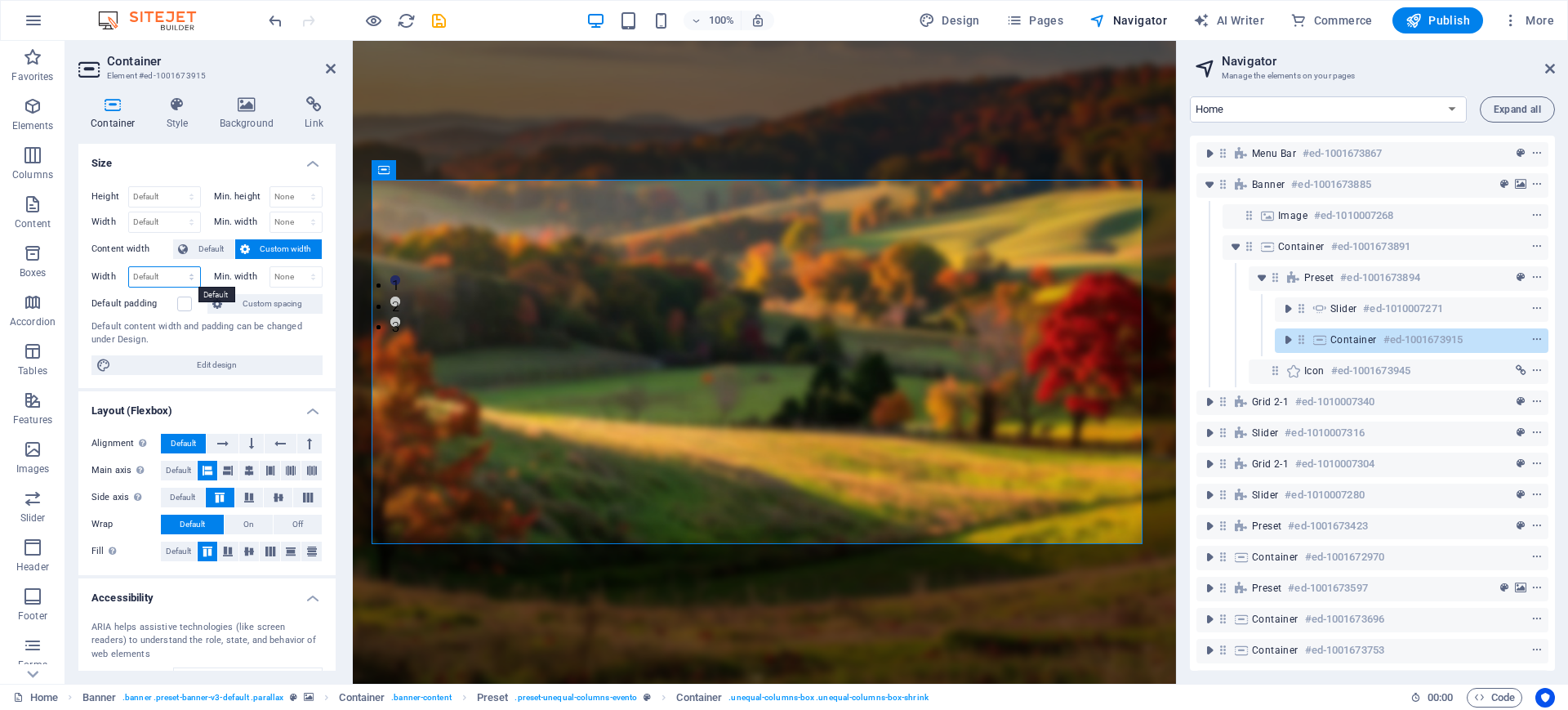
click at [190, 277] on select "Default px rem % em vh vw" at bounding box center [165, 277] width 71 height 20
select select "px"
click at [175, 267] on select "Default px rem % em vh vw" at bounding box center [165, 277] width 71 height 20
type input "320"
click at [162, 279] on input "320" at bounding box center [165, 277] width 71 height 20
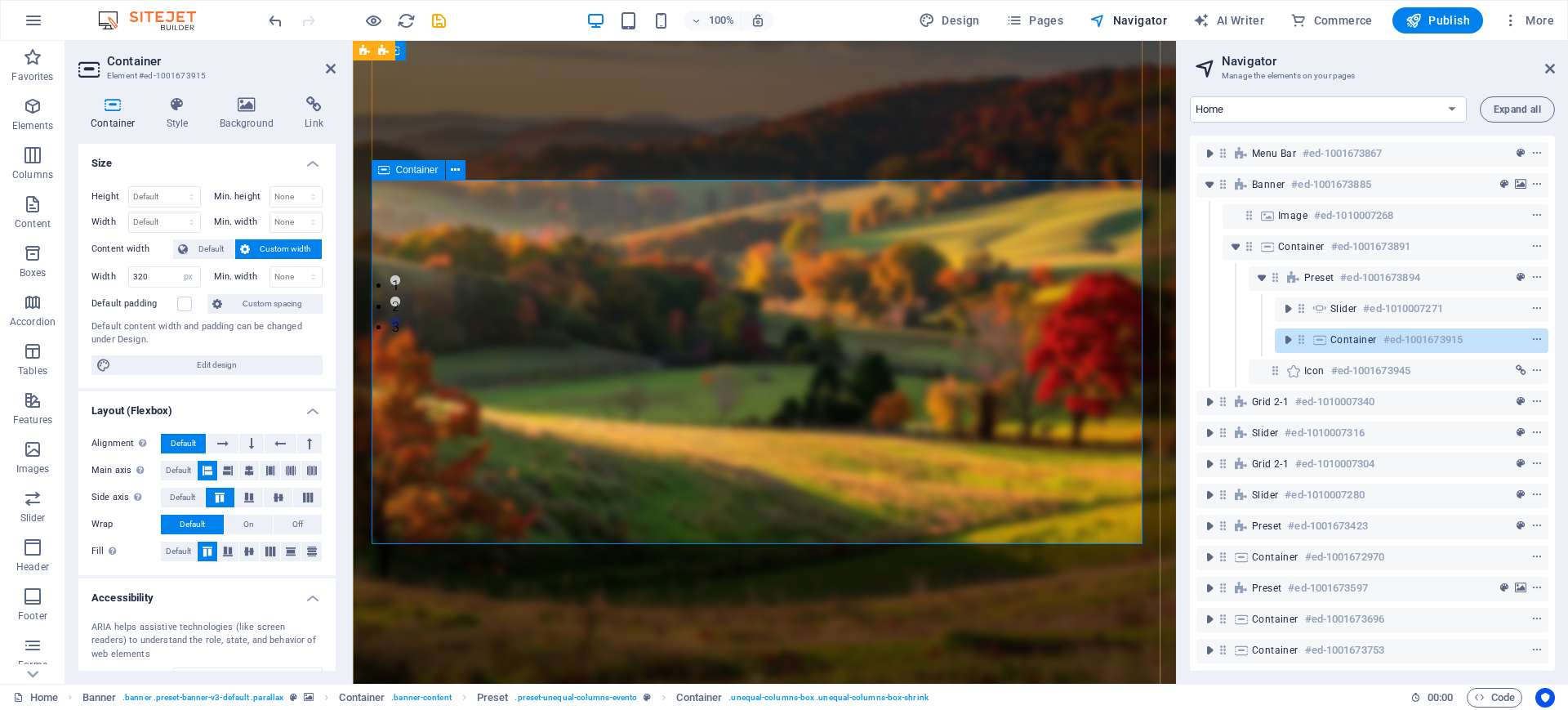
click at [467, 175] on icon at bounding box center [470, 170] width 9 height 17
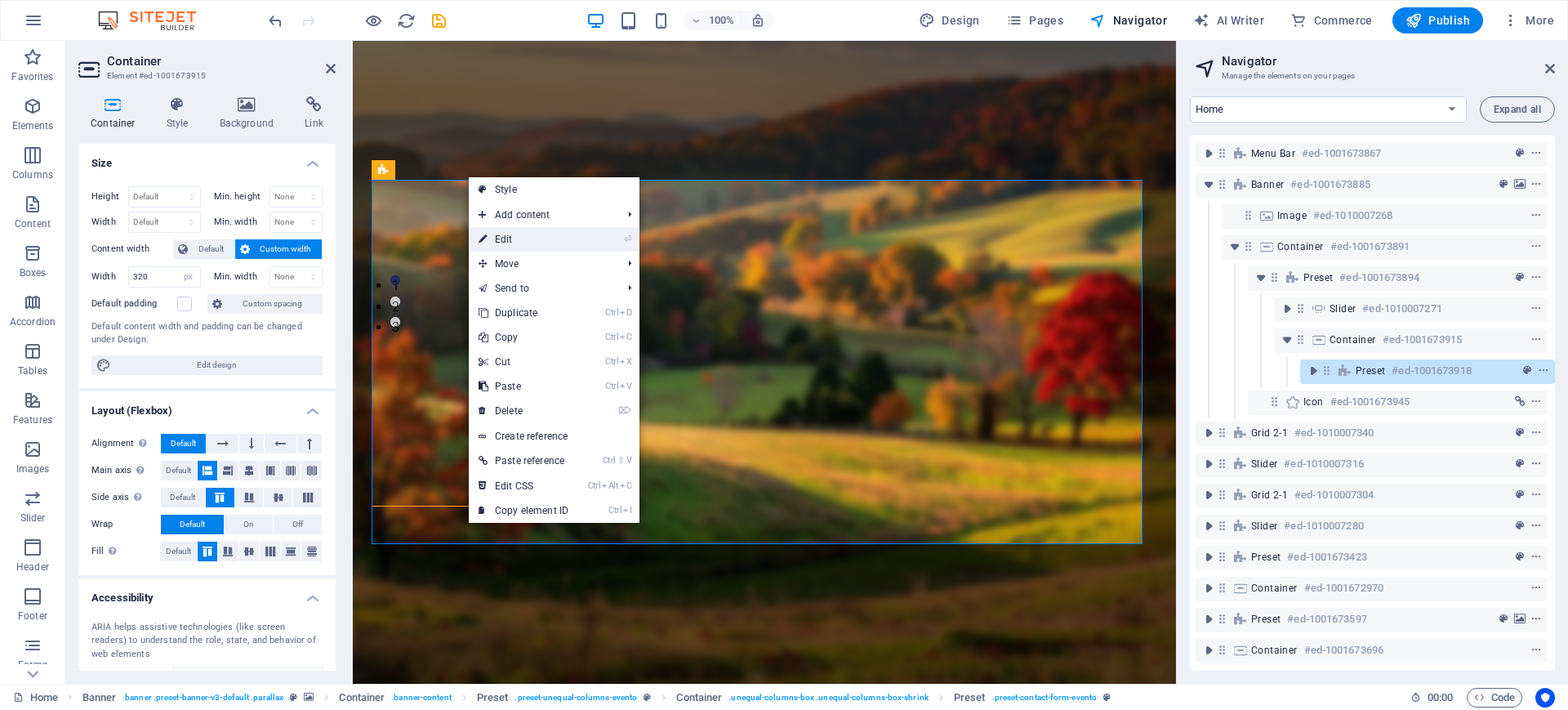
click at [517, 238] on link "⏎ Edit" at bounding box center [523, 240] width 110 height 25
select select "px"
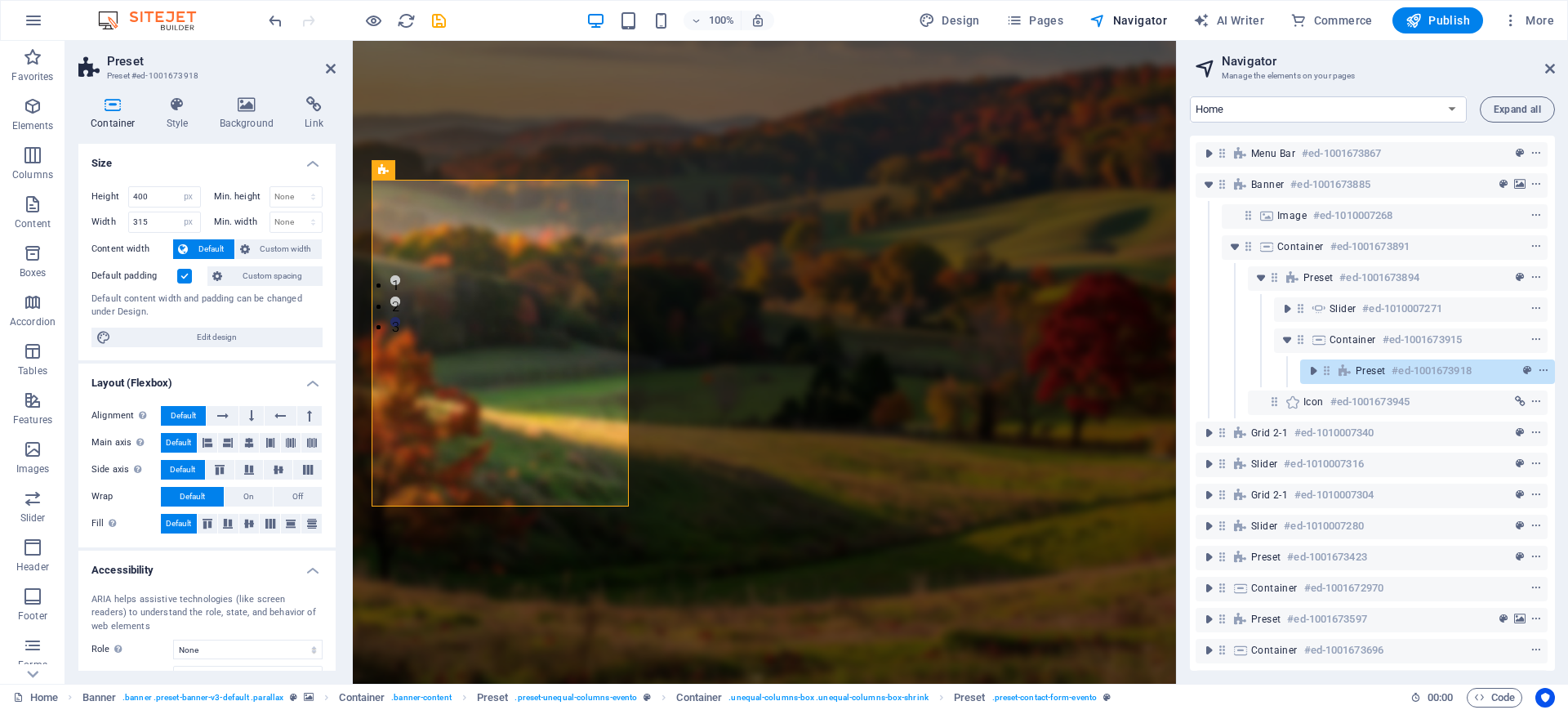
drag, startPoint x: 1449, startPoint y: 372, endPoint x: 1434, endPoint y: 325, distance: 49.3
click at [1434, 325] on div "Menu Bar #ed-1001673867 Banner #ed-1001673885 Image #ed-1010007268 Container #e…" at bounding box center [1372, 403] width 365 height 535
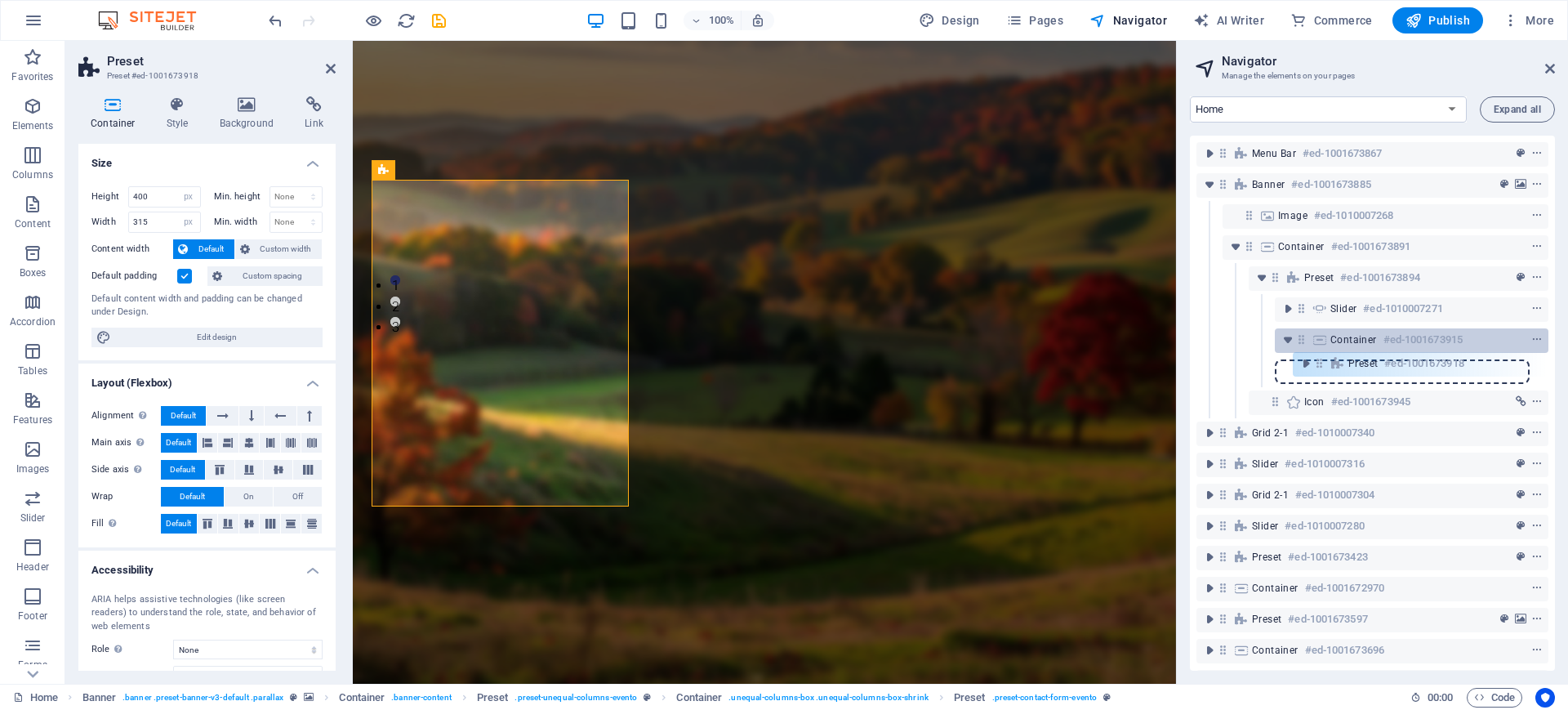
scroll to position [0, 0]
drag, startPoint x: 1322, startPoint y: 377, endPoint x: 1306, endPoint y: 331, distance: 48.7
click at [1306, 331] on div "Menu Bar #ed-1001673867 Banner #ed-1001673885 Image #ed-1010007268 Container #e…" at bounding box center [1372, 403] width 365 height 535
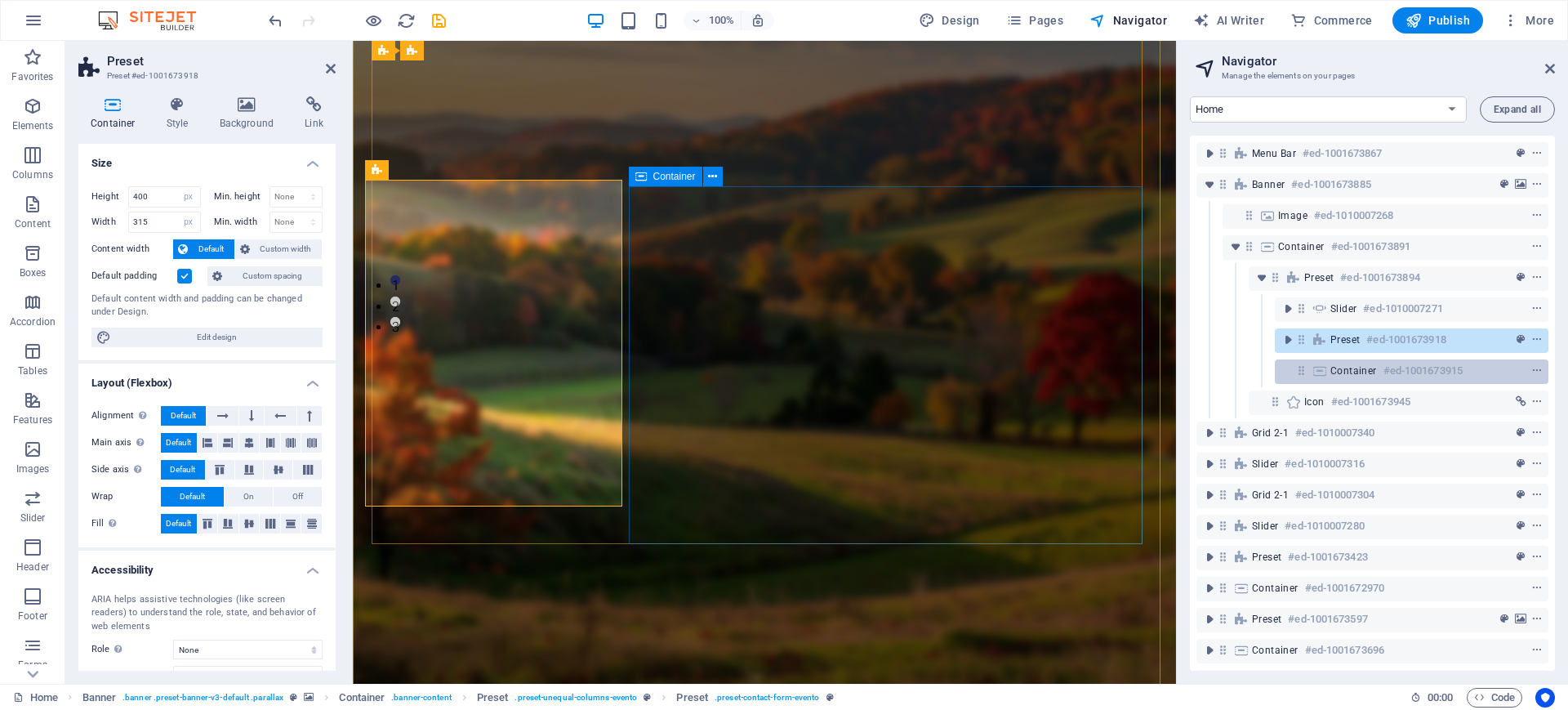
click at [1326, 382] on div "Container #ed-1001673915" at bounding box center [1410, 371] width 273 height 25
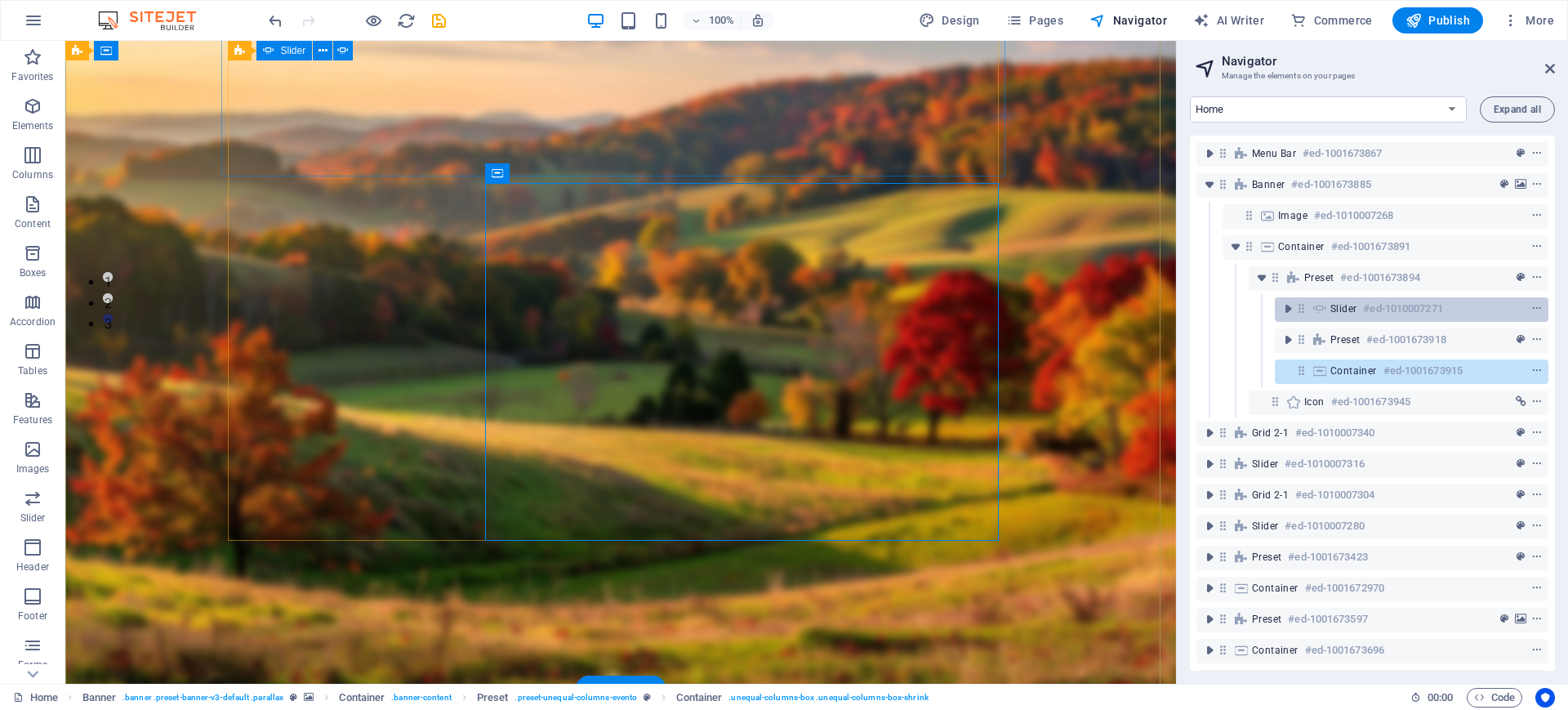
drag, startPoint x: 1367, startPoint y: 371, endPoint x: 1393, endPoint y: 300, distance: 75.6
click at [1393, 300] on div "Menu Bar #ed-1001673867 Banner #ed-1001673885 Image #ed-1010007268 Container #e…" at bounding box center [1372, 403] width 365 height 535
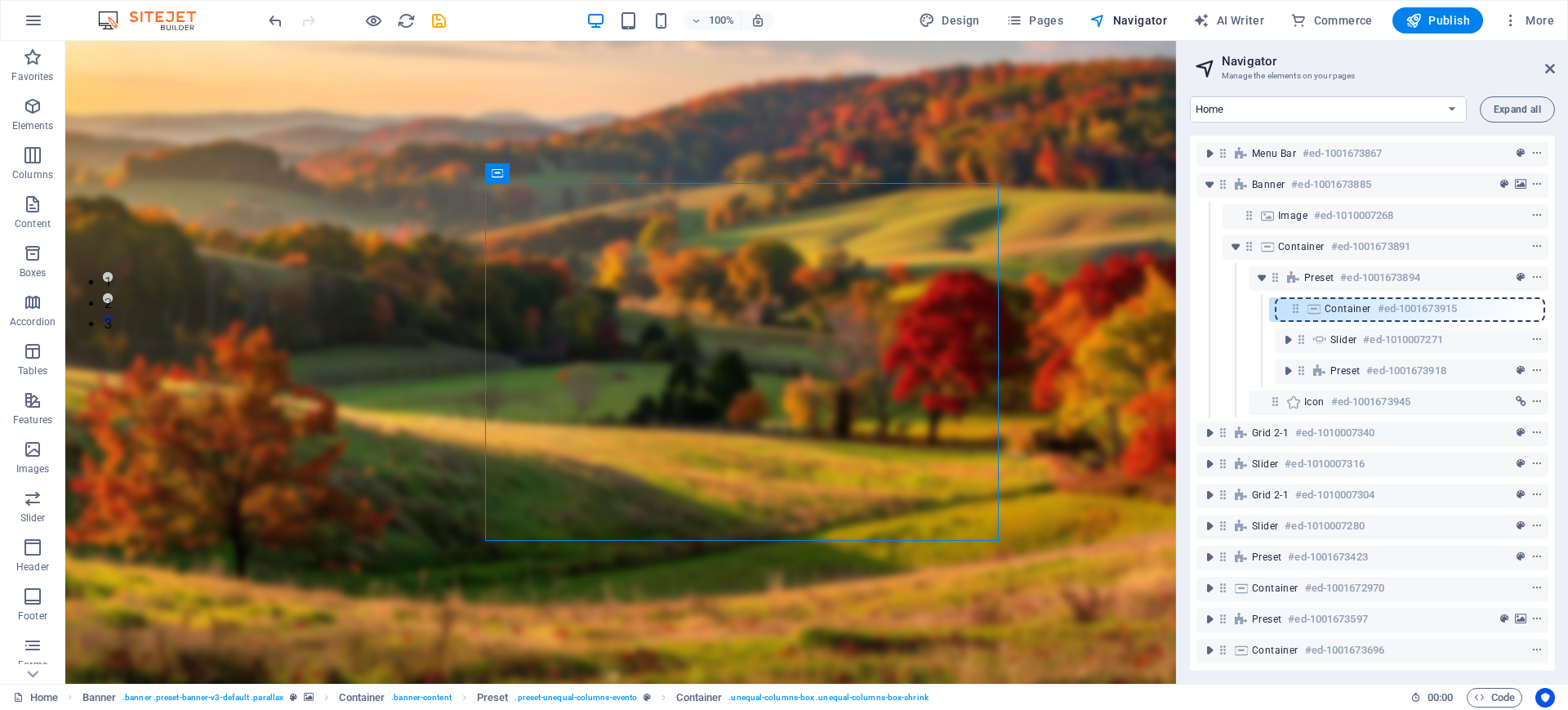
drag, startPoint x: 1298, startPoint y: 371, endPoint x: 1287, endPoint y: 308, distance: 64.0
click at [1287, 308] on div "Menu Bar #ed-1001673867 Banner #ed-1001673885 Image #ed-1010007268 Container #e…" at bounding box center [1372, 403] width 365 height 535
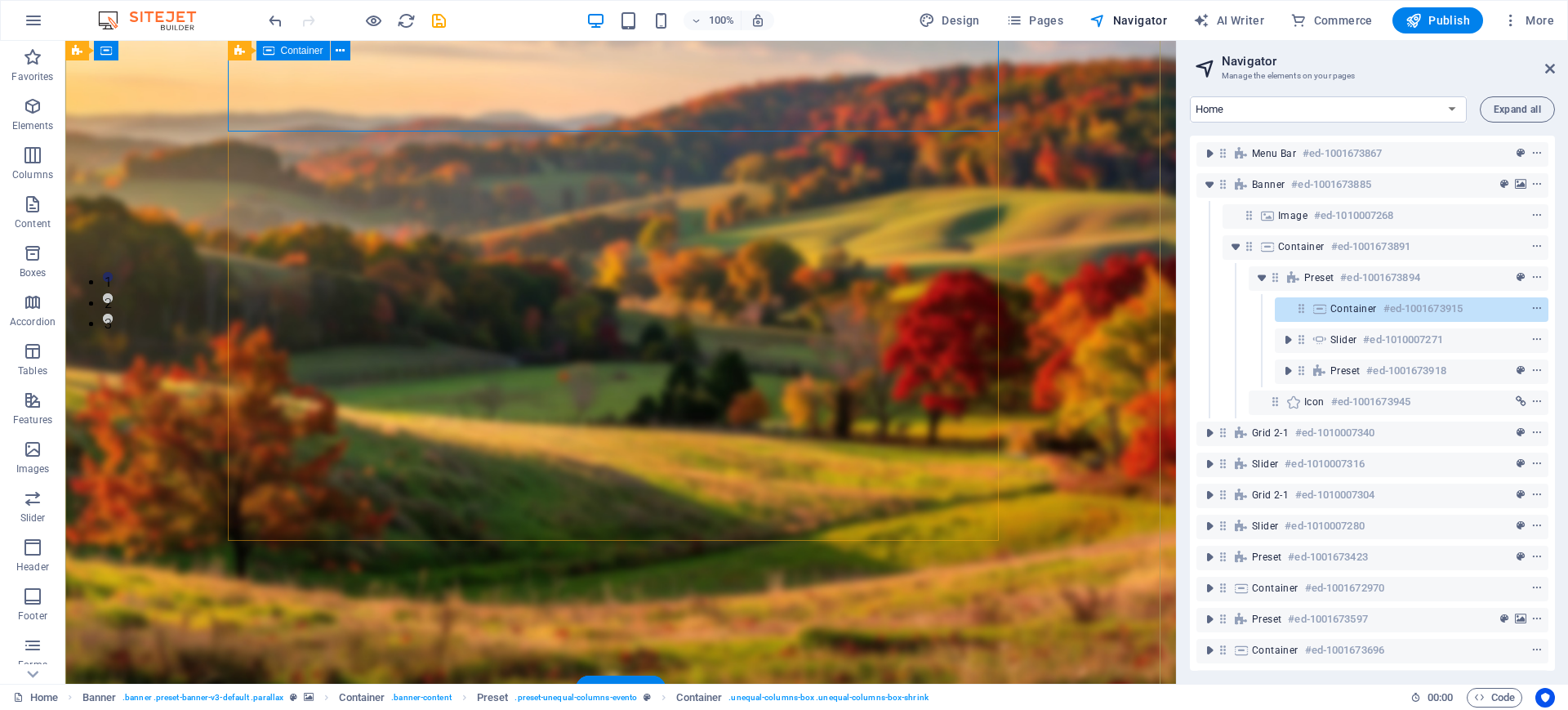
drag, startPoint x: 1346, startPoint y: 341, endPoint x: 1364, endPoint y: 312, distance: 34.1
click at [1364, 312] on div "Menu Bar #ed-1001673867 Banner #ed-1001673885 Image #ed-1010007268 Container #e…" at bounding box center [1372, 403] width 365 height 535
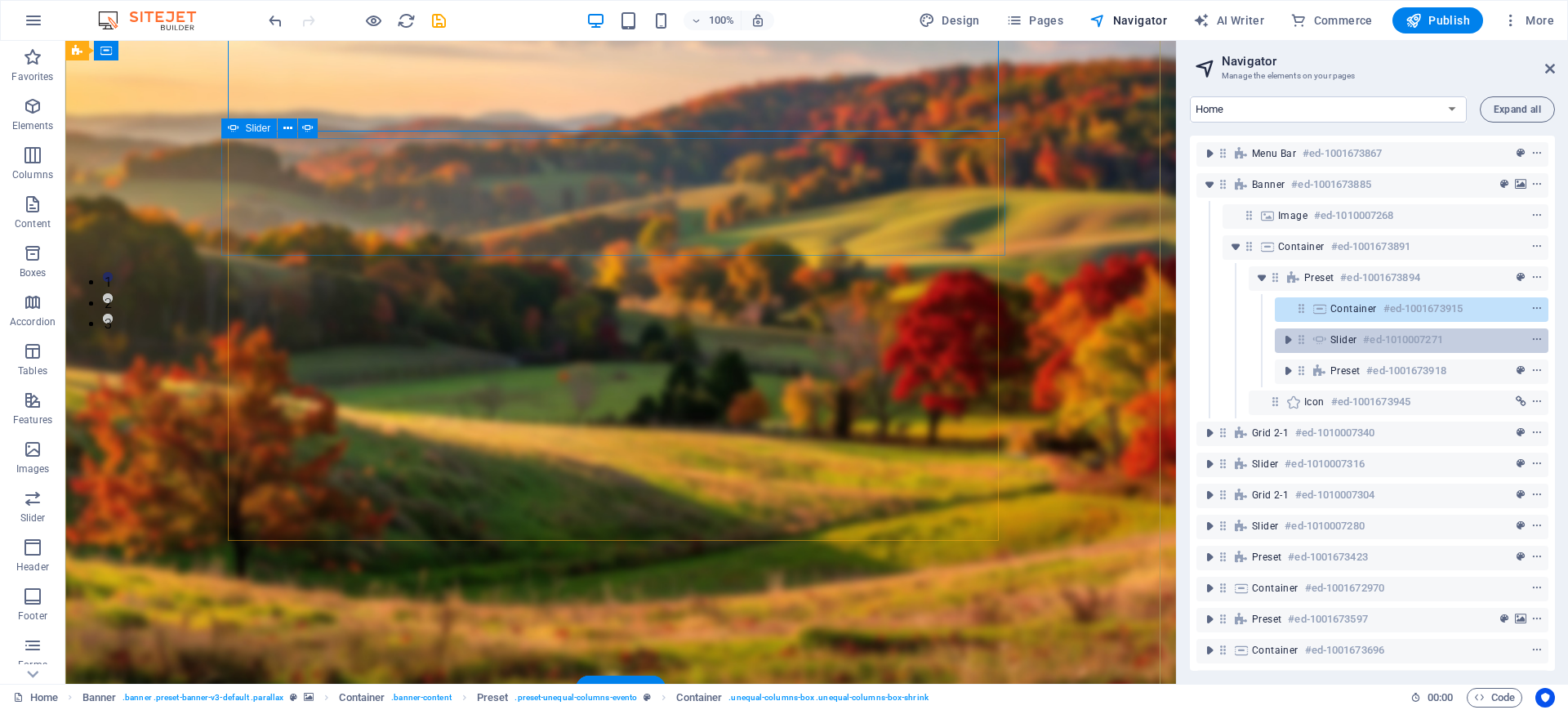
drag, startPoint x: 1296, startPoint y: 341, endPoint x: 1353, endPoint y: 340, distance: 57.0
click at [1353, 340] on div "Slider #ed-1010007271" at bounding box center [1410, 341] width 273 height 25
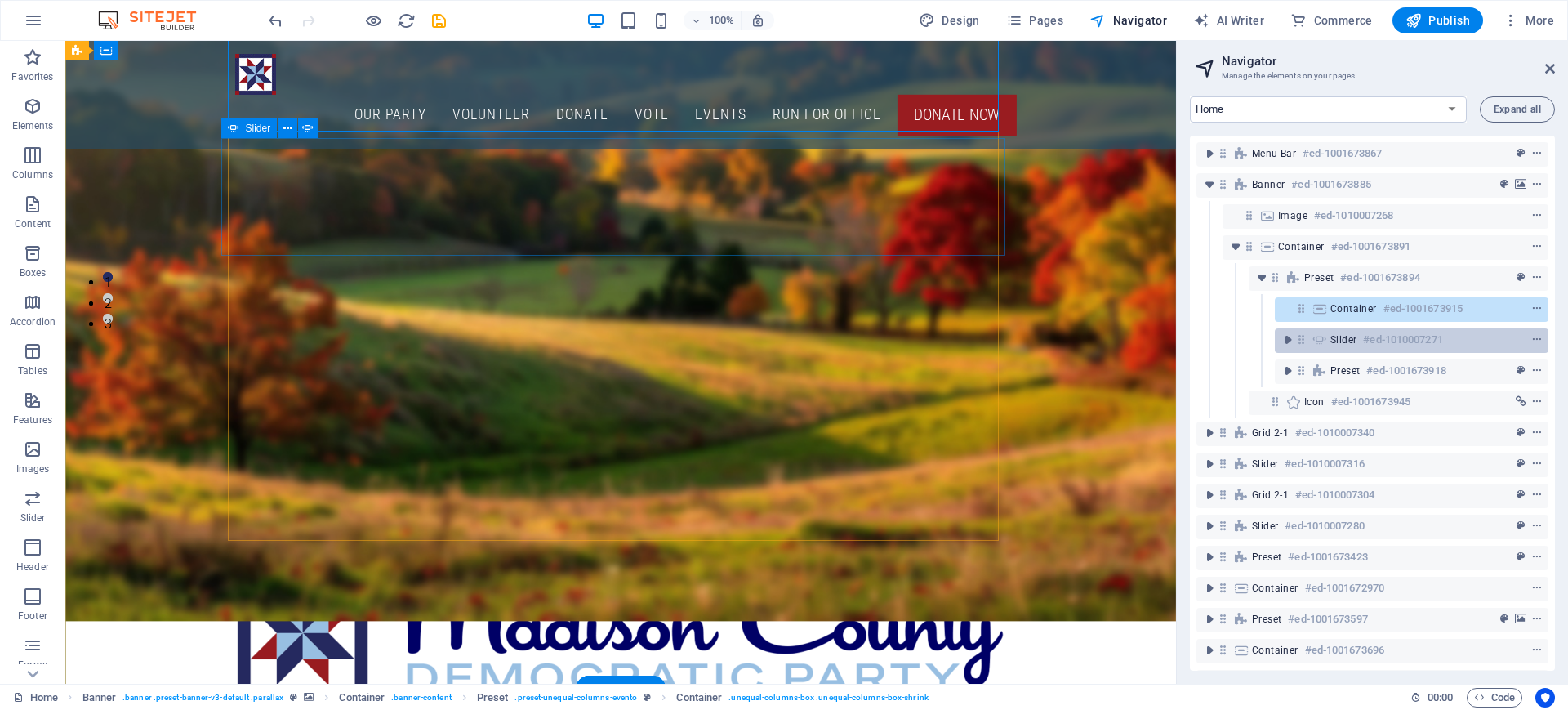
scroll to position [207, 0]
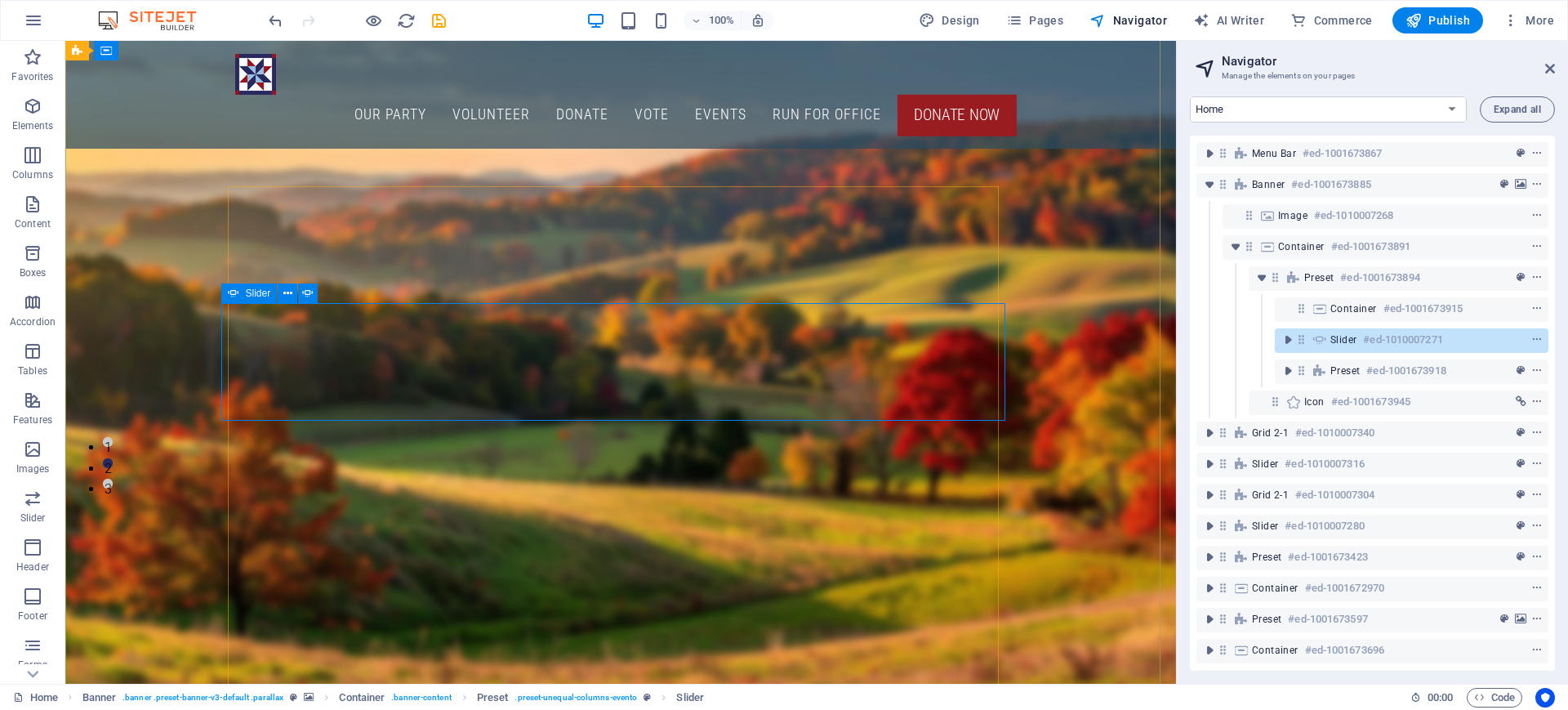
drag, startPoint x: 1402, startPoint y: 339, endPoint x: 1309, endPoint y: 342, distance: 93.0
click at [1309, 342] on div "Slider #ed-1010007271" at bounding box center [1410, 341] width 273 height 25
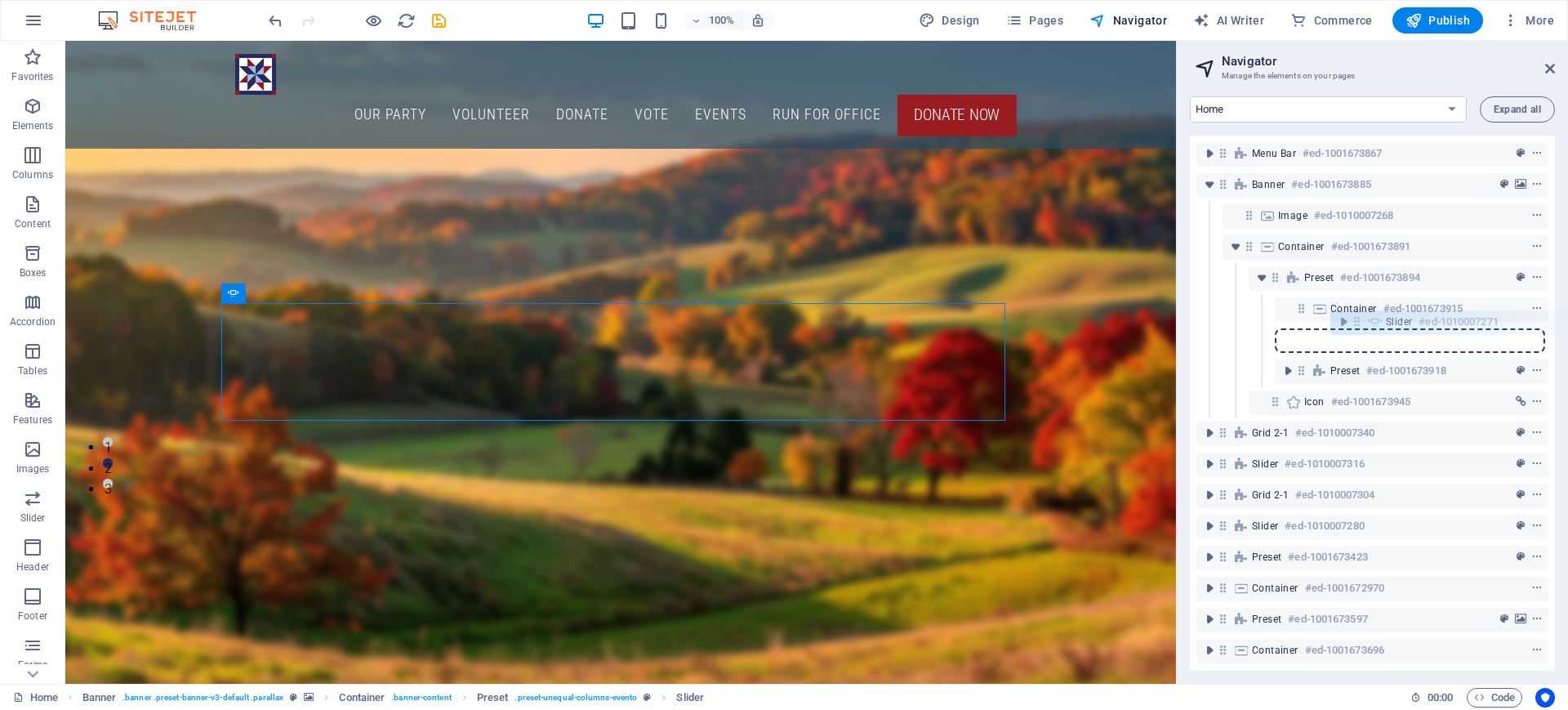
drag, startPoint x: 1303, startPoint y: 339, endPoint x: 1353, endPoint y: 322, distance: 52.8
click at [1353, 322] on div "Menu Bar #ed-1001673867 Banner #ed-1001673885 Image #ed-1010007268 Container #e…" at bounding box center [1372, 403] width 365 height 535
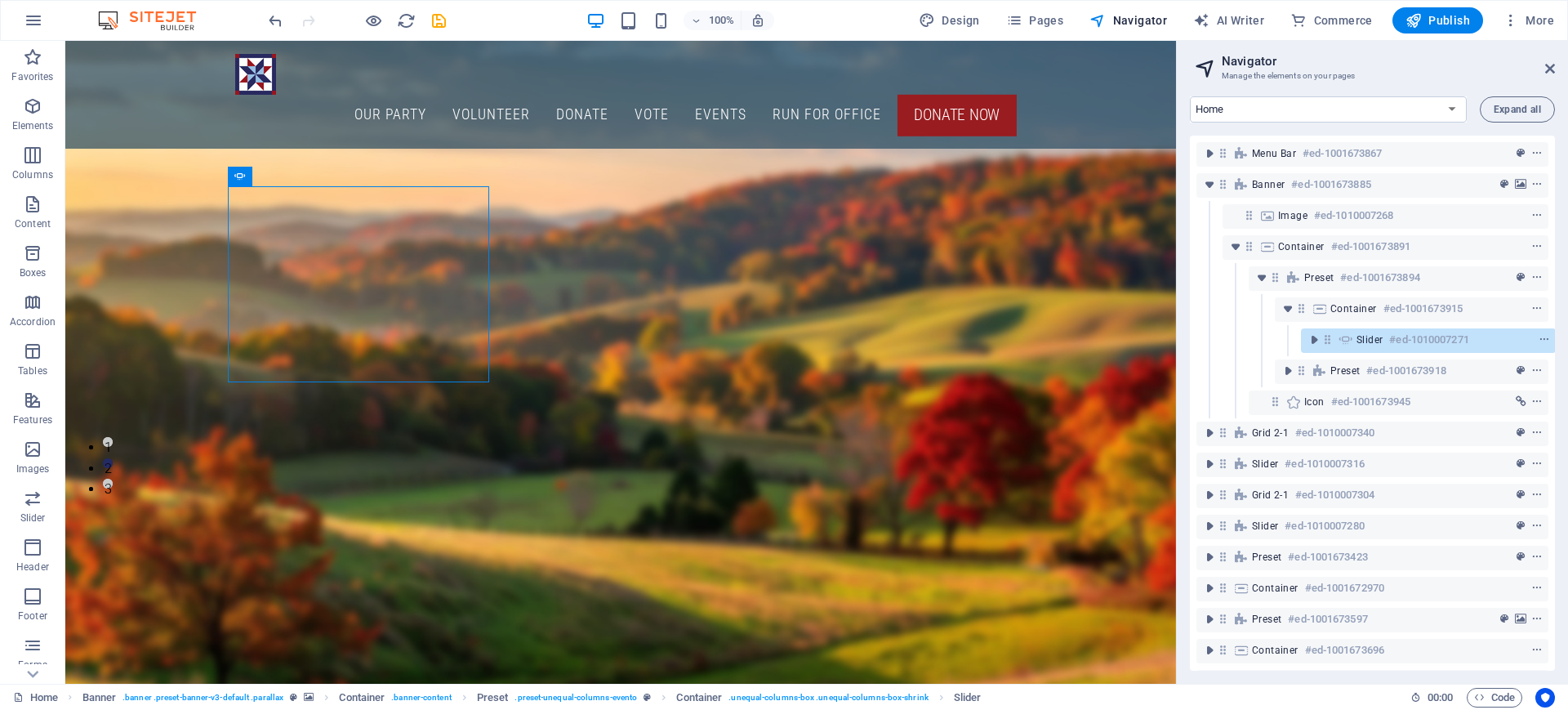
scroll to position [0, 4]
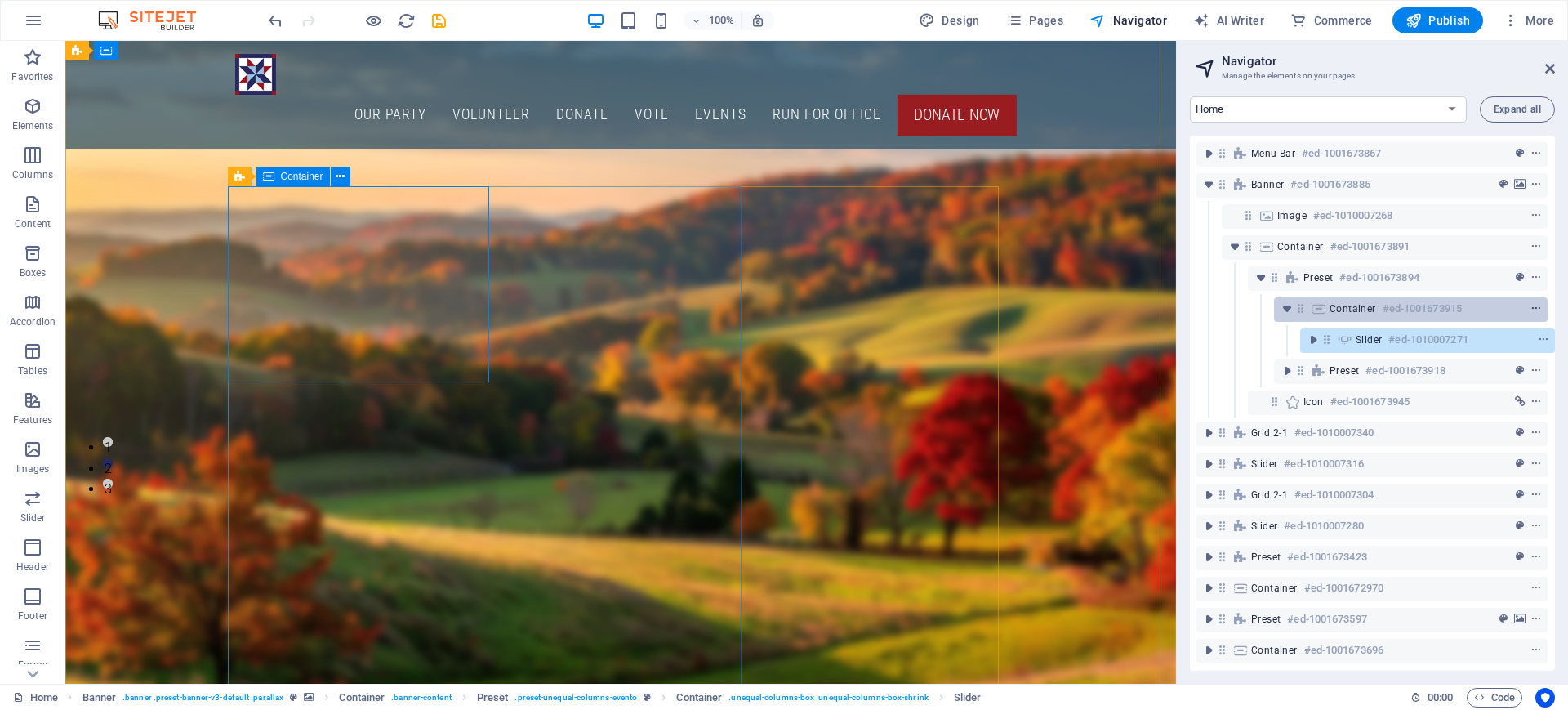
click at [1530, 310] on icon "context-menu" at bounding box center [1535, 308] width 12 height 12
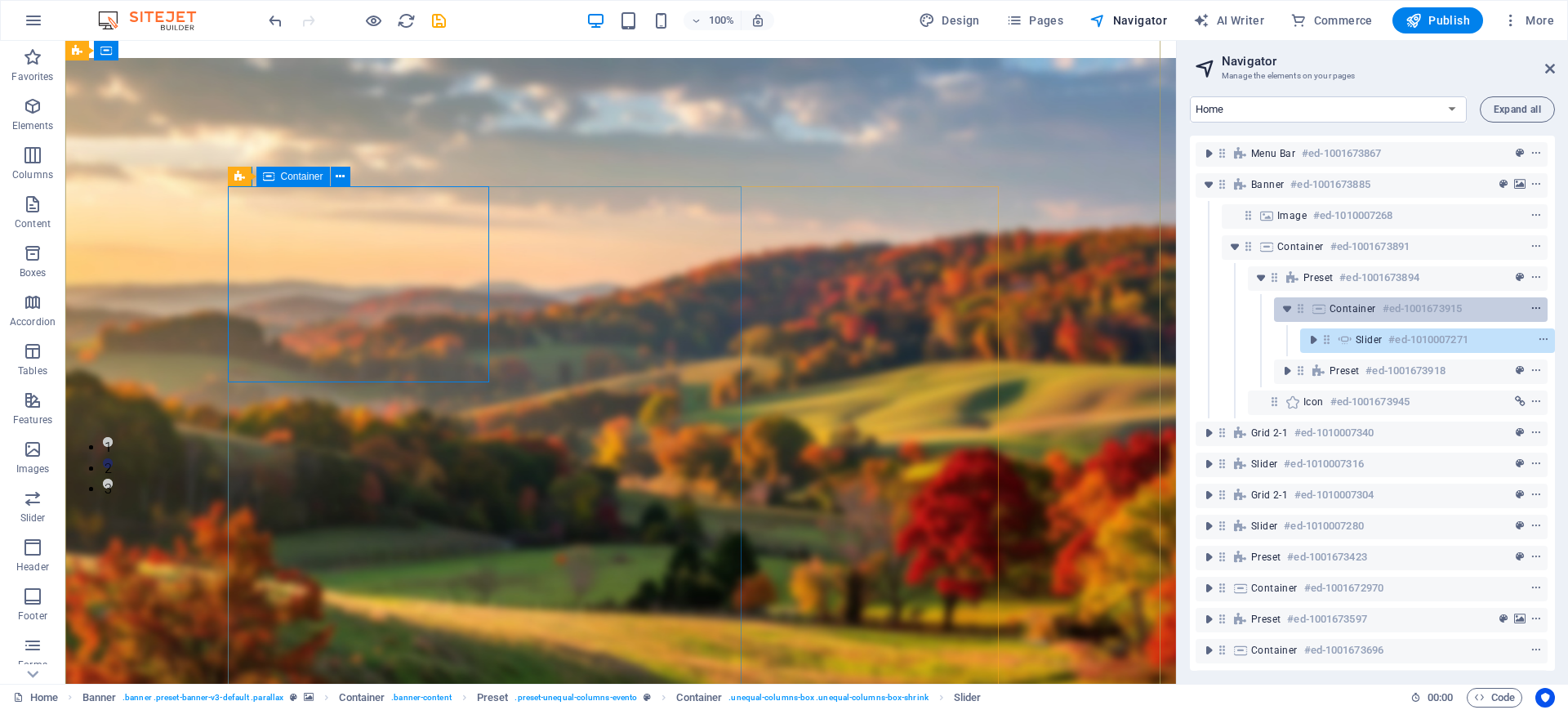
scroll to position [290, 0]
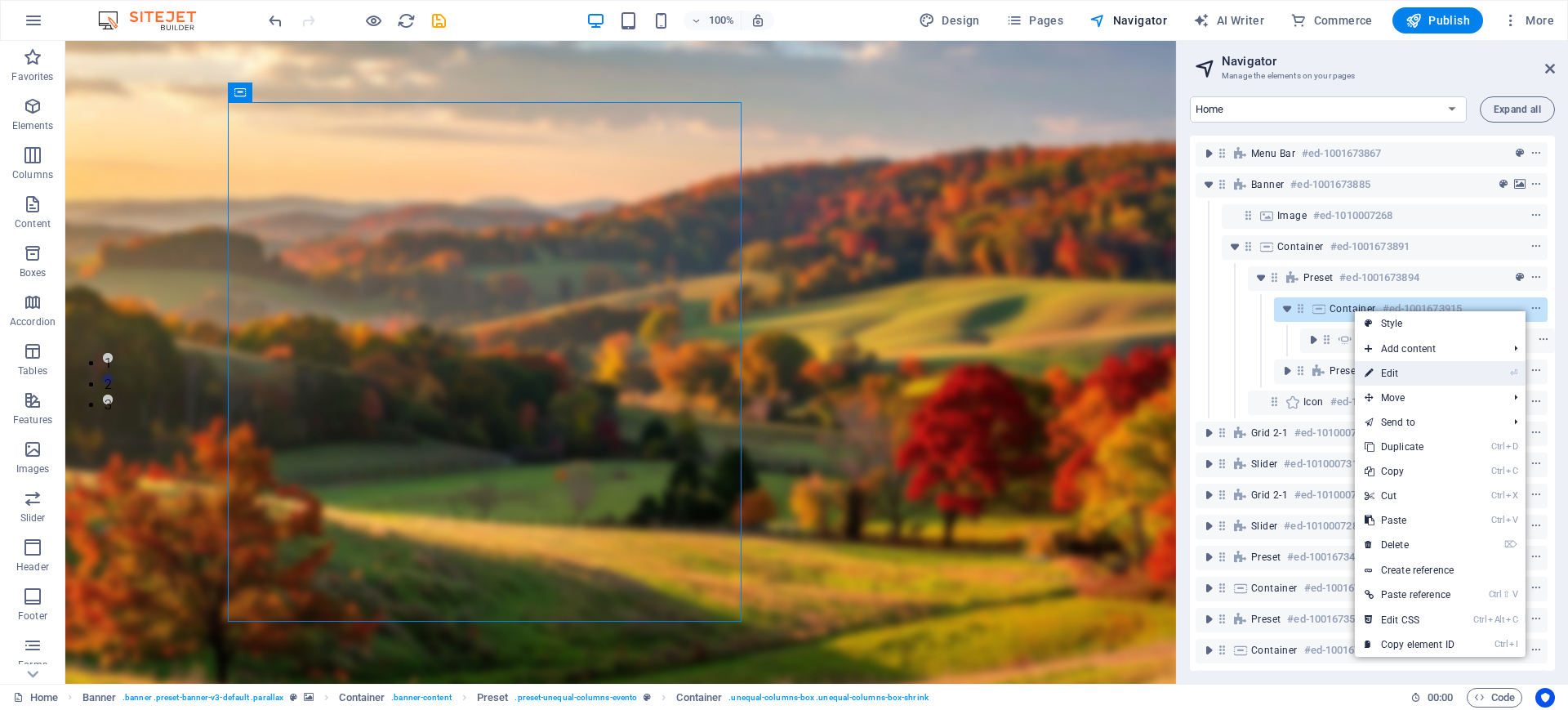
click at [1389, 379] on link "⏎ Edit" at bounding box center [1409, 373] width 110 height 25
select select "px"
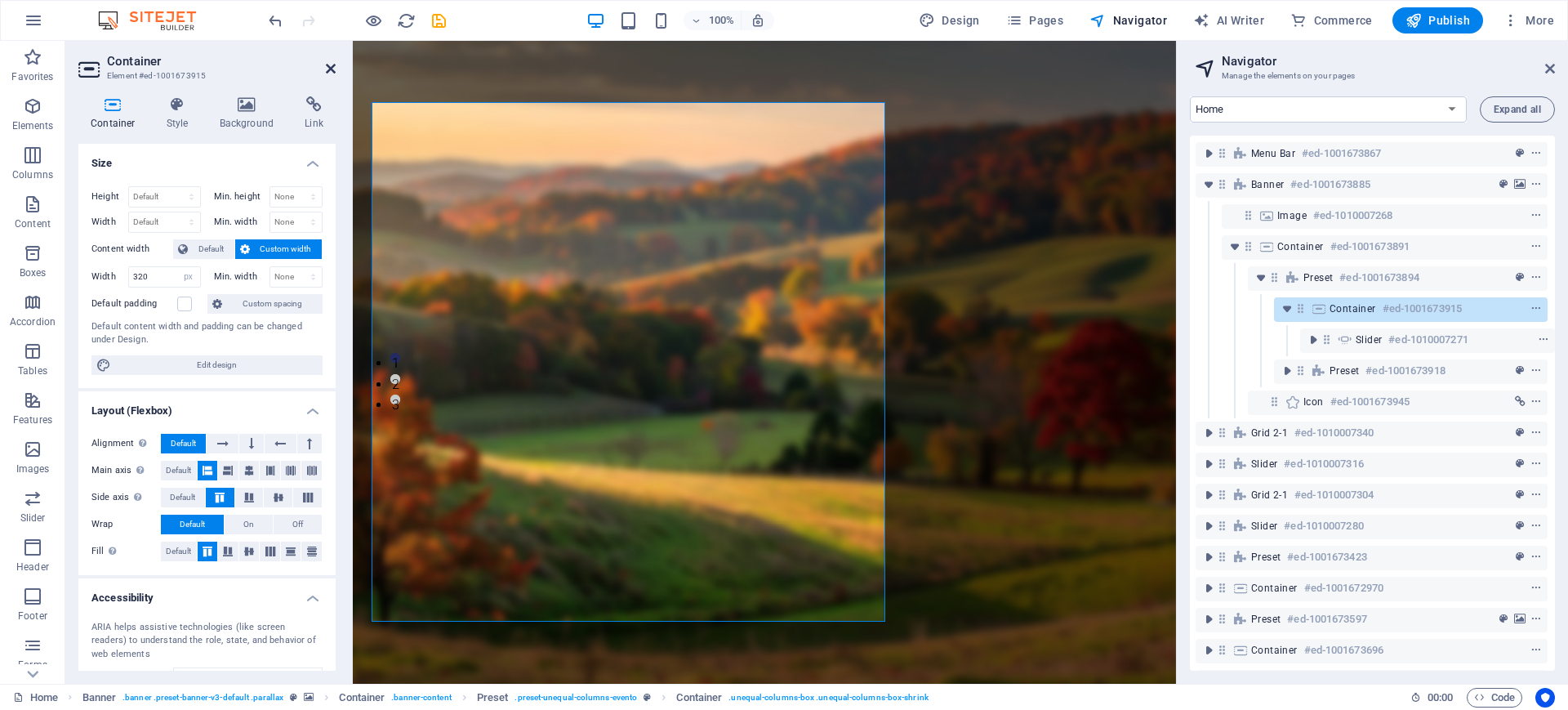
click at [333, 68] on icon at bounding box center [330, 69] width 10 height 13
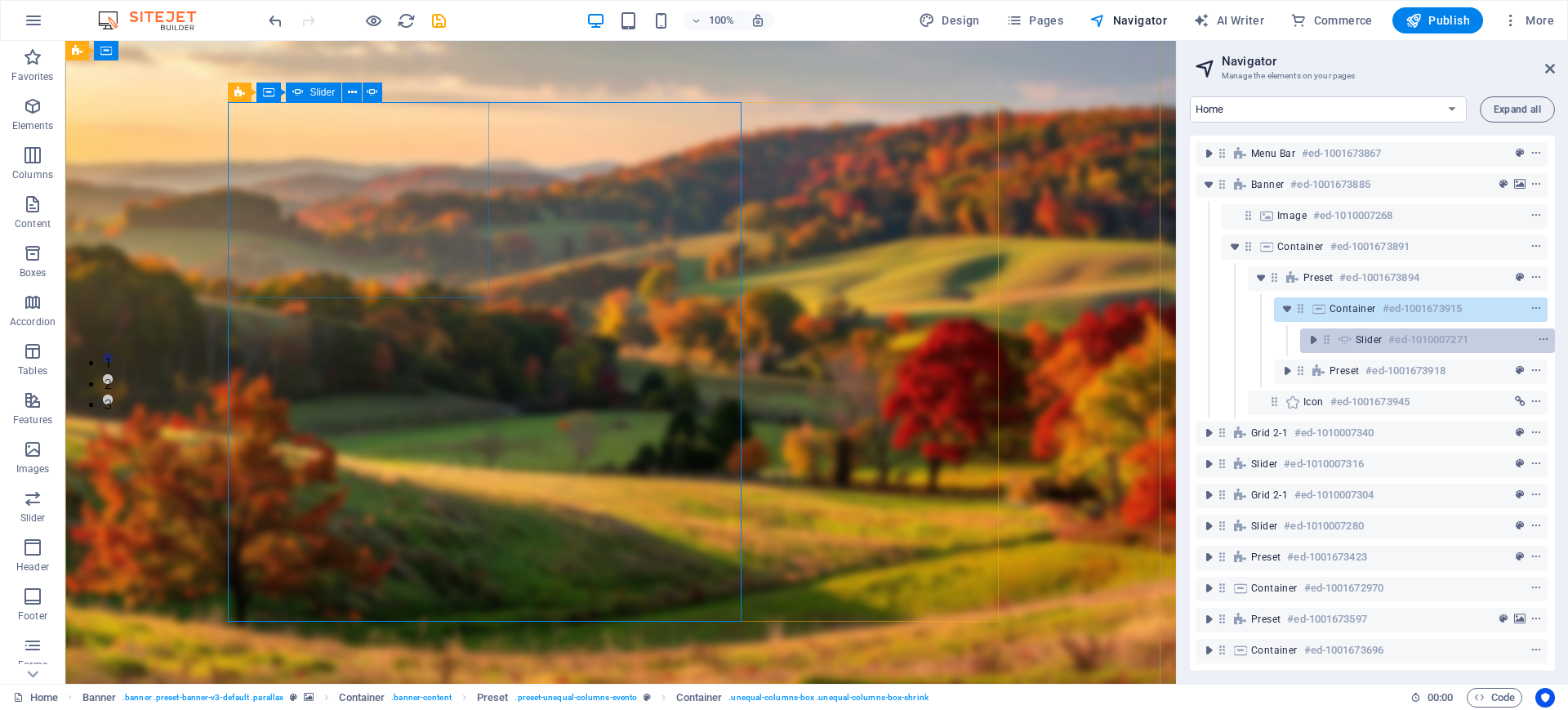
click at [1447, 344] on h6 "#ed-1010007271" at bounding box center [1427, 339] width 79 height 20
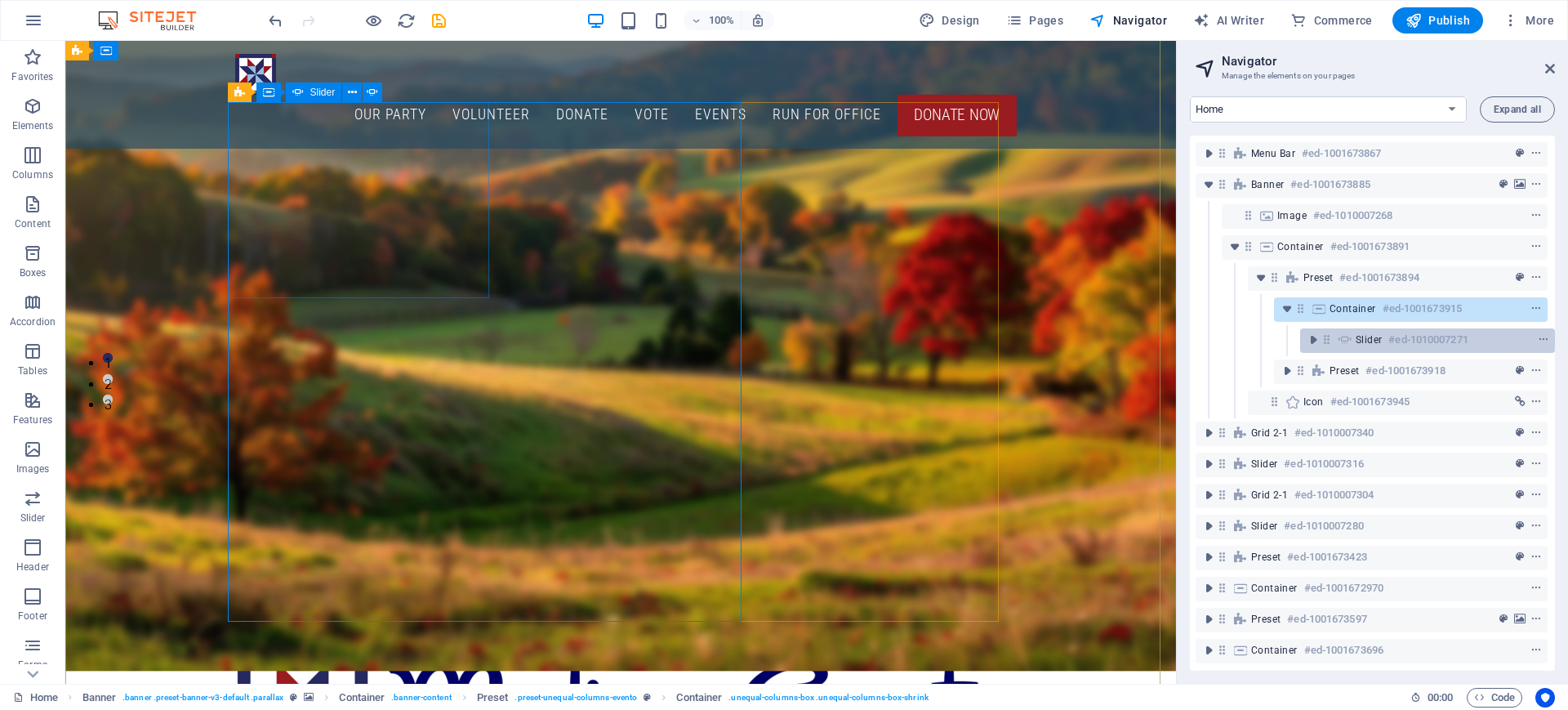
scroll to position [129, 0]
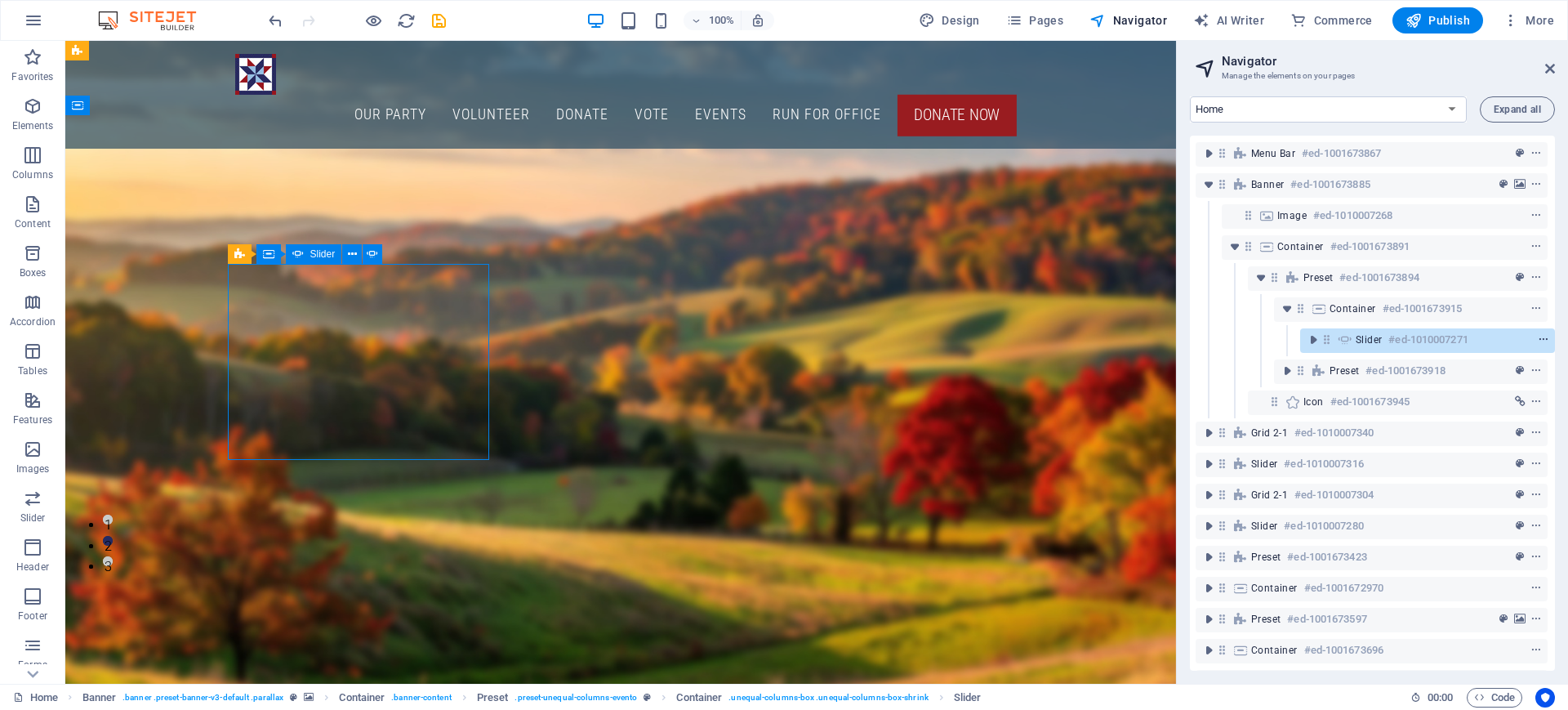
click at [1540, 345] on button "context-menu" at bounding box center [1543, 339] width 16 height 20
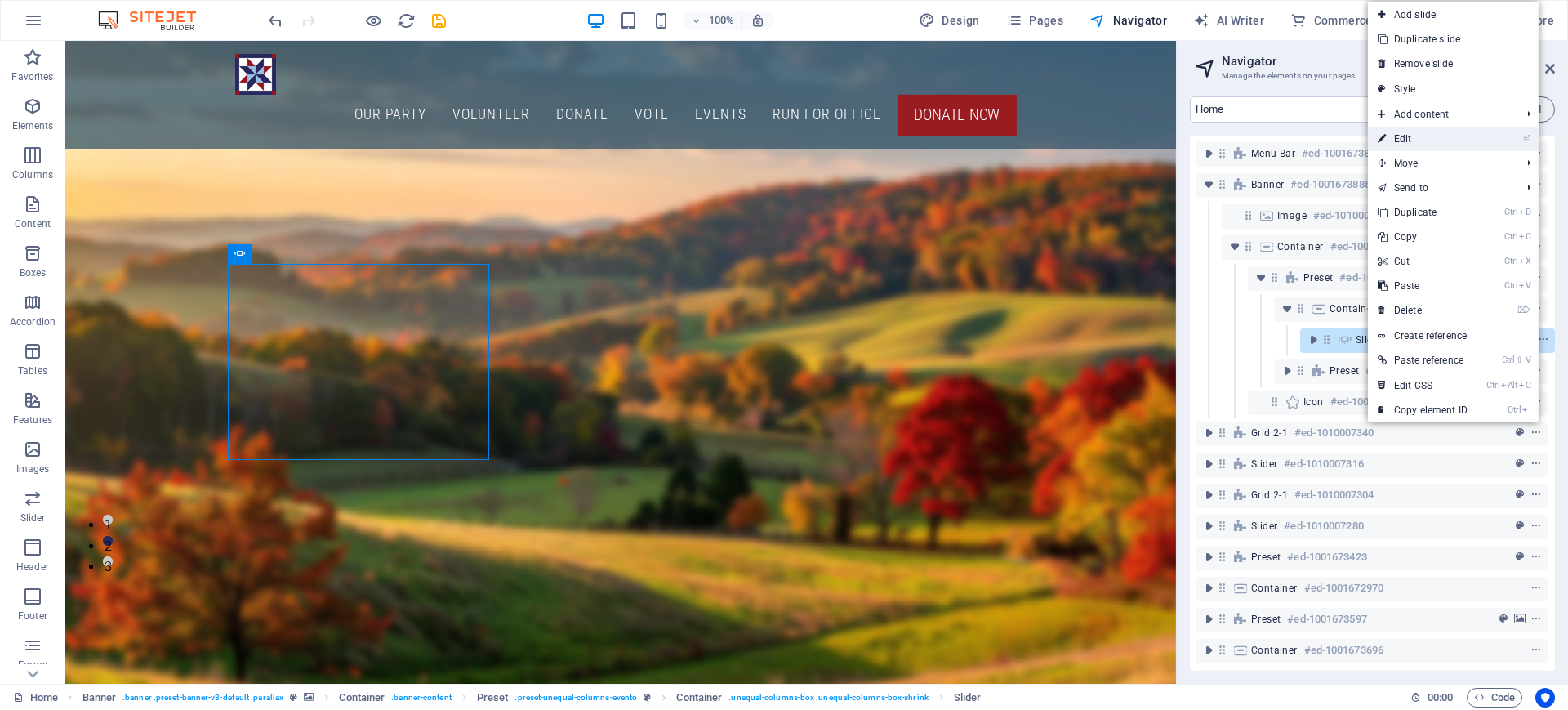
click at [1436, 147] on link "⏎ Edit" at bounding box center [1422, 139] width 110 height 25
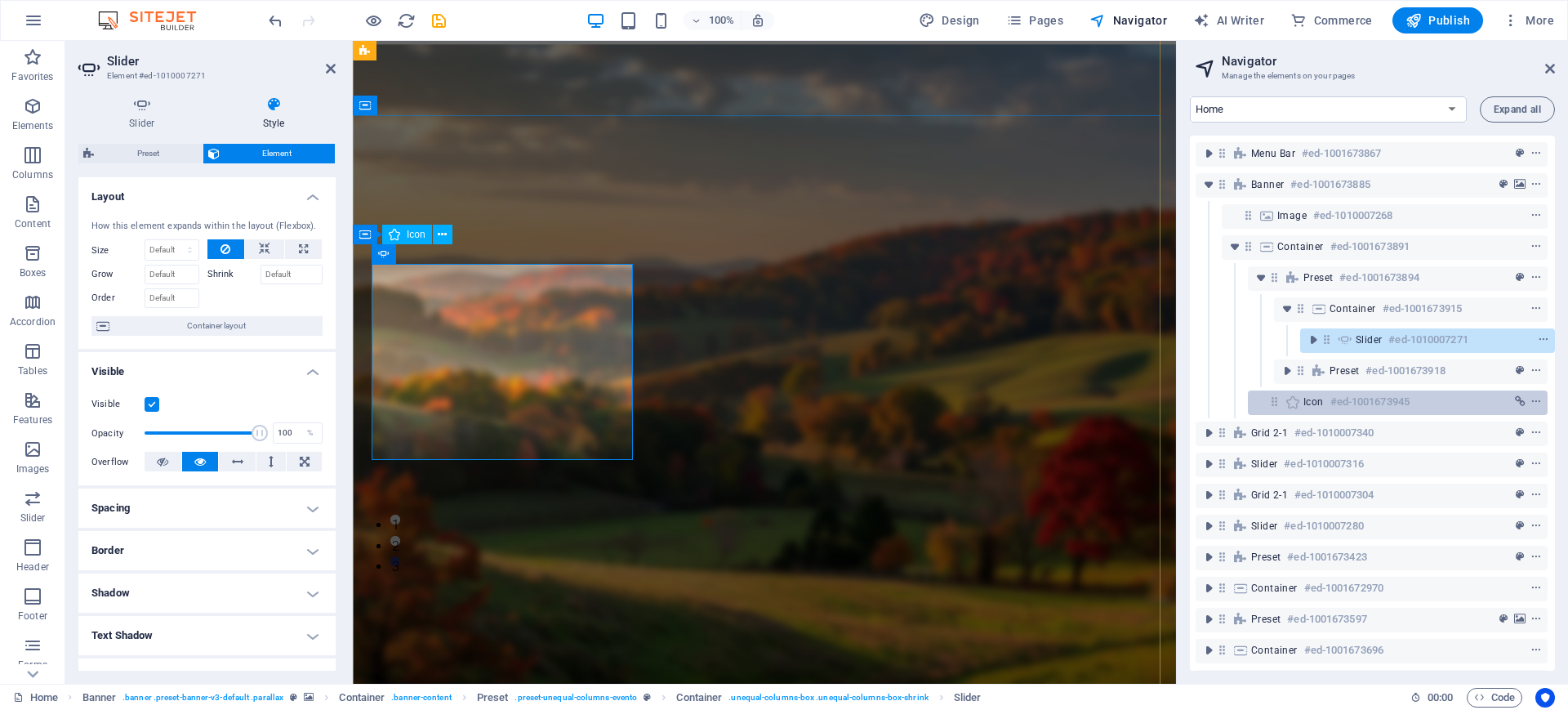
drag, startPoint x: 1332, startPoint y: 306, endPoint x: 1327, endPoint y: 412, distance: 106.1
click at [1327, 412] on div "Menu Bar #ed-1001673867 Banner #ed-1001673885 Image #ed-1010007268 Container #e…" at bounding box center [1372, 403] width 365 height 535
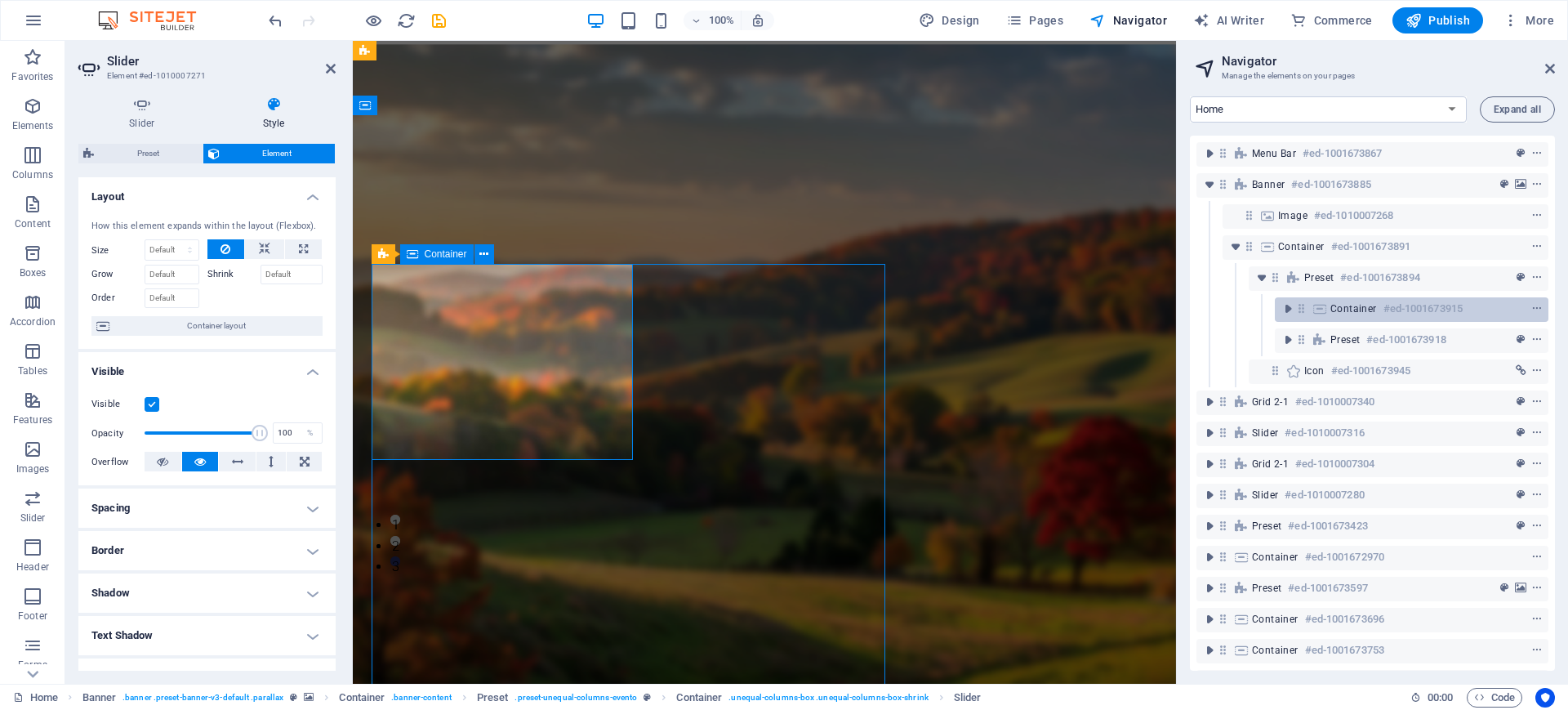
scroll to position [0, 0]
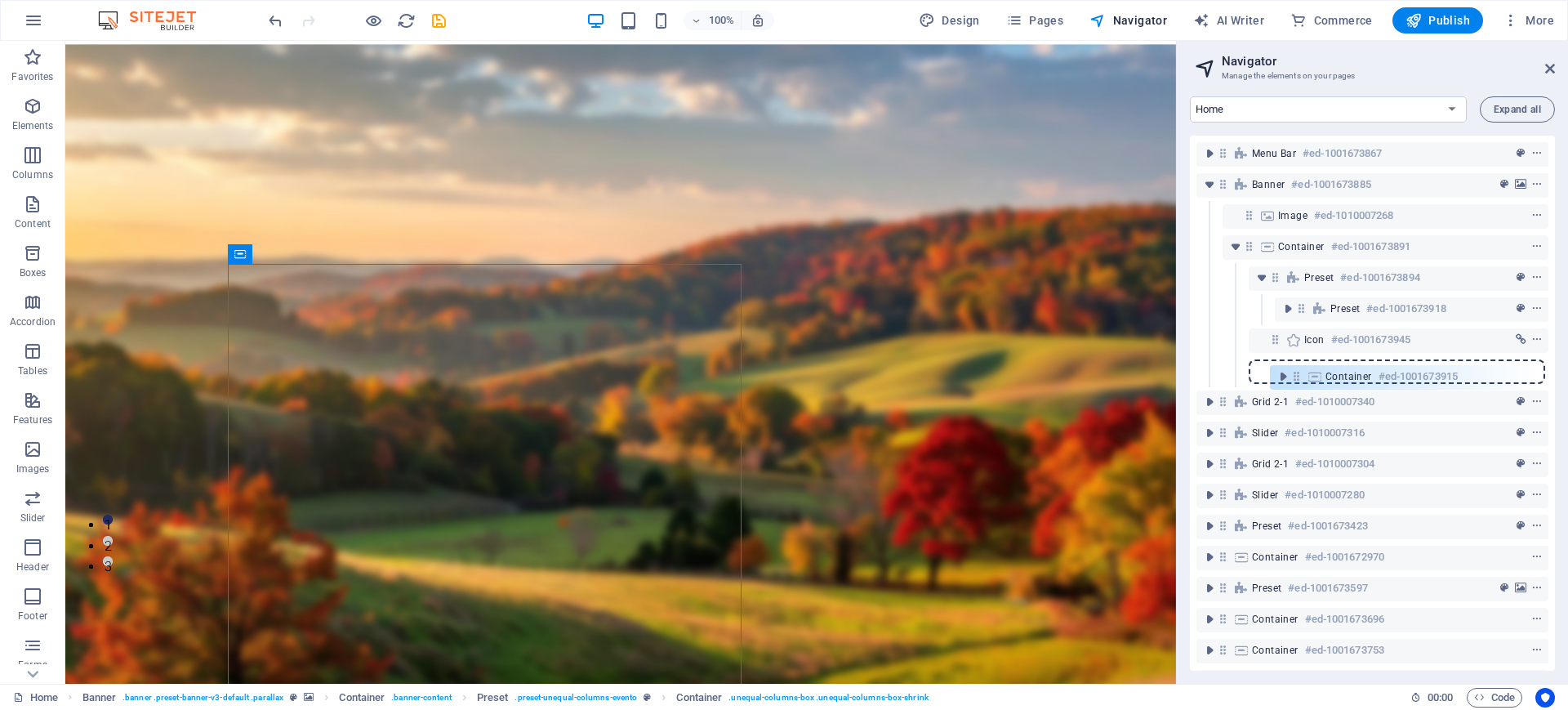
drag, startPoint x: 1298, startPoint y: 303, endPoint x: 1292, endPoint y: 375, distance: 72.2
click at [1292, 375] on div "Menu Bar #ed-1001673867 Banner #ed-1001673885 Image #ed-1010007268 Container #e…" at bounding box center [1372, 403] width 365 height 535
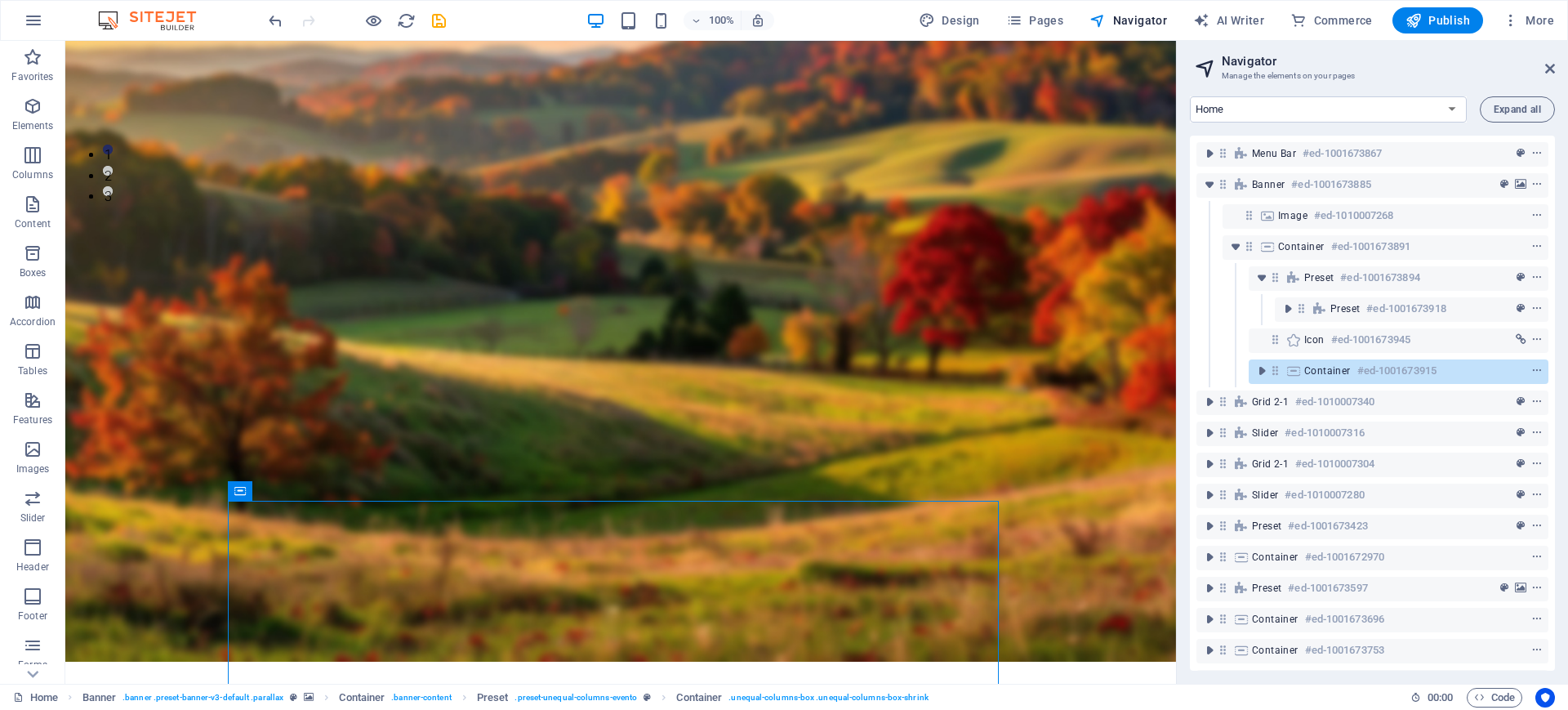
scroll to position [566, 0]
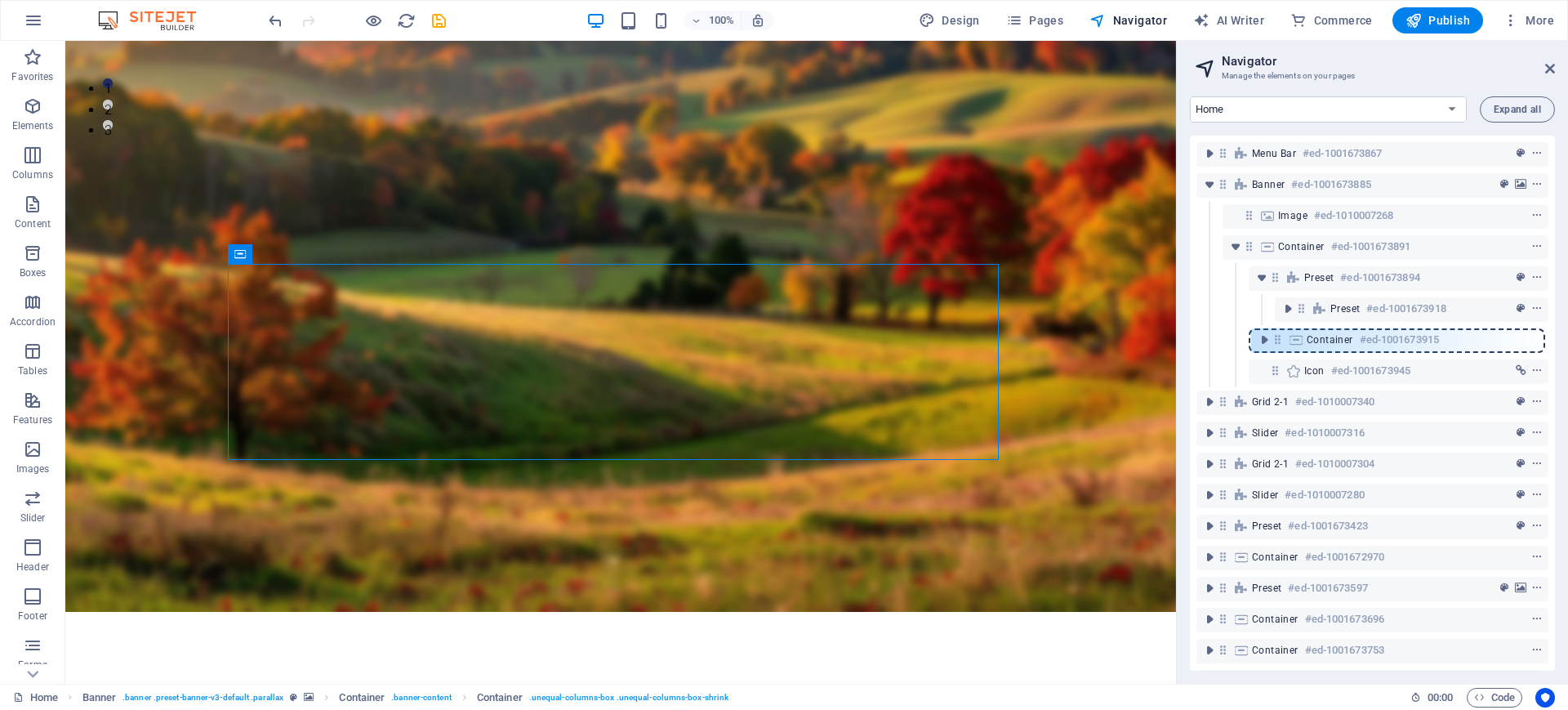
drag, startPoint x: 1279, startPoint y: 372, endPoint x: 1280, endPoint y: 336, distance: 36.0
click at [1280, 336] on div "Menu Bar #ed-1001673867 Banner #ed-1001673885 Image #ed-1010007268 Container #e…" at bounding box center [1372, 403] width 365 height 535
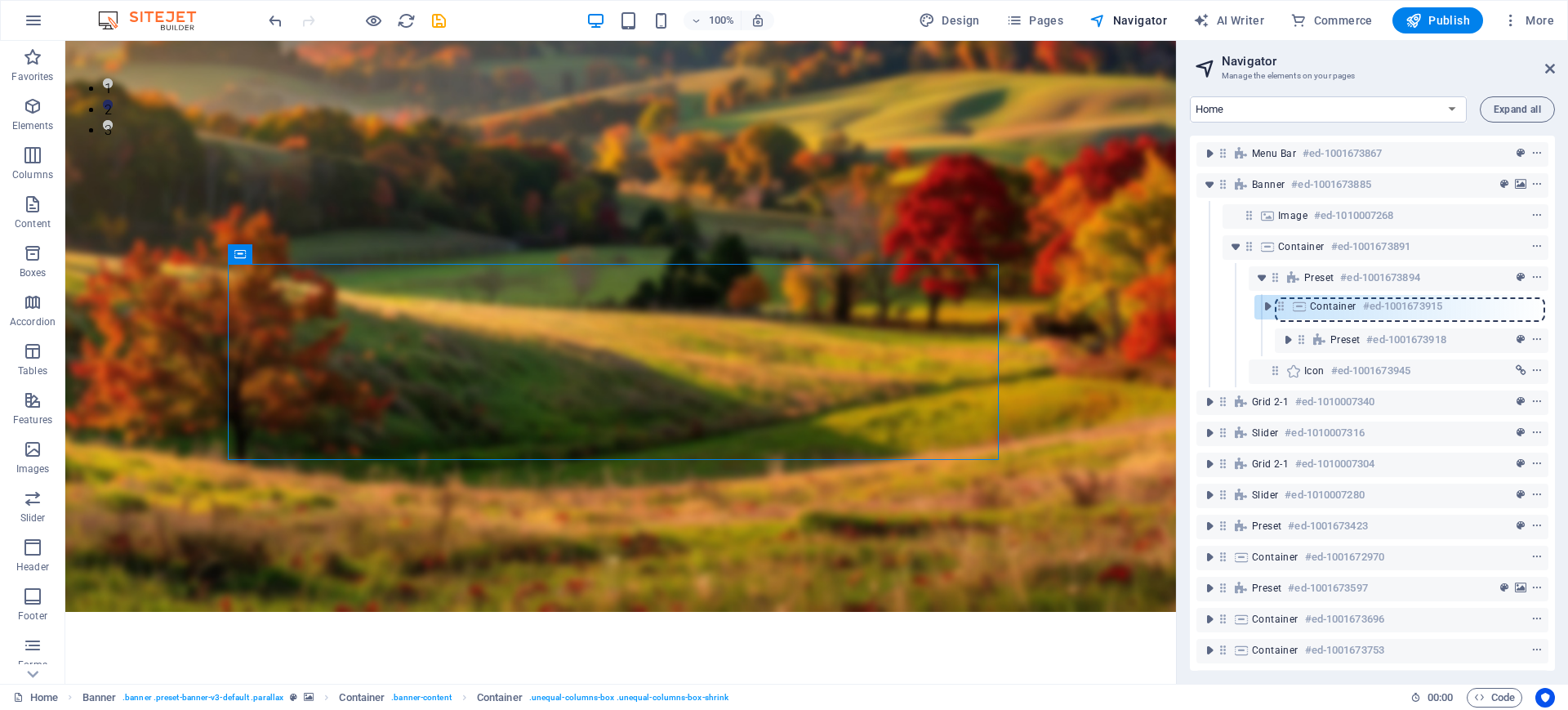
drag, startPoint x: 1276, startPoint y: 339, endPoint x: 1284, endPoint y: 298, distance: 41.8
click at [1284, 298] on div "Menu Bar #ed-1001673867 Banner #ed-1001673885 Image #ed-1010007268 Container #e…" at bounding box center [1372, 403] width 365 height 535
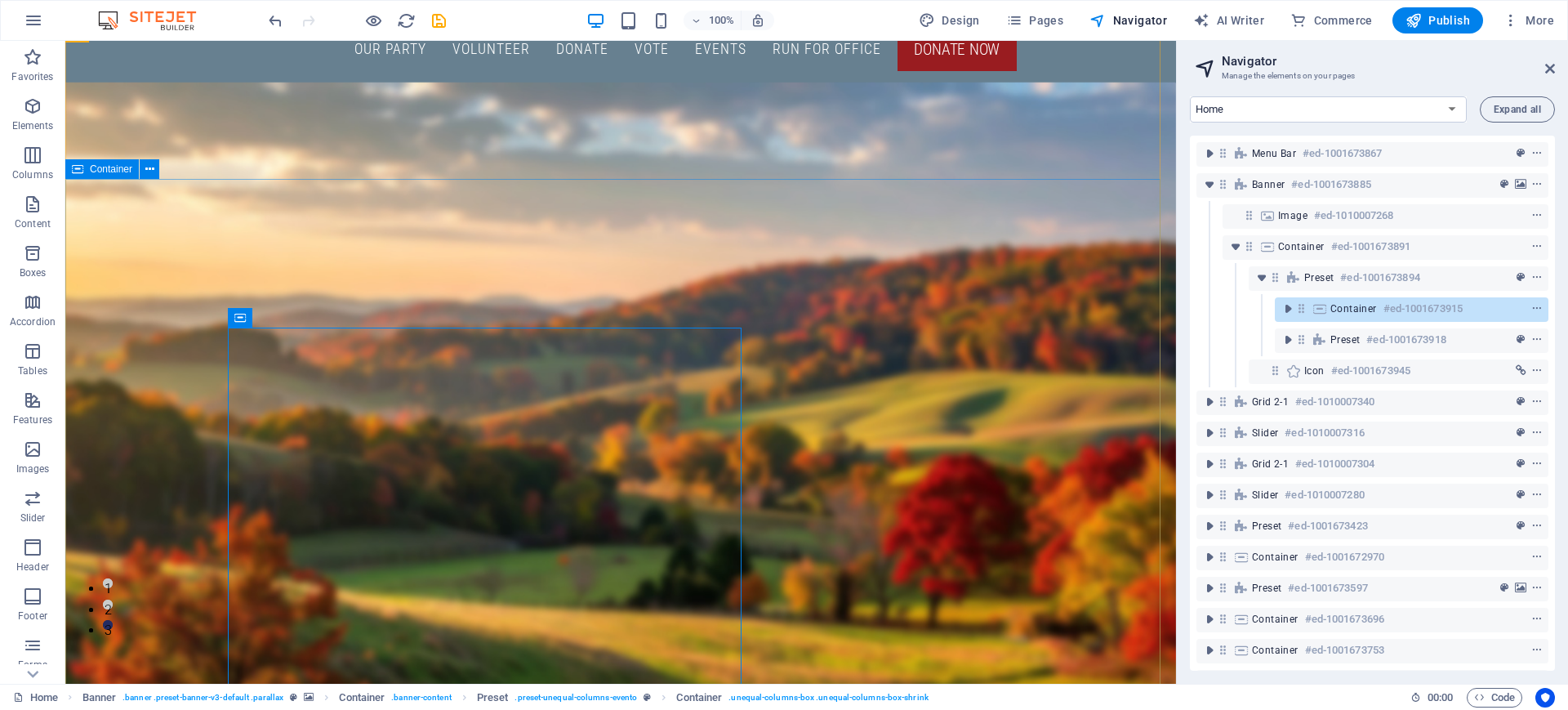
scroll to position [64, 0]
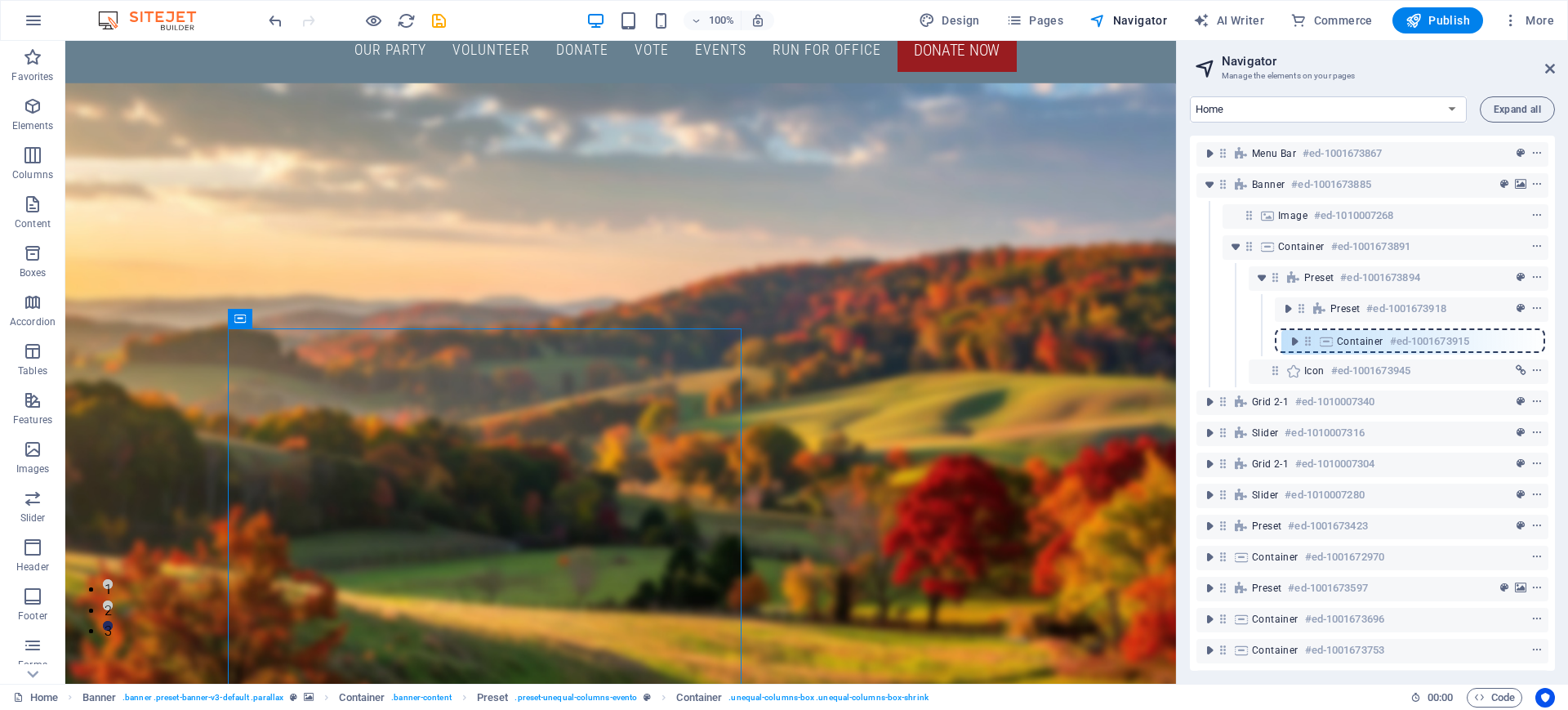
drag, startPoint x: 1299, startPoint y: 308, endPoint x: 1309, endPoint y: 347, distance: 40.3
click at [1309, 347] on div "Menu Bar #ed-1001673867 Banner #ed-1001673885 Image #ed-1010007268 Container #e…" at bounding box center [1372, 403] width 365 height 535
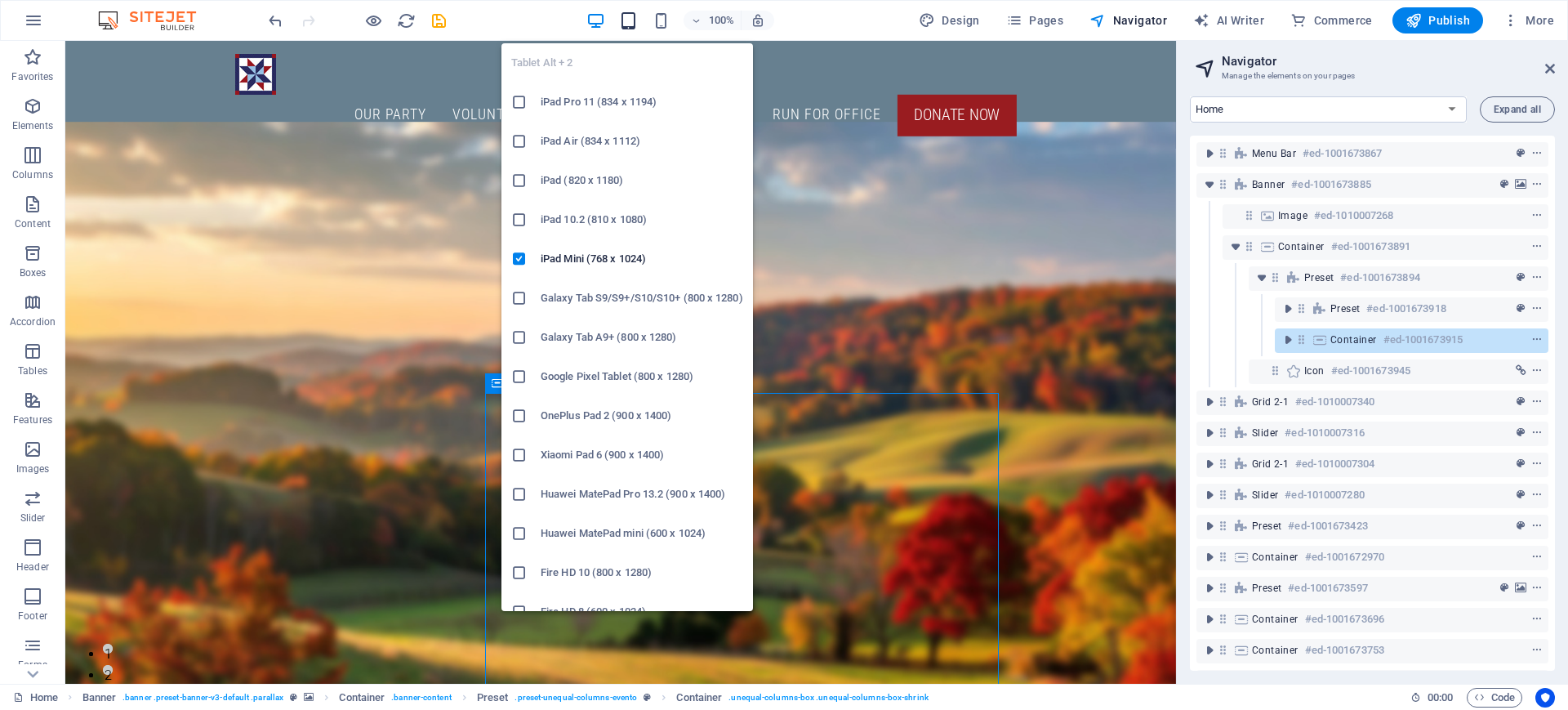
click at [626, 15] on icon "button" at bounding box center [628, 20] width 19 height 19
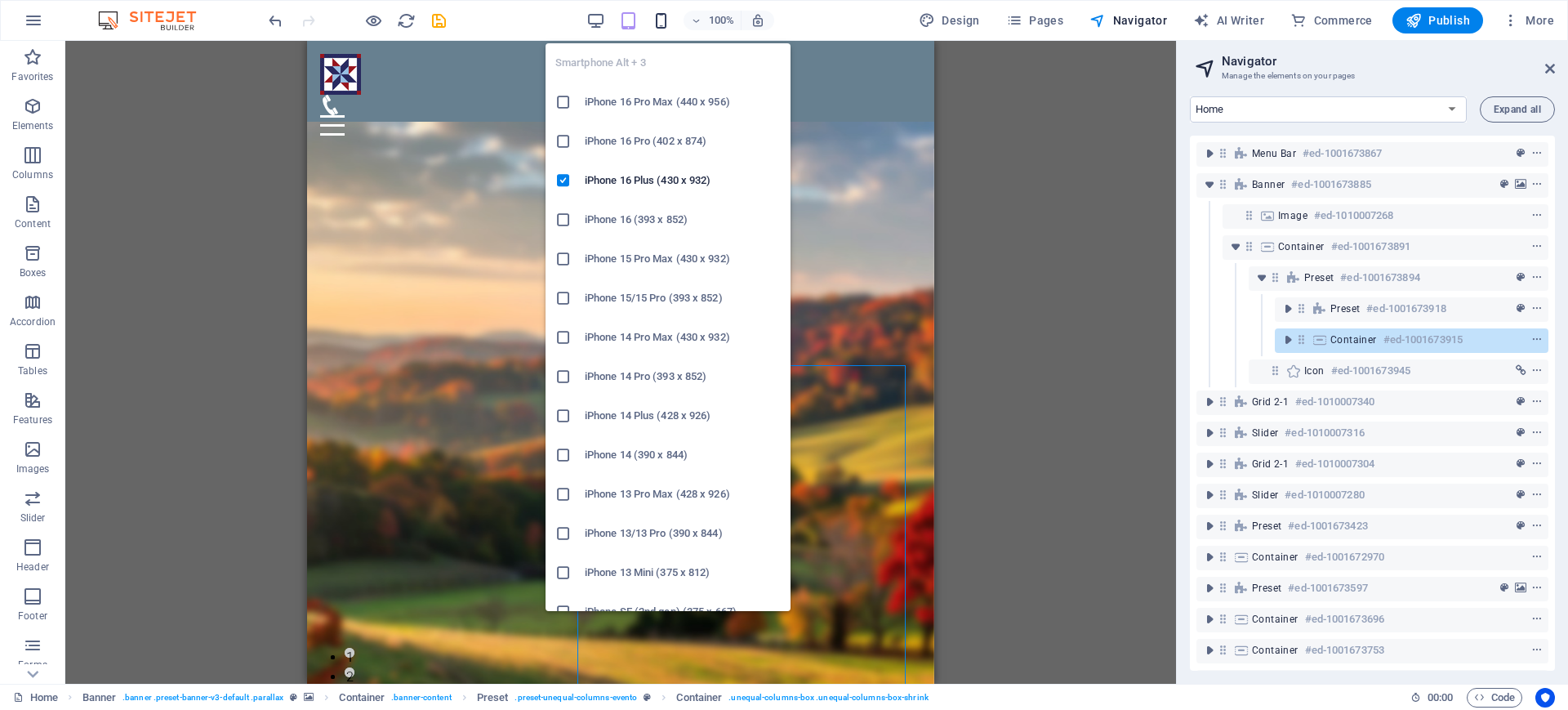
click at [669, 25] on icon "button" at bounding box center [661, 20] width 19 height 19
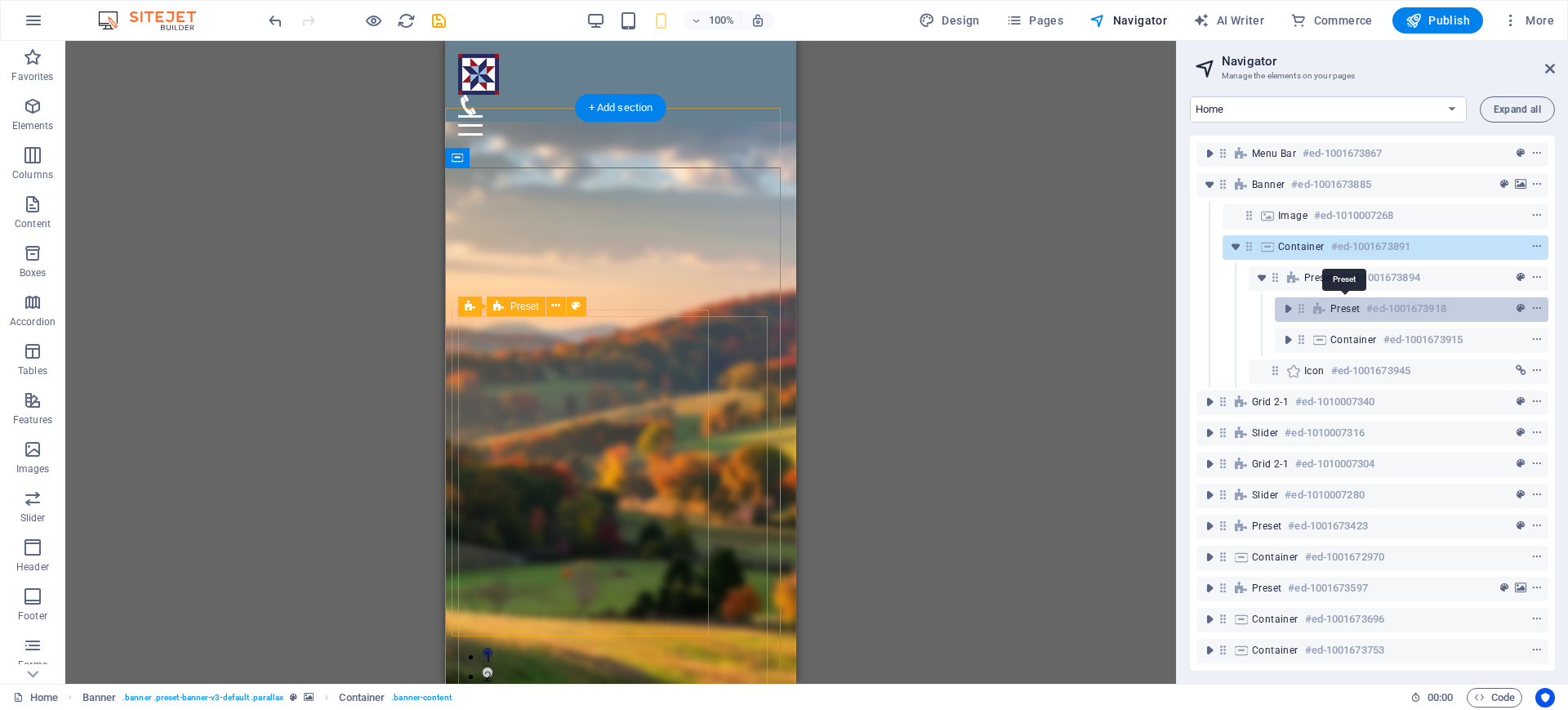
click at [1348, 307] on span "Preset" at bounding box center [1345, 308] width 29 height 13
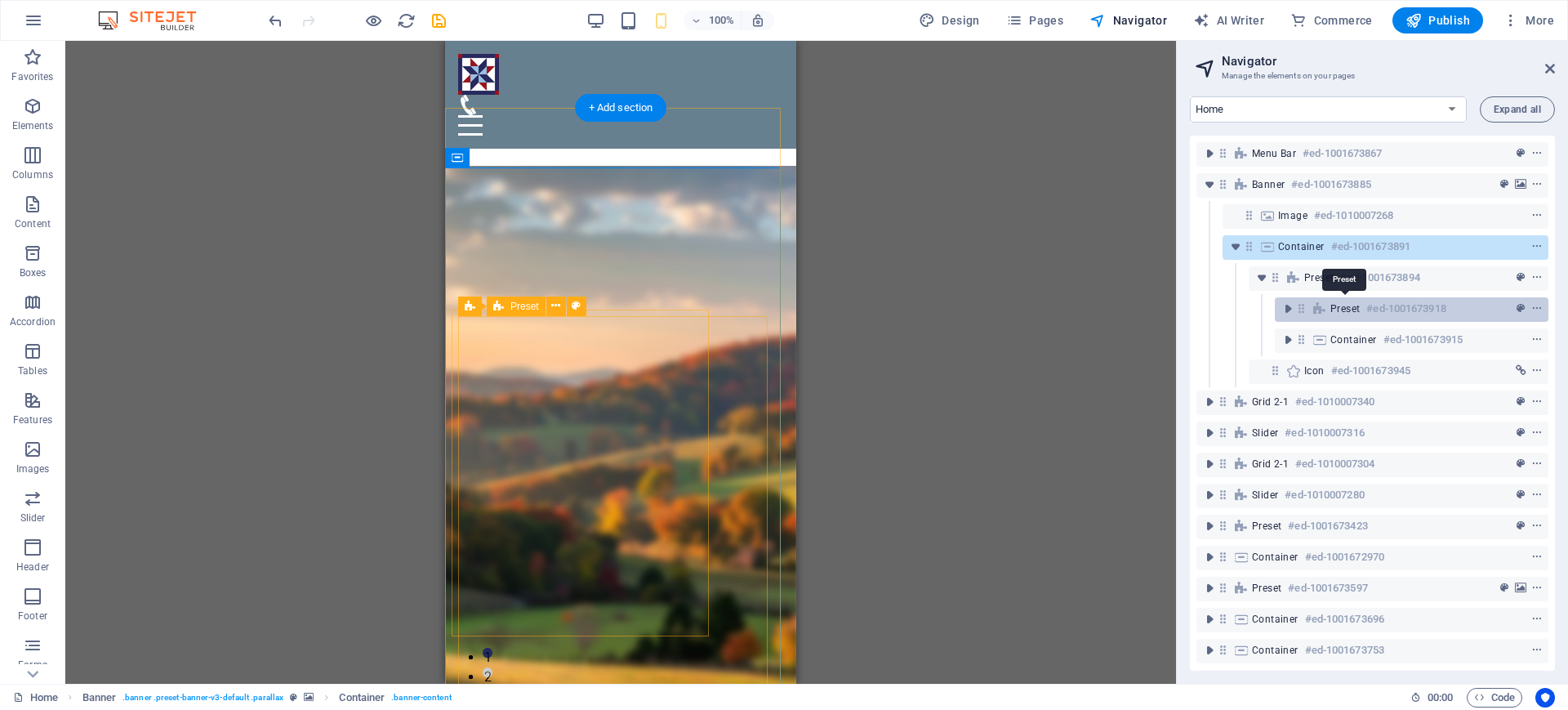
scroll to position [110, 0]
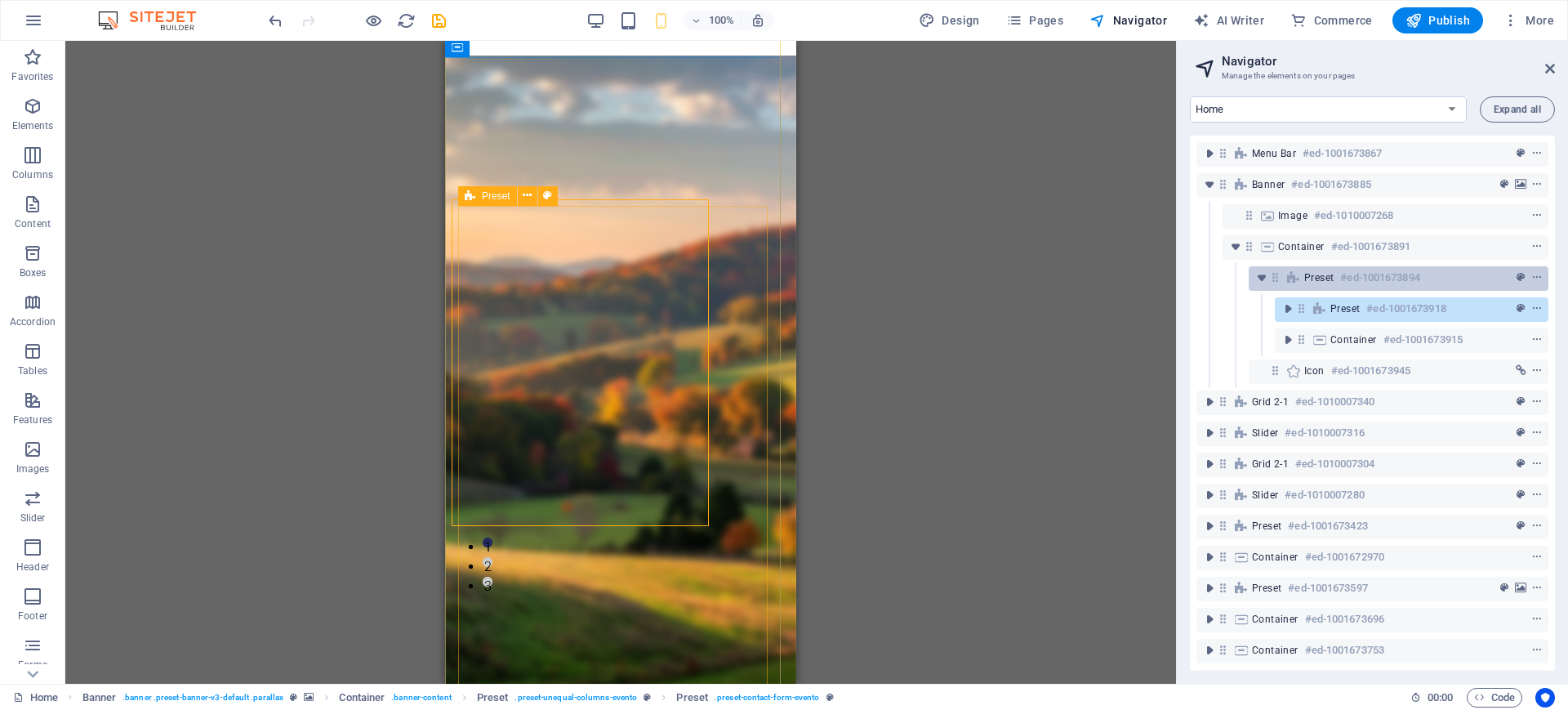
click at [1328, 281] on span "Preset" at bounding box center [1318, 277] width 29 height 13
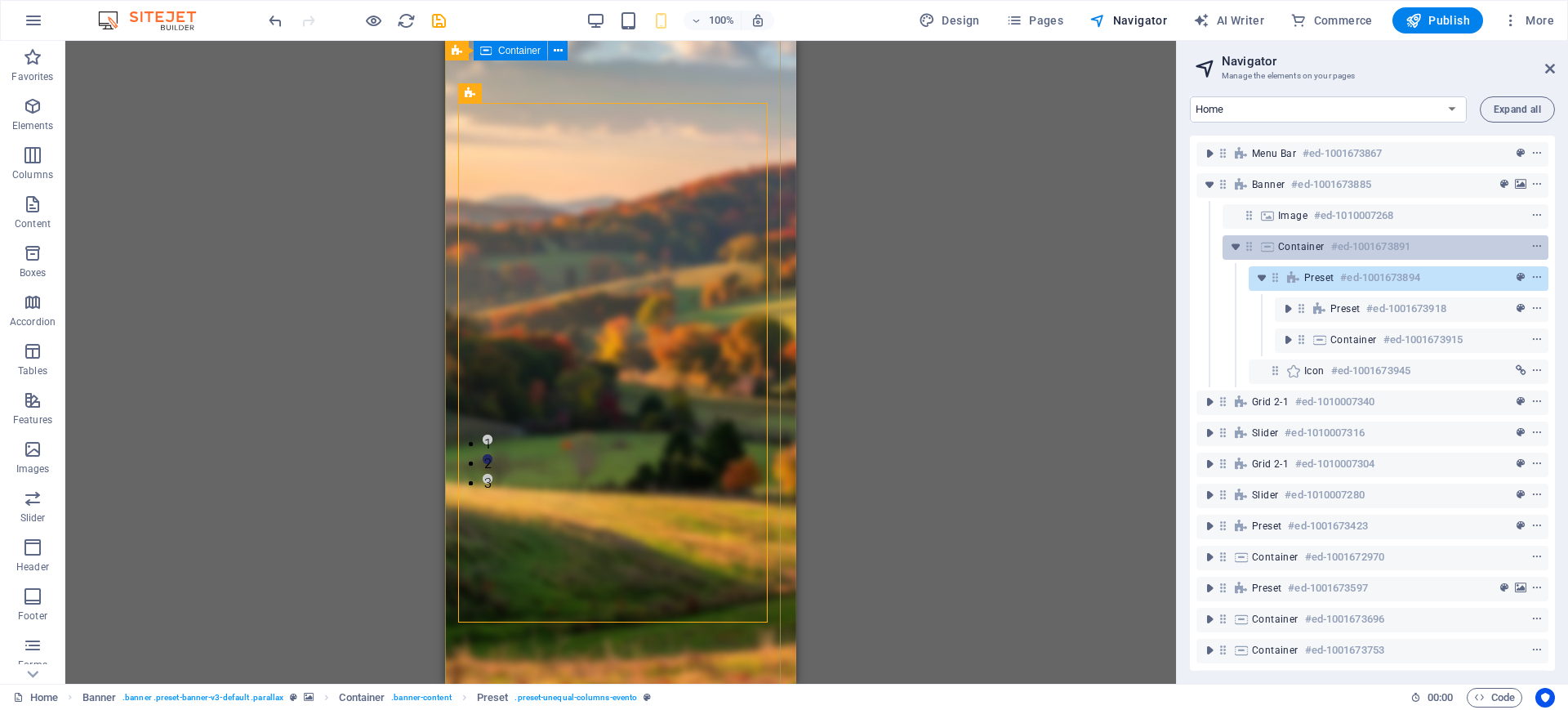
click at [1285, 249] on span "Container" at bounding box center [1301, 247] width 46 height 13
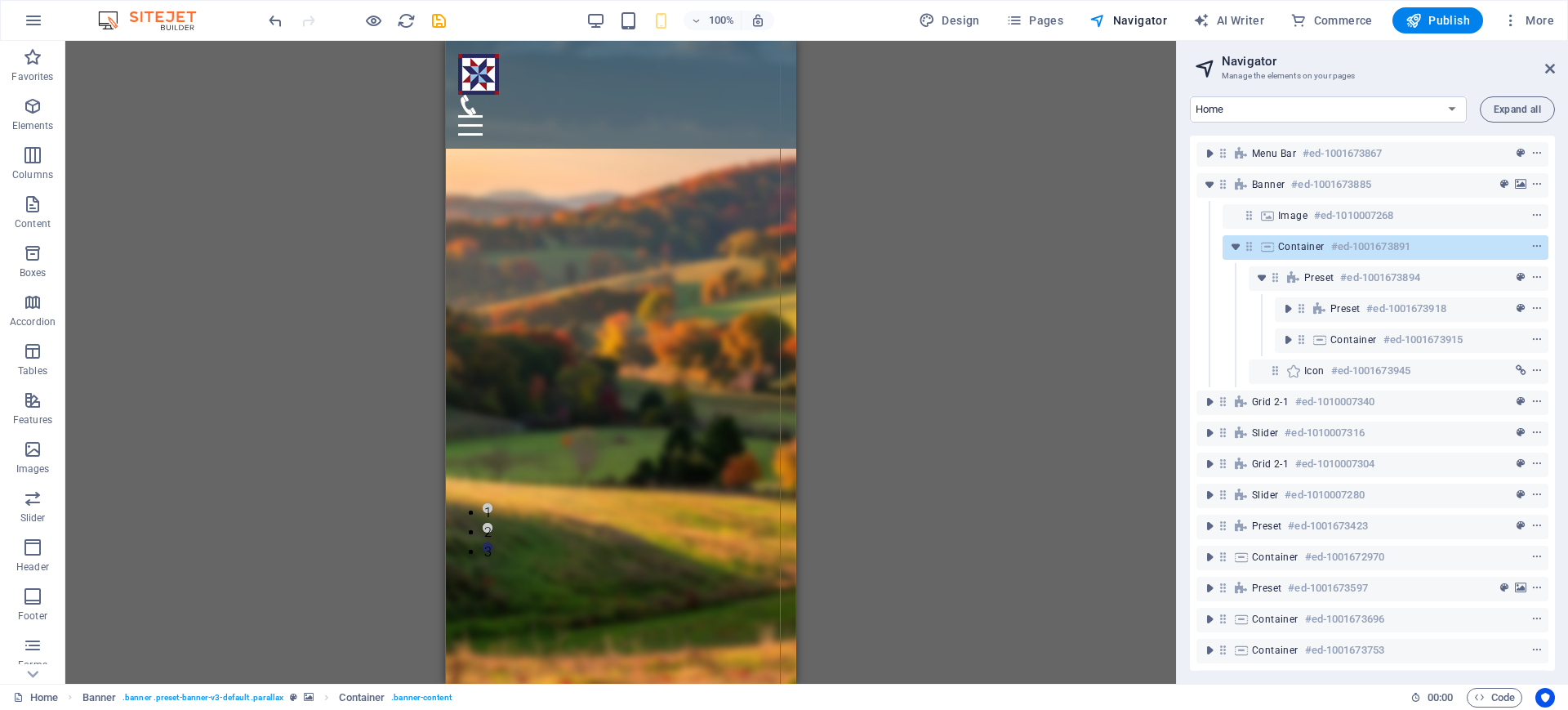
scroll to position [120, 0]
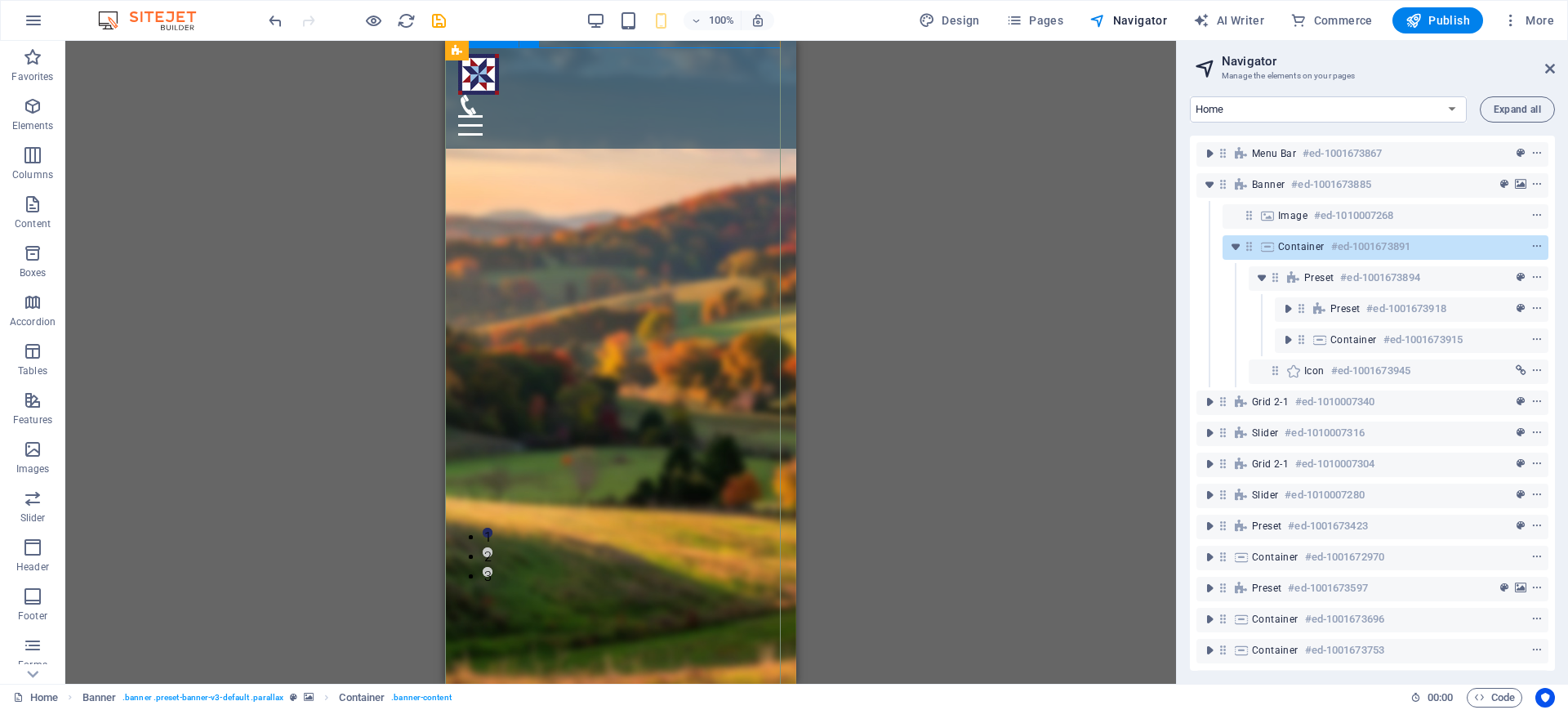
click at [1278, 251] on span "Container" at bounding box center [1301, 247] width 46 height 13
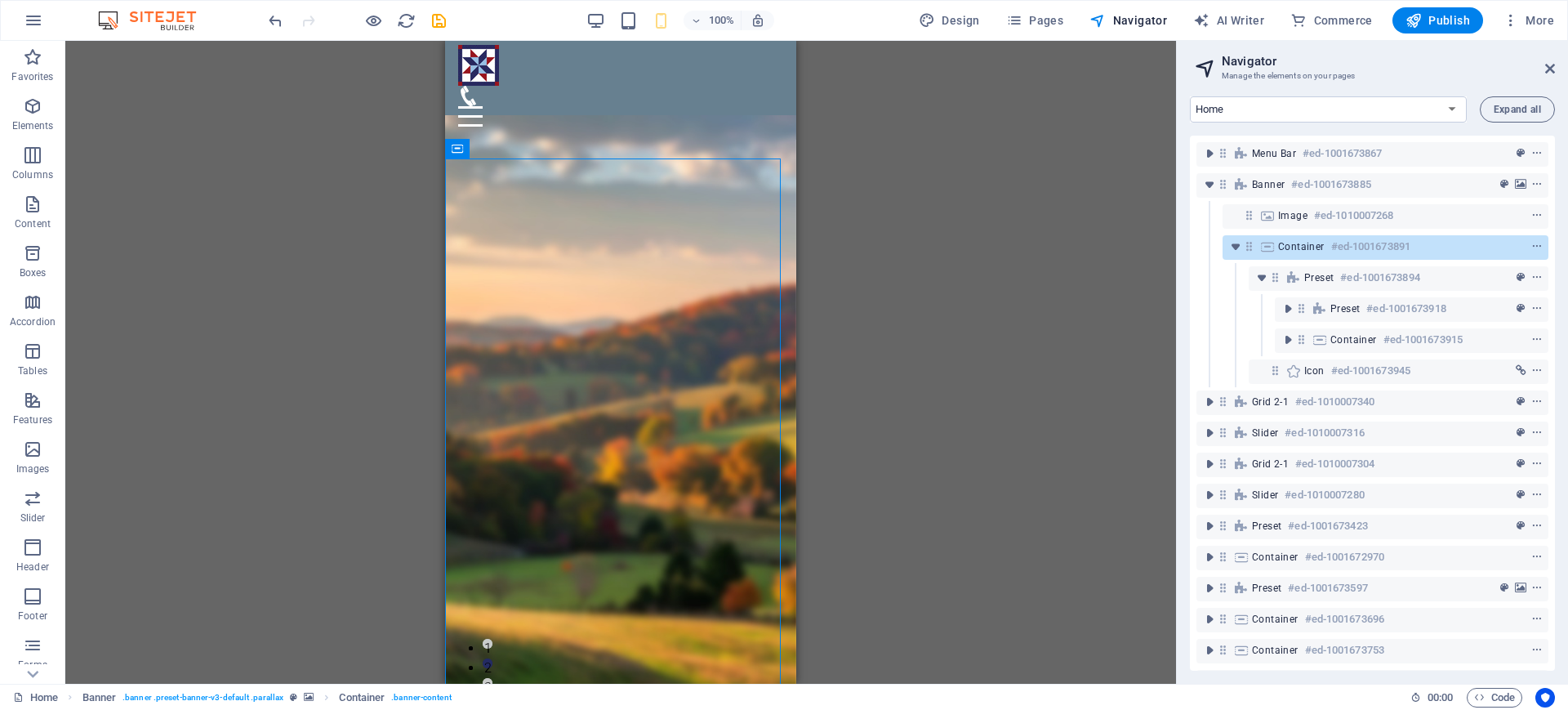
scroll to position [0, 0]
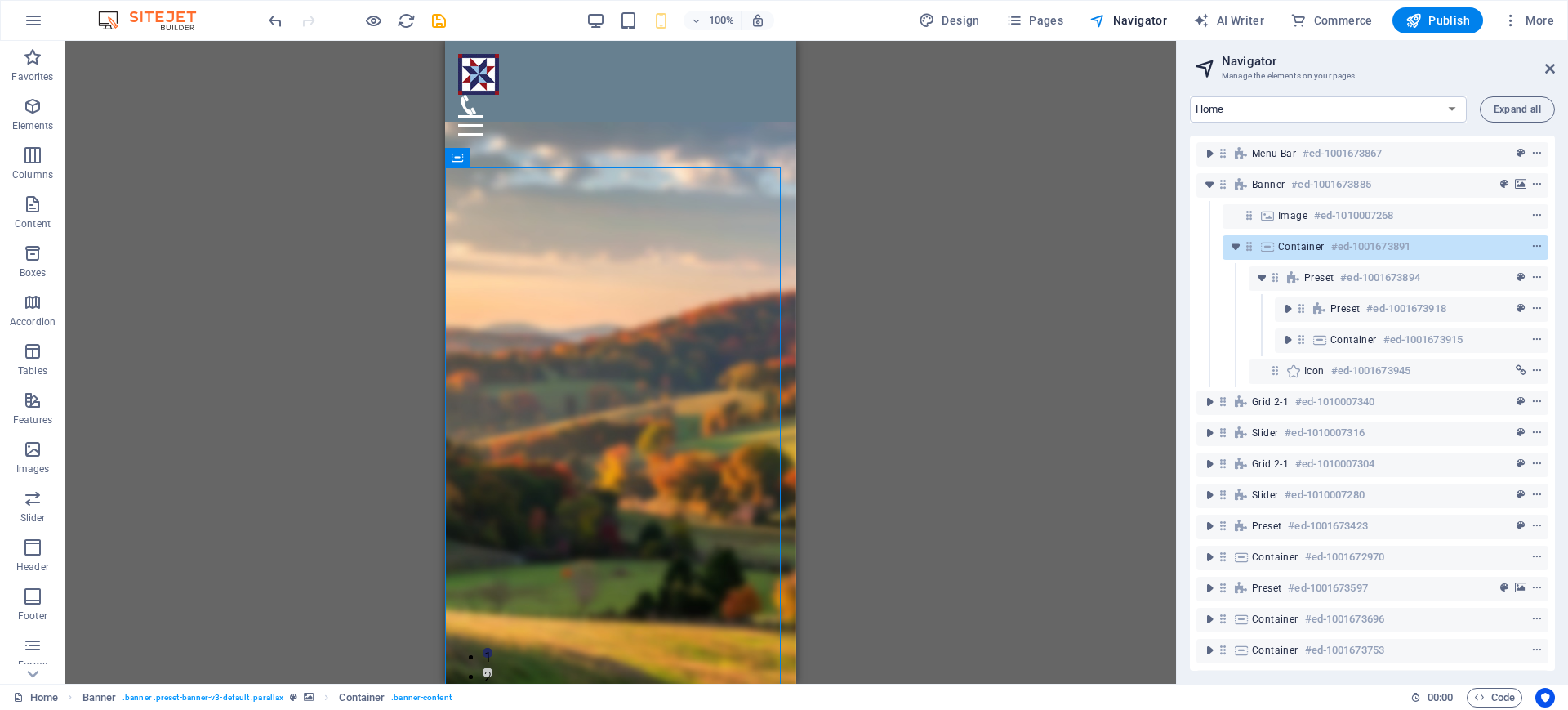
drag, startPoint x: 1320, startPoint y: 277, endPoint x: 1302, endPoint y: 231, distance: 49.4
click at [1302, 231] on div "Menu Bar #ed-1001673867 Banner #ed-1001673885 Image #ed-1010007268 Container #e…" at bounding box center [1372, 403] width 365 height 535
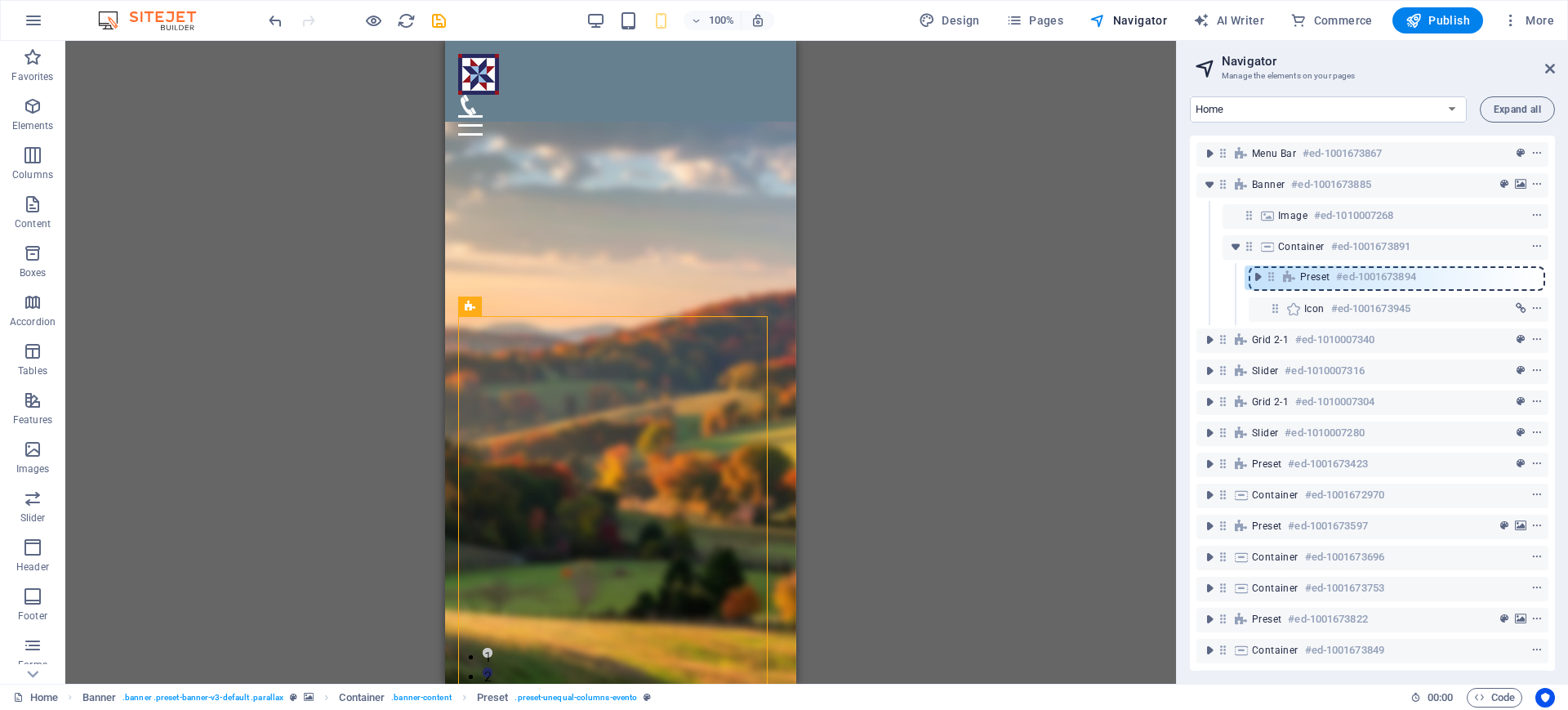
click at [1273, 274] on div "Menu Bar #ed-1001673867 Banner #ed-1001673885 Image #ed-1010007268 Container #e…" at bounding box center [1372, 403] width 365 height 535
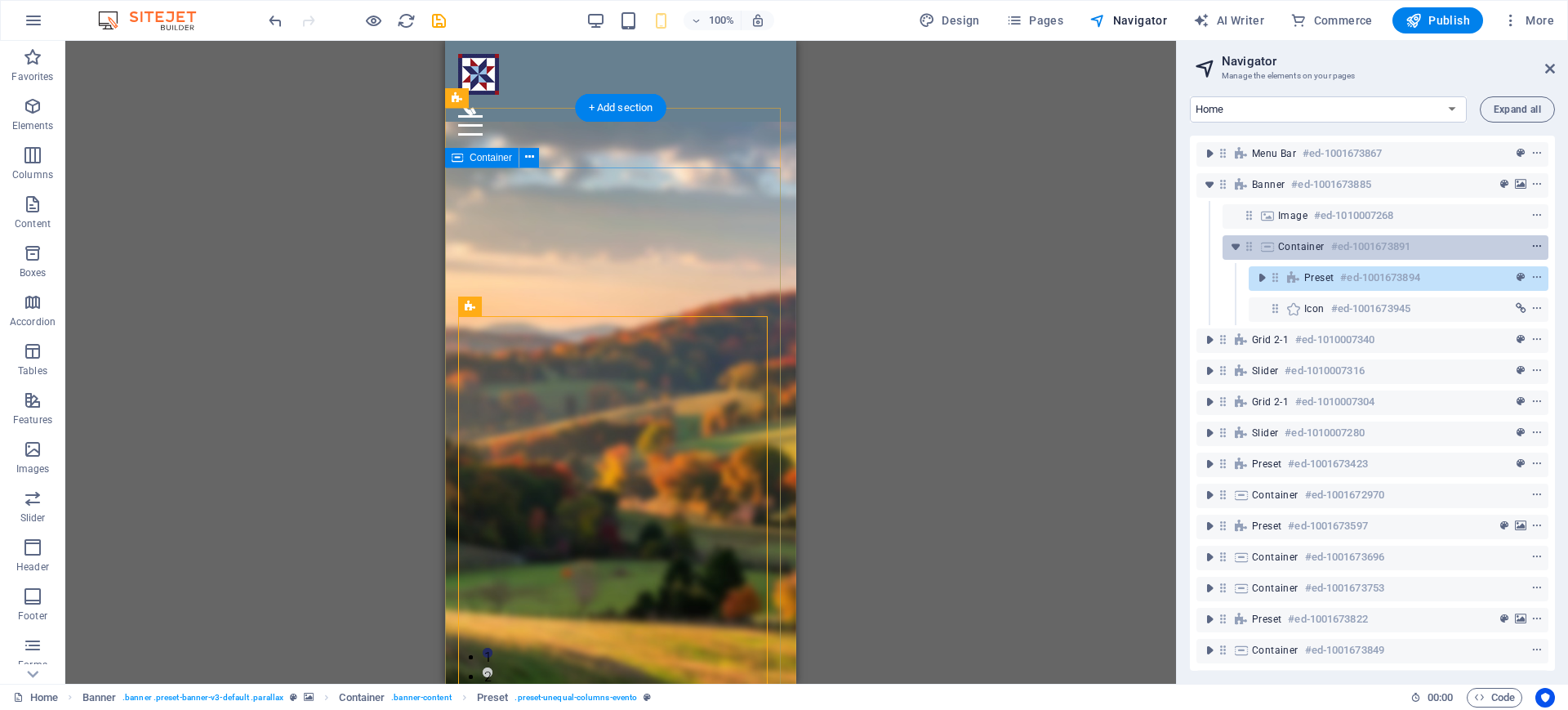
click at [1533, 245] on icon "context-menu" at bounding box center [1536, 246] width 12 height 12
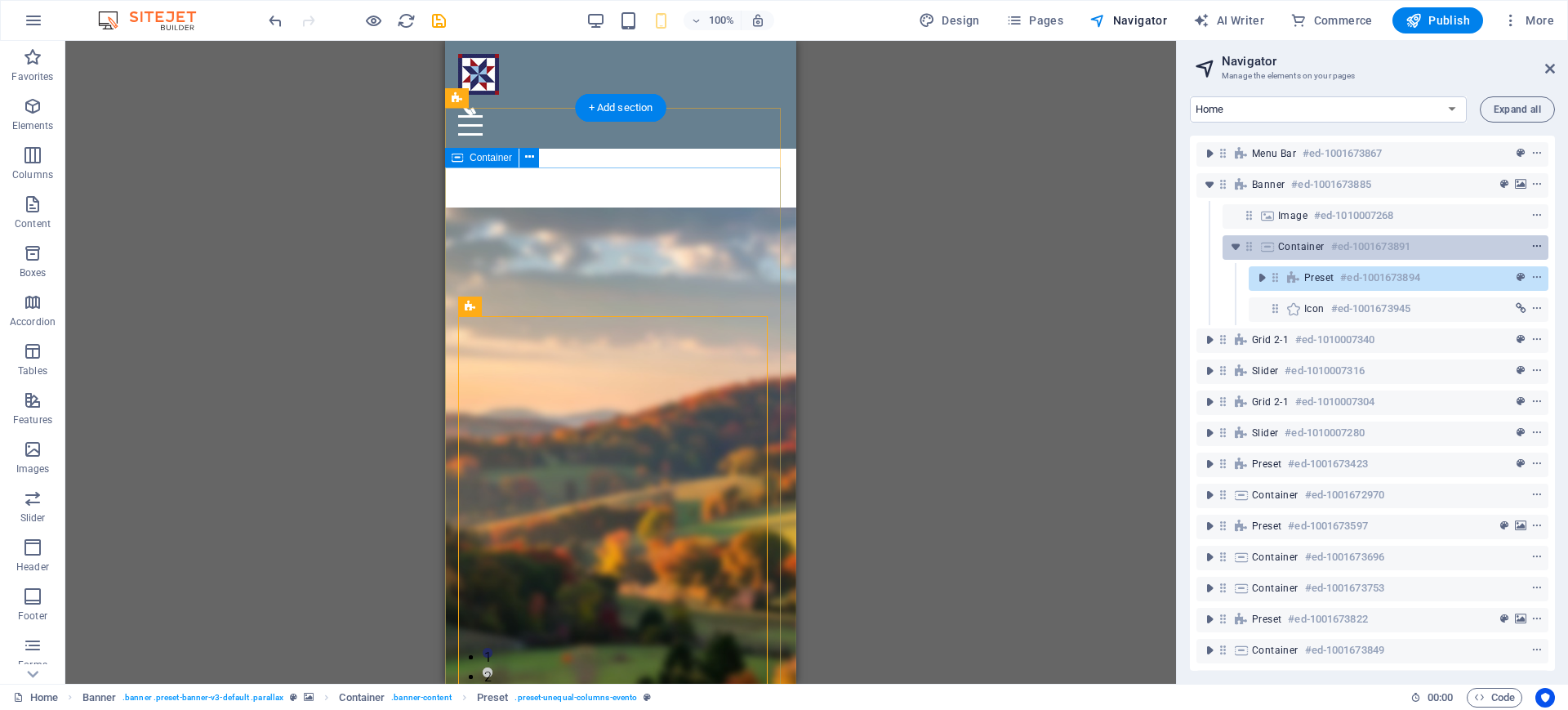
scroll to position [213, 0]
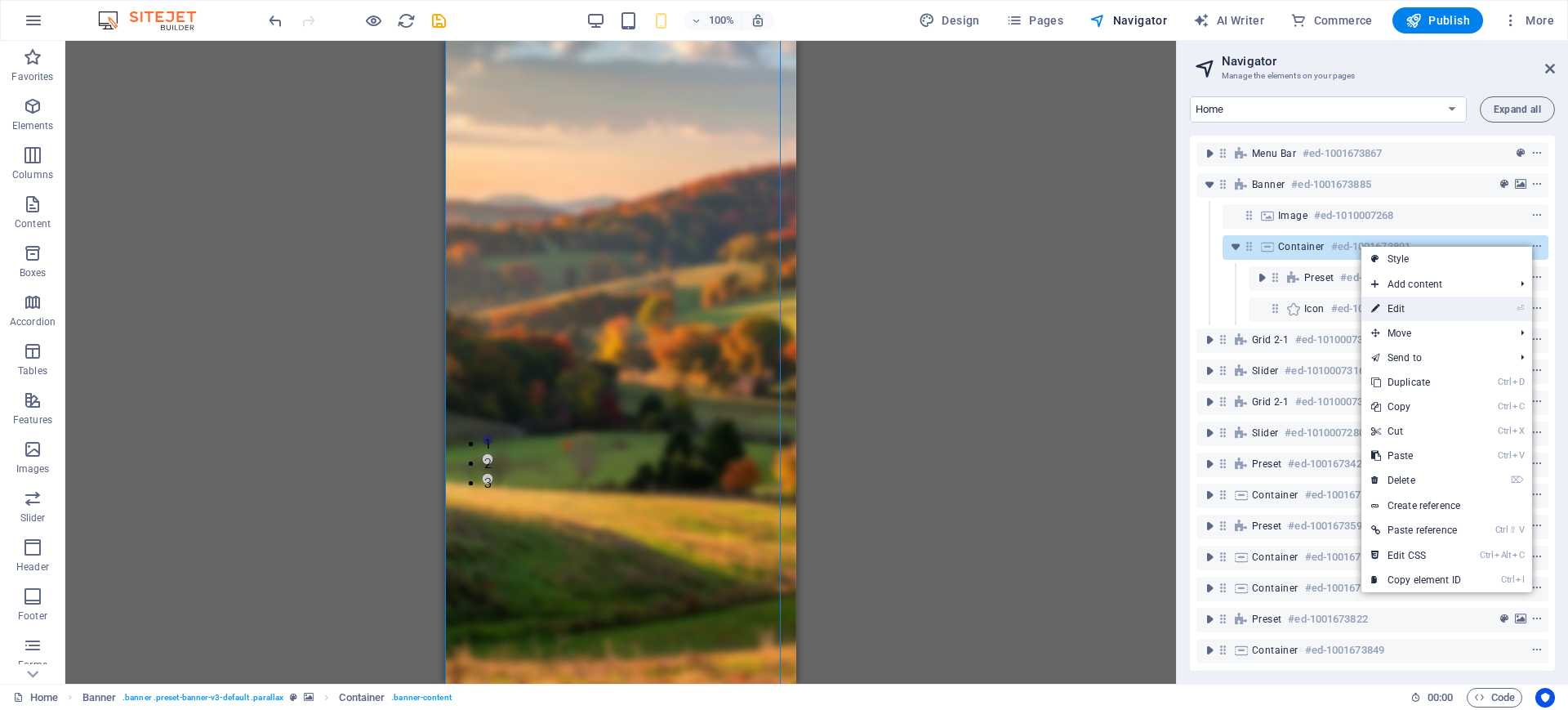
click at [1410, 311] on link "⏎ Edit" at bounding box center [1416, 309] width 110 height 25
select select "px"
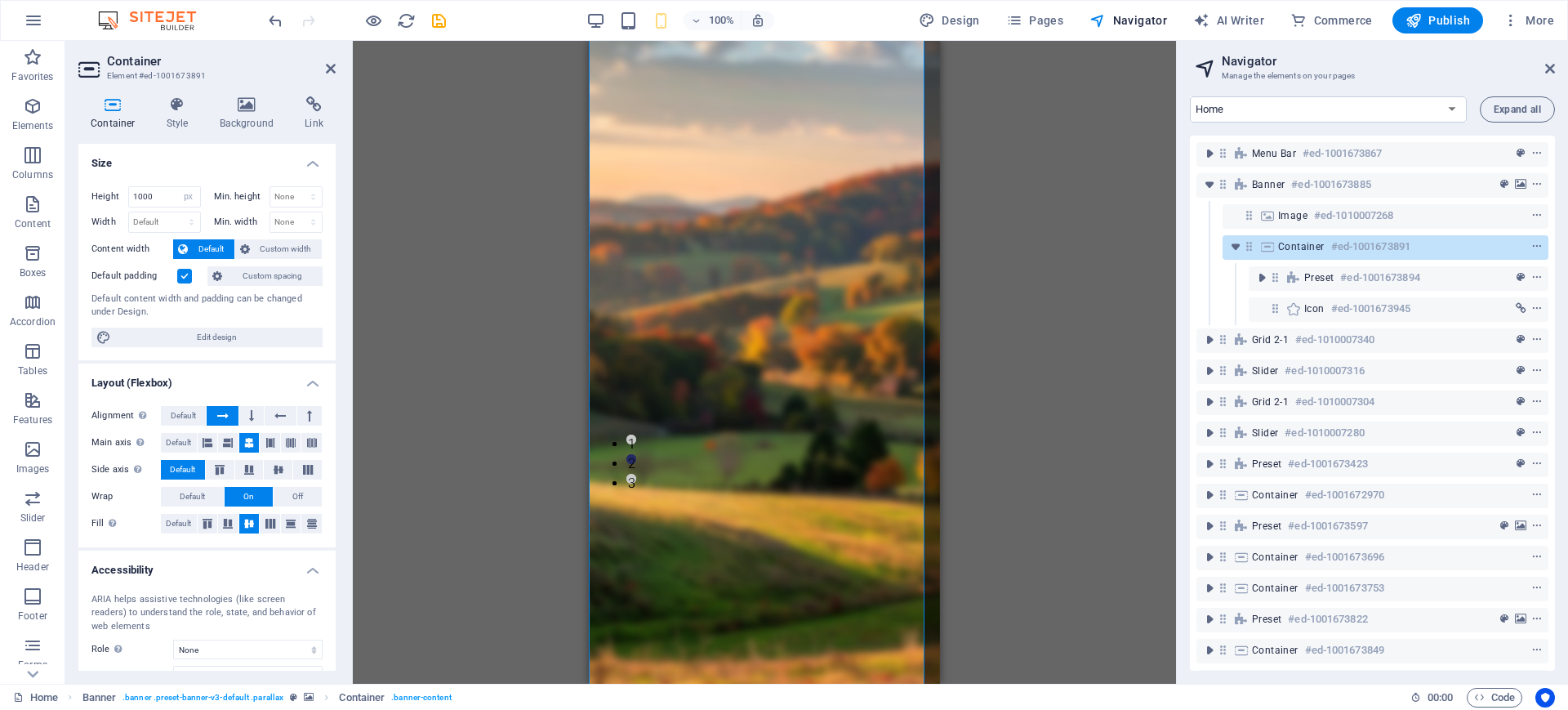
click at [183, 275] on label at bounding box center [184, 276] width 15 height 15
click at [0, 0] on input "Default padding" at bounding box center [0, 0] width 0 height 0
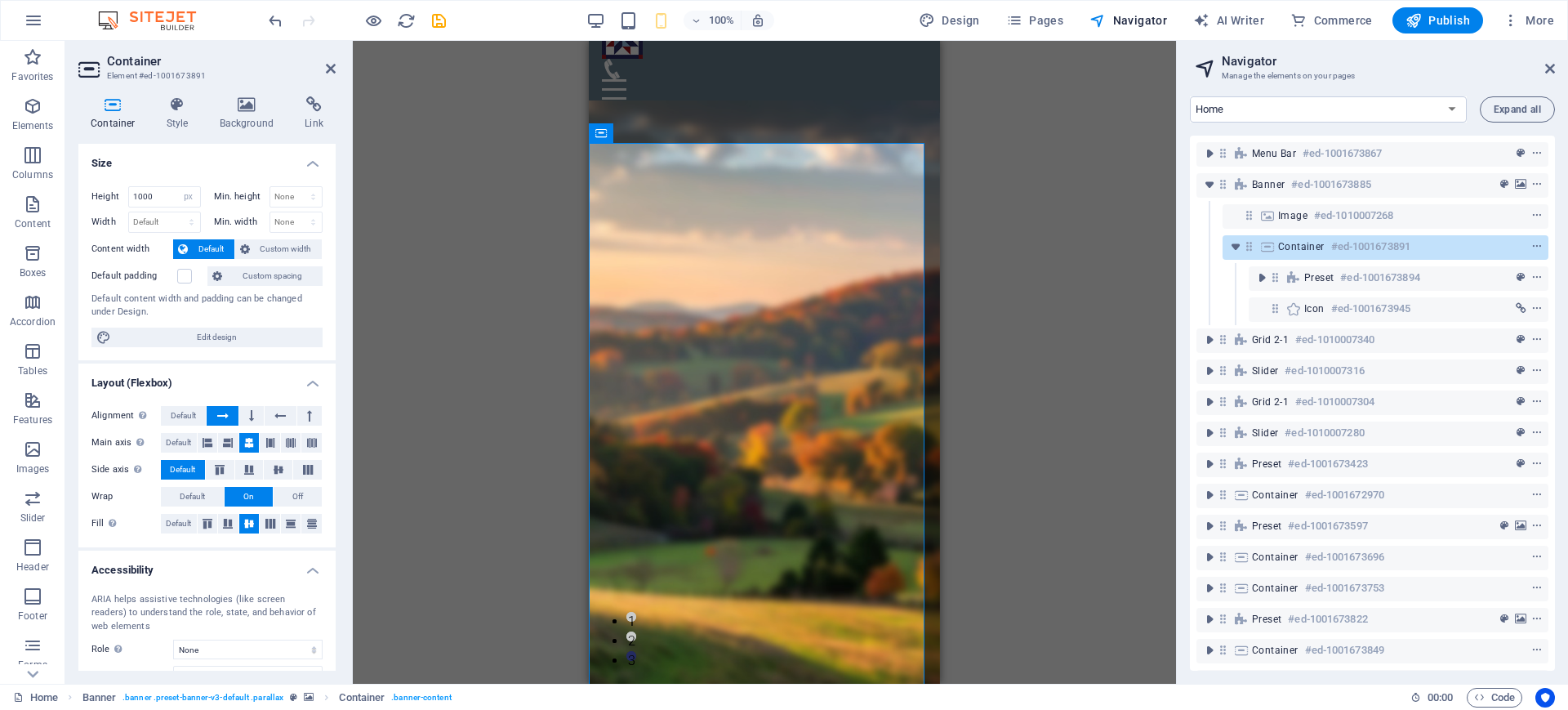
scroll to position [25, 0]
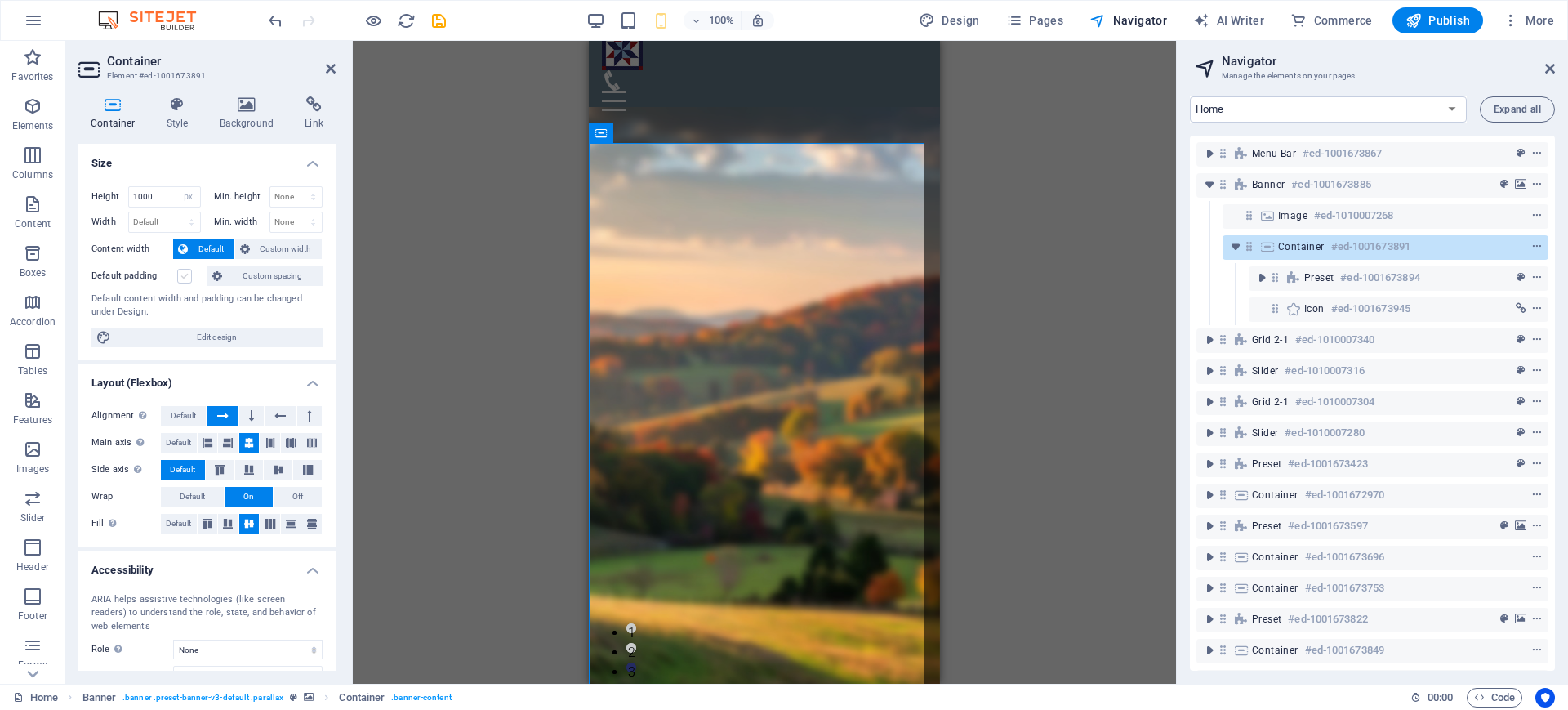
click at [190, 276] on label at bounding box center [184, 276] width 15 height 15
click at [0, 0] on input "Default padding" at bounding box center [0, 0] width 0 height 0
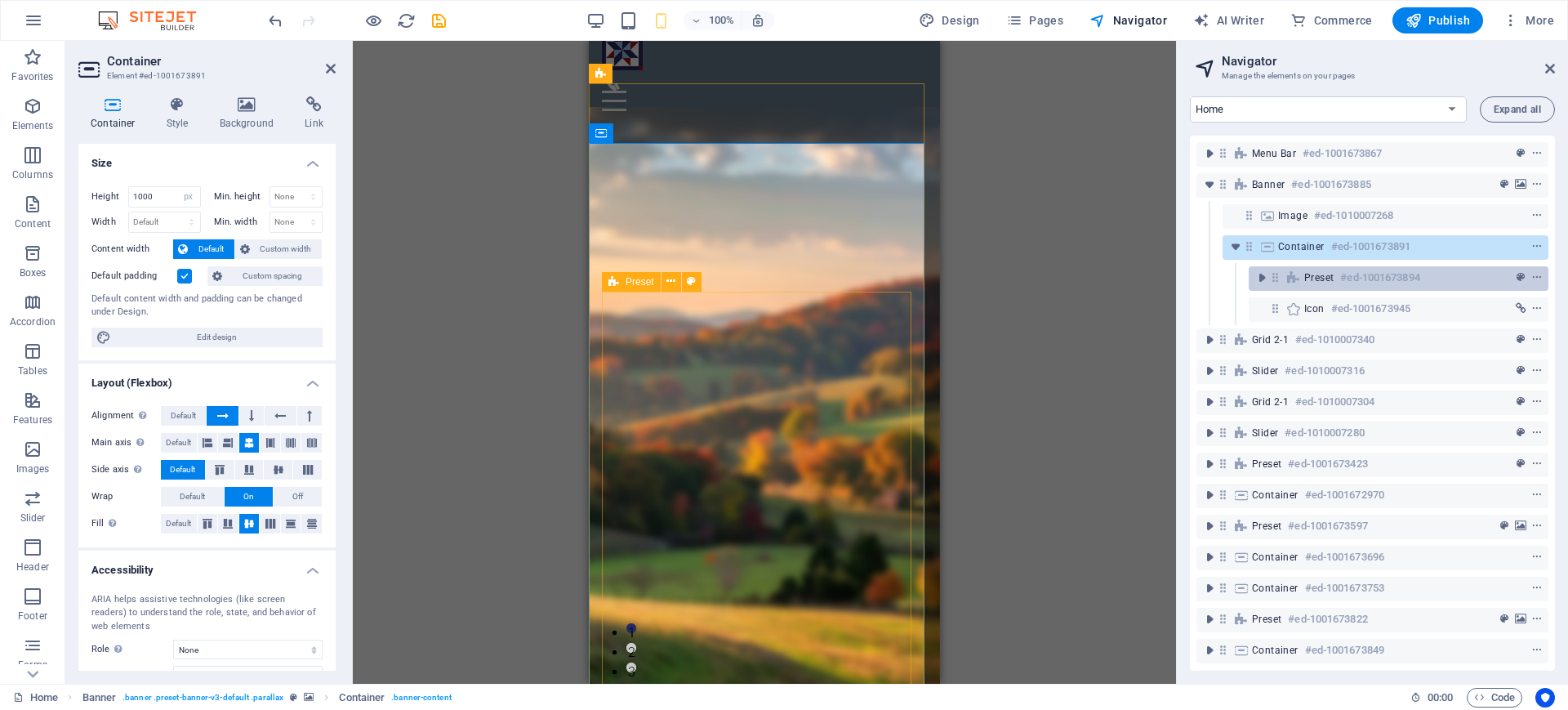
click at [1344, 280] on h6 "#ed-1001673894" at bounding box center [1379, 278] width 79 height 20
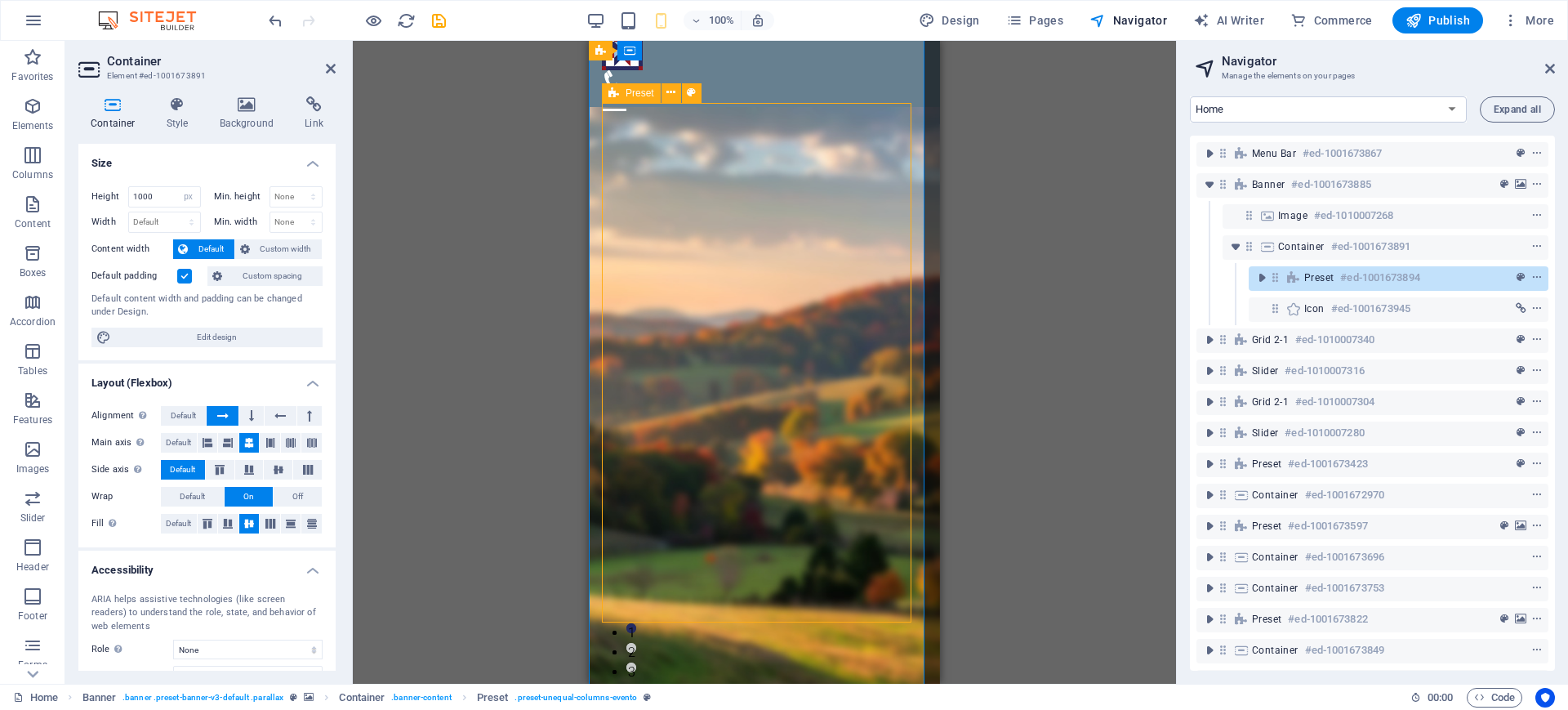
scroll to position [213, 0]
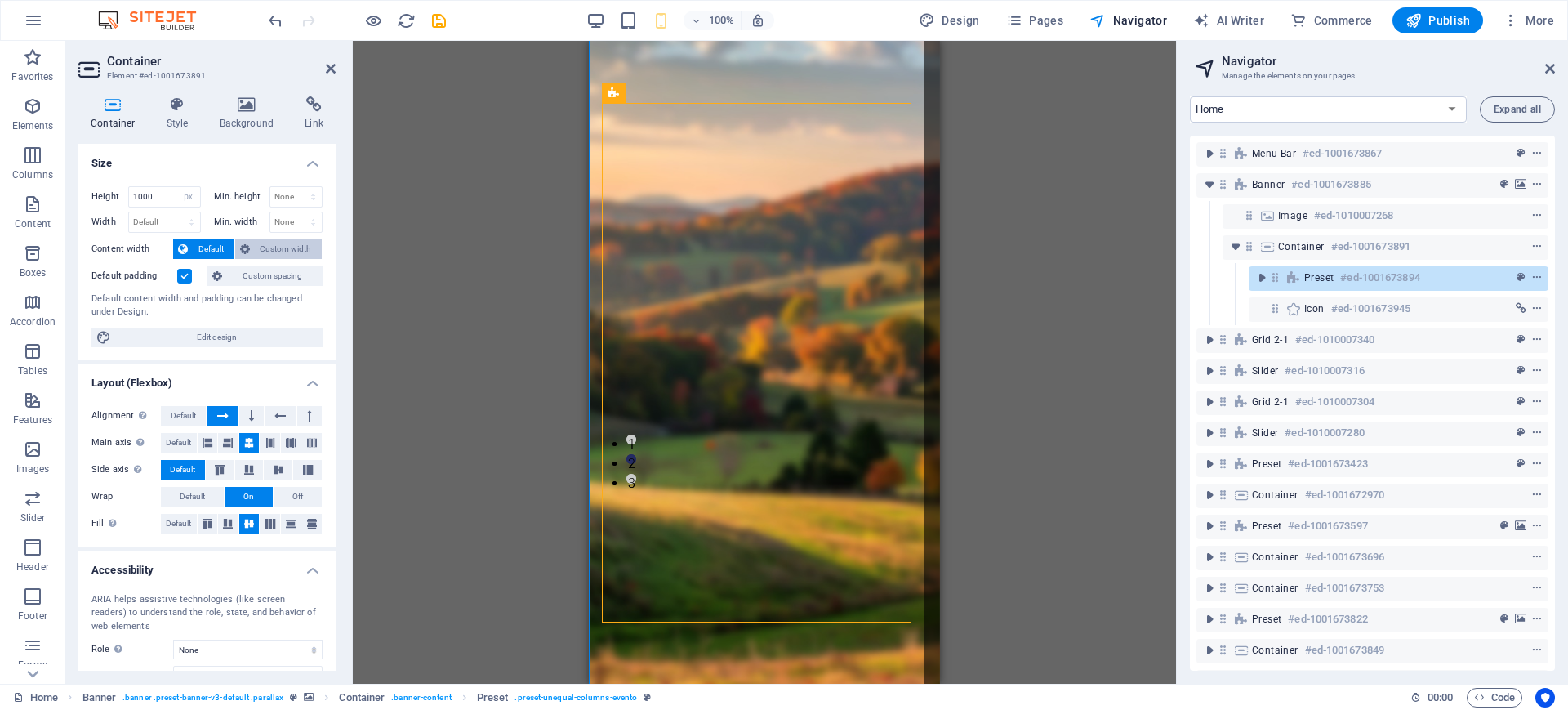
click at [283, 252] on span "Custom width" at bounding box center [286, 249] width 63 height 20
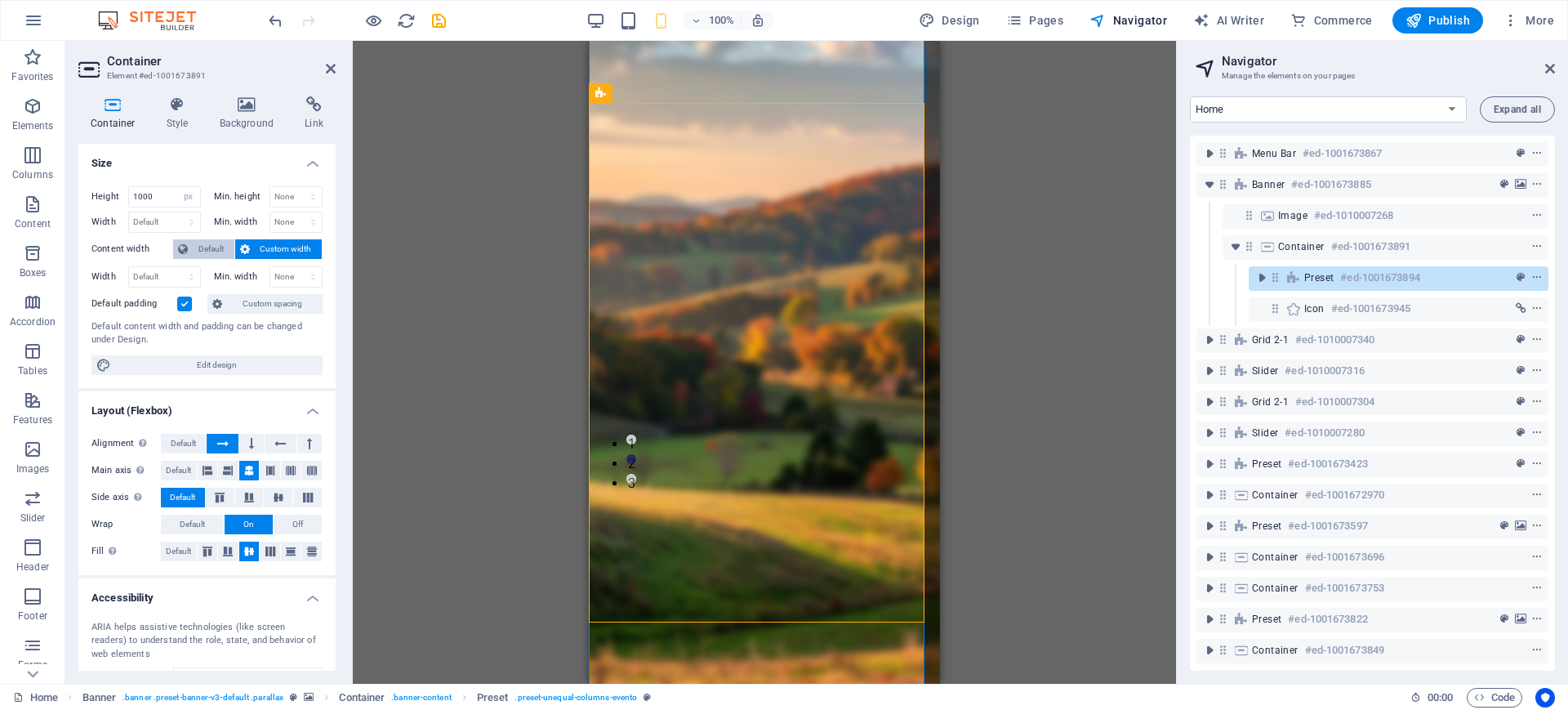
click at [201, 244] on span "Default" at bounding box center [210, 249] width 37 height 20
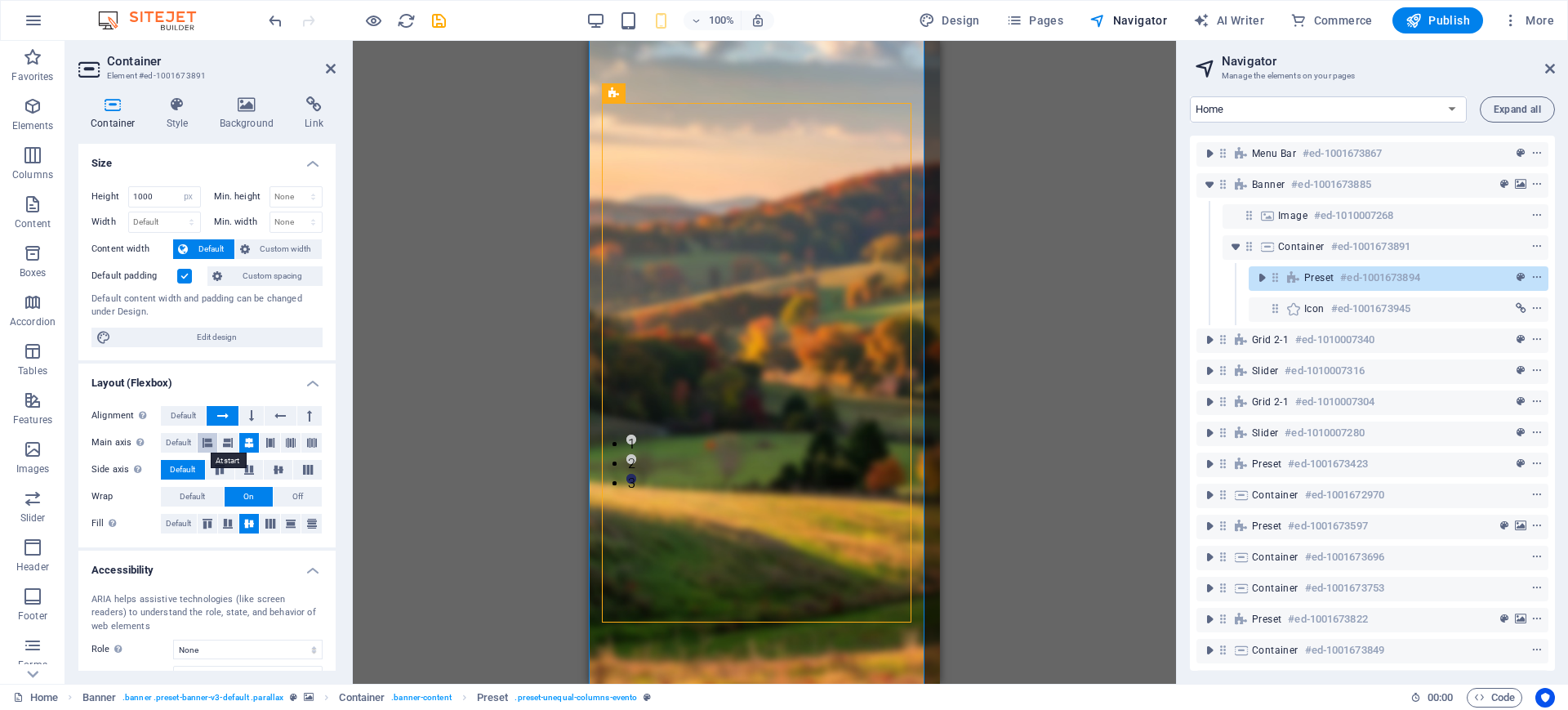
click at [204, 442] on icon at bounding box center [207, 443] width 10 height 20
click at [246, 447] on icon at bounding box center [248, 443] width 10 height 20
click at [277, 466] on icon at bounding box center [279, 469] width 20 height 10
click at [179, 475] on span "Default" at bounding box center [183, 469] width 25 height 20
click at [188, 413] on span "Default" at bounding box center [183, 416] width 25 height 20
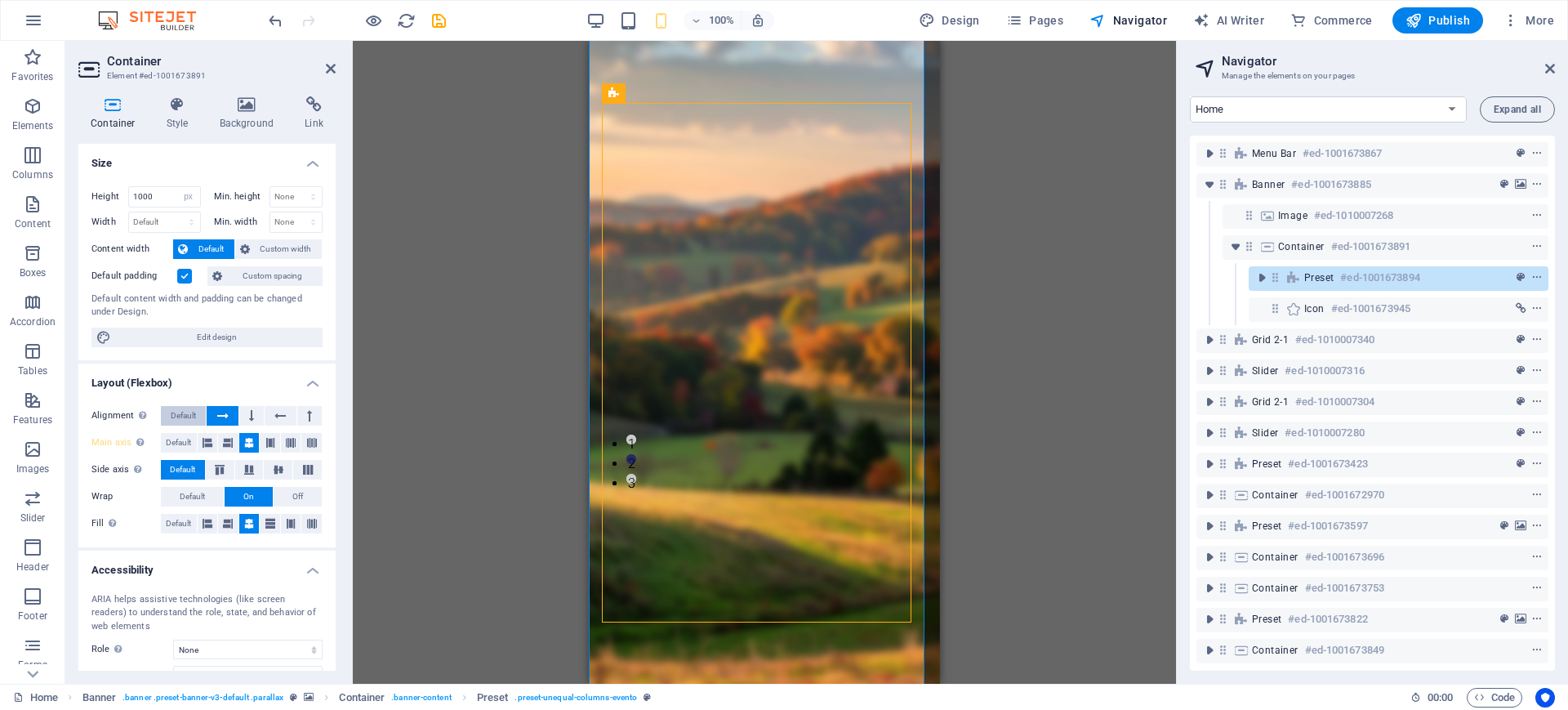
click at [177, 419] on span "Default" at bounding box center [183, 416] width 25 height 20
click at [179, 418] on span "Default" at bounding box center [183, 416] width 25 height 20
click at [191, 417] on span "Default" at bounding box center [183, 416] width 25 height 20
click at [181, 443] on span "Default" at bounding box center [178, 443] width 25 height 20
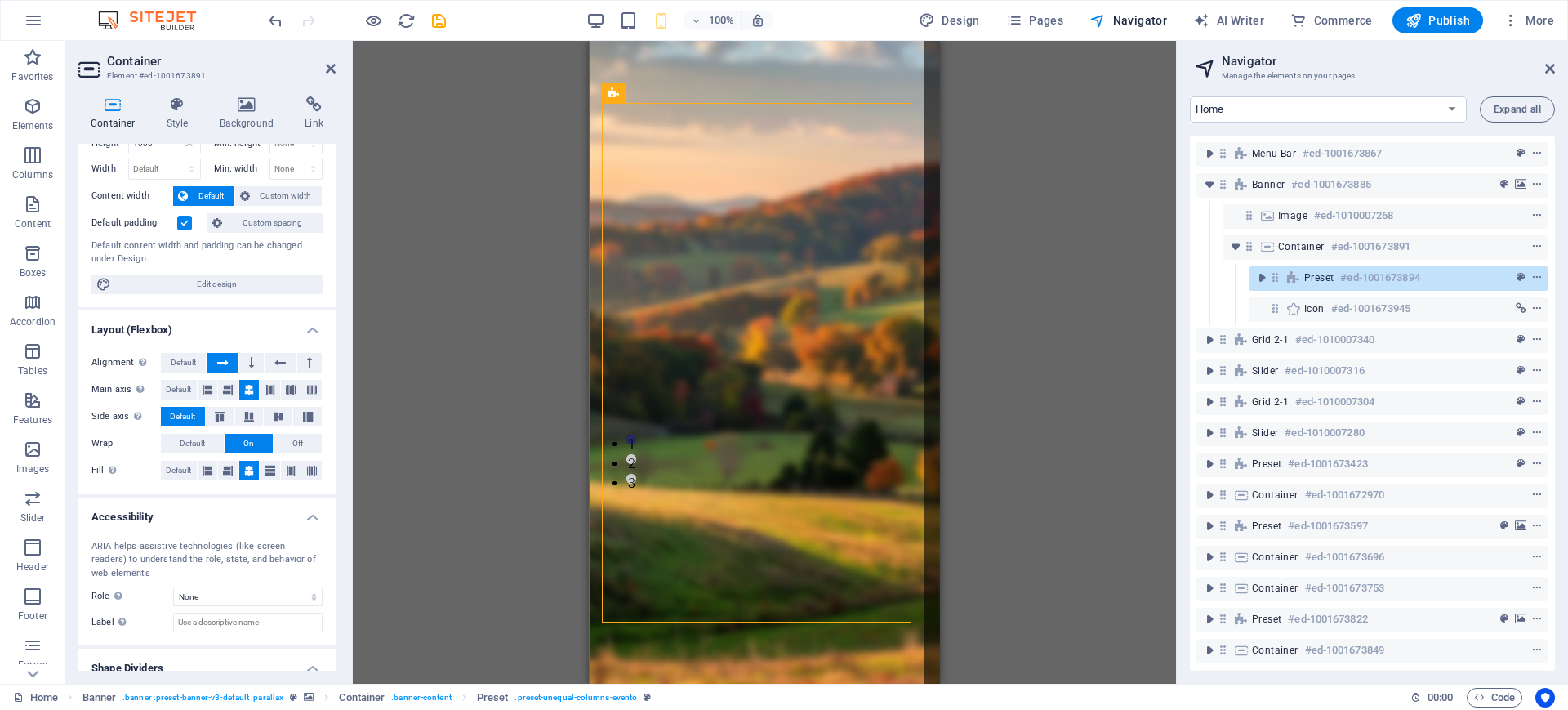
scroll to position [106, 0]
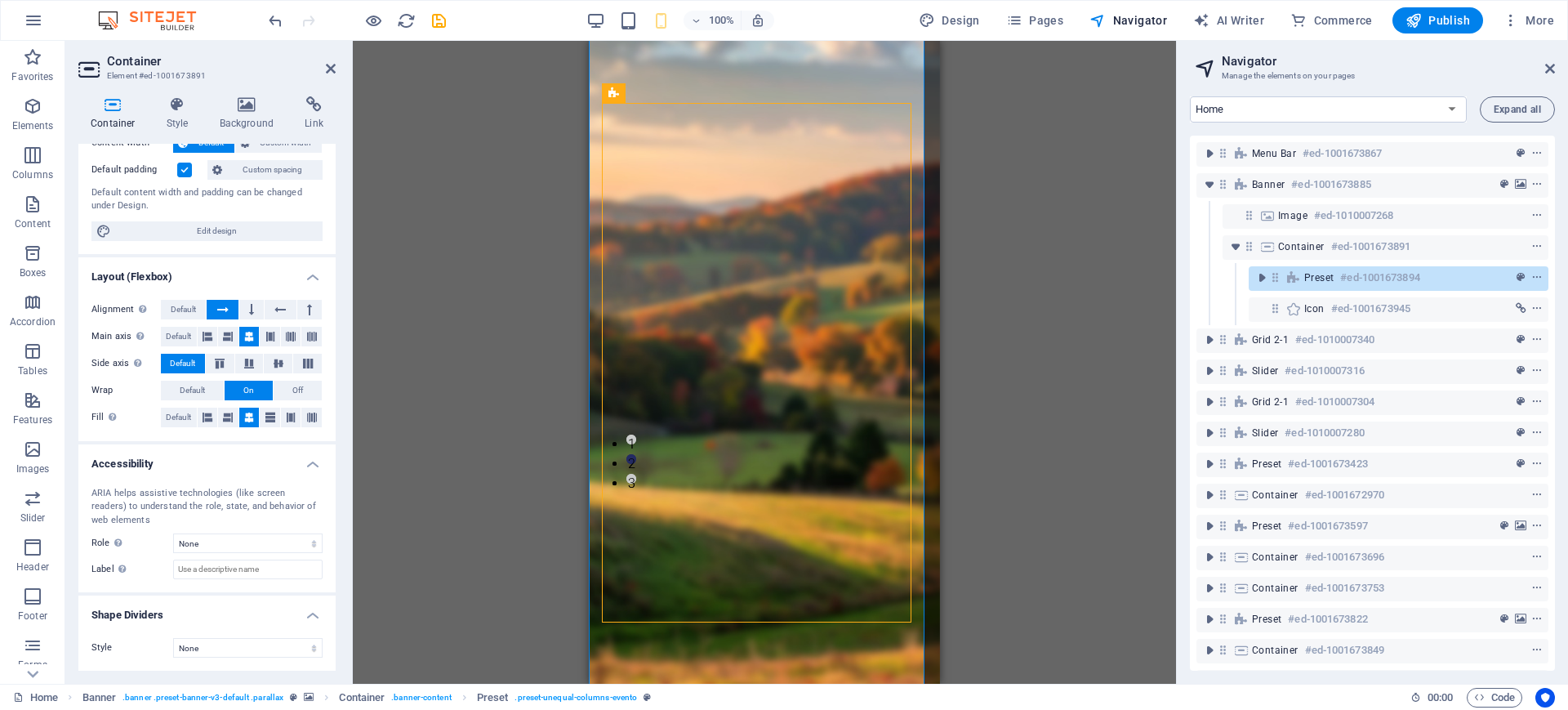
click at [314, 616] on h4 "Shape Dividers" at bounding box center [207, 609] width 257 height 29
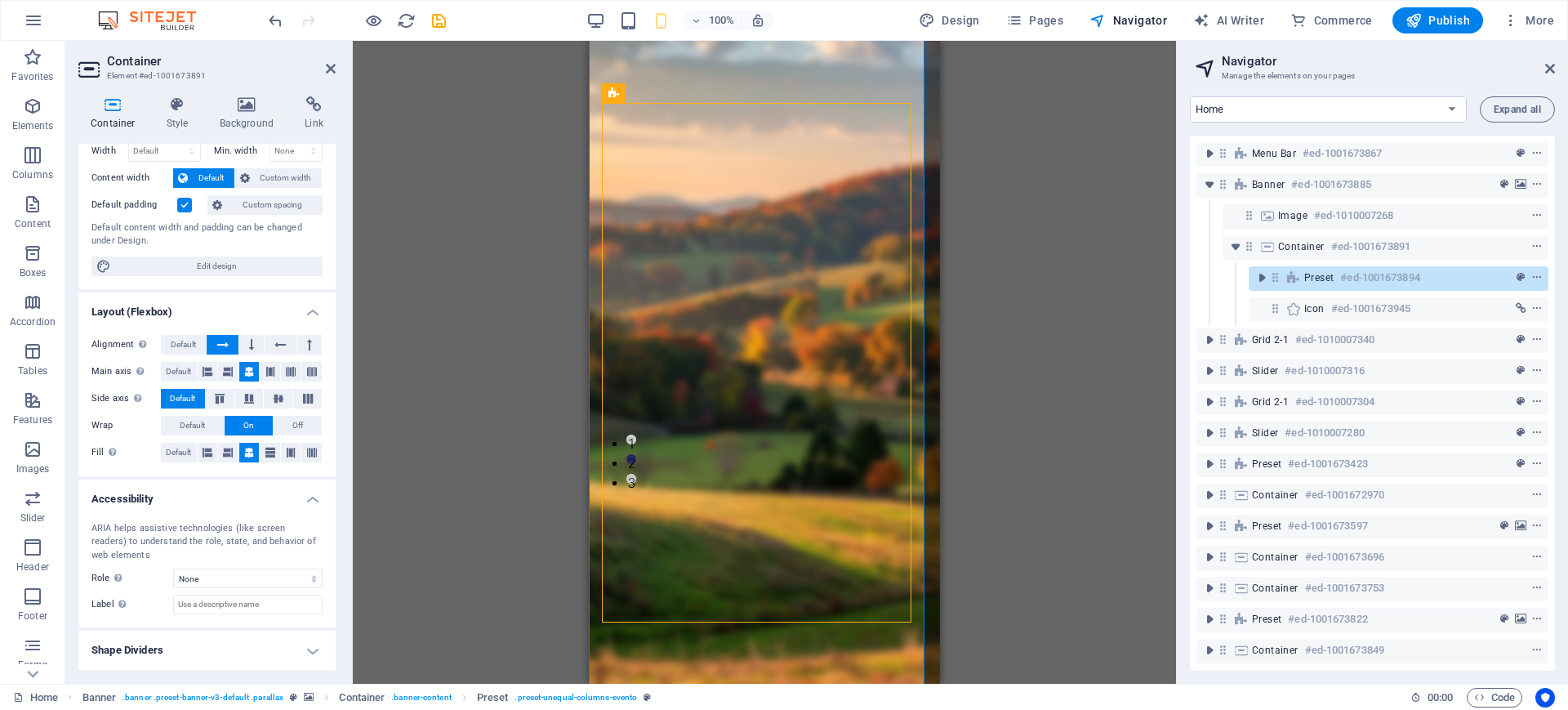
scroll to position [71, 0]
click at [306, 497] on h4 "Accessibility" at bounding box center [207, 494] width 257 height 29
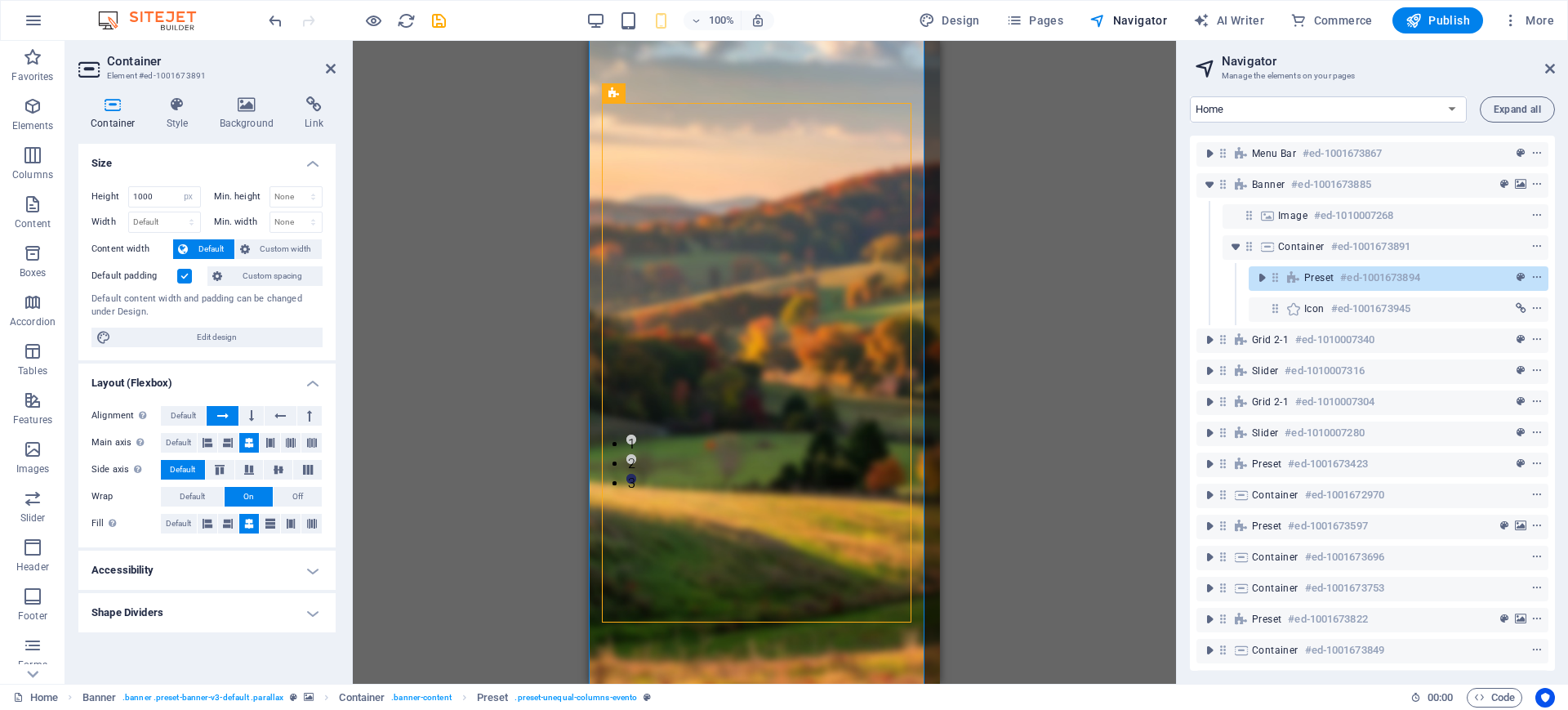
scroll to position [0, 0]
click at [1262, 276] on icon "toggle-expand" at bounding box center [1261, 278] width 16 height 16
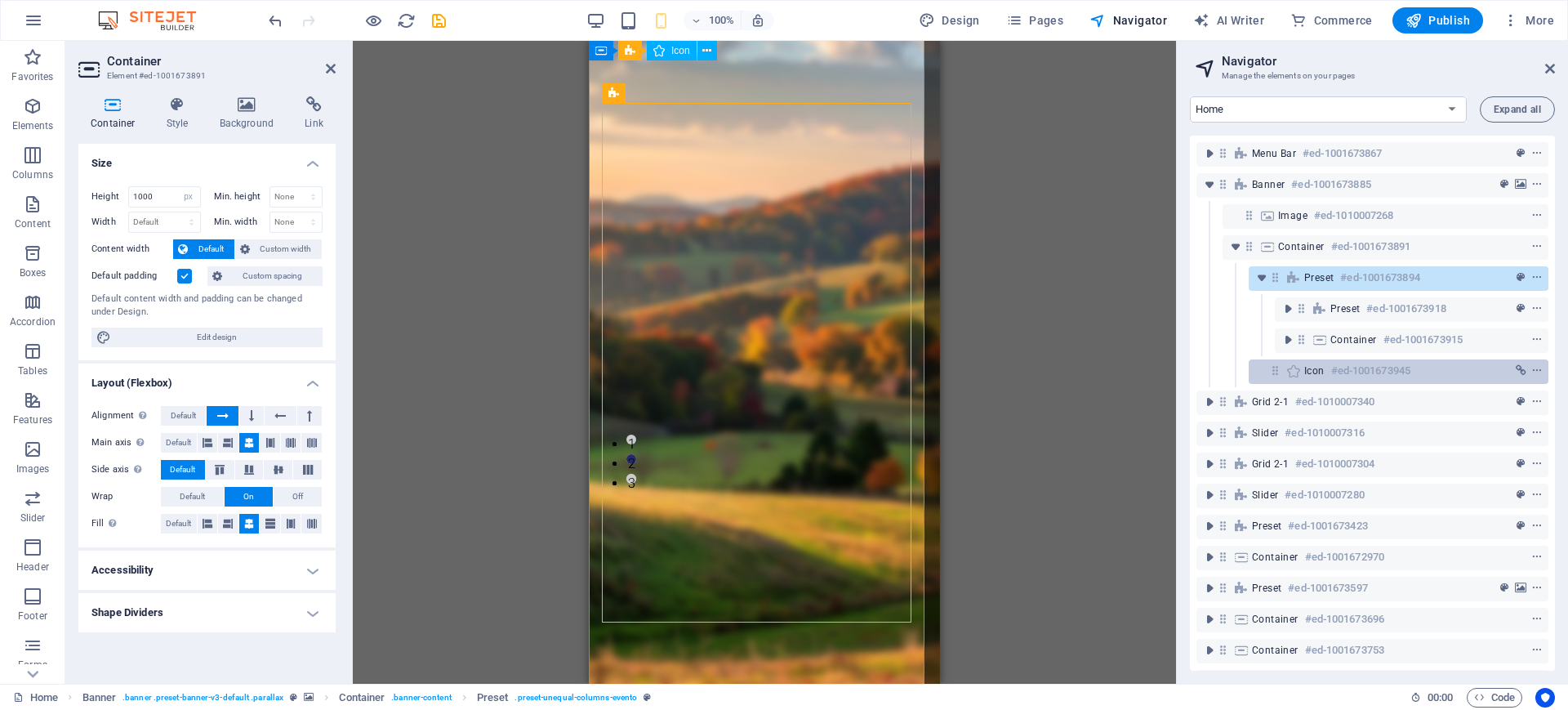
click at [1423, 365] on div "Icon #ed-1001673945" at bounding box center [1385, 371] width 162 height 20
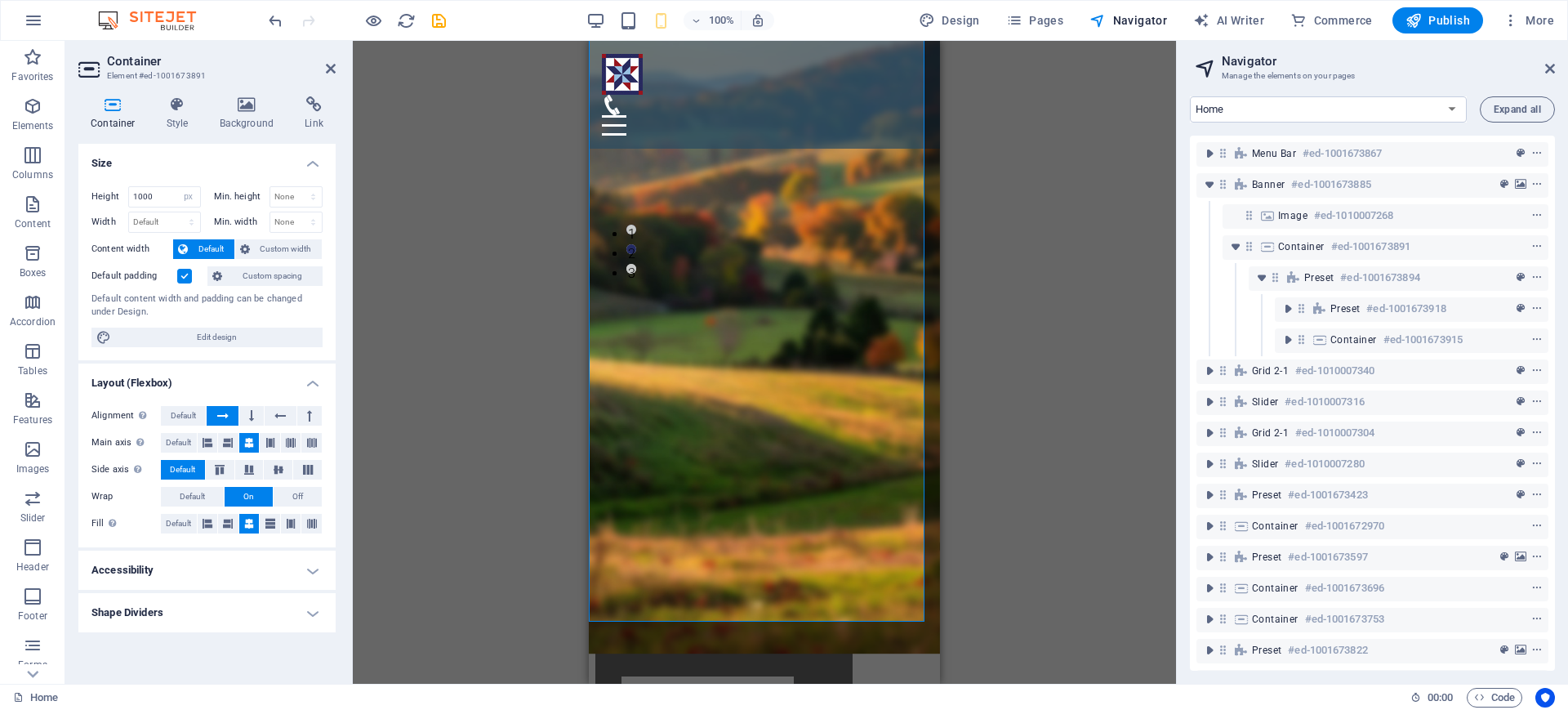
scroll to position [363, 0]
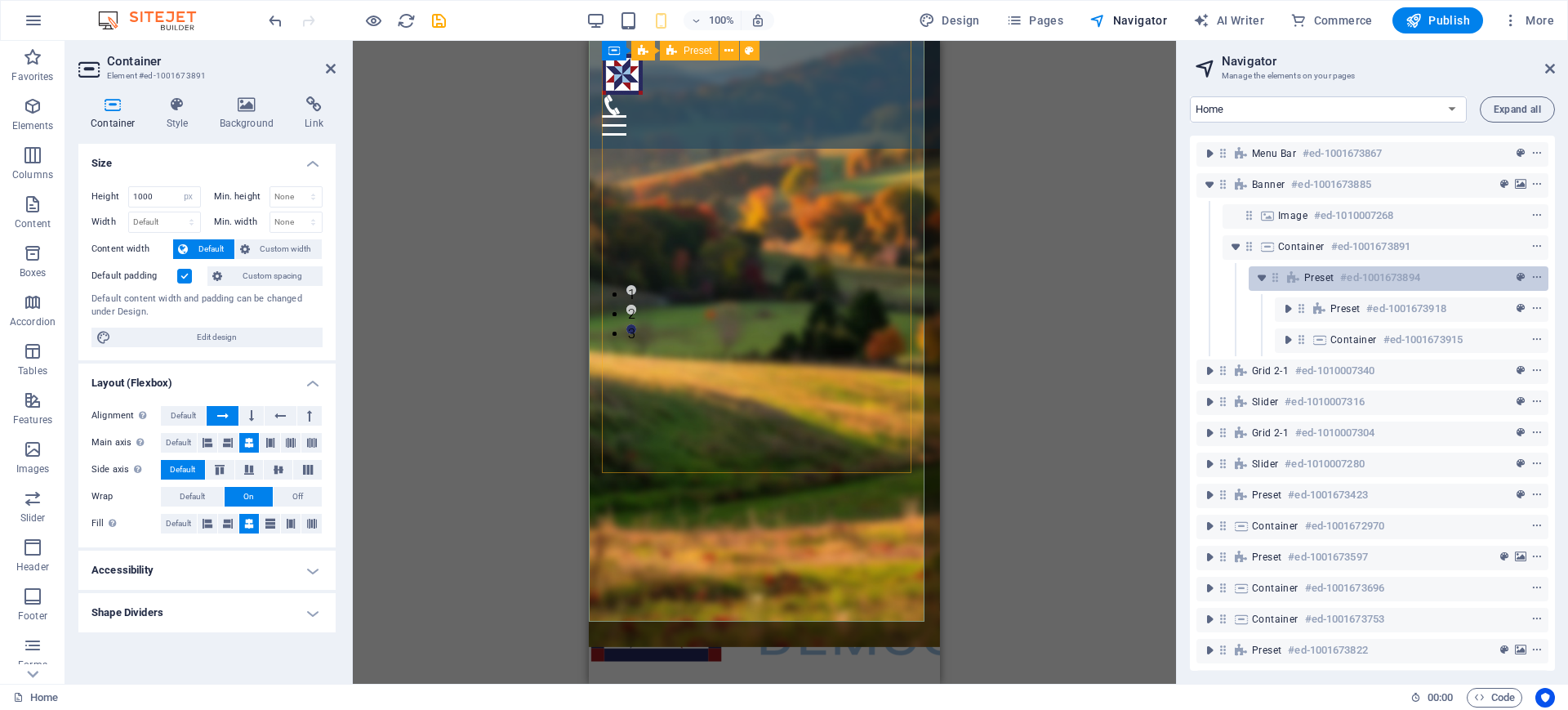
click at [1343, 275] on h6 "#ed-1001673894" at bounding box center [1379, 278] width 79 height 20
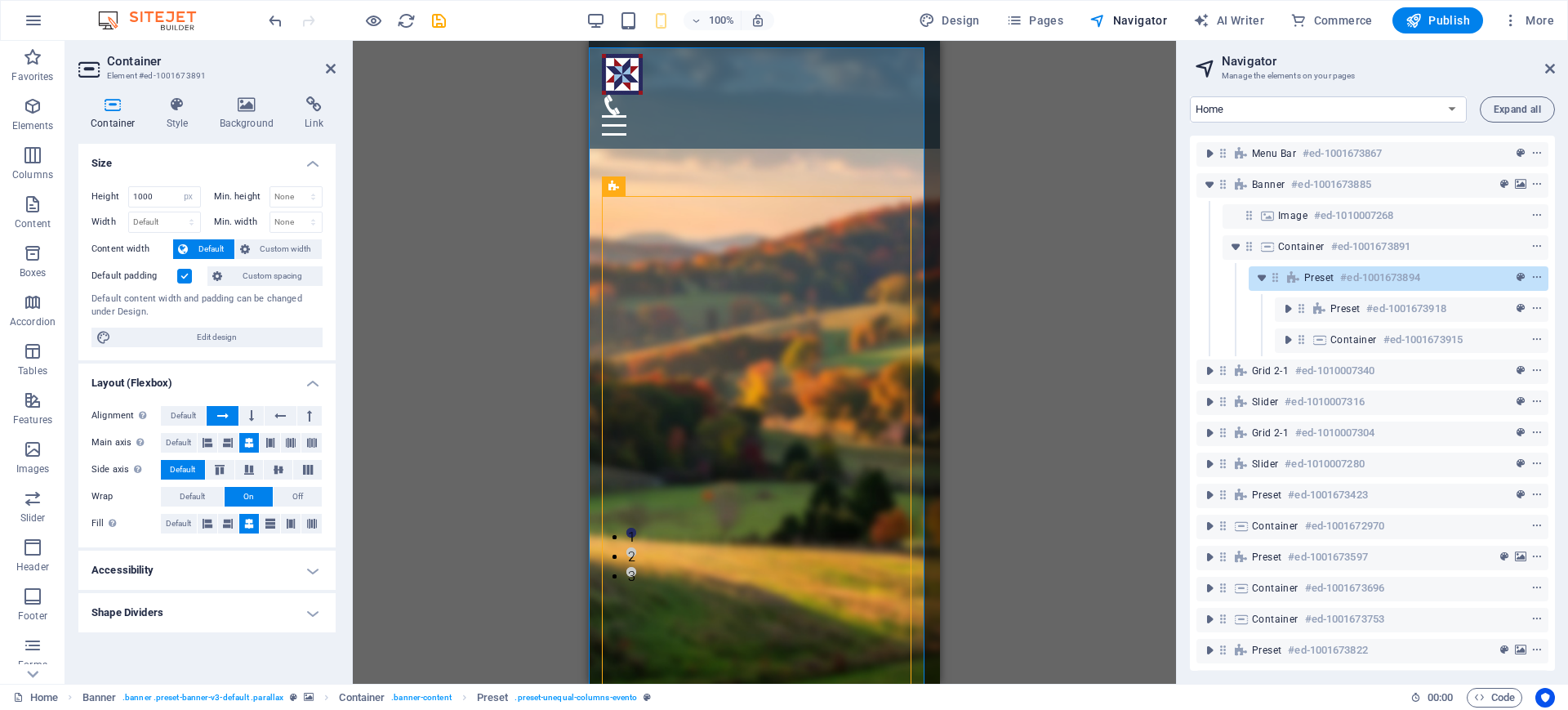
scroll to position [36, 0]
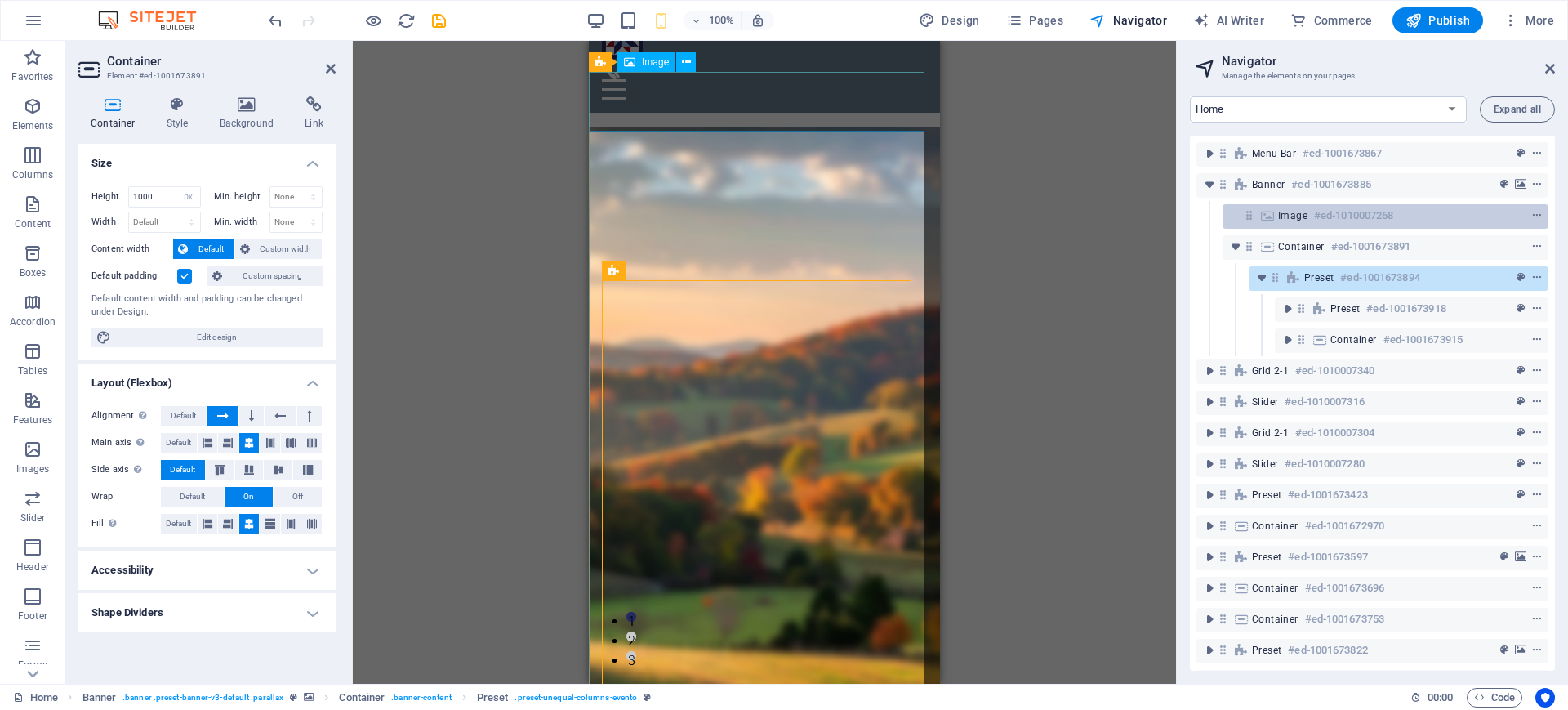
click at [1341, 218] on h6 "#ed-1010007268" at bounding box center [1353, 216] width 79 height 20
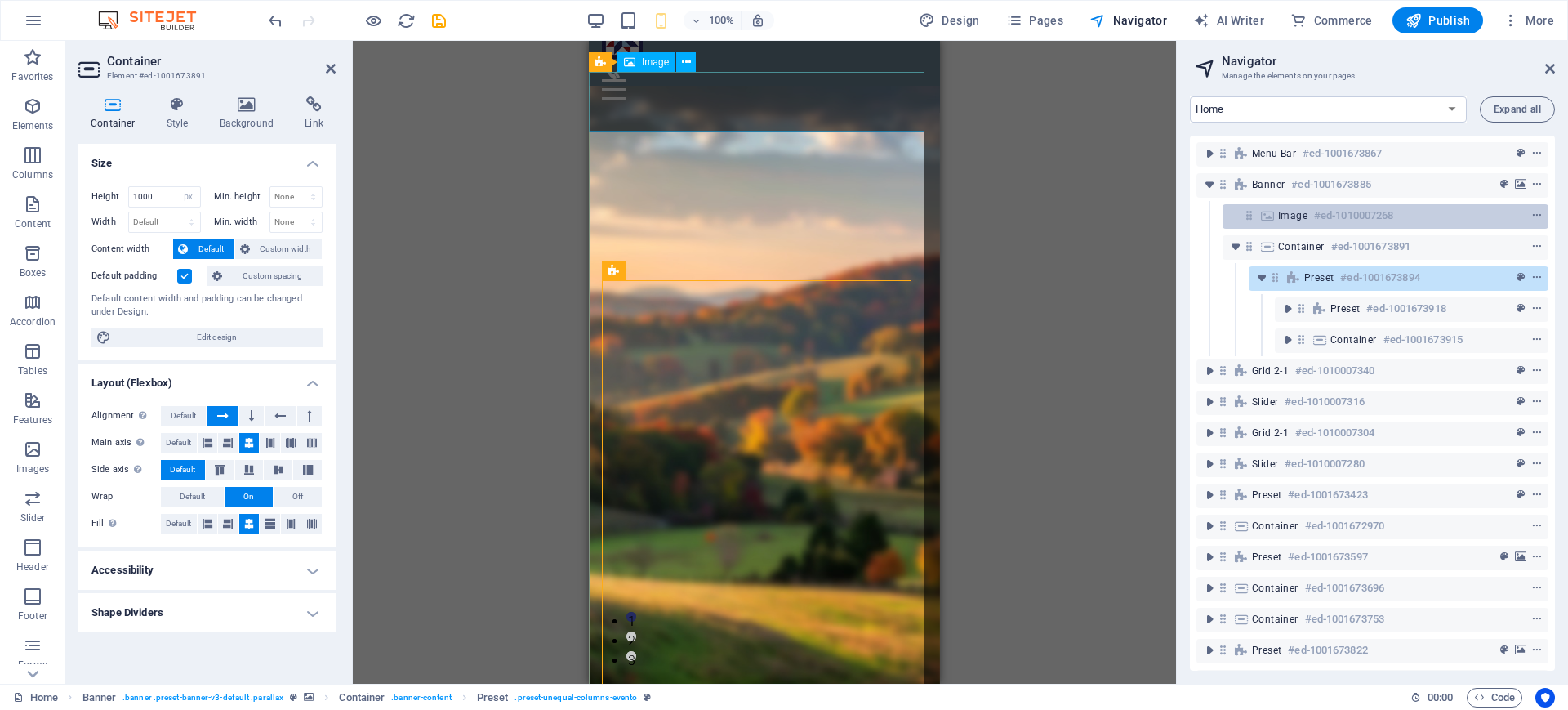
scroll to position [0, 0]
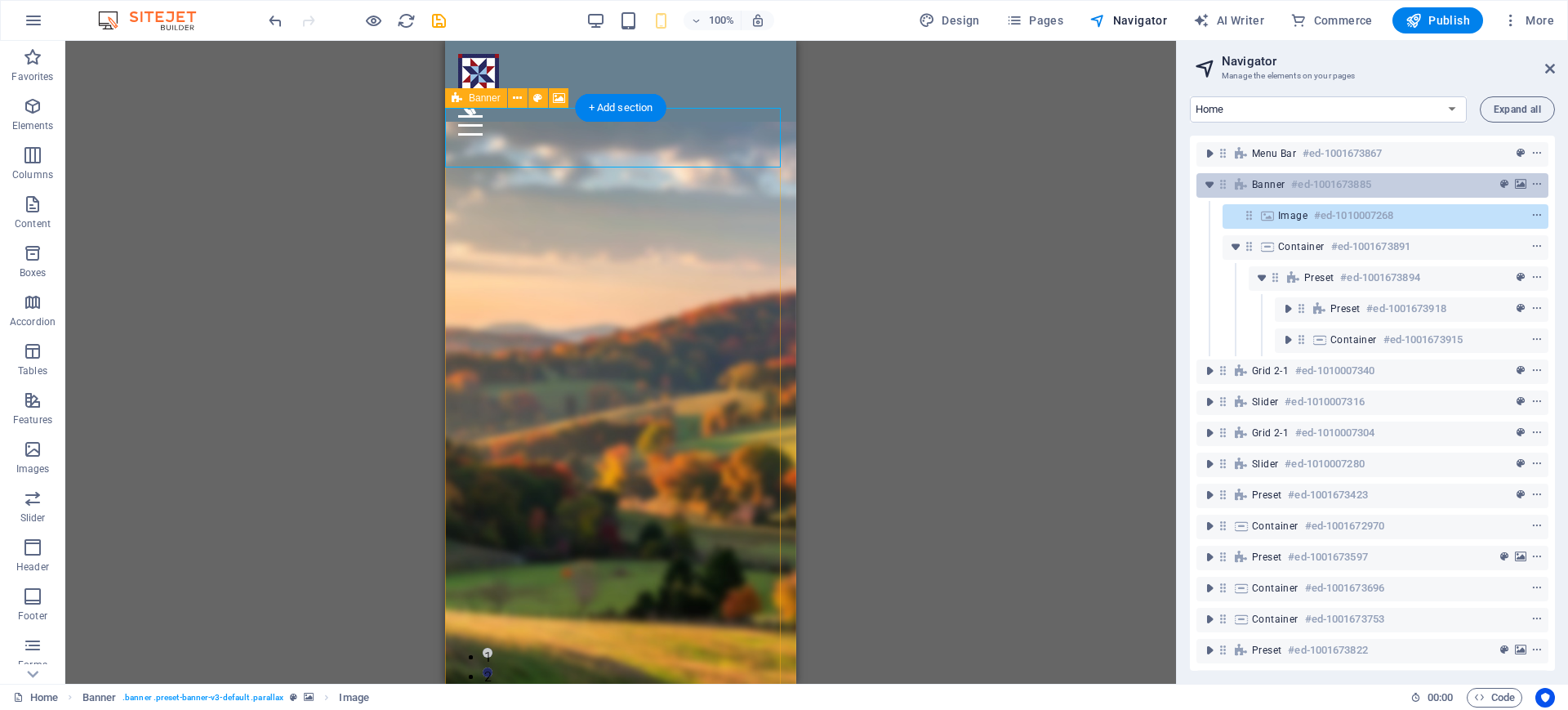
click at [1261, 184] on span "Banner" at bounding box center [1268, 184] width 33 height 13
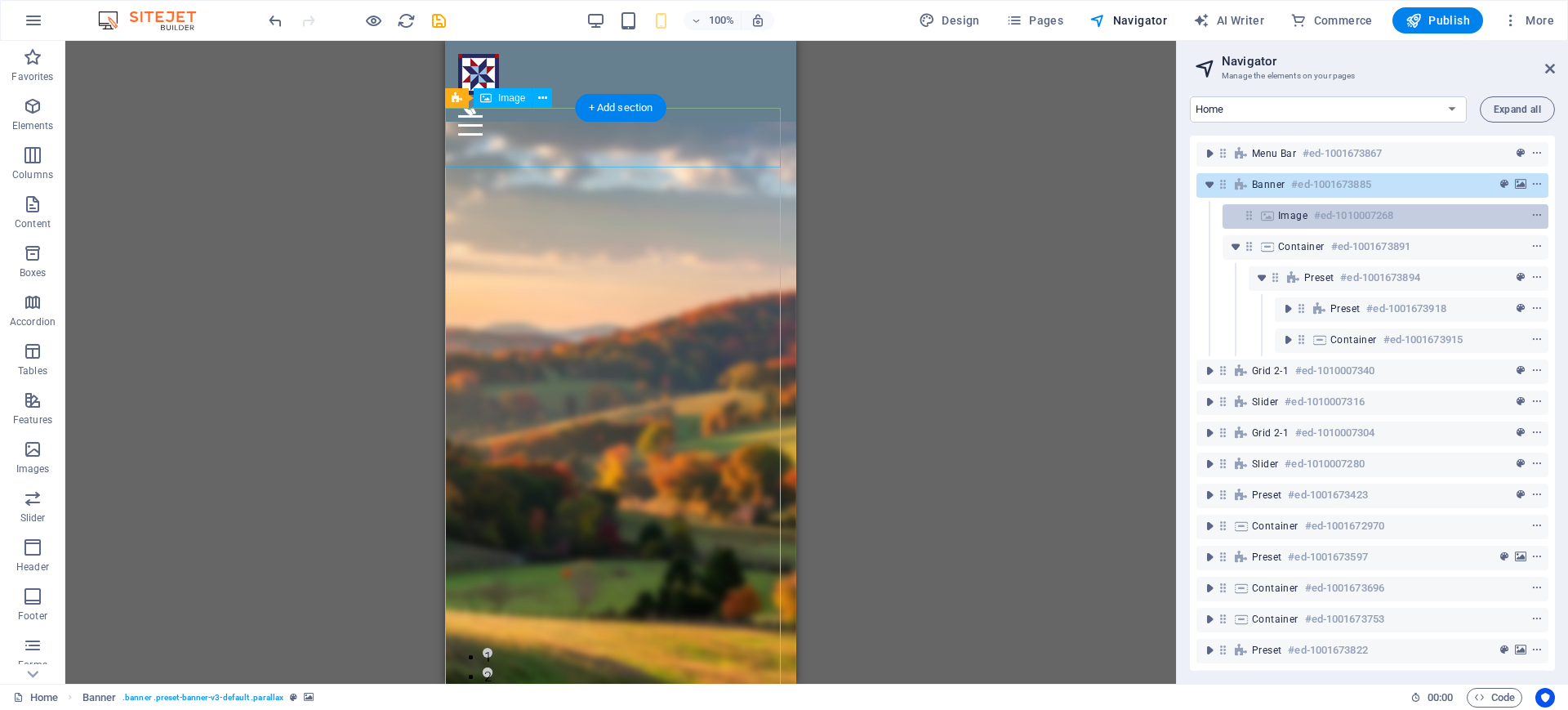
click at [1291, 221] on span "Image" at bounding box center [1292, 216] width 29 height 13
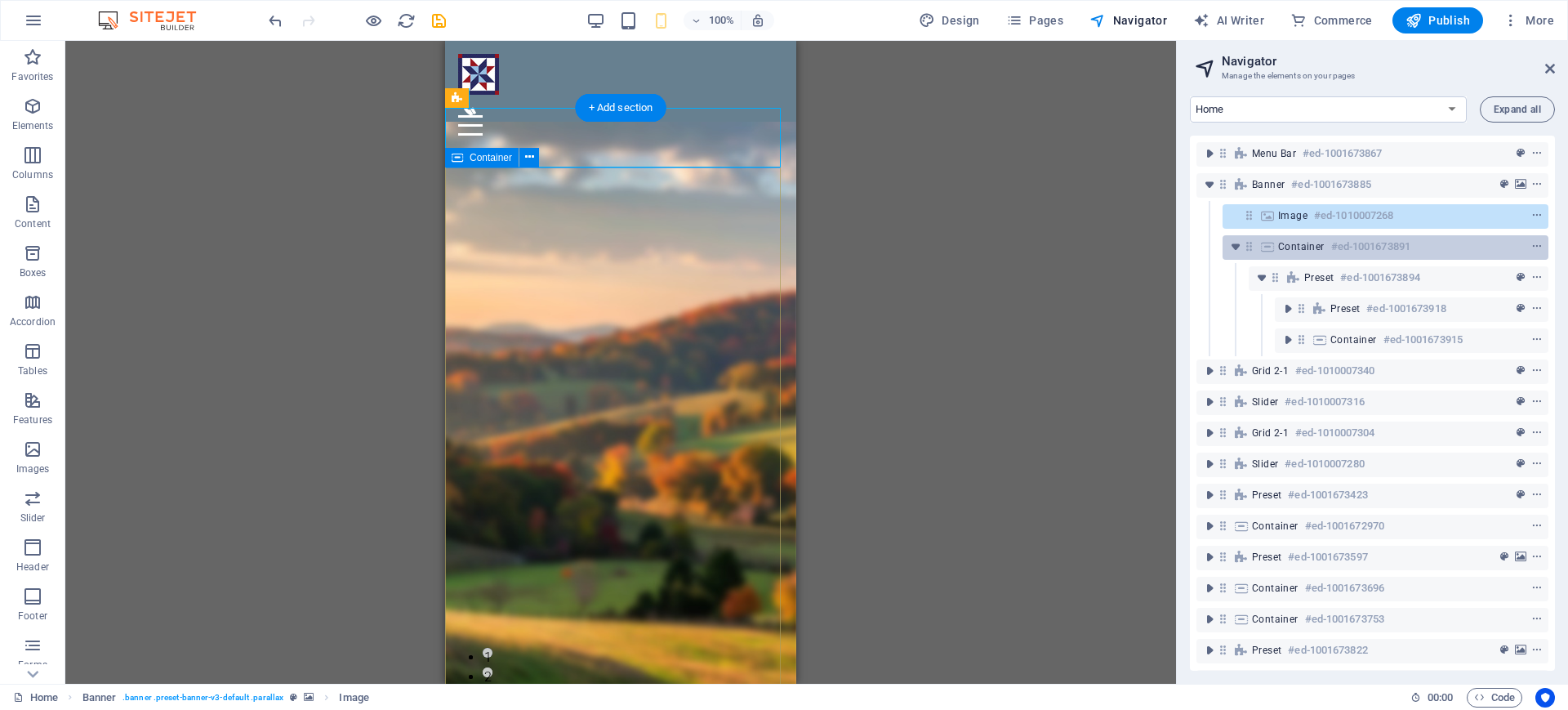
click at [1291, 248] on span "Container" at bounding box center [1301, 247] width 46 height 13
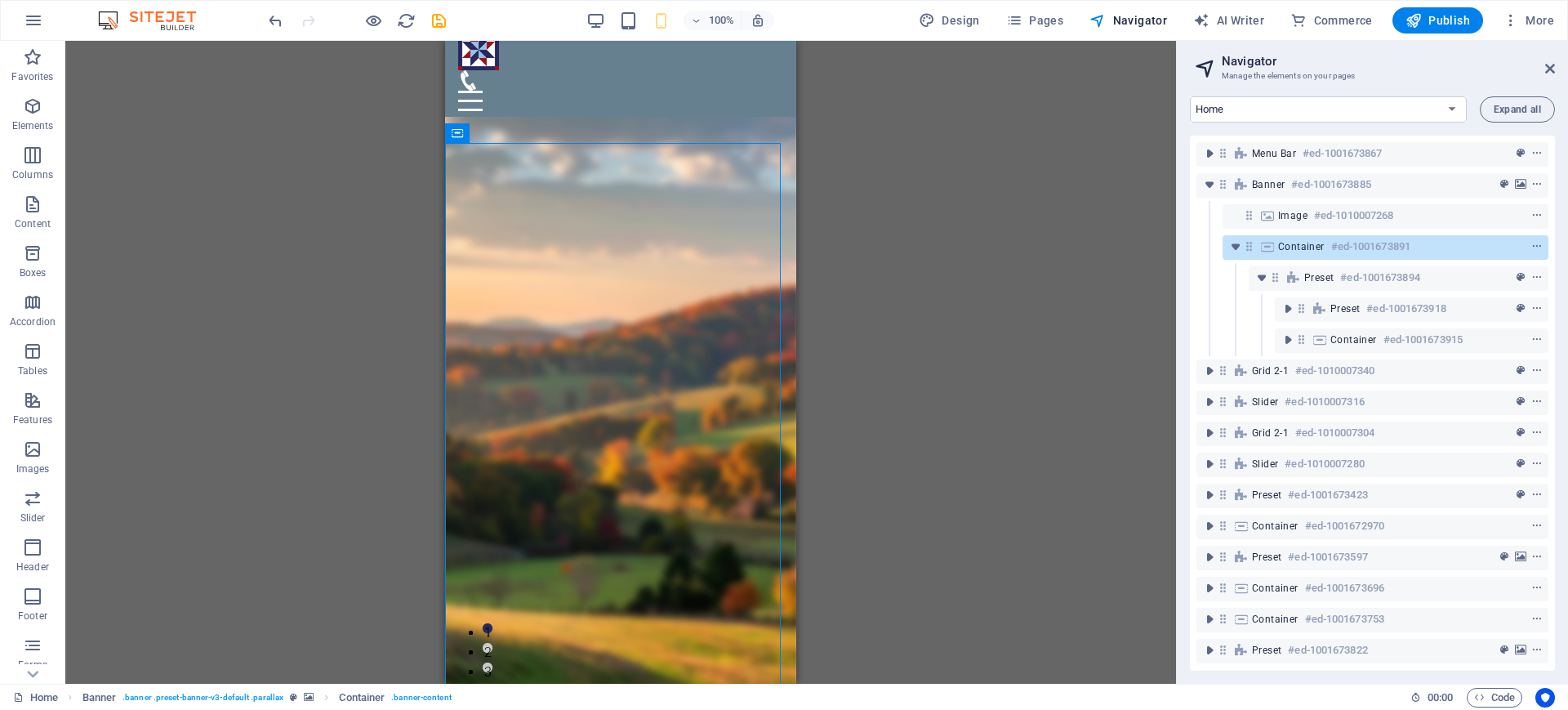
scroll to position [61, 0]
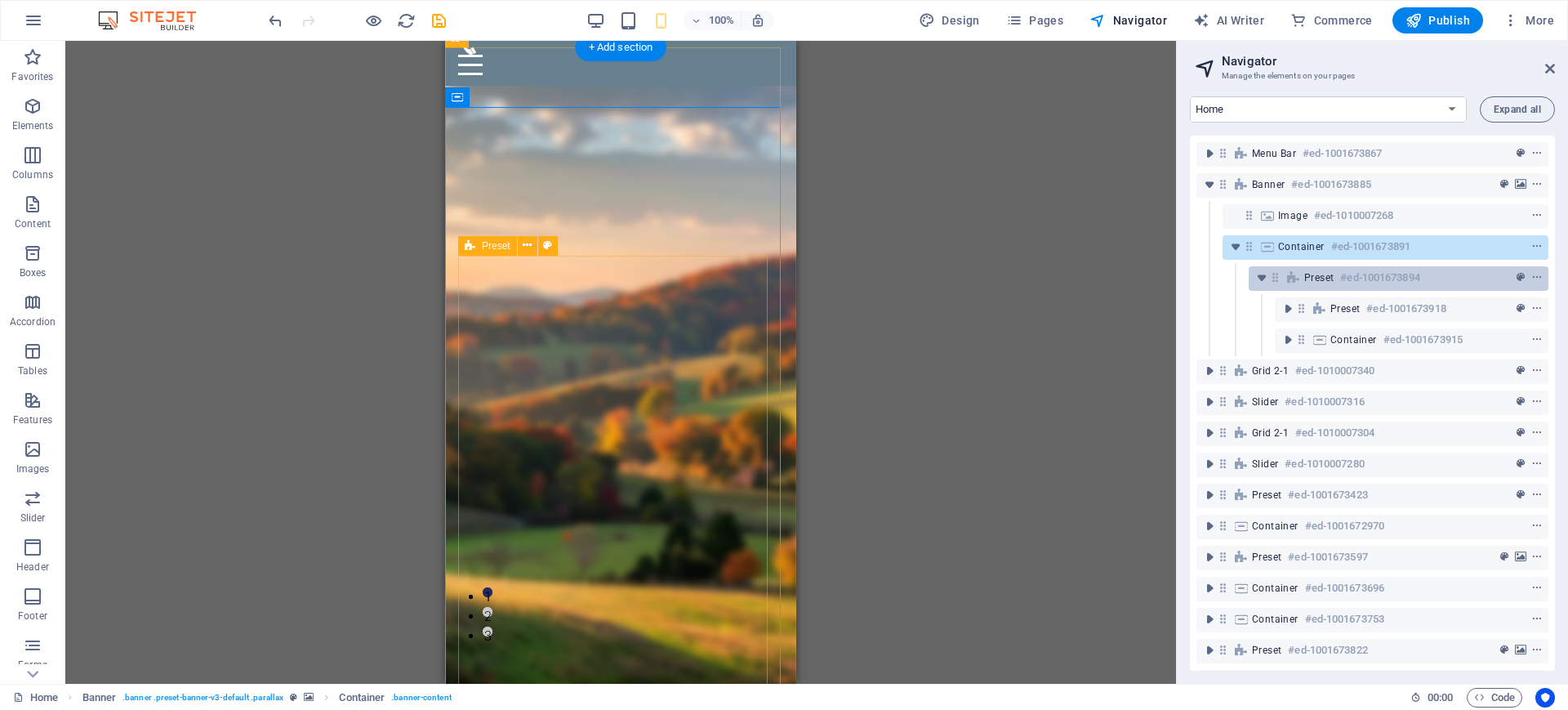
click at [1312, 277] on span "Preset" at bounding box center [1318, 277] width 29 height 13
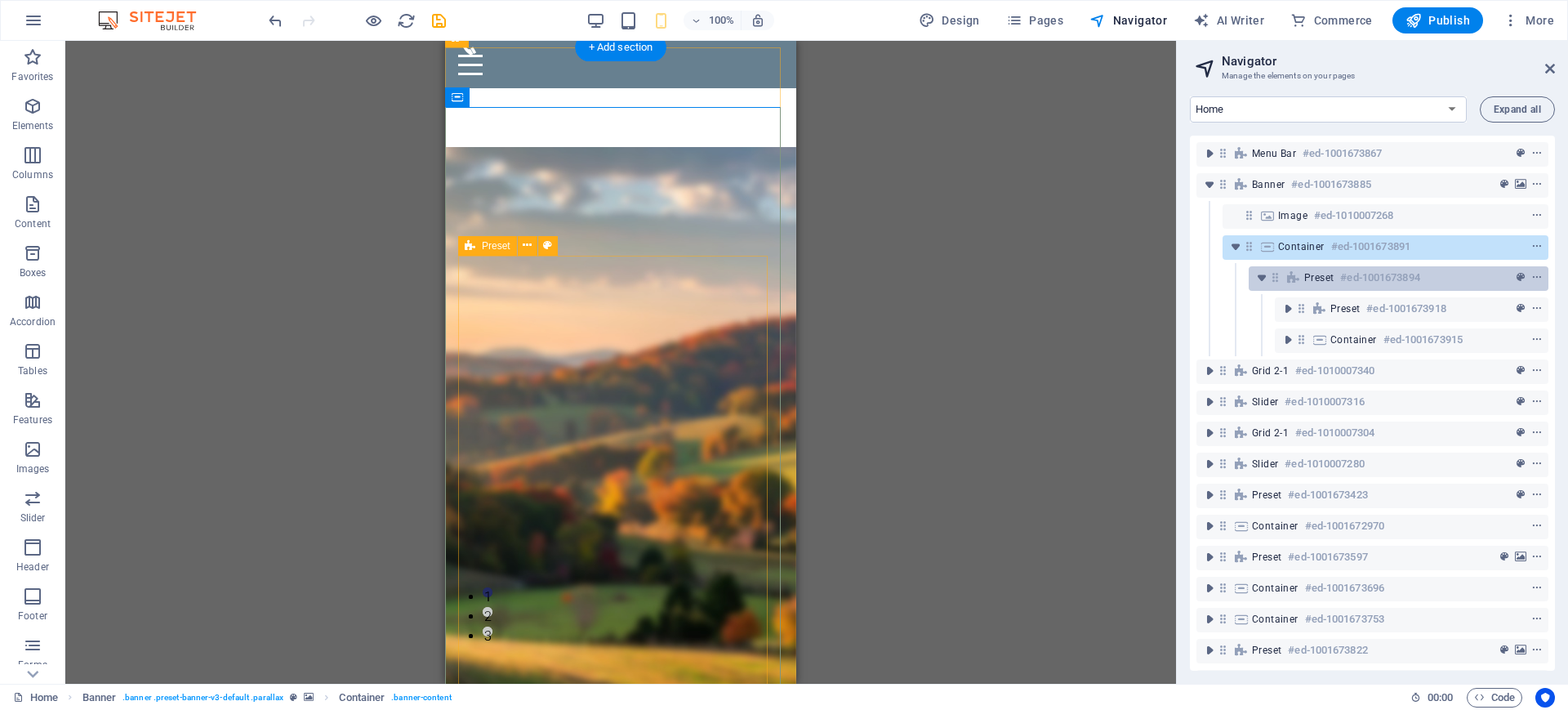
scroll to position [213, 0]
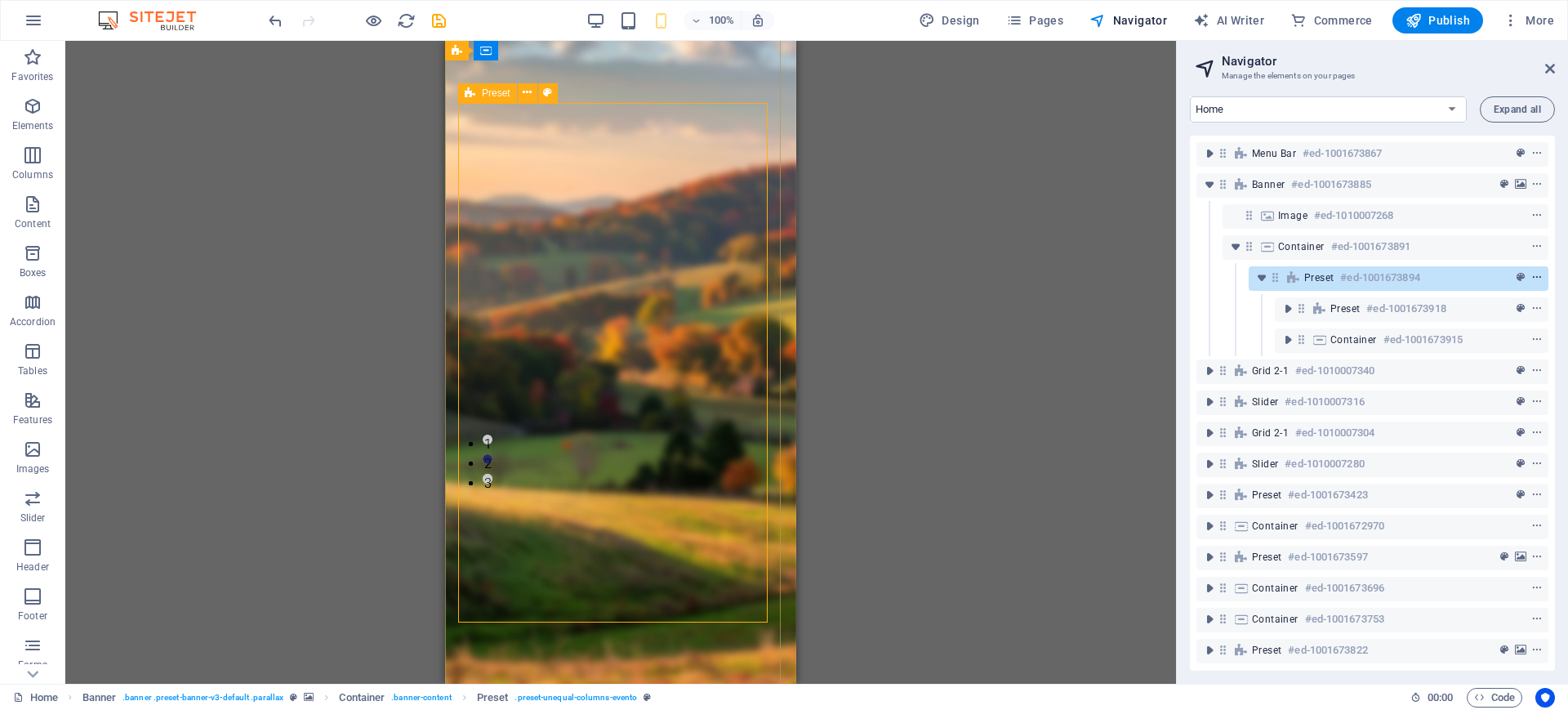
click at [1533, 276] on icon "context-menu" at bounding box center [1536, 277] width 12 height 12
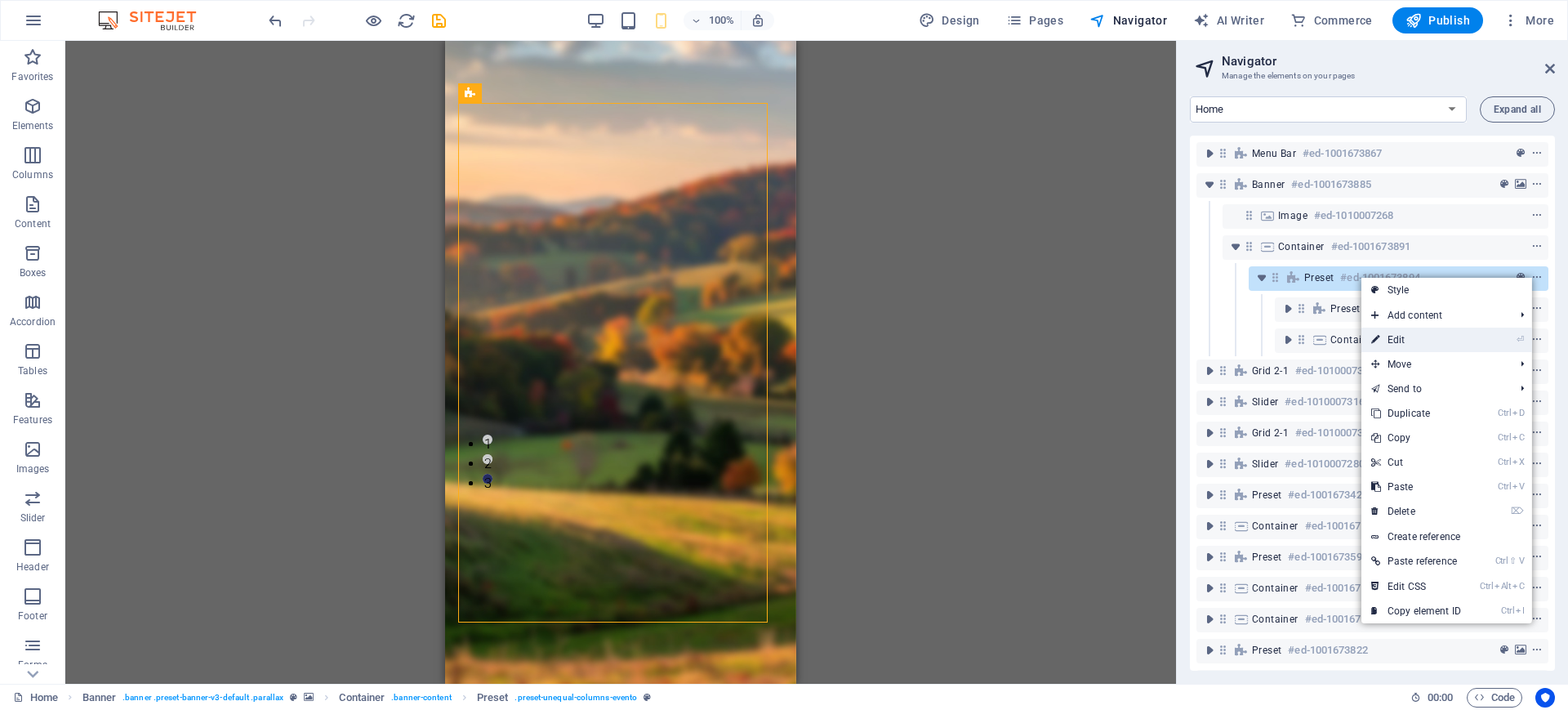
click at [1389, 339] on link "⏎ Edit" at bounding box center [1416, 340] width 110 height 25
select select "px"
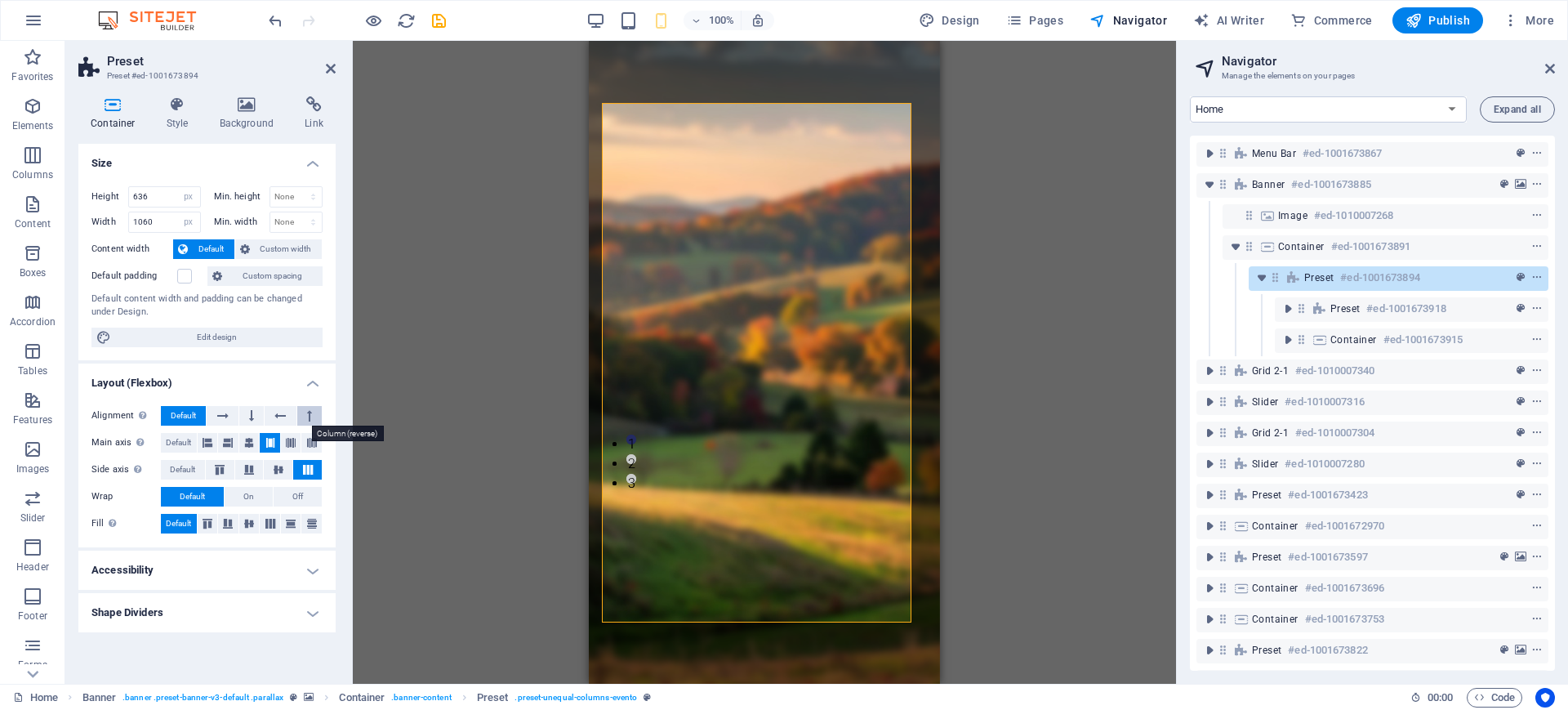
click at [308, 410] on icon at bounding box center [310, 416] width 5 height 20
click at [250, 441] on icon at bounding box center [248, 443] width 10 height 20
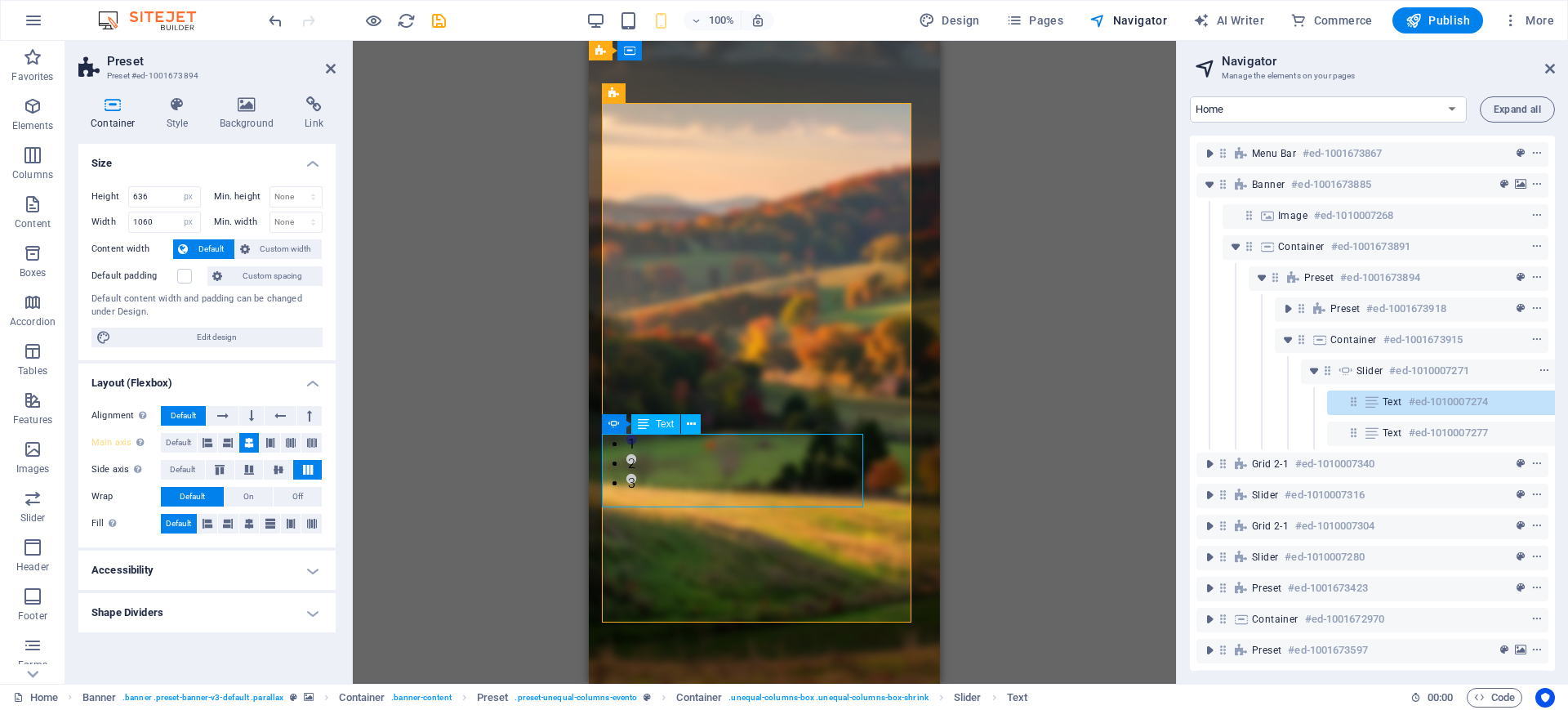
scroll to position [7, 30]
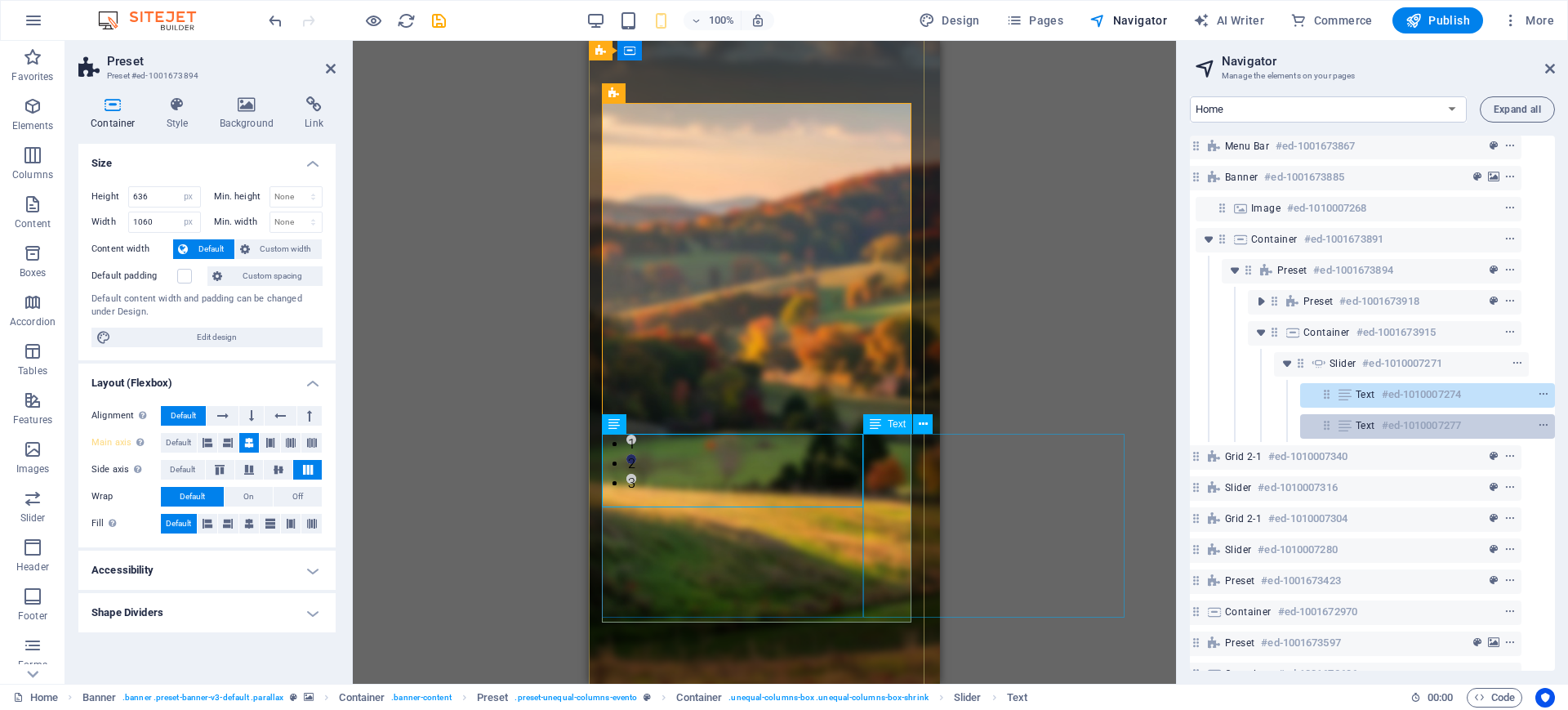
click at [1435, 428] on h6 "#ed-1010007277" at bounding box center [1420, 426] width 79 height 20
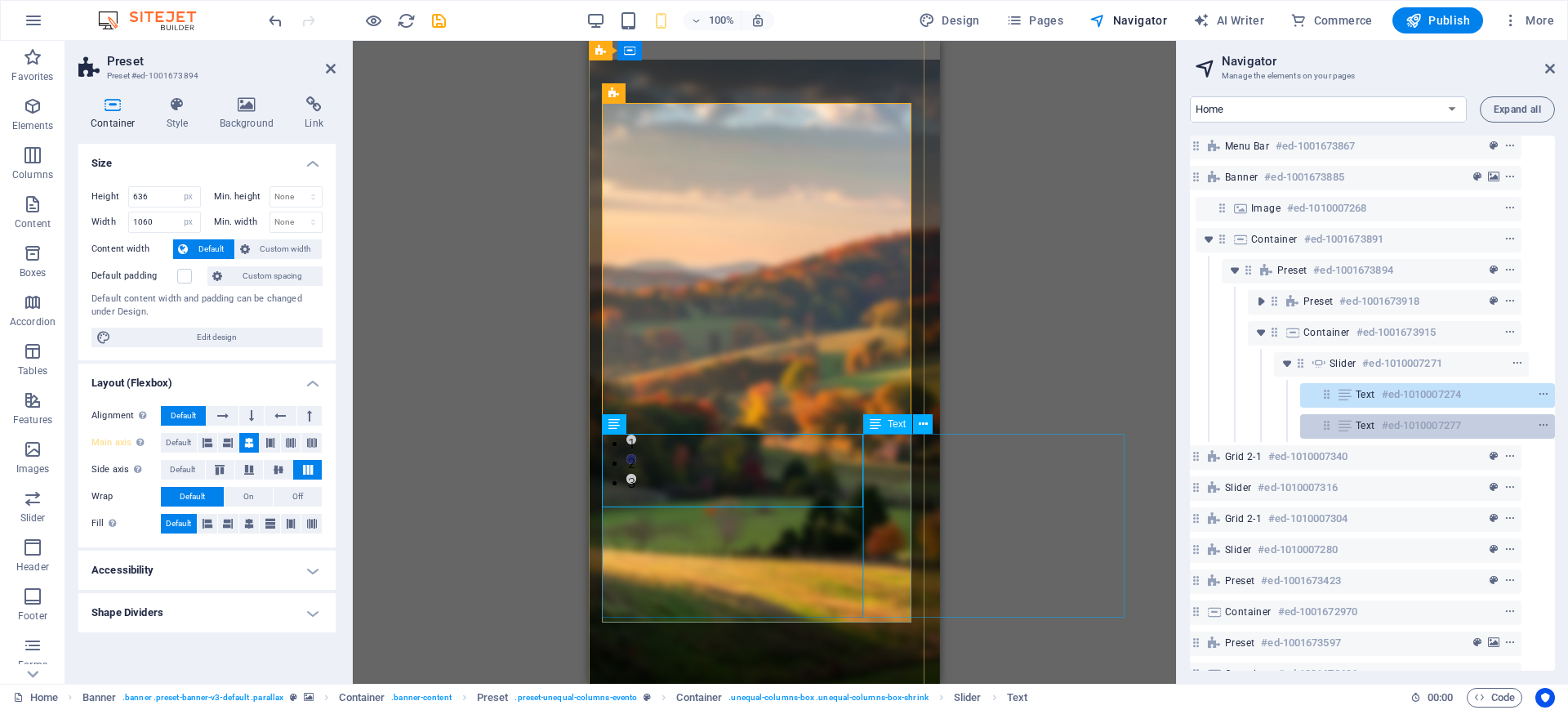
scroll to position [377, 0]
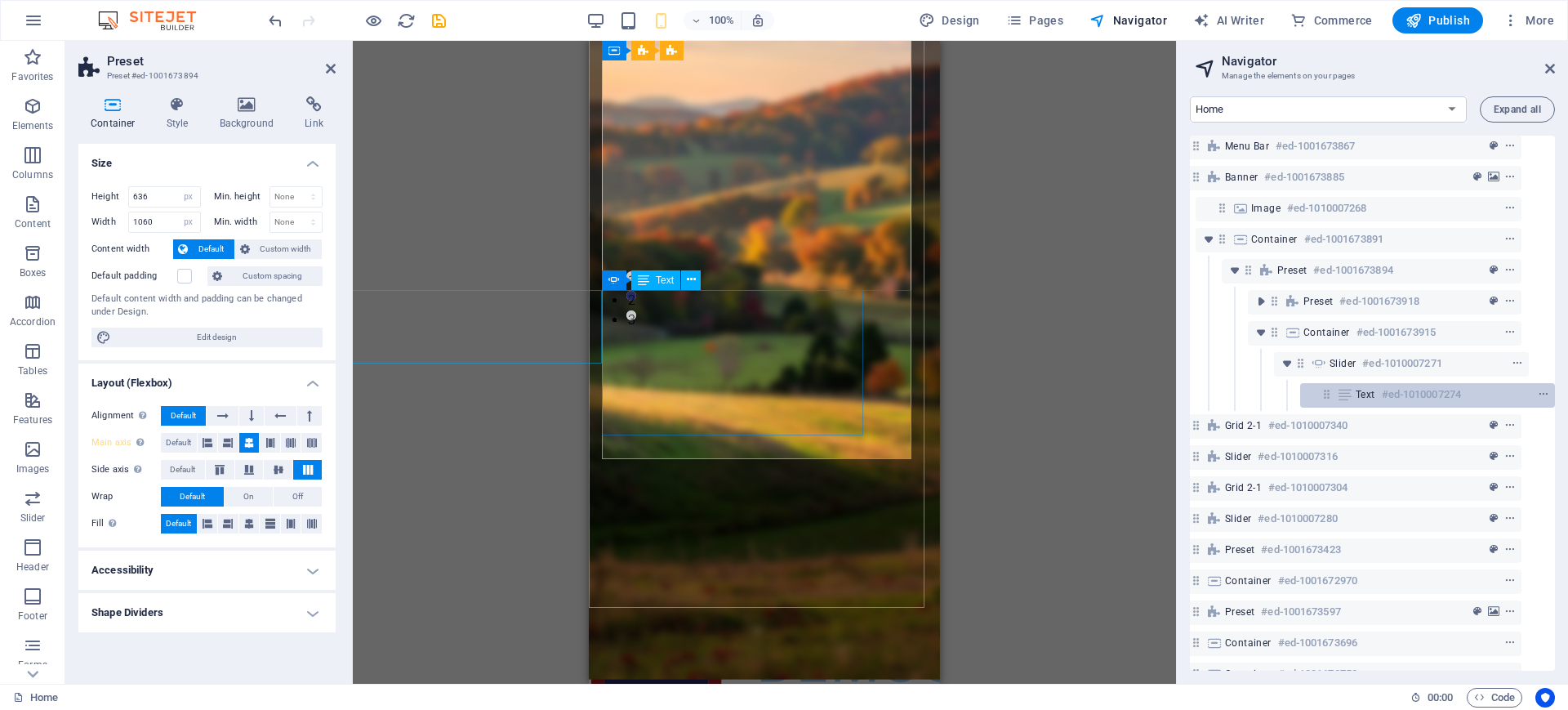
click at [1449, 399] on h6 "#ed-1010007274" at bounding box center [1420, 395] width 79 height 20
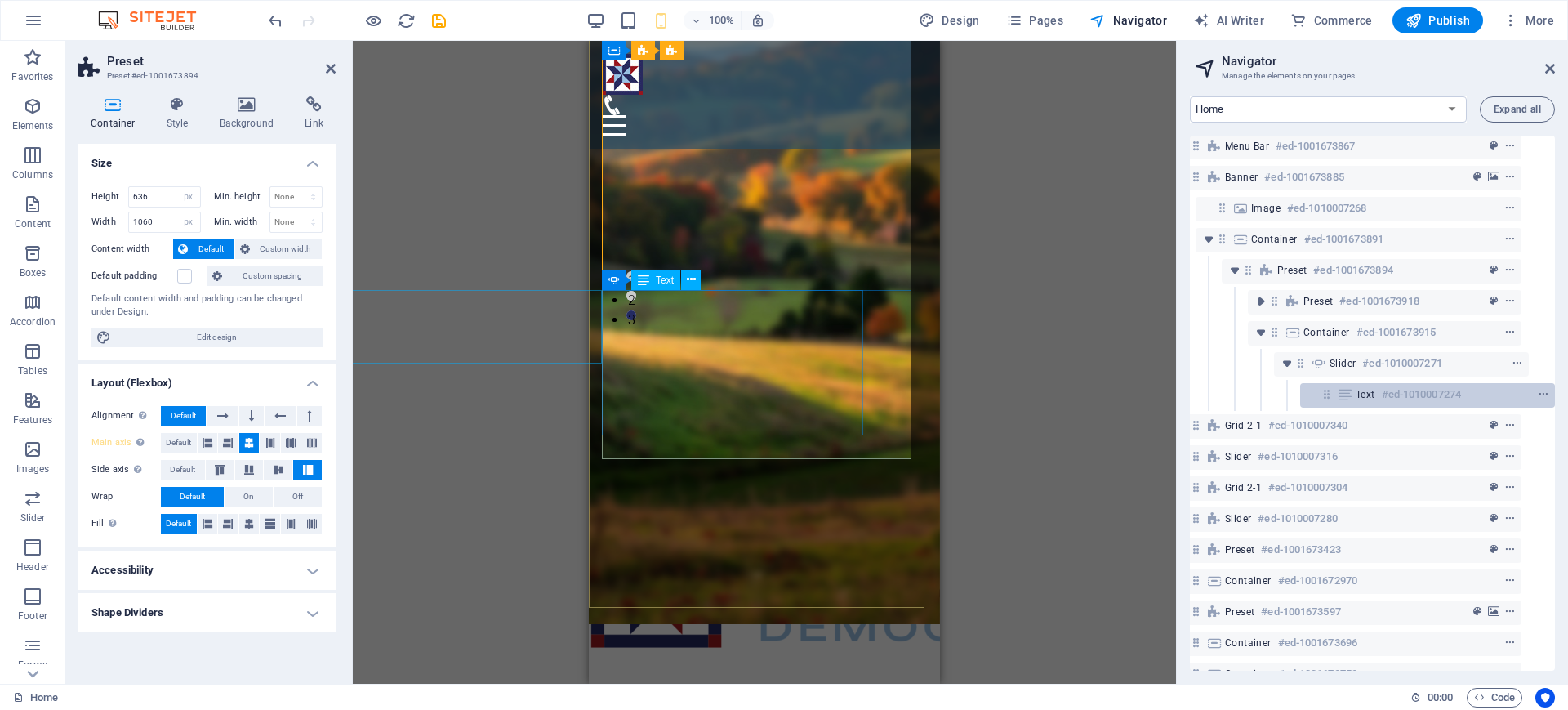
scroll to position [340, 0]
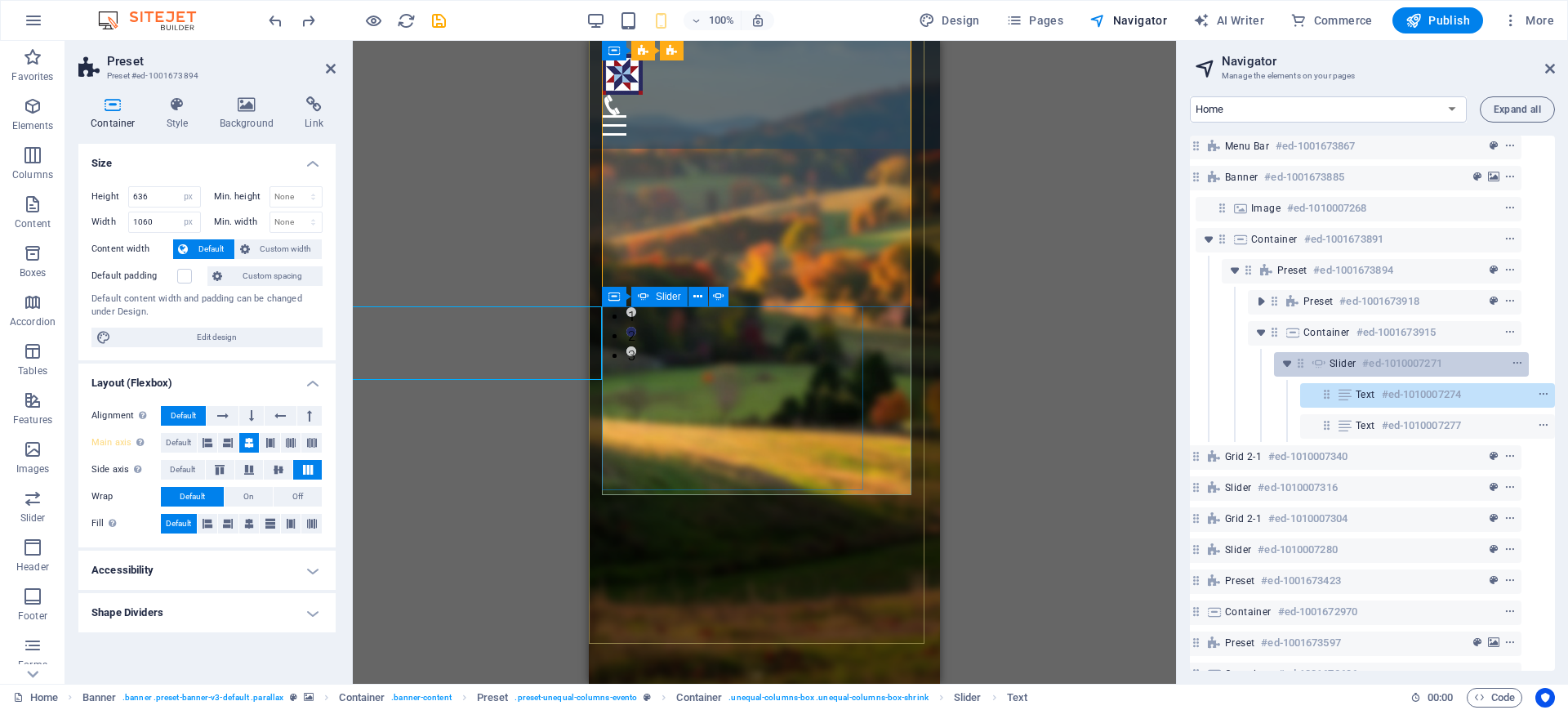
click at [1354, 357] on div "Slider #ed-1010007271" at bounding box center [1388, 363] width 118 height 20
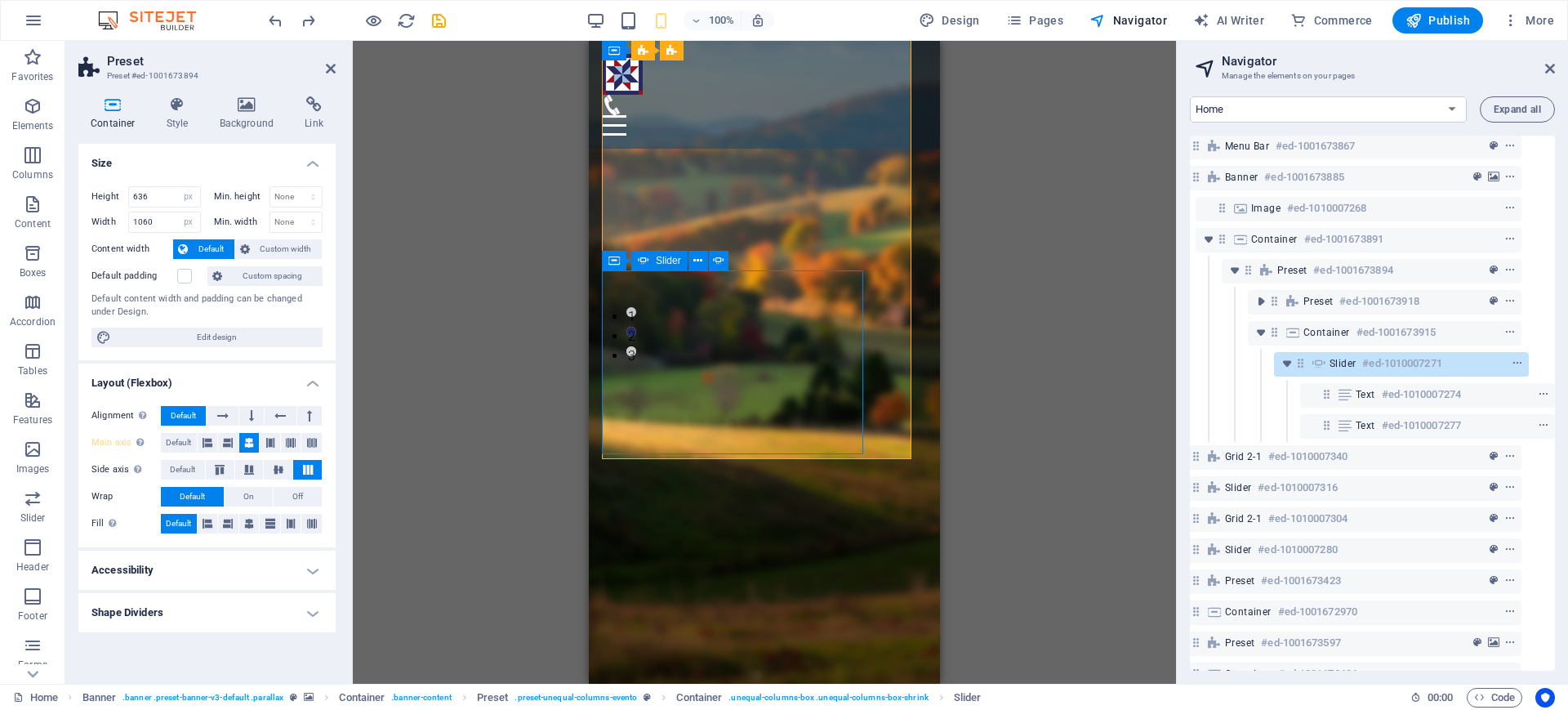
scroll to position [377, 0]
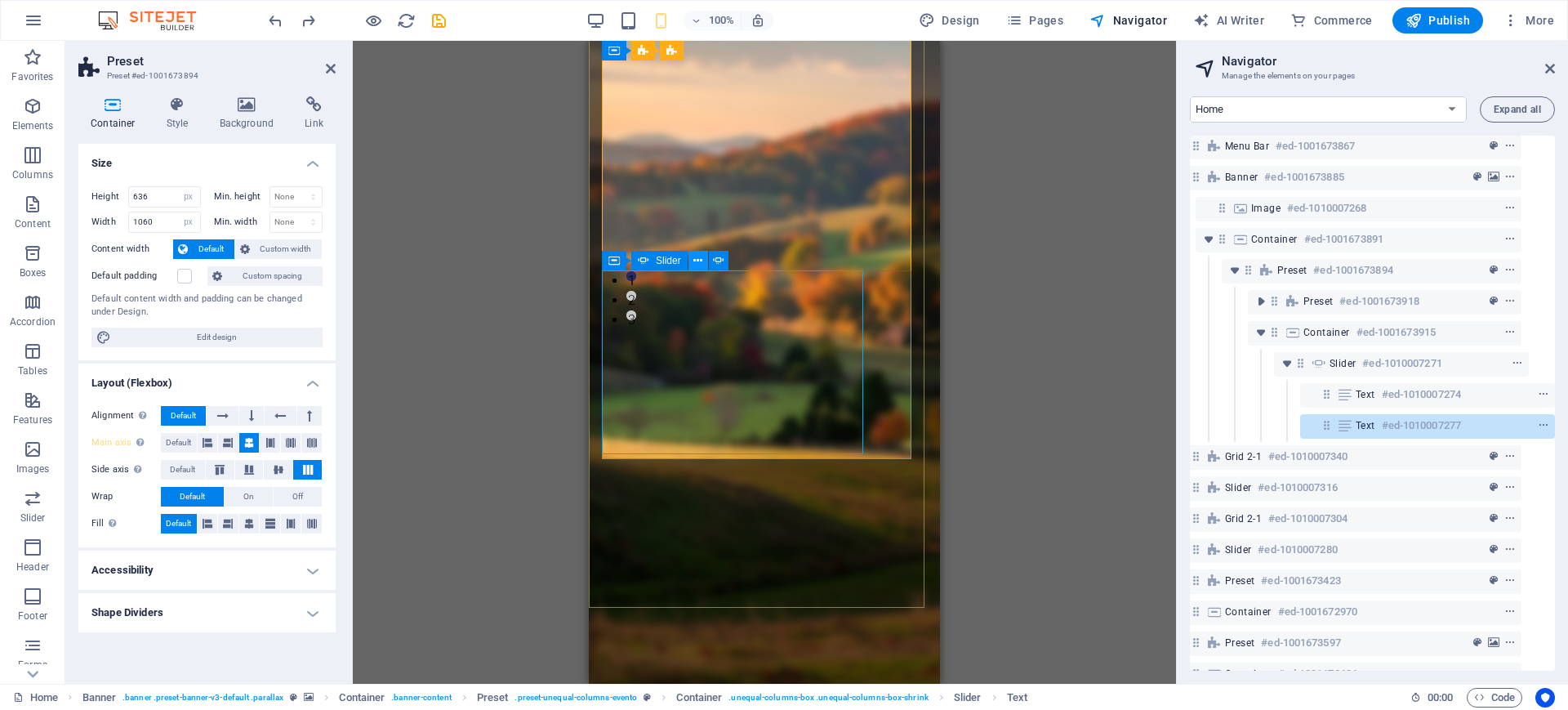
click at [699, 269] on button at bounding box center [698, 260] width 20 height 20
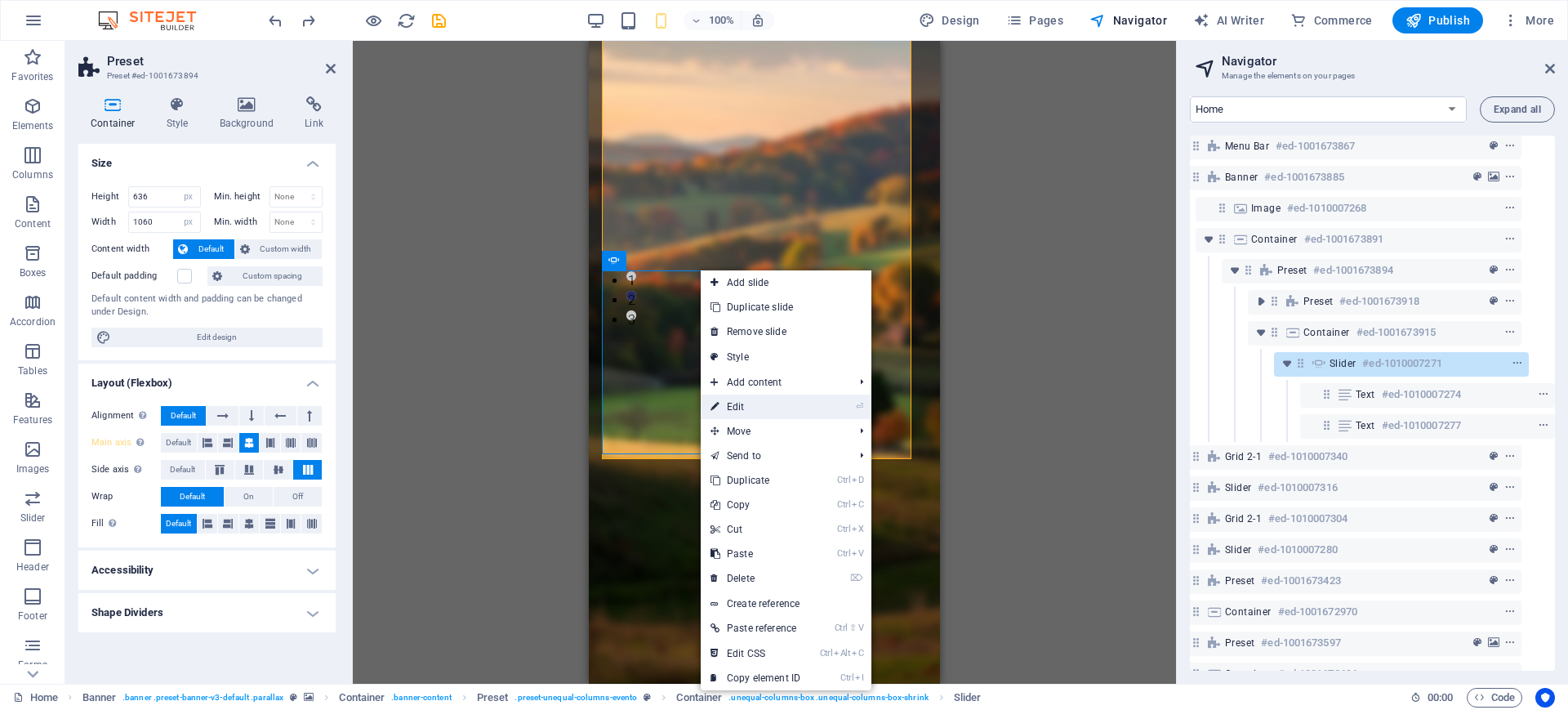
click at [761, 395] on link "⏎ Edit" at bounding box center [755, 407] width 110 height 25
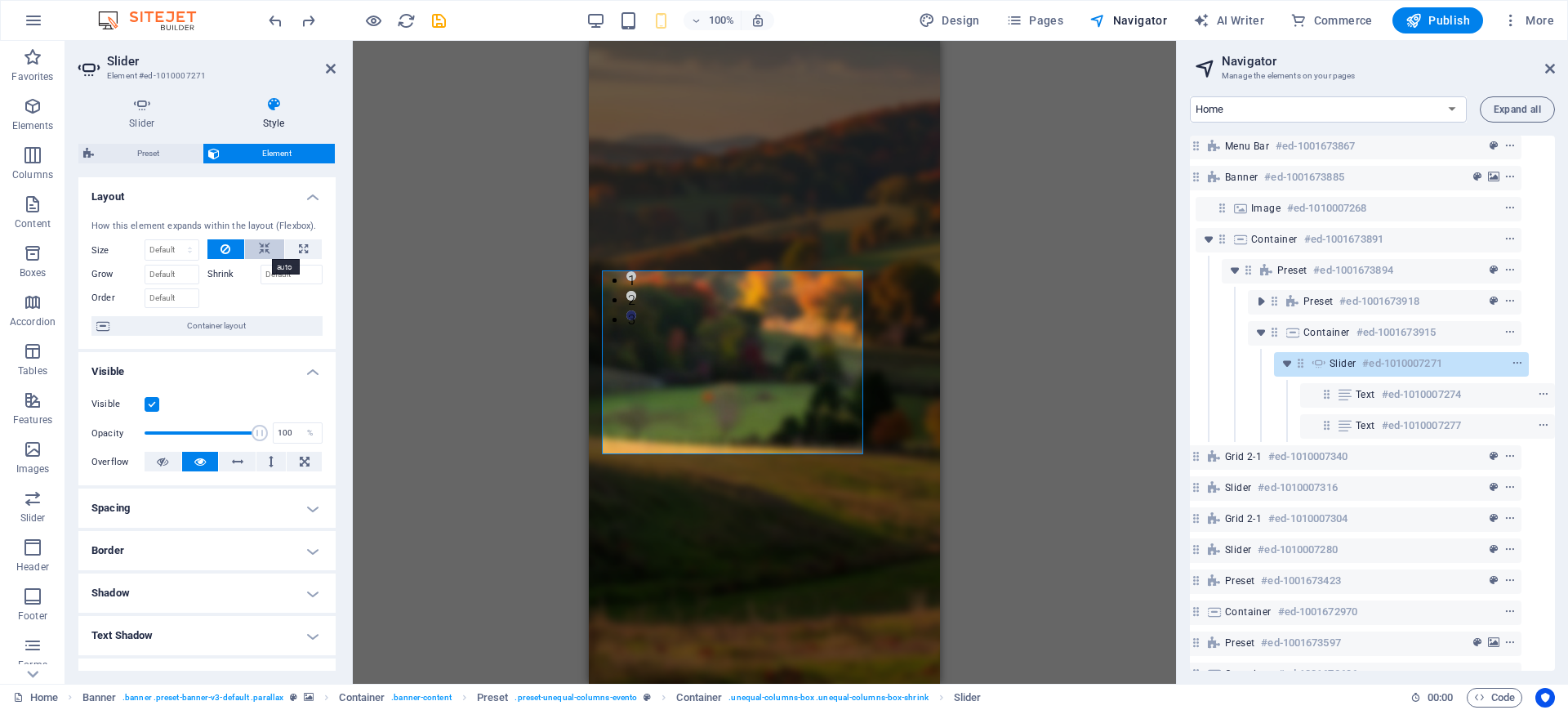
click at [263, 250] on icon at bounding box center [264, 249] width 12 height 20
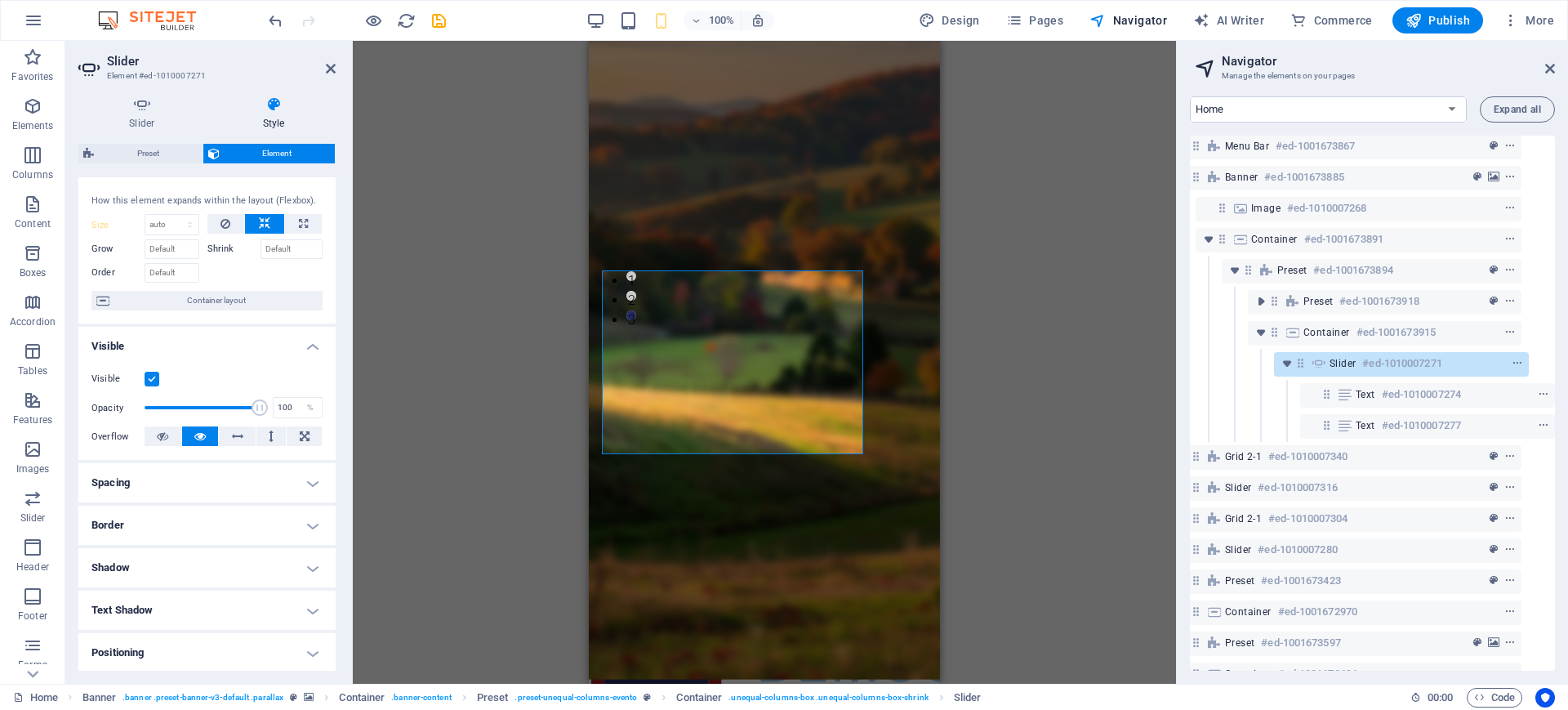
scroll to position [0, 0]
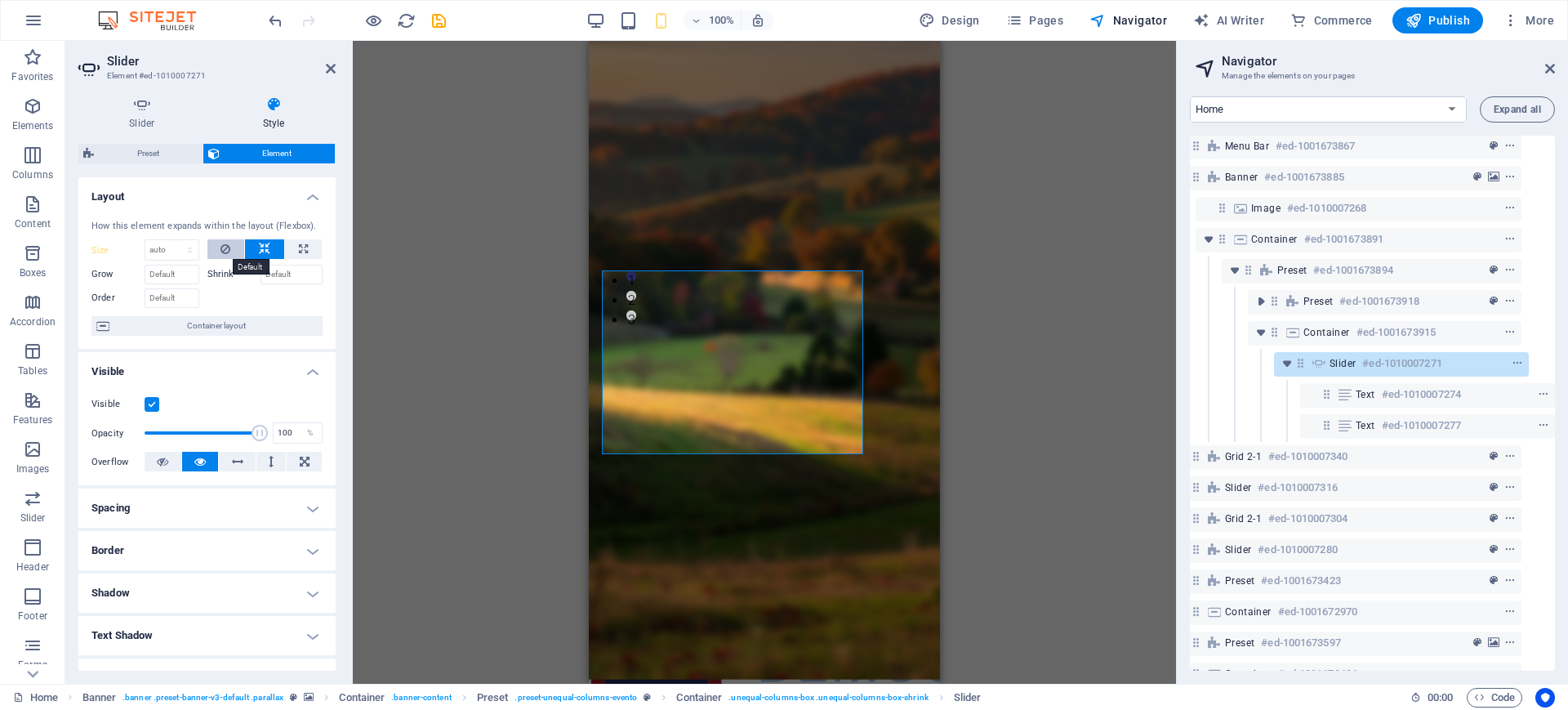
click at [221, 253] on icon at bounding box center [225, 249] width 10 height 20
click at [262, 250] on icon at bounding box center [264, 249] width 12 height 20
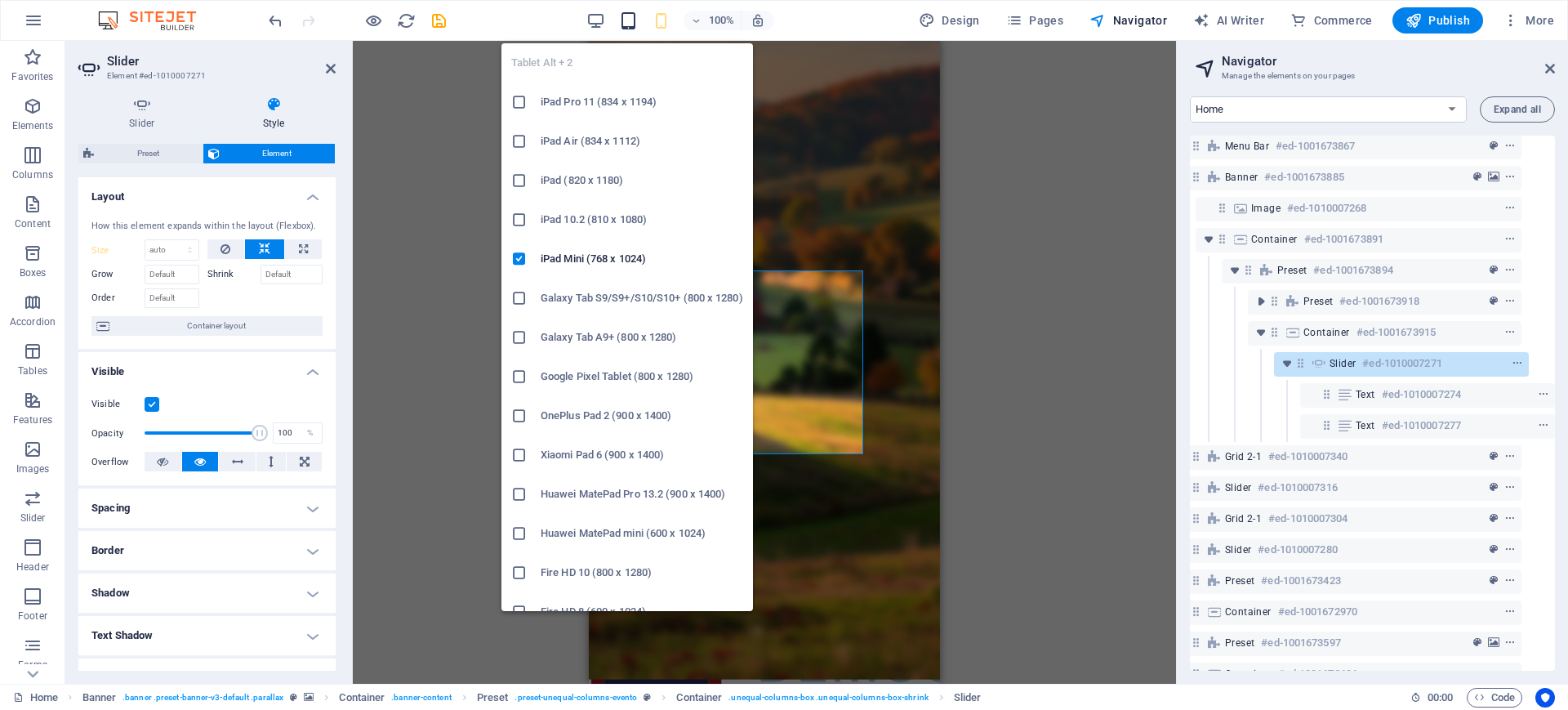
click at [629, 24] on icon "button" at bounding box center [628, 20] width 19 height 19
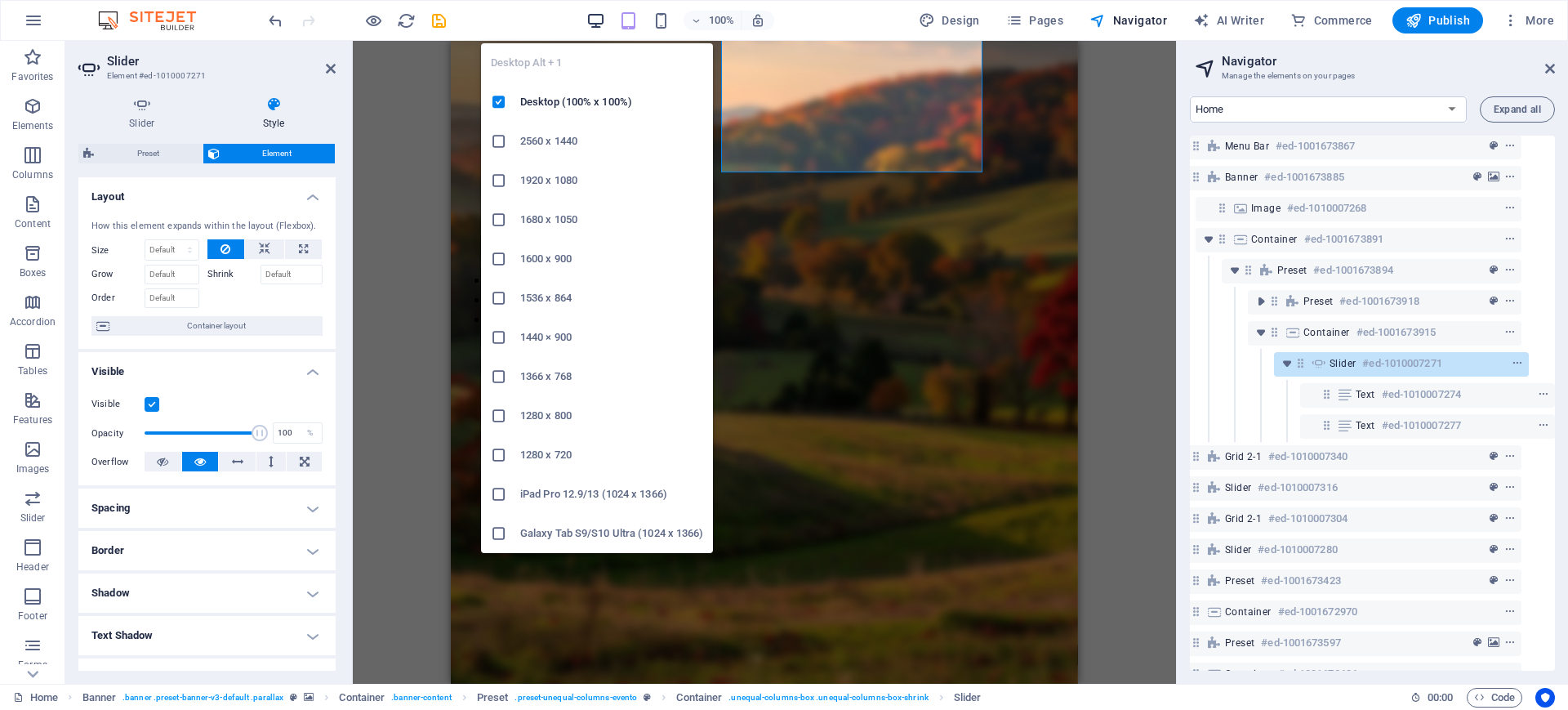
click at [588, 15] on span "button" at bounding box center [595, 20] width 20 height 19
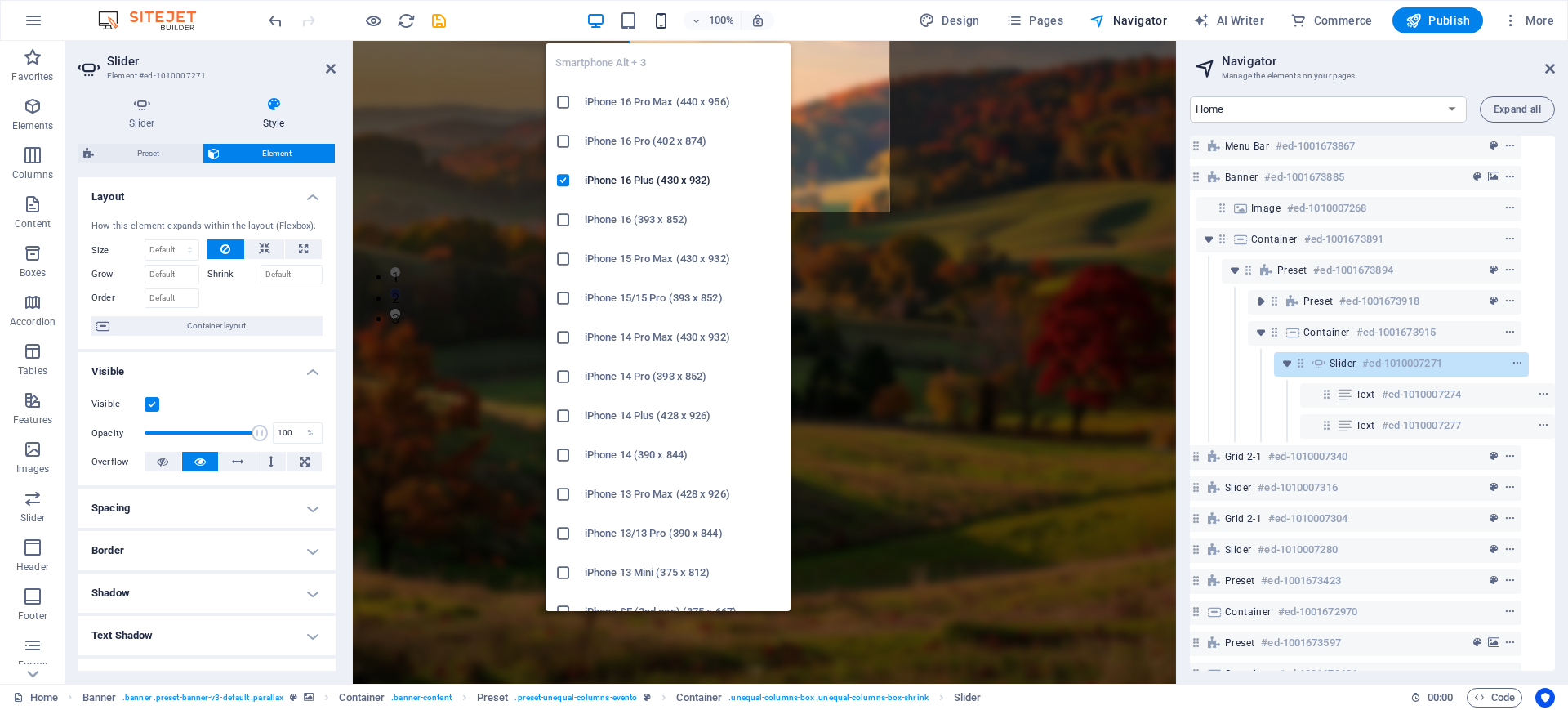
click at [668, 15] on icon "button" at bounding box center [661, 20] width 19 height 19
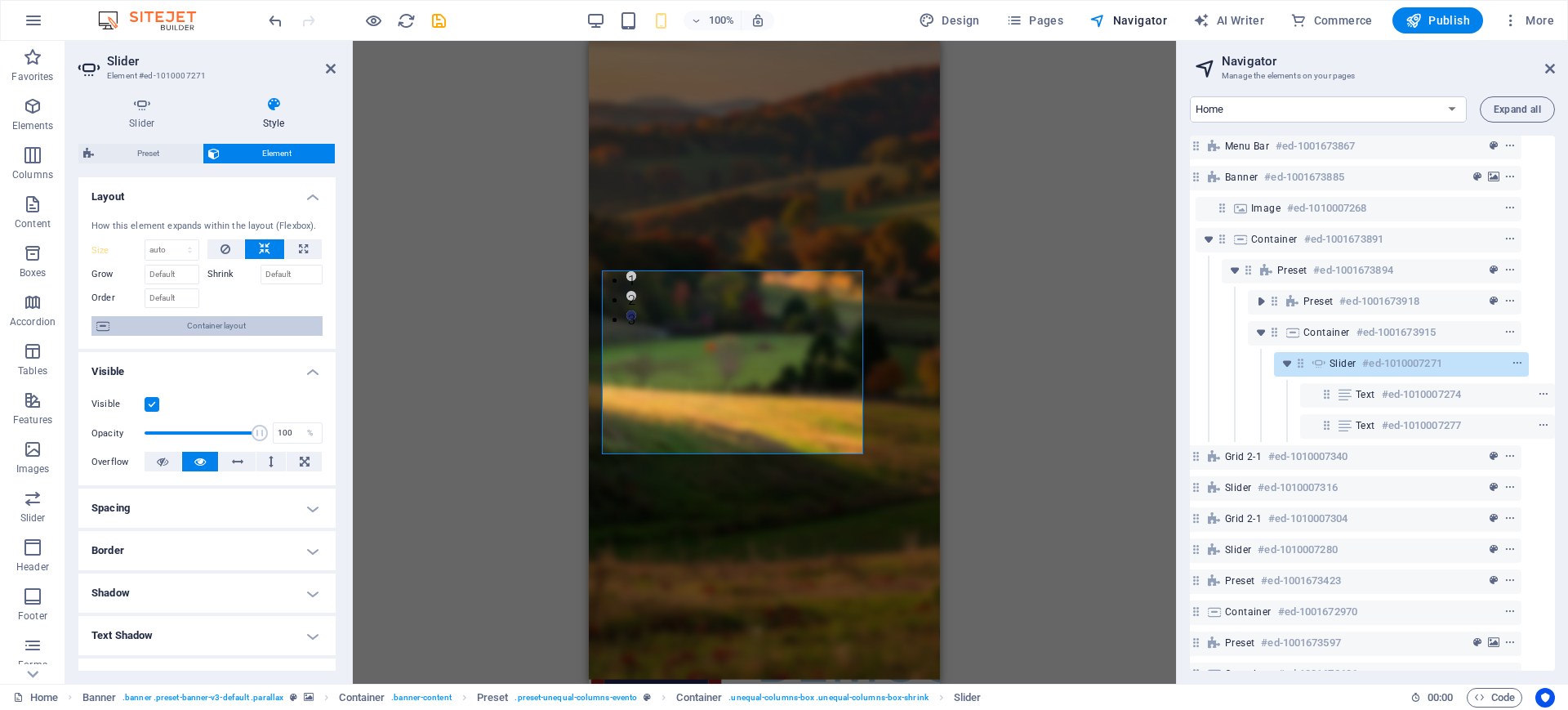
click at [215, 323] on span "Container layout" at bounding box center [215, 326] width 203 height 20
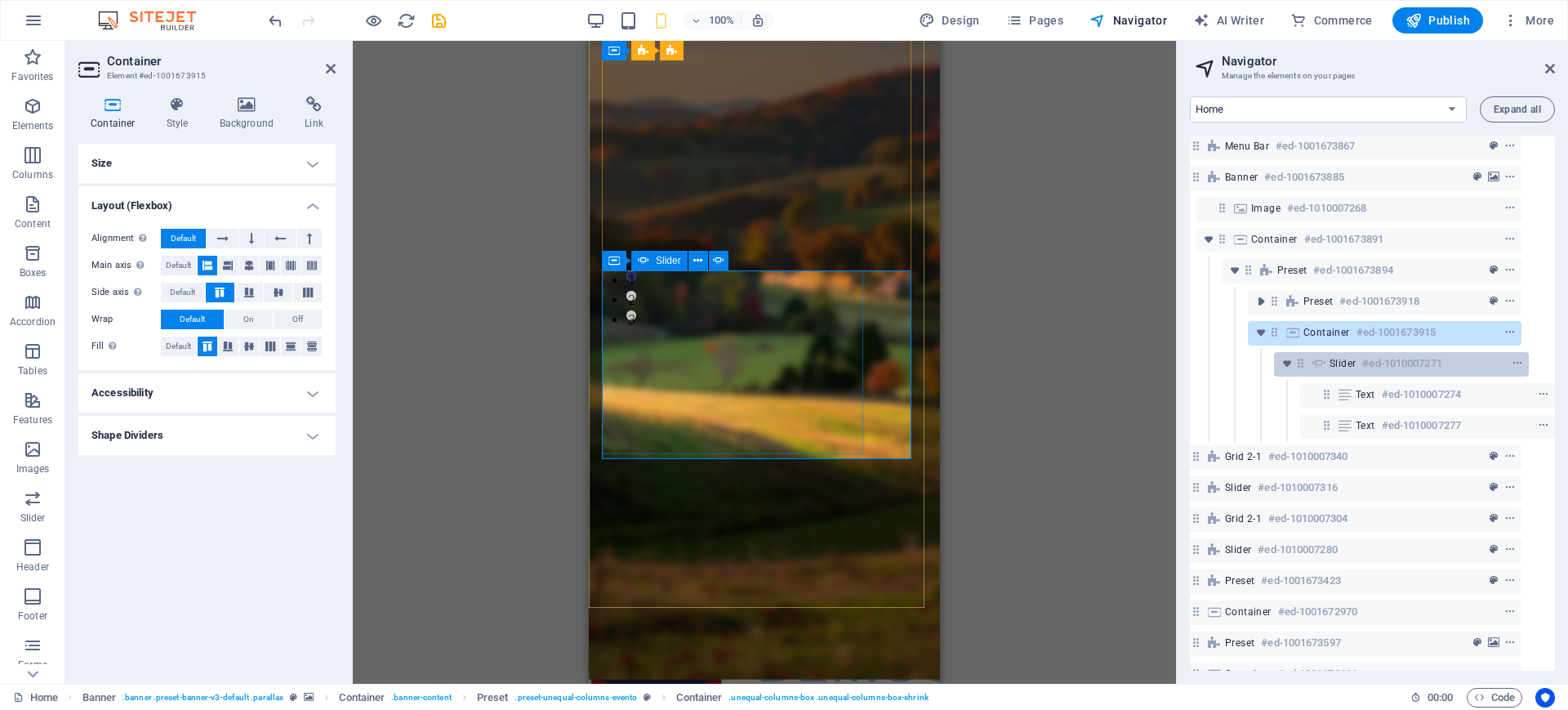
click at [1329, 365] on span "Slider" at bounding box center [1342, 363] width 26 height 13
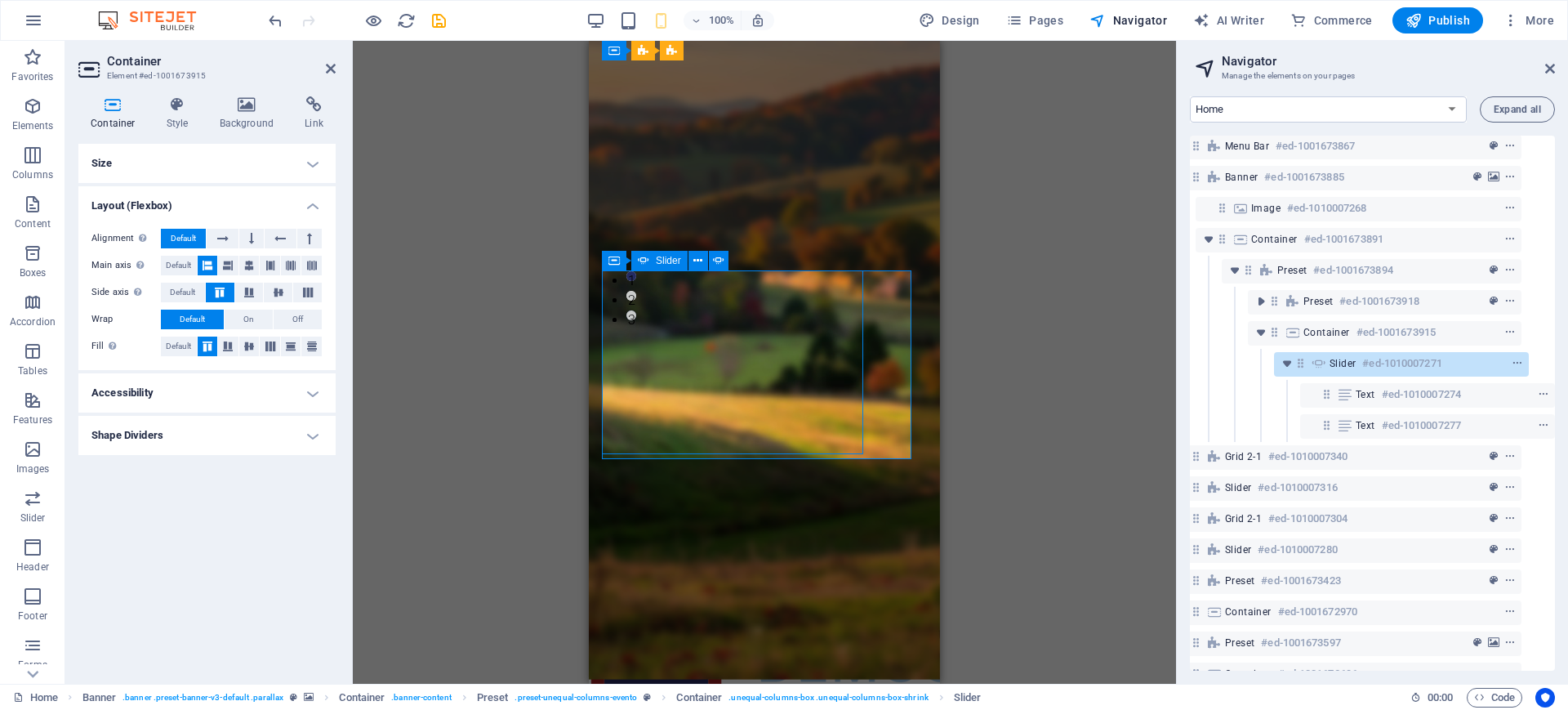
click at [1329, 365] on span "Slider" at bounding box center [1342, 363] width 26 height 13
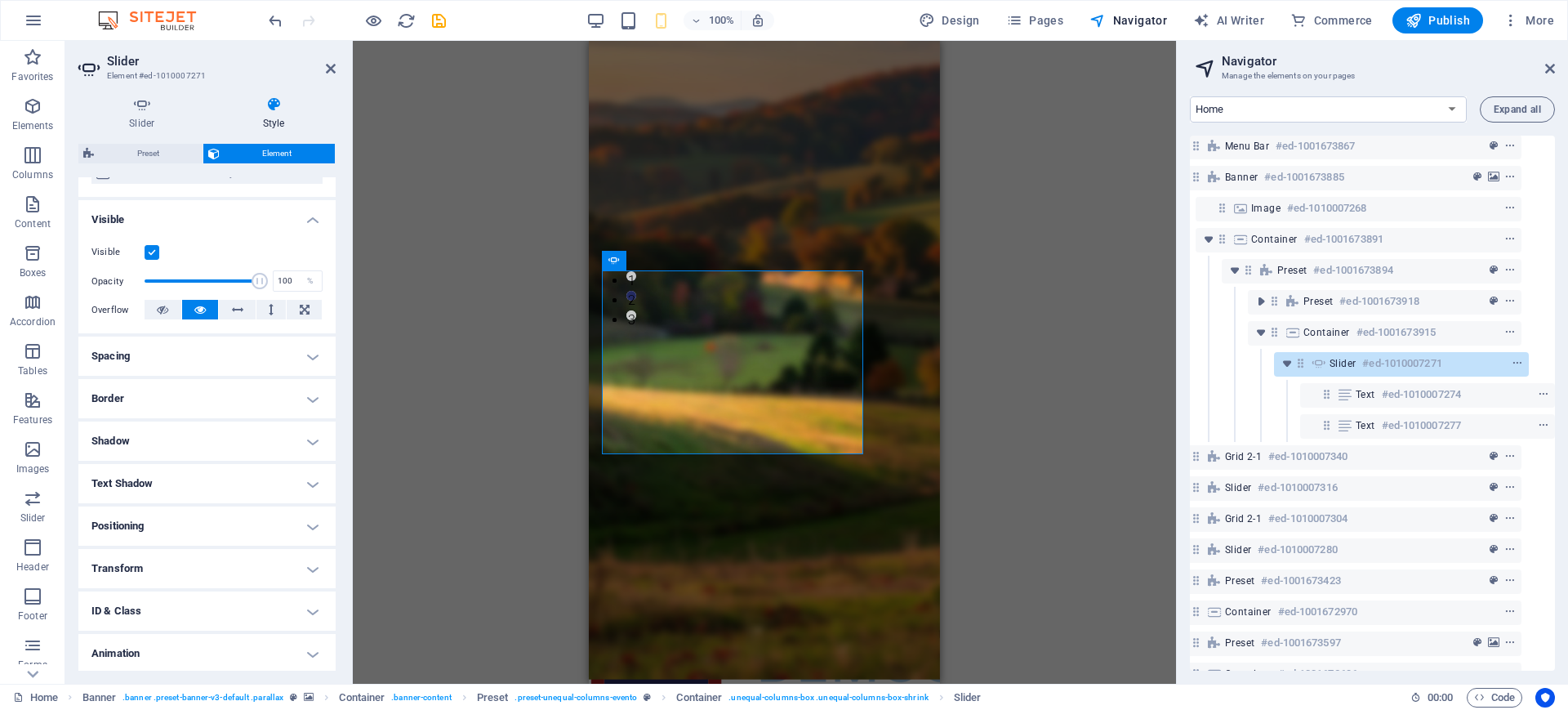
scroll to position [197, 0]
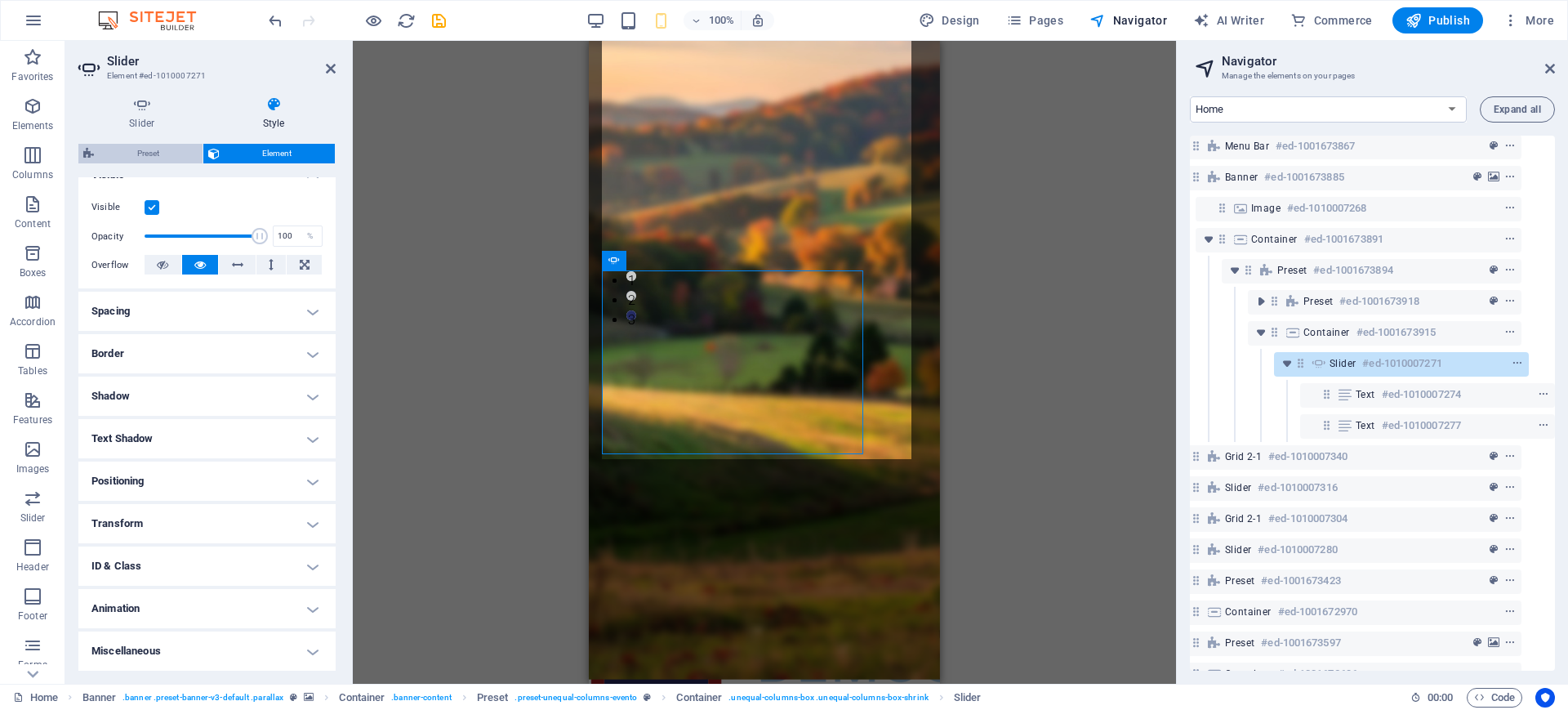
click at [150, 153] on span "Preset" at bounding box center [148, 153] width 99 height 20
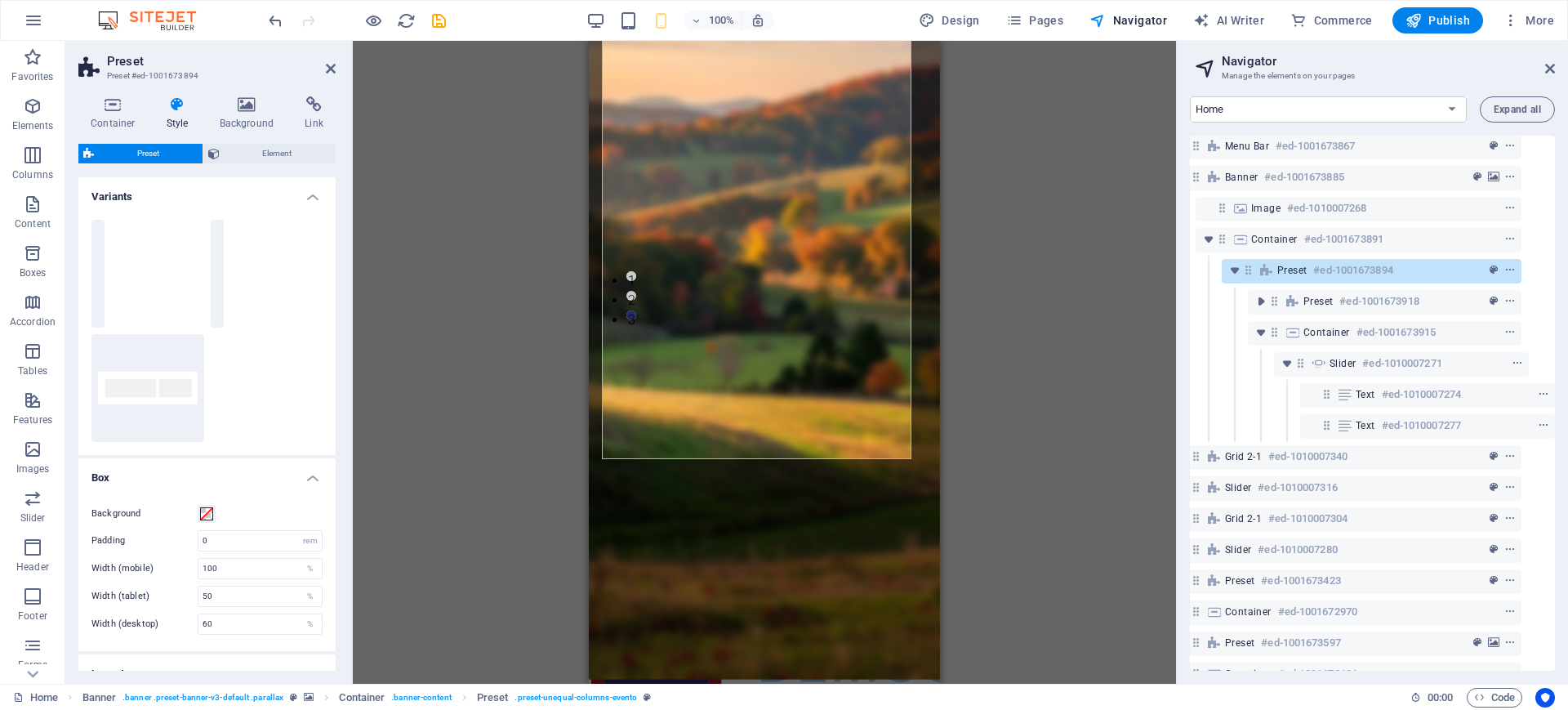
scroll to position [88, 0]
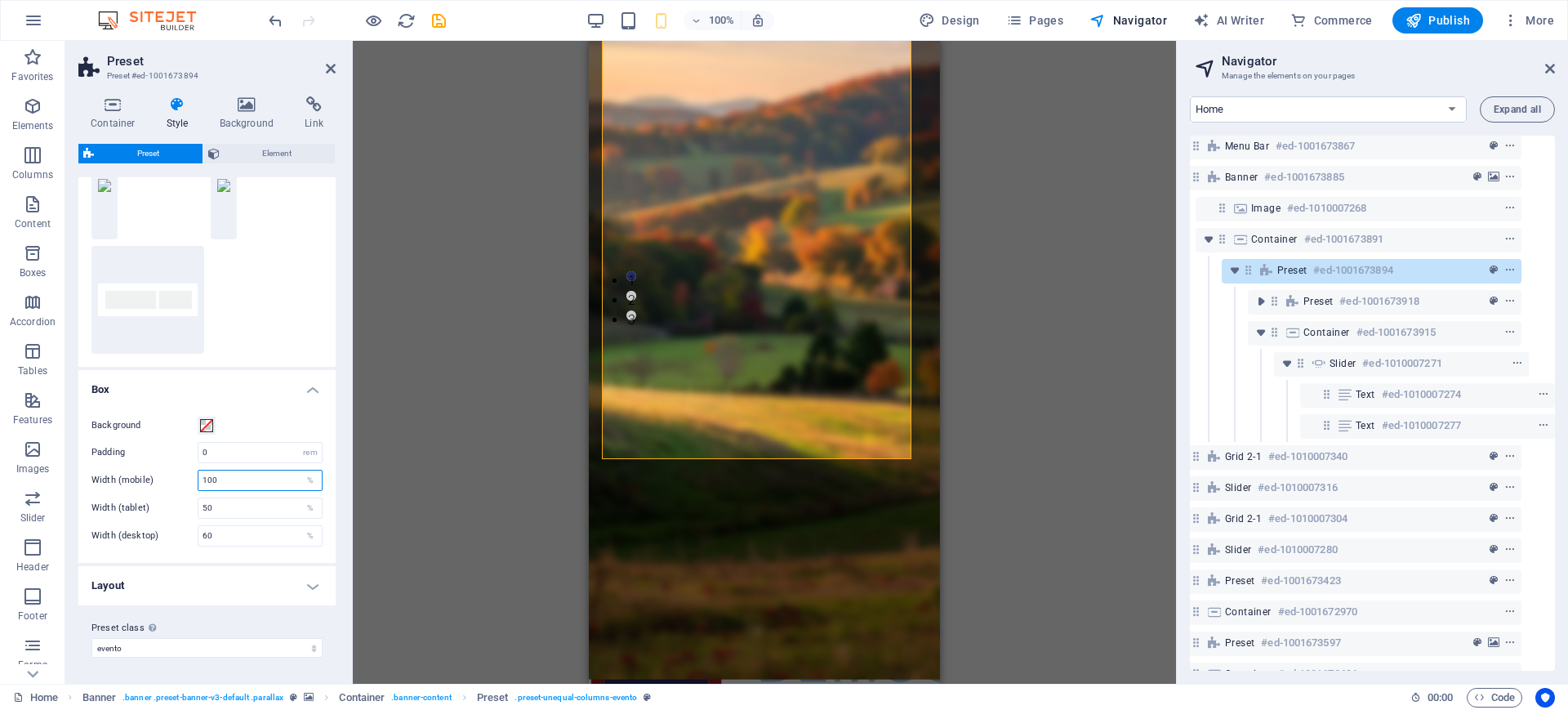
click at [232, 481] on input "100" at bounding box center [260, 480] width 123 height 20
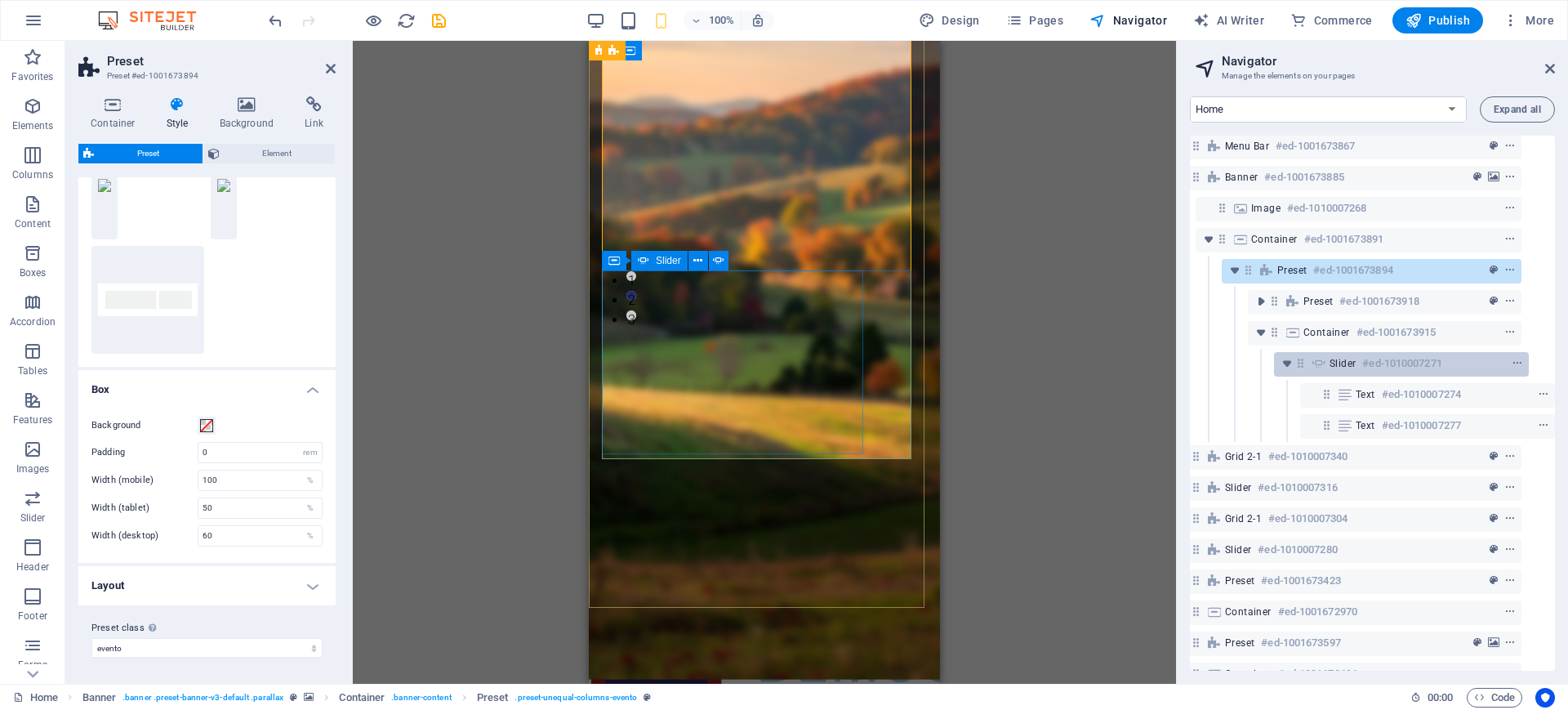
click at [1325, 372] on div "Slider #ed-1010007271" at bounding box center [1401, 364] width 255 height 25
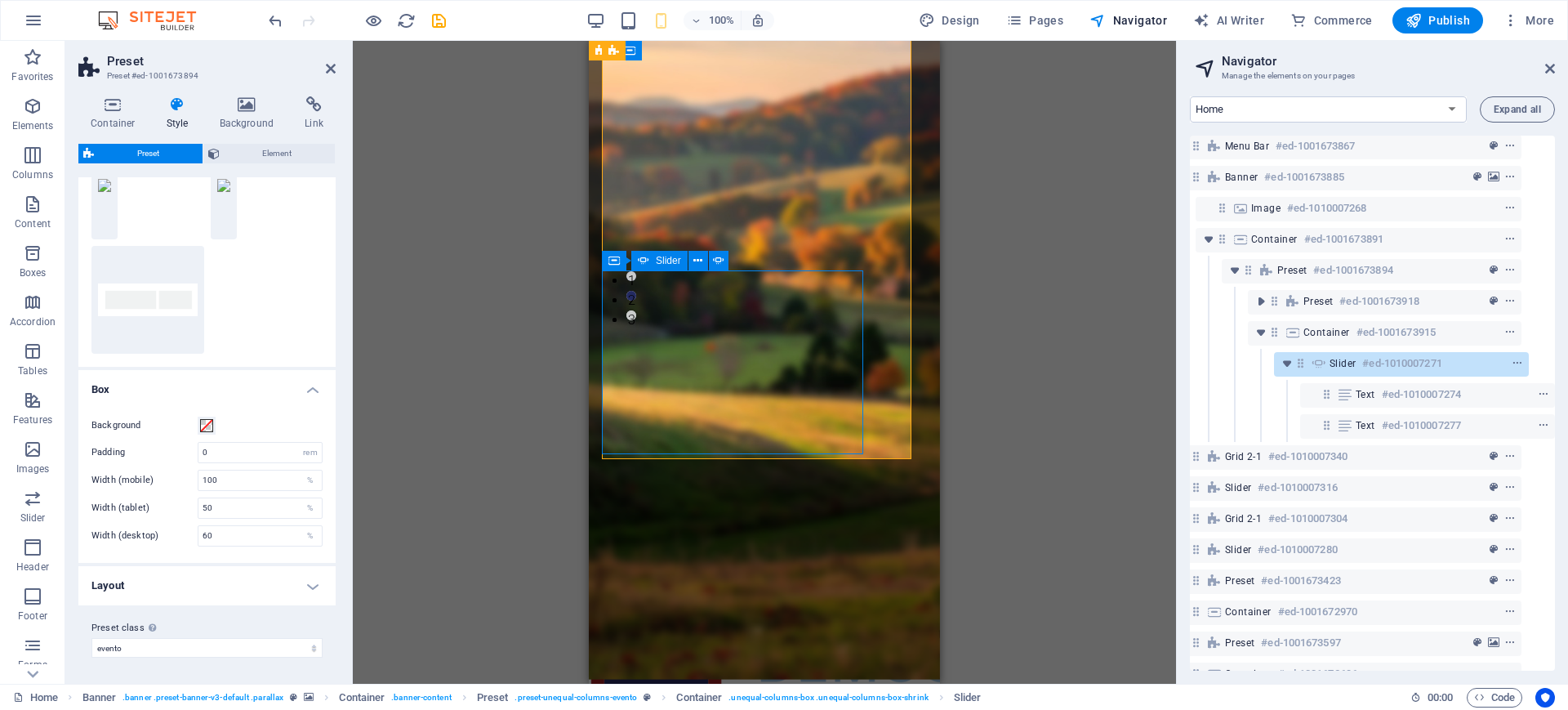
click at [1352, 359] on span "Slider" at bounding box center [1342, 363] width 26 height 13
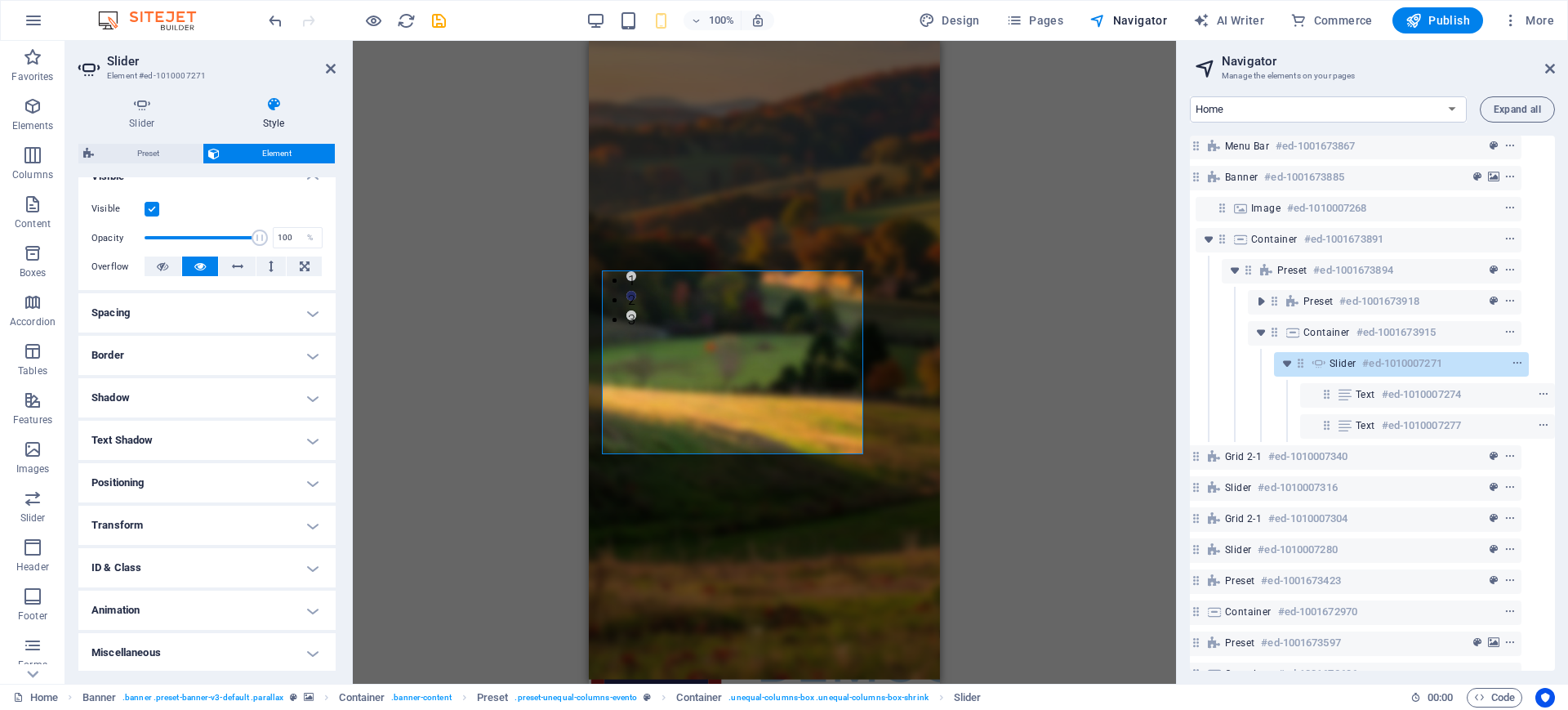
scroll to position [197, 0]
